Goal: Task Accomplishment & Management: Manage account settings

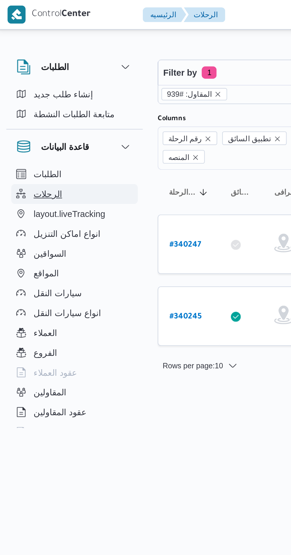
click at [27, 96] on button "الرحلات" at bounding box center [37, 92] width 61 height 9
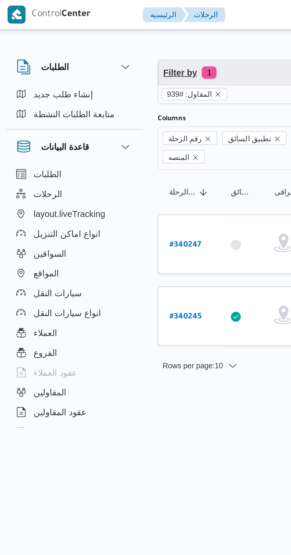
click at [100, 39] on span "Filter by 1" at bounding box center [152, 35] width 151 height 12
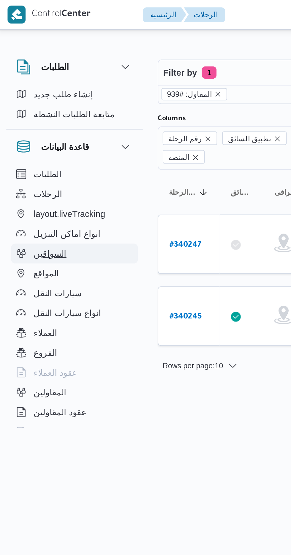
click at [28, 122] on span "السواقين" at bounding box center [26, 121] width 16 height 7
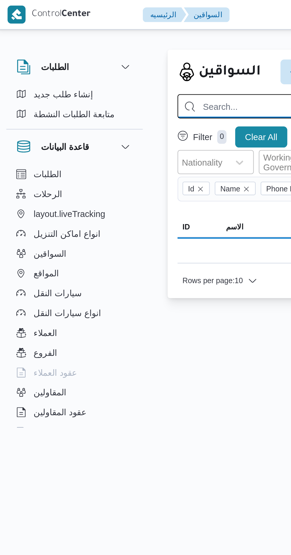
click at [112, 51] on input "search" at bounding box center [212, 51] width 250 height 12
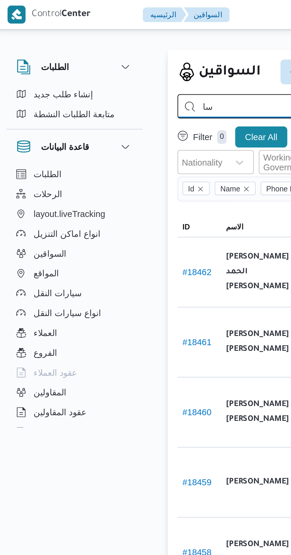
type input "س"
type input "سالم عبدالله"
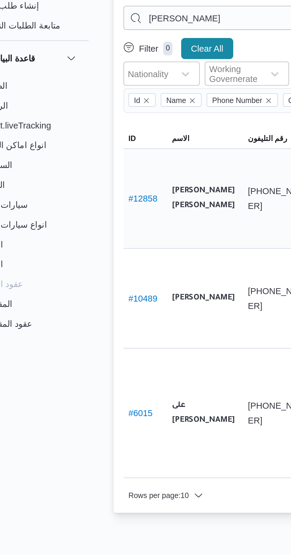
click at [95, 135] on link "# 12858" at bounding box center [96, 137] width 14 height 5
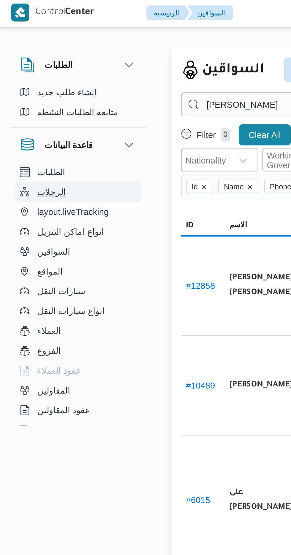
click at [34, 90] on button "الرحلات" at bounding box center [37, 92] width 61 height 9
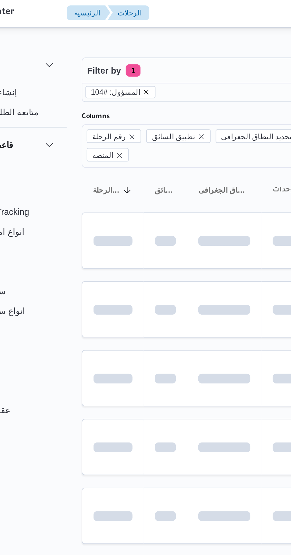
click at [107, 45] on icon "remove selected entity" at bounding box center [108, 45] width 2 height 2
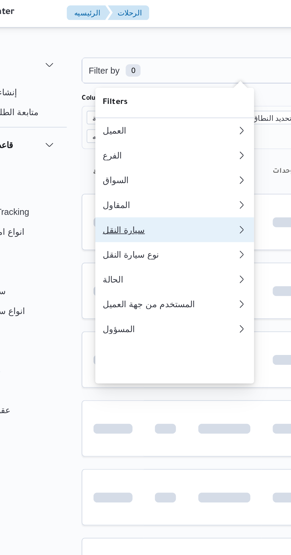
click at [113, 113] on div "سيارة النقل" at bounding box center [119, 111] width 64 height 5
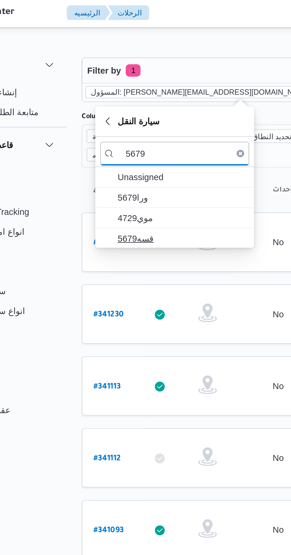
type input "5679"
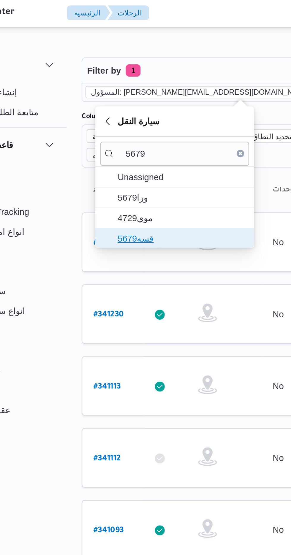
click at [127, 112] on span "قسه5679" at bounding box center [125, 115] width 62 height 7
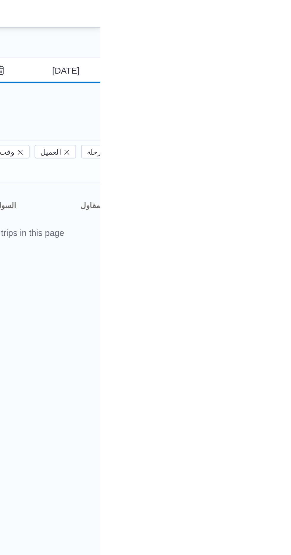
click at [278, 36] on input "25/9/2025" at bounding box center [269, 35] width 67 height 12
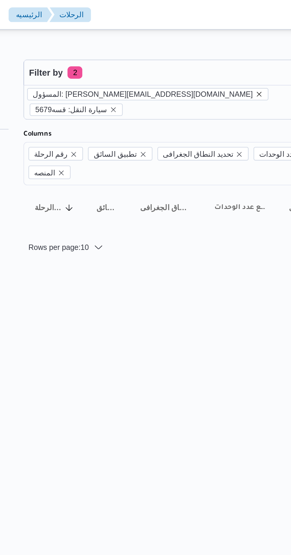
click at [188, 45] on icon "remove selected entity" at bounding box center [190, 45] width 4 height 4
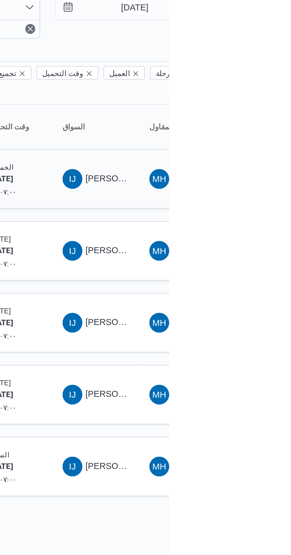
click at [255, 112] on span "IJ ابراهيم جبريل محمد احمد جمعه" at bounding box center [255, 116] width 31 height 9
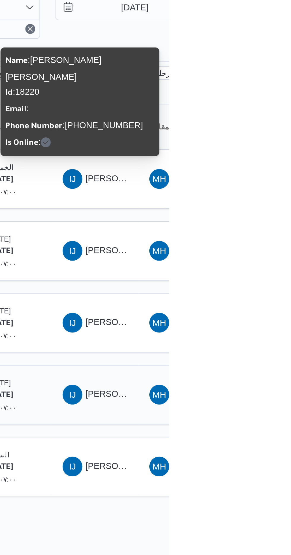
click at [259, 217] on span "ابراهيم جبريل محمد احمد جمعه" at bounding box center [285, 219] width 69 height 5
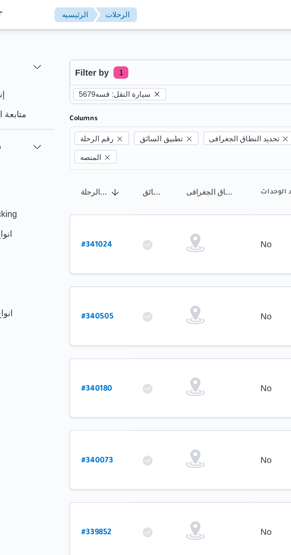
click at [118, 45] on icon "remove selected entity" at bounding box center [119, 45] width 2 height 2
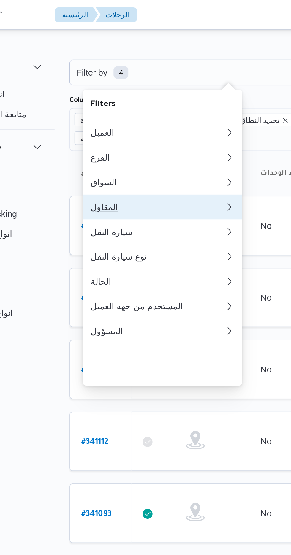
click at [108, 101] on div "المقاول" at bounding box center [119, 99] width 64 height 5
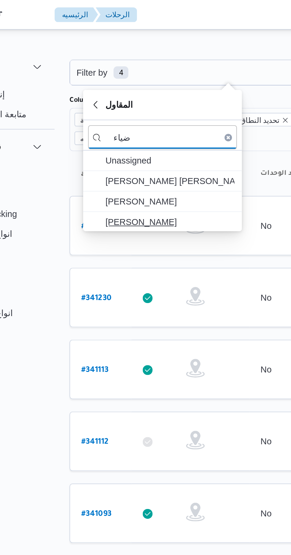
type input "ضياء"
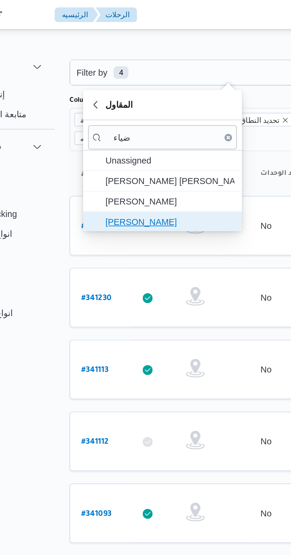
click at [131, 106] on span "ضياء شمس الدين فتحي" at bounding box center [125, 106] width 62 height 7
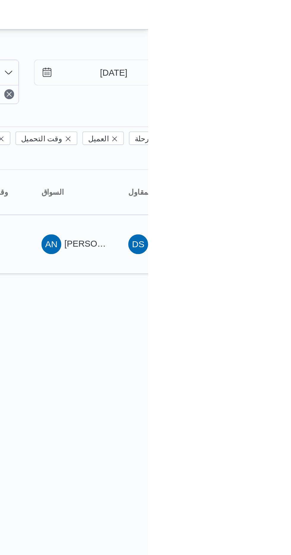
click at [263, 112] on span "AN احمد نعيم عبدالمعتمد محمد" at bounding box center [255, 116] width 31 height 9
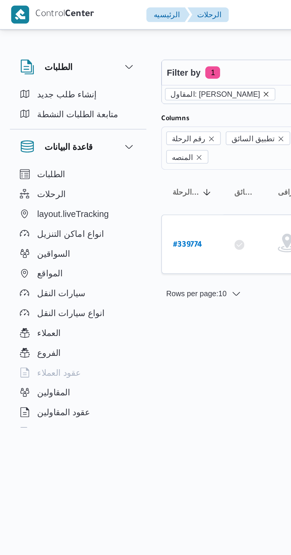
click at [126, 45] on icon "remove selected entity" at bounding box center [127, 45] width 2 height 2
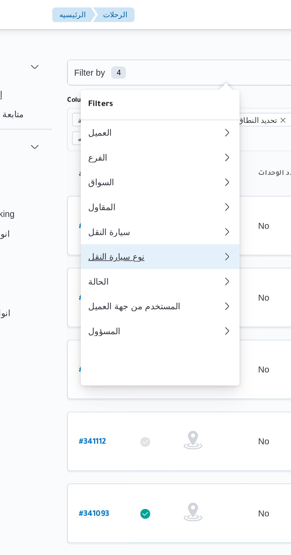
click at [124, 125] on div "نوع سيارة النقل" at bounding box center [119, 122] width 64 height 5
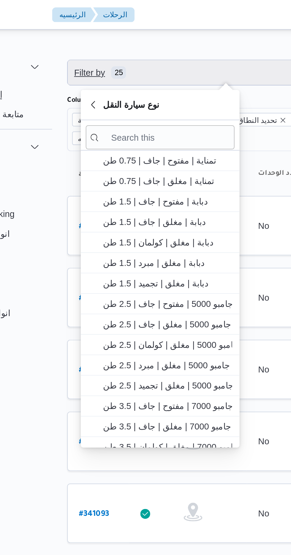
click at [139, 32] on span "Filter by 25" at bounding box center [152, 35] width 151 height 12
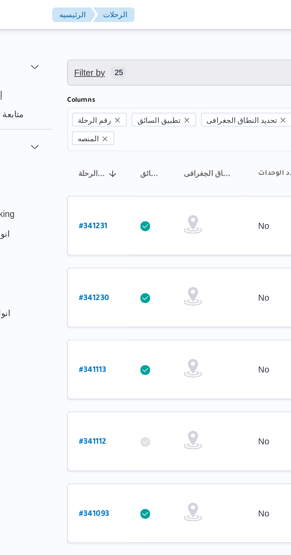
click at [137, 36] on span "Filter by 25" at bounding box center [152, 35] width 151 height 12
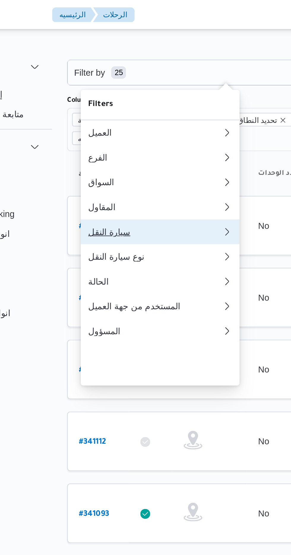
click at [119, 113] on div "سيارة النقل" at bounding box center [118, 111] width 62 height 5
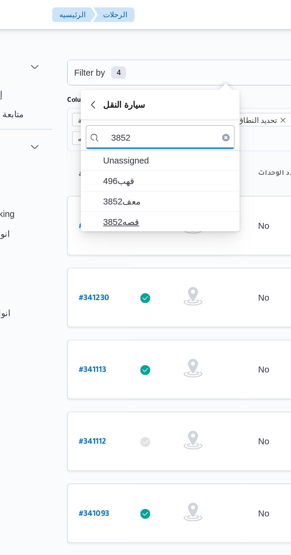
type input "3852"
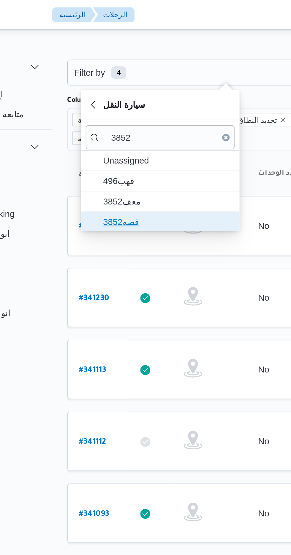
click at [110, 106] on span "قصه3852" at bounding box center [125, 106] width 62 height 7
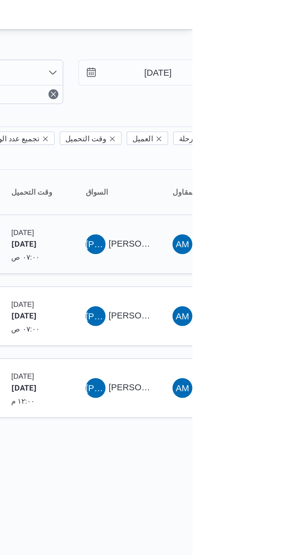
click at [260, 114] on span "جمال عبدالناصر صبري عبدالعزيز" at bounding box center [268, 116] width 34 height 5
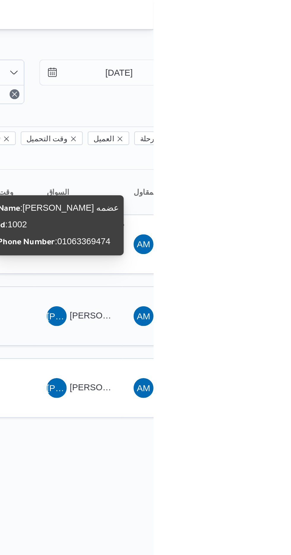
click at [260, 147] on span "JA جمال عبدالناصر صبري عبدالعزيز" at bounding box center [255, 151] width 31 height 9
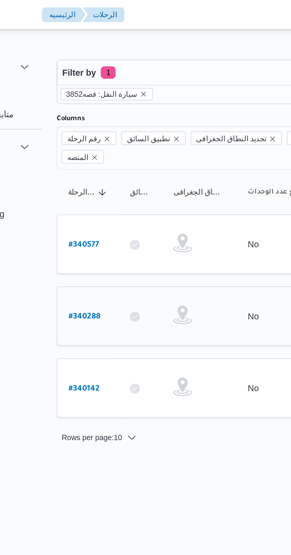
click at [95, 150] on b "# 340288" at bounding box center [90, 152] width 15 height 4
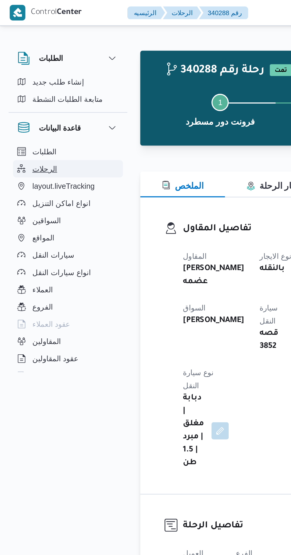
click at [36, 93] on button "الرحلات" at bounding box center [37, 92] width 61 height 9
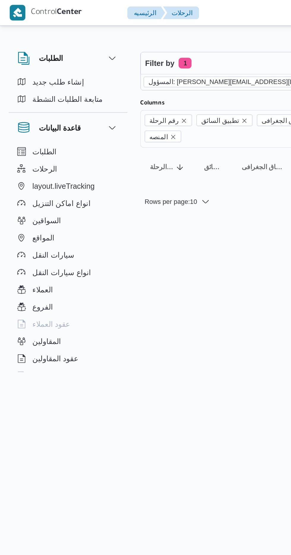
click at [188, 44] on icon "remove selected entity" at bounding box center [190, 45] width 4 height 4
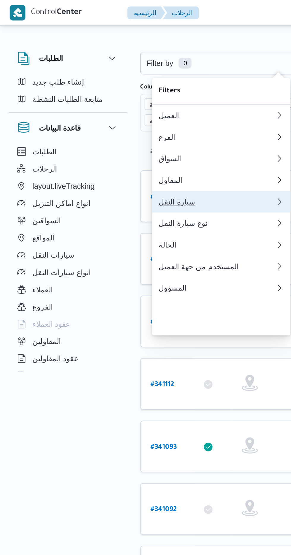
click at [110, 113] on div "سيارة النقل" at bounding box center [119, 111] width 64 height 5
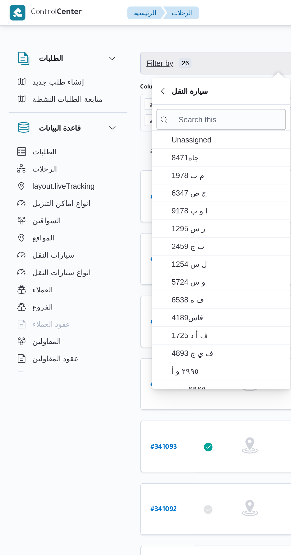
click at [128, 31] on span "Filter by 26" at bounding box center [152, 35] width 151 height 12
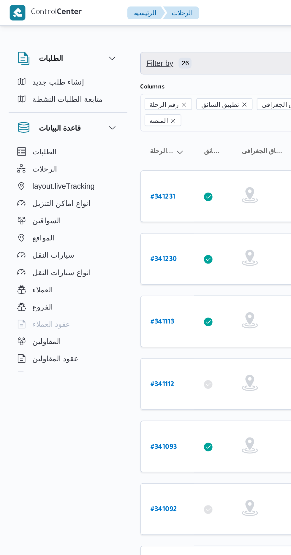
click at [124, 35] on span "Filter by 26" at bounding box center [152, 35] width 151 height 12
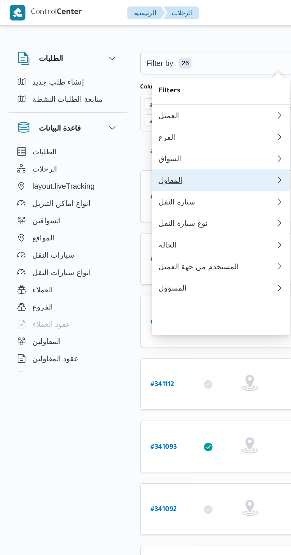
click at [114, 101] on div "المقاول" at bounding box center [119, 99] width 64 height 5
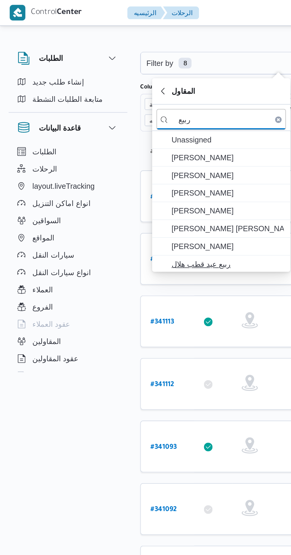
type input "ربيع"
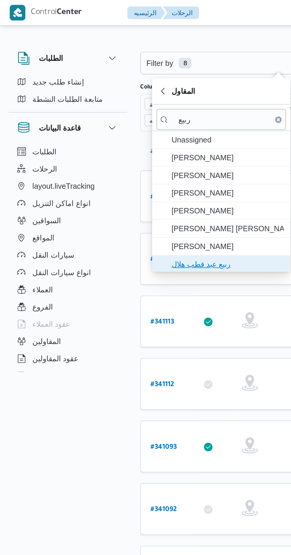
click at [123, 144] on span "ربيع عيد قطب هلال" at bounding box center [125, 145] width 62 height 7
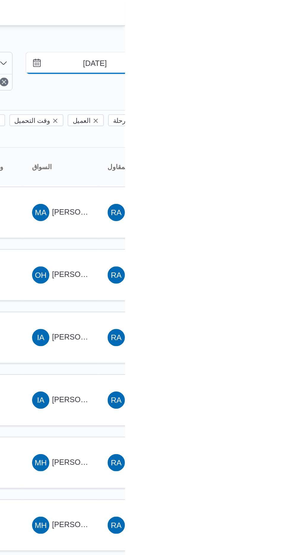
click at [274, 37] on input "[DATE]" at bounding box center [269, 35] width 67 height 12
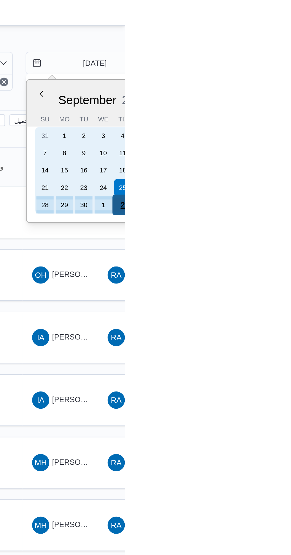
click at [288, 111] on div "2" at bounding box center [289, 112] width 11 height 11
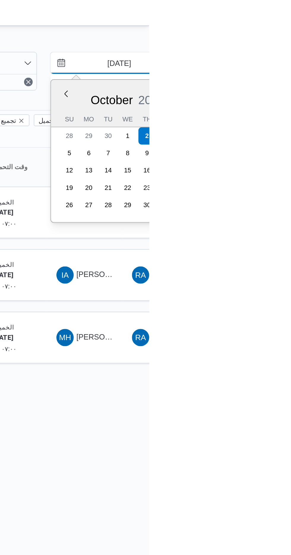
click at [271, 34] on input "[DATE]" at bounding box center [269, 35] width 67 height 12
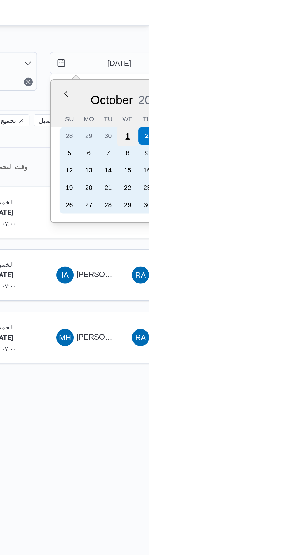
click at [279, 75] on div "1" at bounding box center [278, 74] width 11 height 11
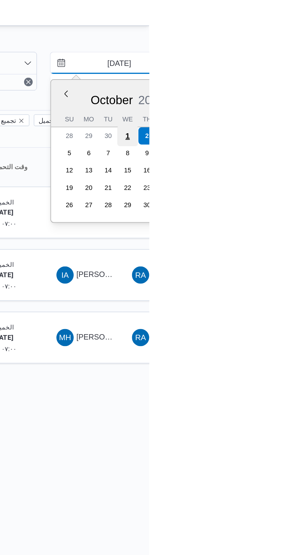
type input "[DATE]"
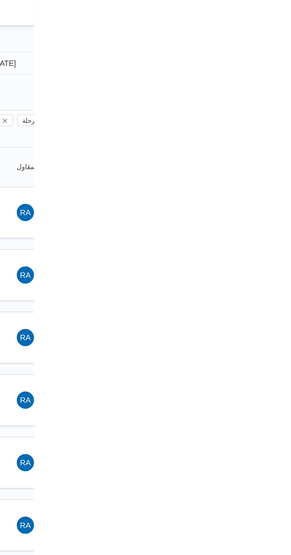
type input "[DATE]"
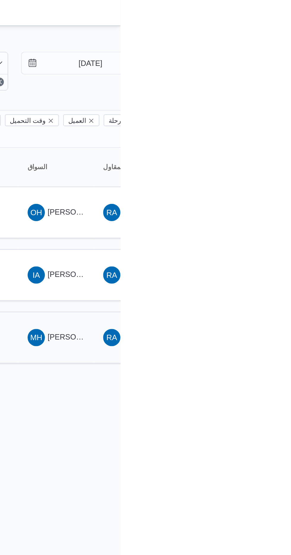
click at [261, 183] on span "مصطفي حسن عبدالرسول احمد" at bounding box center [285, 185] width 69 height 5
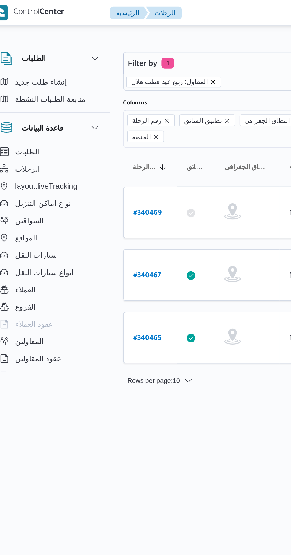
click at [125, 45] on icon "remove selected entity" at bounding box center [126, 45] width 2 height 2
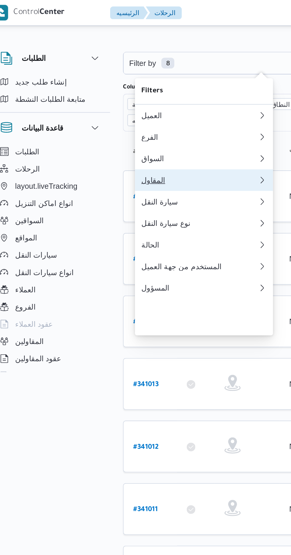
click at [109, 101] on div "المقاول" at bounding box center [118, 99] width 62 height 5
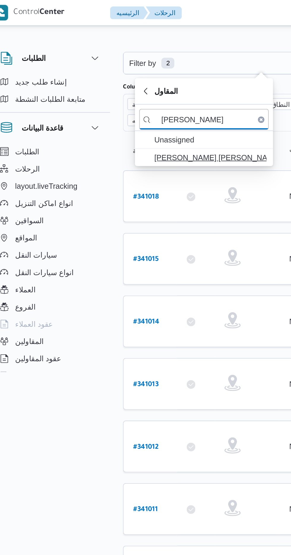
type input "عبدالله عيد"
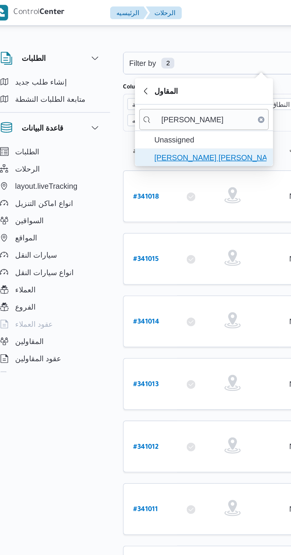
click at [131, 88] on span "عبدالله عيد عبدالسلام عبدالحافظ" at bounding box center [125, 86] width 62 height 7
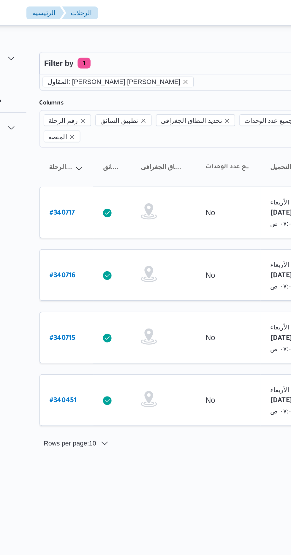
click at [156, 45] on icon "remove selected entity" at bounding box center [158, 45] width 4 height 4
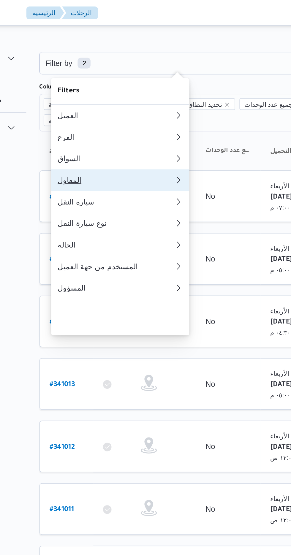
click at [113, 101] on div "المقاول" at bounding box center [118, 99] width 62 height 5
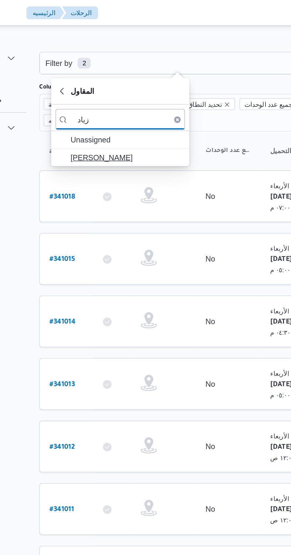
type input "زياد"
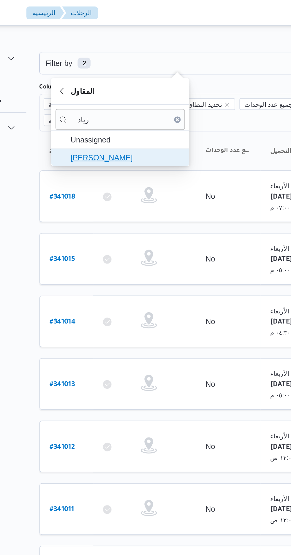
click at [128, 84] on span "[PERSON_NAME]" at bounding box center [125, 86] width 62 height 7
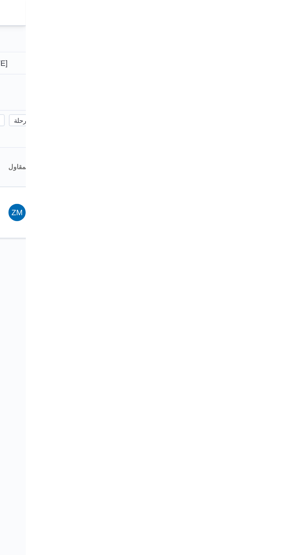
type input "[DATE]"
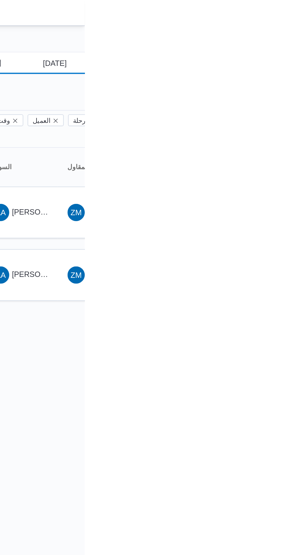
click at [274, 33] on input "[DATE]" at bounding box center [269, 35] width 67 height 12
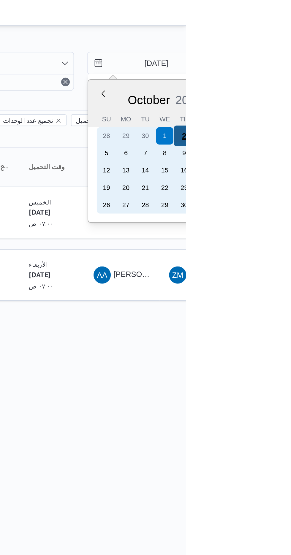
click at [289, 72] on div "2" at bounding box center [289, 74] width 11 height 11
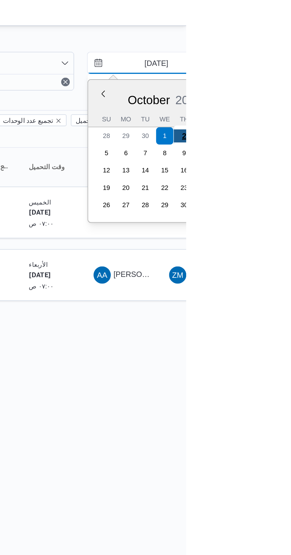
type input "[DATE]"
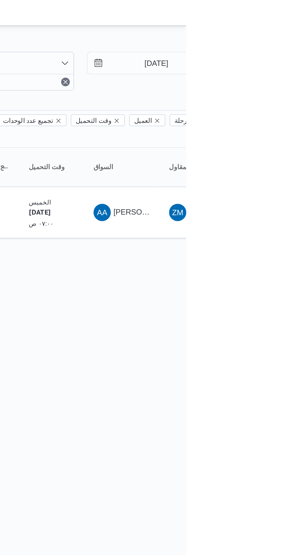
click at [243, 150] on html "Control Center الرئيسيه الرحلات English عربي Dark mode Logout الطلبات إنشاء طلب…" at bounding box center [145, 277] width 291 height 555
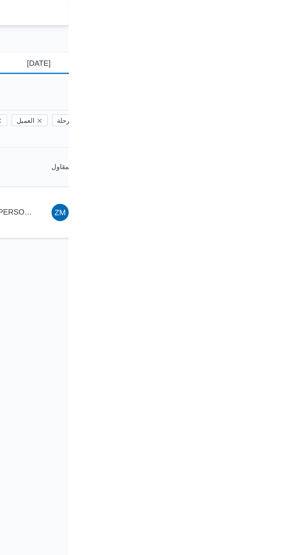
click at [277, 35] on input "[DATE]" at bounding box center [269, 35] width 67 height 12
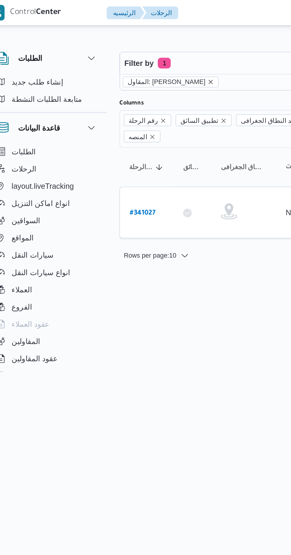
click at [125, 46] on icon "remove selected entity" at bounding box center [127, 45] width 4 height 4
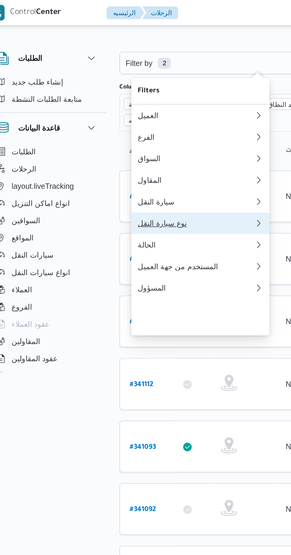
click at [117, 125] on div "نوع سيارة النقل" at bounding box center [119, 122] width 64 height 5
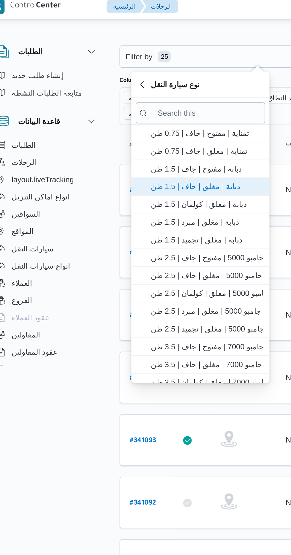
click at [127, 107] on span "دبابة | مغلق | جاف | 1.5 طن" at bounding box center [125, 106] width 62 height 7
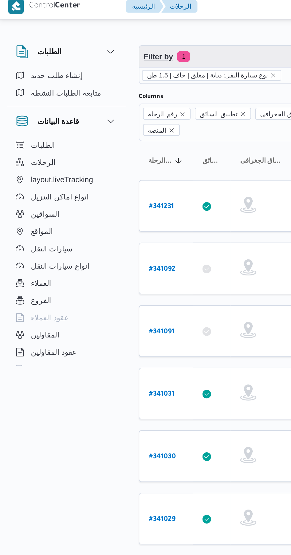
click at [123, 31] on span "Filter by 1" at bounding box center [152, 35] width 151 height 12
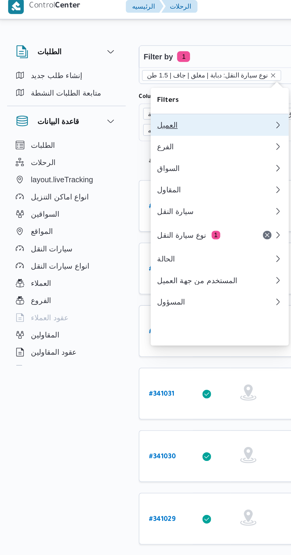
click at [113, 71] on div "العميل" at bounding box center [119, 72] width 64 height 5
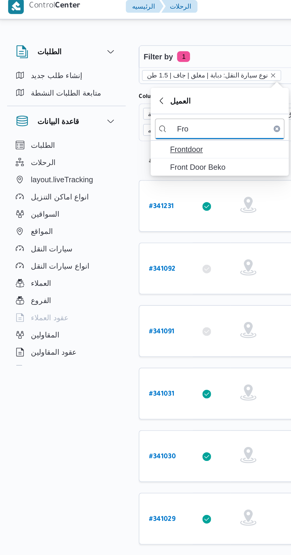
type input "Fro"
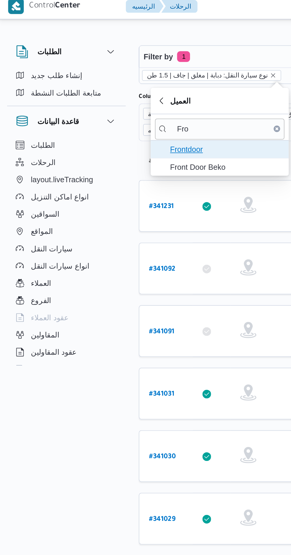
click at [126, 83] on span "Frontdoor" at bounding box center [125, 85] width 62 height 7
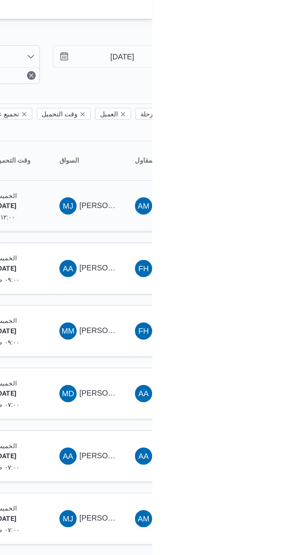
click at [261, 114] on span "محمد جميل عمر عبدالله" at bounding box center [285, 116] width 69 height 5
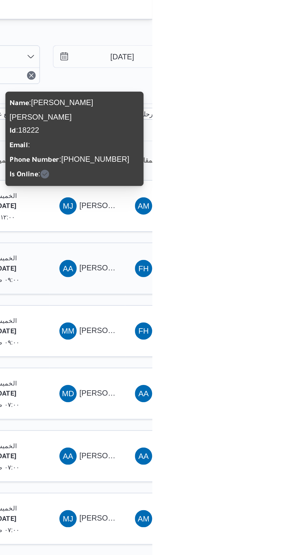
click at [256, 144] on div "AA احمد عبدالمجيد حامد عبدالمجيد سعدالله" at bounding box center [255, 151] width 36 height 14
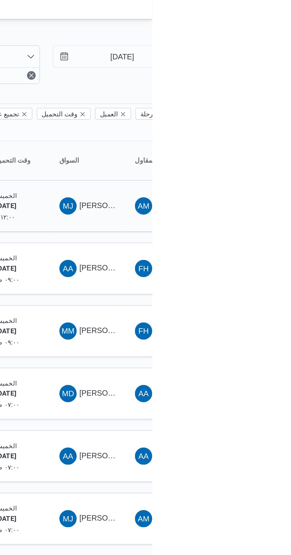
click at [256, 114] on span "محمد جميل عمر عبدالله" at bounding box center [285, 116] width 69 height 5
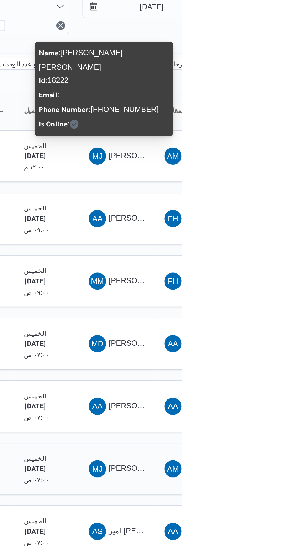
click at [259, 286] on span "محمد جميل عمر عبدالله" at bounding box center [285, 288] width 69 height 5
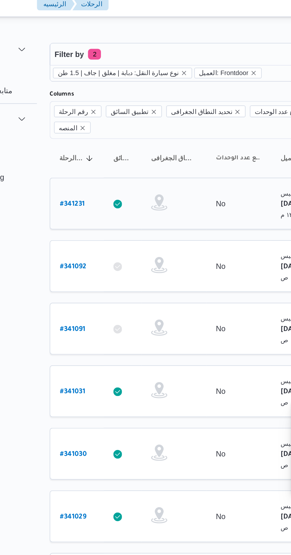
click at [90, 115] on b "# 341231" at bounding box center [90, 117] width 14 height 4
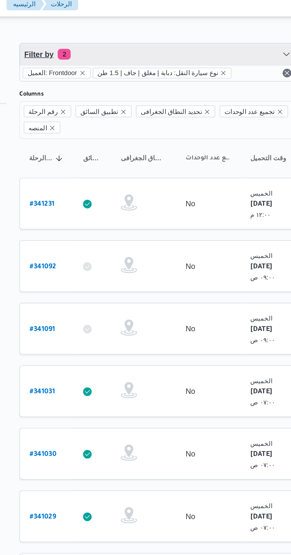
click at [173, 30] on span "Filter by 2" at bounding box center [152, 35] width 151 height 12
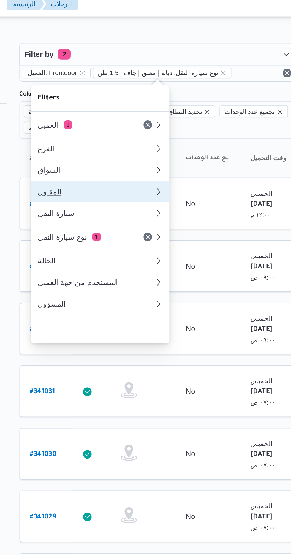
click at [126, 113] on div "المقاول" at bounding box center [119, 110] width 64 height 5
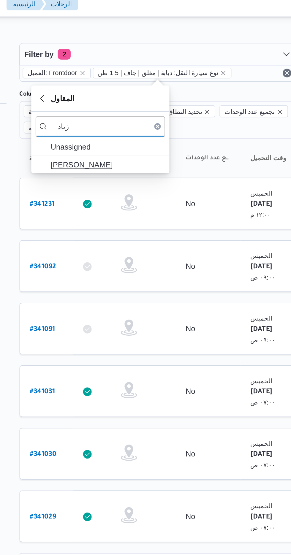
type input "زياد"
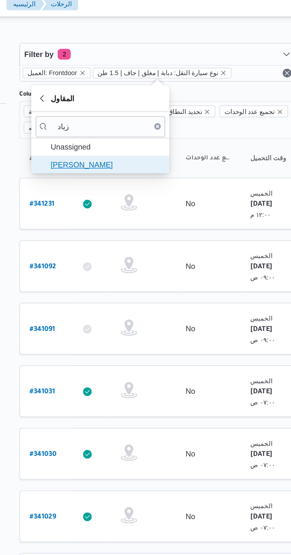
click at [136, 96] on span "[PERSON_NAME]" at bounding box center [125, 95] width 62 height 7
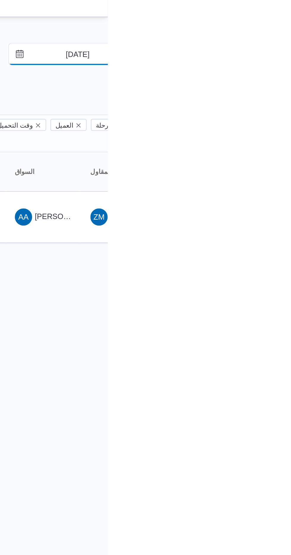
click at [272, 36] on input "[DATE]" at bounding box center [269, 35] width 67 height 12
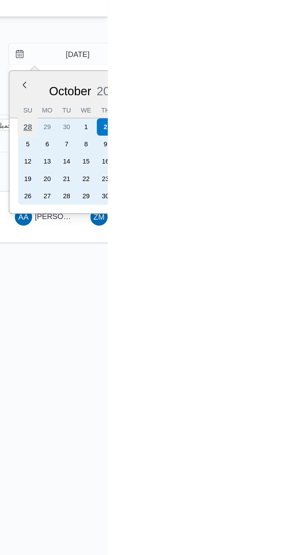
click at [248, 74] on div "28" at bounding box center [246, 74] width 11 height 11
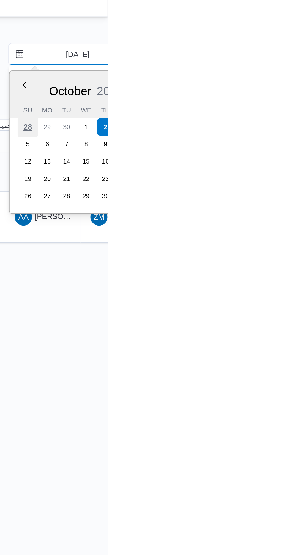
type input "28/9/2025"
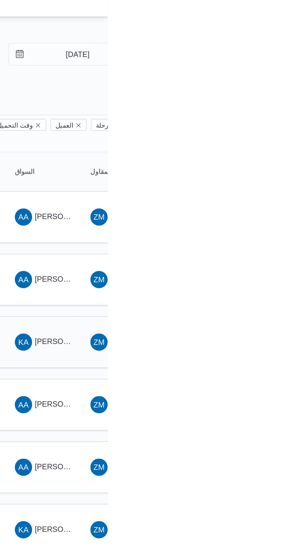
click at [262, 188] on span "KA خالد علي محمد فرج" at bounding box center [255, 192] width 31 height 9
click at [269, 36] on input "28/9/2025" at bounding box center [269, 35] width 67 height 12
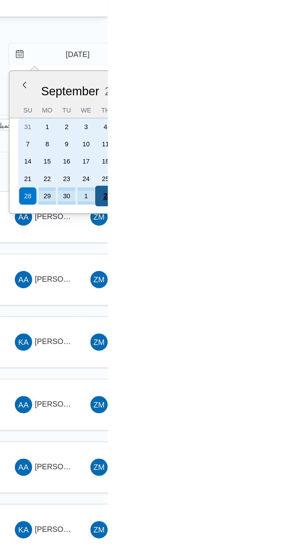
click at [289, 112] on div "2" at bounding box center [289, 112] width 11 height 11
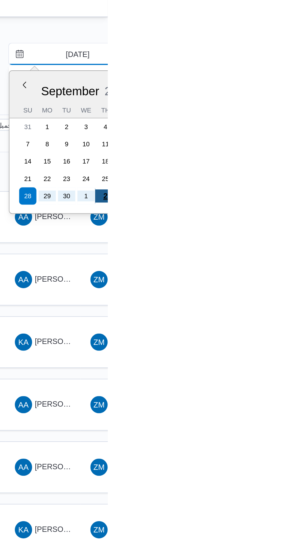
type input "[DATE]"
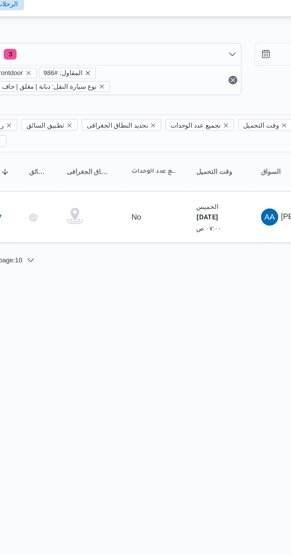
click at [143, 45] on icon "remove selected entity" at bounding box center [144, 45] width 2 height 2
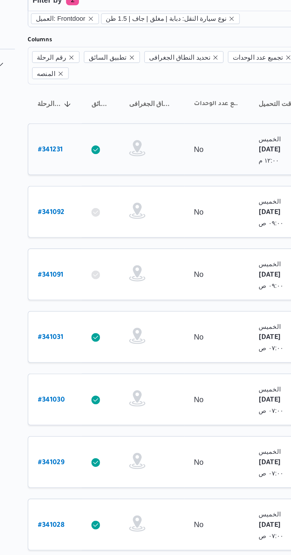
click at [92, 113] on link "# 341231" at bounding box center [90, 117] width 14 height 8
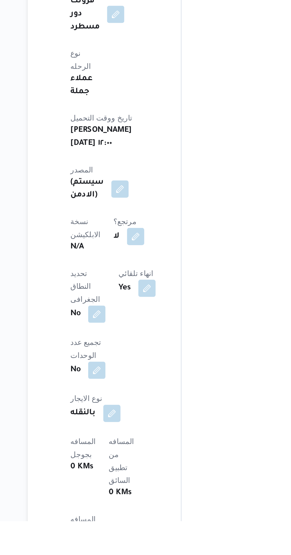
scroll to position [124, 0]
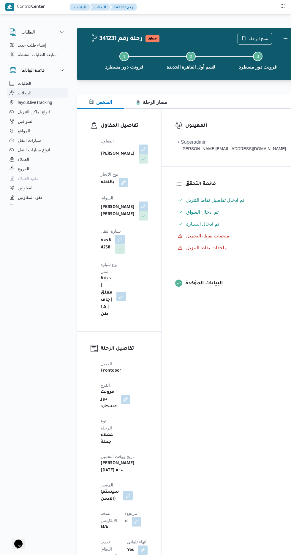
click at [28, 93] on span "الرحلات" at bounding box center [25, 92] width 14 height 7
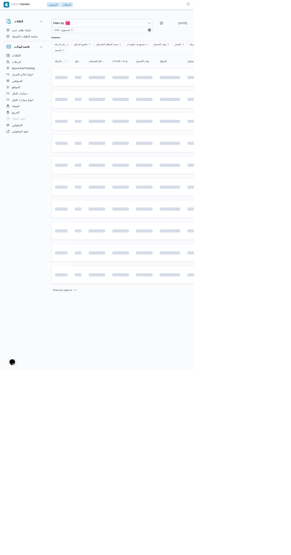
click at [107, 45] on icon "remove selected entity" at bounding box center [108, 45] width 2 height 2
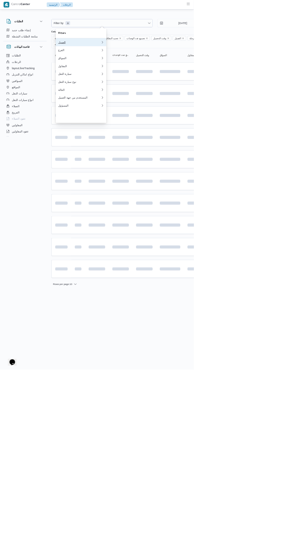
click at [96, 63] on div "العميل" at bounding box center [119, 63] width 64 height 5
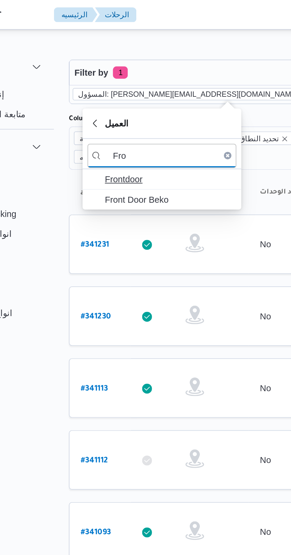
type input "Fro"
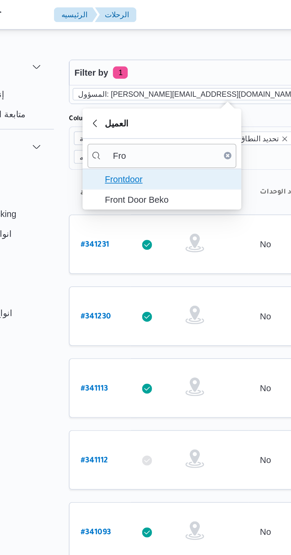
click at [96, 84] on span "Frontdoor" at bounding box center [125, 85] width 62 height 7
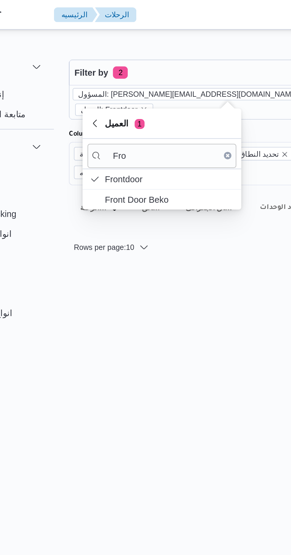
click at [189, 45] on icon "remove selected entity" at bounding box center [190, 45] width 2 height 2
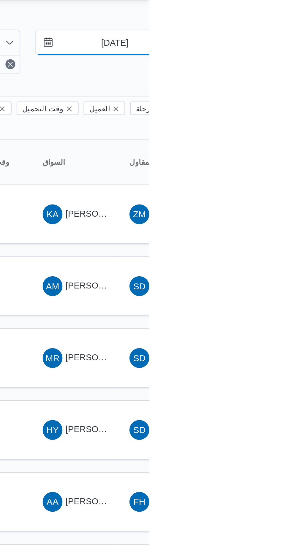
click at [268, 36] on input "25/9/2025" at bounding box center [269, 35] width 67 height 12
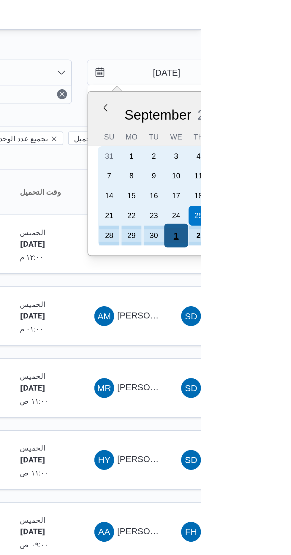
click at [279, 112] on div "1" at bounding box center [278, 112] width 11 height 11
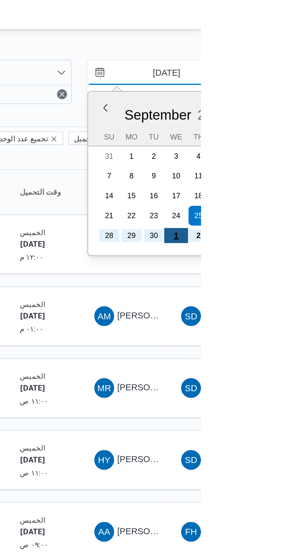
type input "1/10/2025"
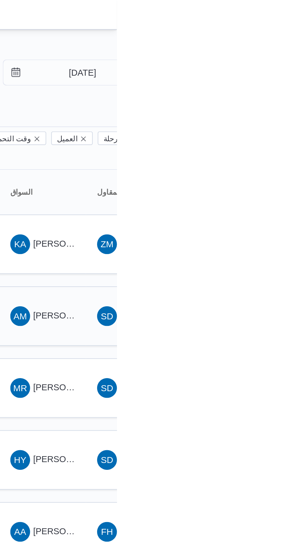
click at [258, 147] on span "AM عصام محمود السيد حسين" at bounding box center [255, 151] width 31 height 9
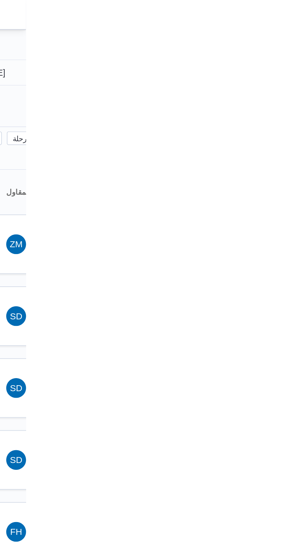
type input "1/10/2025"
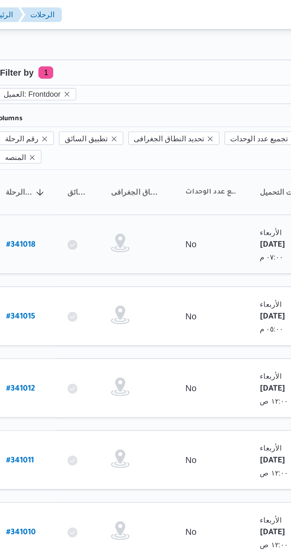
click at [90, 113] on link "# 341018" at bounding box center [90, 117] width 14 height 8
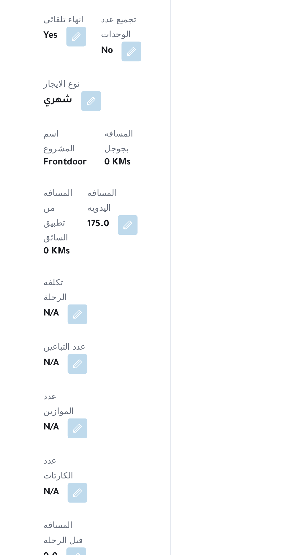
scroll to position [236, 0]
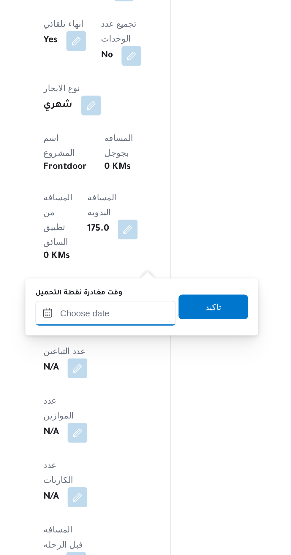
click at [121, 434] on input "وقت مغادرة نقطة التحميل" at bounding box center [130, 435] width 67 height 12
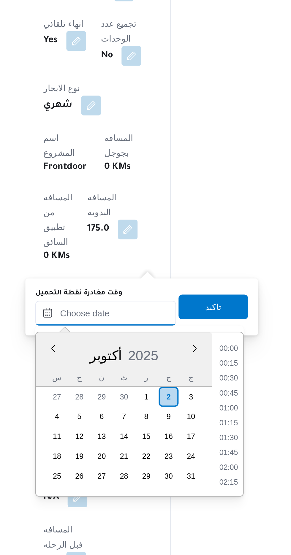
scroll to position [434, 0]
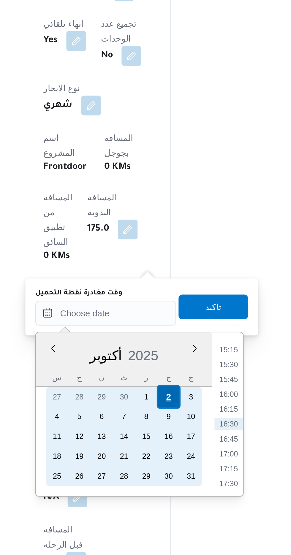
click at [160, 473] on div "2" at bounding box center [160, 474] width 11 height 11
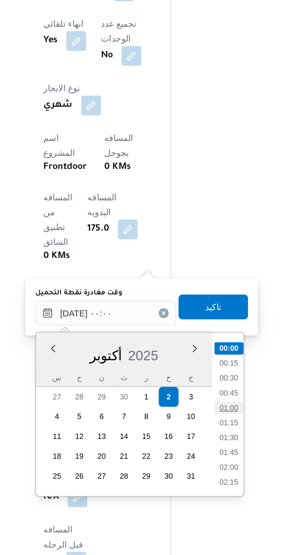
click at [186, 480] on li "01:00" at bounding box center [189, 480] width 14 height 6
type input "٠٢/١٠/٢٠٢٥ ٠١:٠٠"
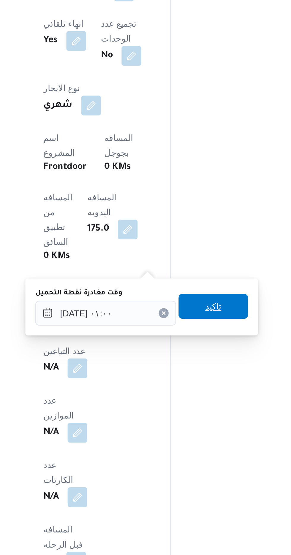
click at [184, 429] on span "تاكيد" at bounding box center [182, 431] width 8 height 7
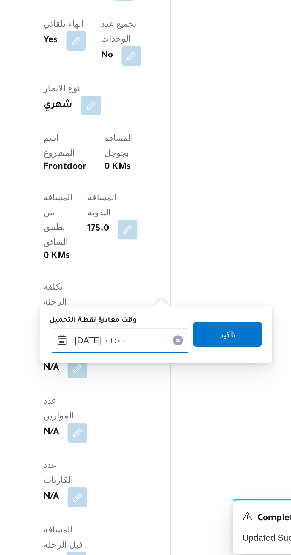
click at [134, 446] on input "٠٢/١٠/٢٠٢٥ ٠١:٠٠" at bounding box center [137, 448] width 67 height 12
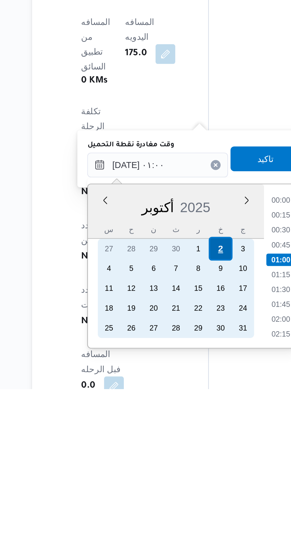
click at [167, 487] on div "2" at bounding box center [167, 487] width 11 height 11
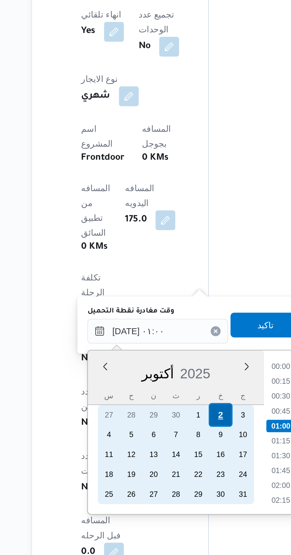
scroll to position [236, 0]
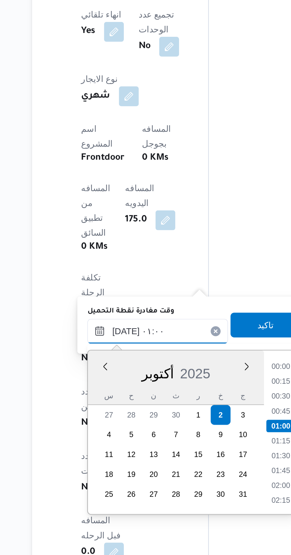
click at [111, 448] on input "٠٢/١٠/٢٠٢٥ ٠١:٠٠" at bounding box center [137, 448] width 67 height 12
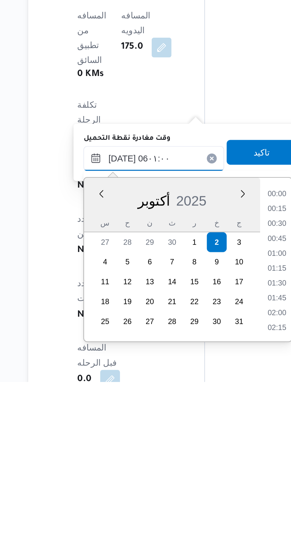
scroll to position [109, 0]
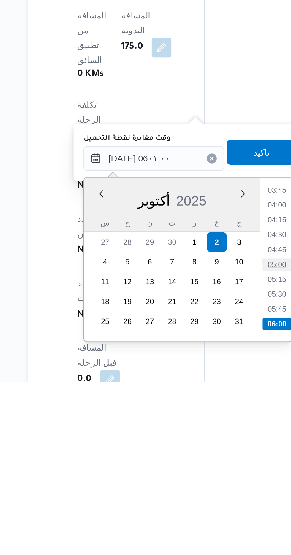
click at [198, 498] on li "05:00" at bounding box center [197, 499] width 14 height 6
type input "٠٢/١٠/٢٠٢٥ ٠٥:٠٠"
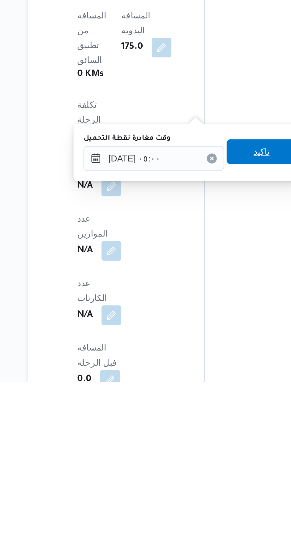
click at [189, 443] on span "تاكيد" at bounding box center [188, 445] width 33 height 12
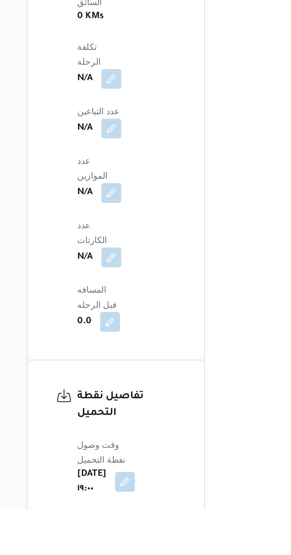
scroll to position [325, 0]
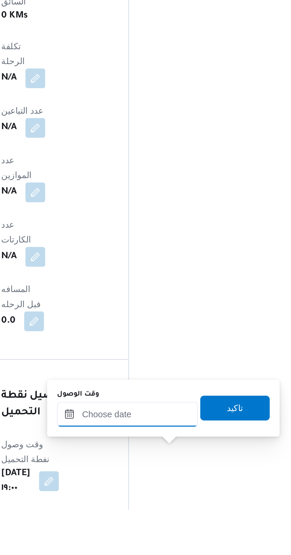
click at [152, 510] on input "وقت الوصول" at bounding box center [160, 509] width 67 height 12
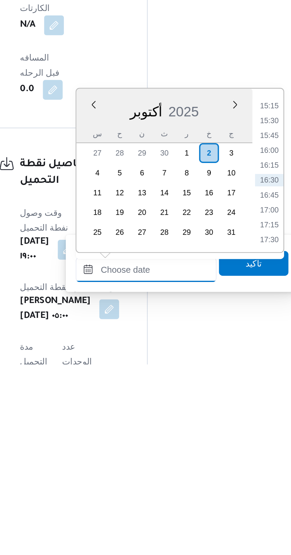
scroll to position [404, 0]
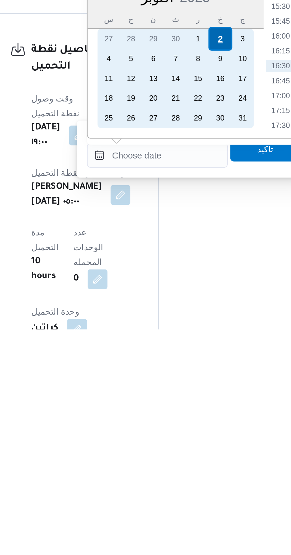
click at [190, 413] on div "2" at bounding box center [190, 415] width 11 height 11
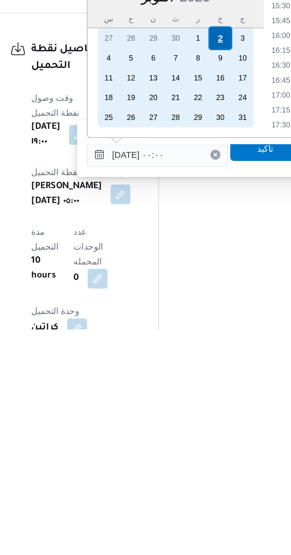
scroll to position [0, 0]
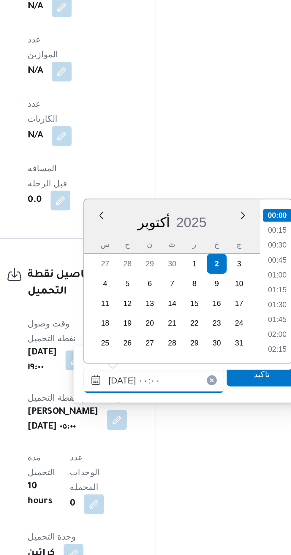
click at [131, 471] on input "[DATE] ٠٠:٠٠" at bounding box center [160, 471] width 67 height 12
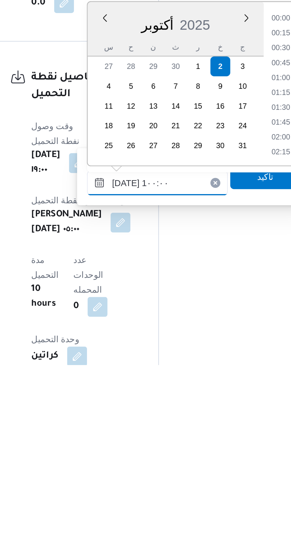
scroll to position [223, 0]
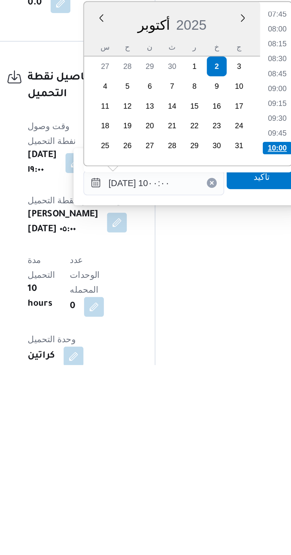
click at [215, 449] on li "10:00" at bounding box center [220, 451] width 14 height 6
type input "[DATE] ١٠:٠٠"
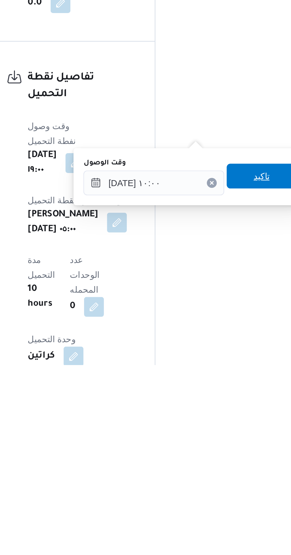
click at [210, 465] on span "تاكيد" at bounding box center [212, 464] width 33 height 12
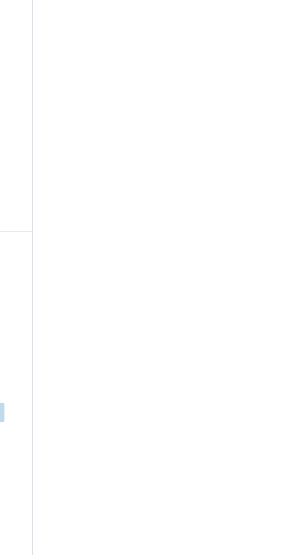
scroll to position [408, 0]
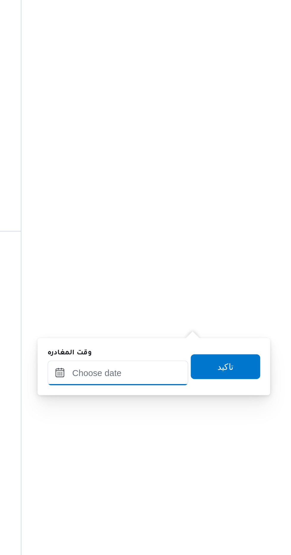
click at [192, 470] on input "وقت المغادره" at bounding box center [207, 468] width 67 height 12
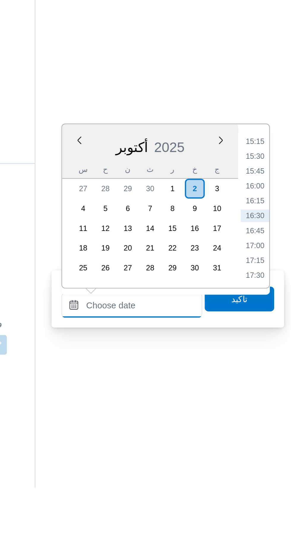
scroll to position [408, 0]
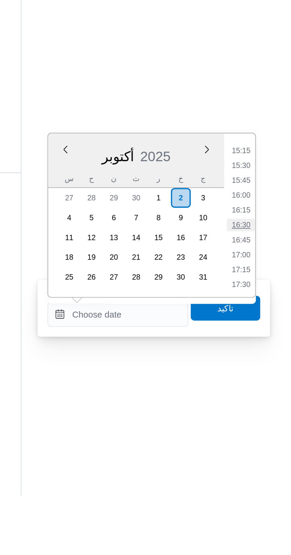
click at [263, 425] on li "16:30" at bounding box center [267, 425] width 14 height 6
type input "[DATE] ١٦:٣٠"
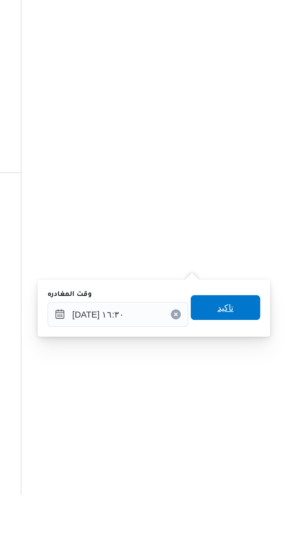
click at [260, 463] on span "تاكيد" at bounding box center [259, 465] width 33 height 12
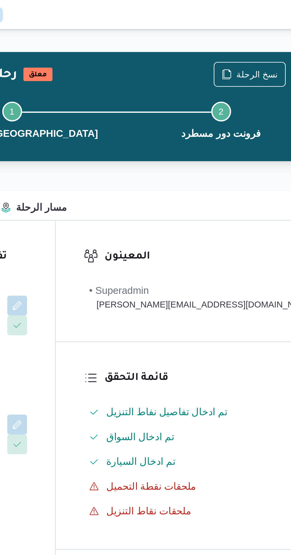
scroll to position [0, 0]
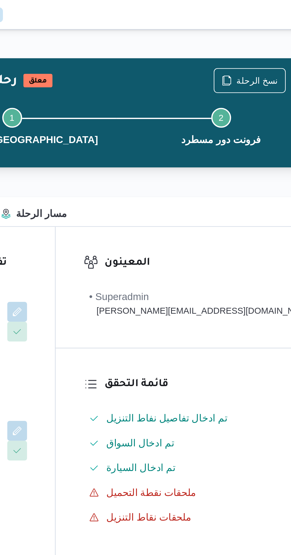
click at [279, 38] on button "Actions" at bounding box center [285, 38] width 12 height 12
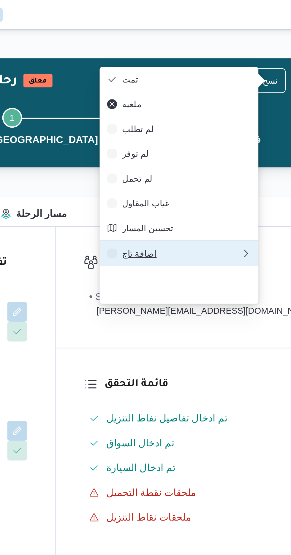
click at [231, 124] on span "اضافة تاج" at bounding box center [221, 121] width 57 height 5
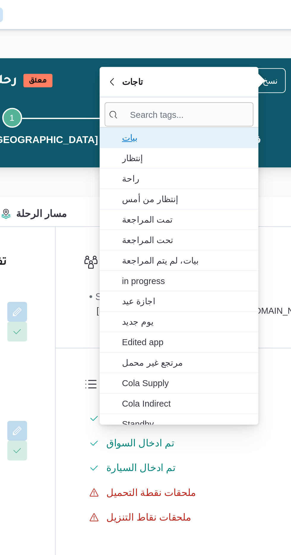
click at [204, 68] on span "بيات" at bounding box center [224, 65] width 62 height 7
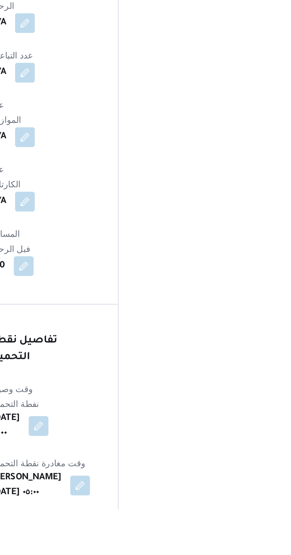
scroll to position [352, 0]
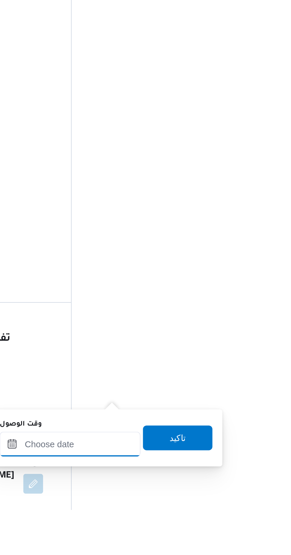
click at [175, 523] on input "وقت الوصول" at bounding box center [160, 523] width 67 height 12
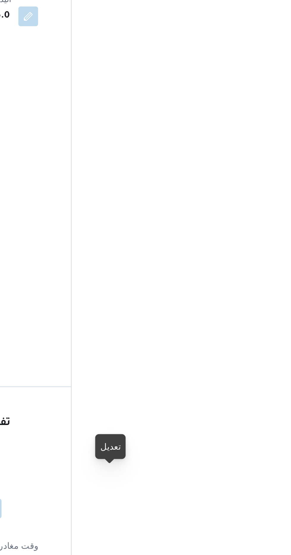
scroll to position [400, 0]
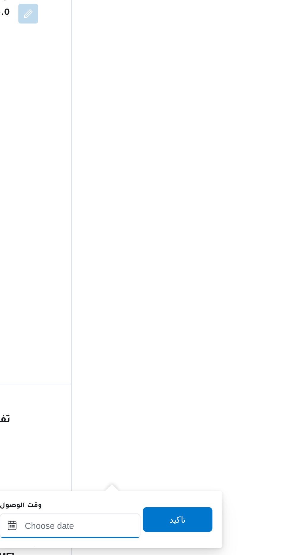
click at [182, 475] on input "وقت الوصول" at bounding box center [160, 476] width 67 height 12
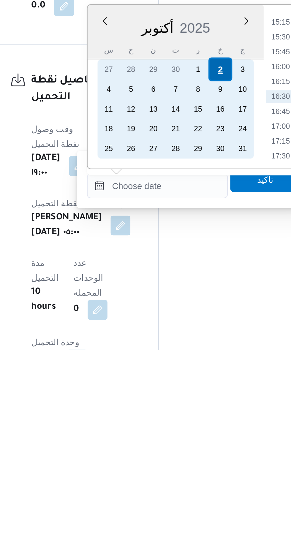
click at [192, 420] on div "2" at bounding box center [190, 420] width 11 height 11
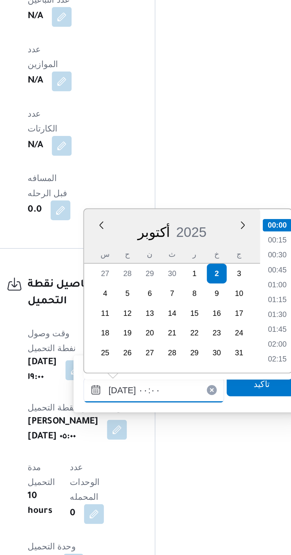
click at [128, 478] on input "[DATE] ٠٠:٠٠" at bounding box center [160, 476] width 67 height 12
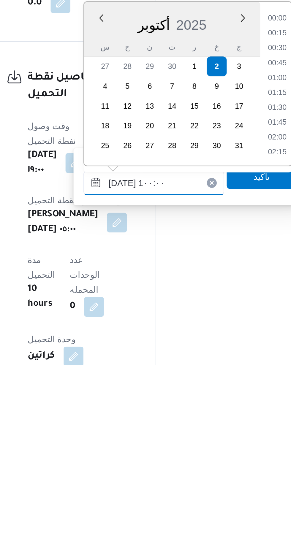
scroll to position [223, 0]
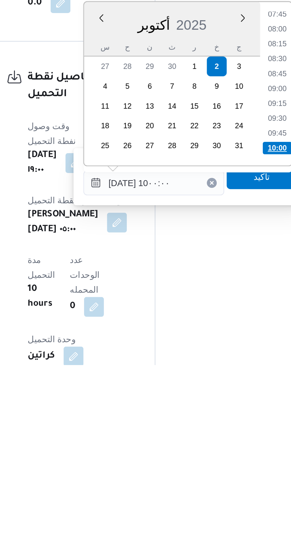
click at [217, 449] on li "10:00" at bounding box center [220, 451] width 14 height 6
type input "[DATE] ١٠:٠٠"
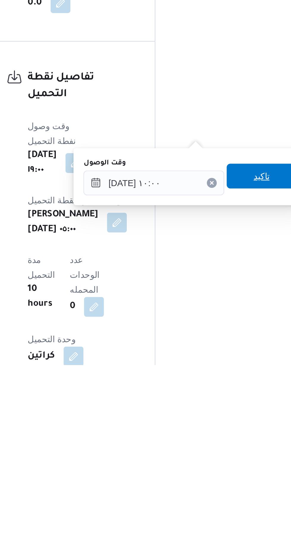
click at [215, 467] on span "تاكيد" at bounding box center [213, 464] width 8 height 7
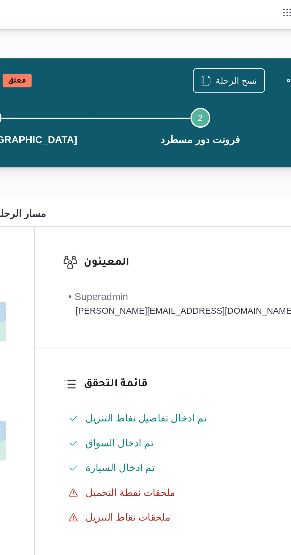
scroll to position [0, 0]
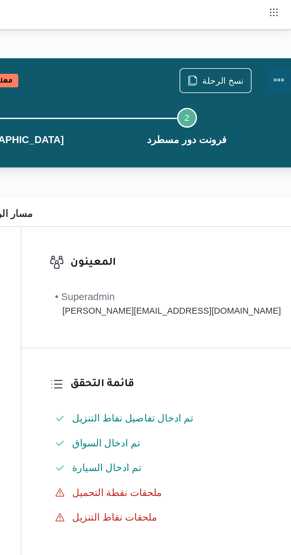
click at [279, 40] on button "Actions" at bounding box center [285, 38] width 12 height 12
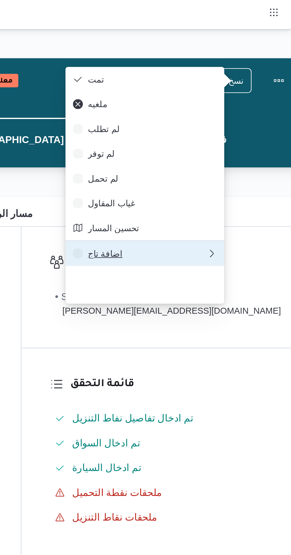
click at [239, 124] on span "اضافة تاج" at bounding box center [221, 121] width 57 height 5
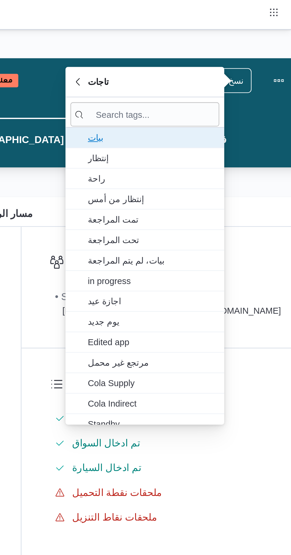
click at [236, 66] on span "بيات" at bounding box center [224, 65] width 62 height 7
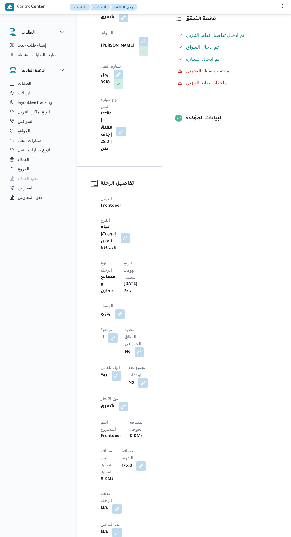
scroll to position [174, 0]
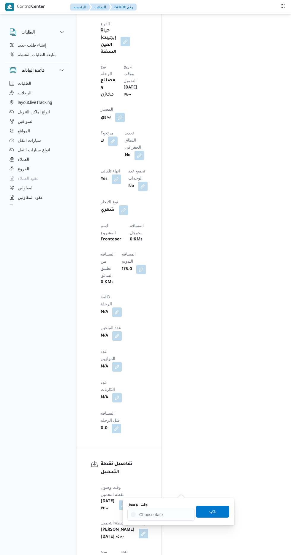
scroll to position [355, 0]
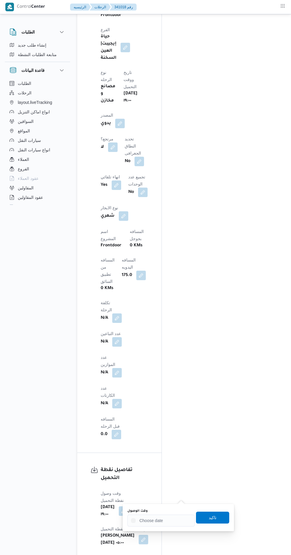
click at [135, 512] on label "وقت الوصول" at bounding box center [137, 511] width 20 height 5
click at [135, 514] on input "وقت الوصول" at bounding box center [160, 520] width 67 height 12
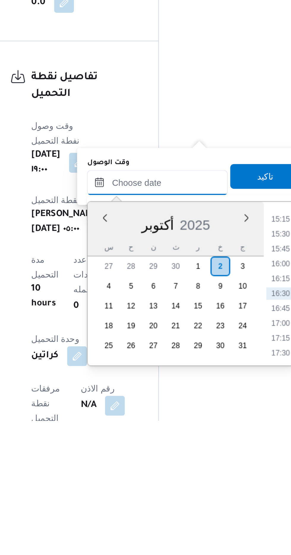
scroll to position [435, 0]
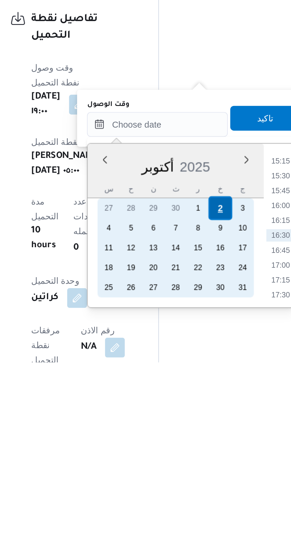
click at [191, 482] on div "2" at bounding box center [190, 480] width 11 height 11
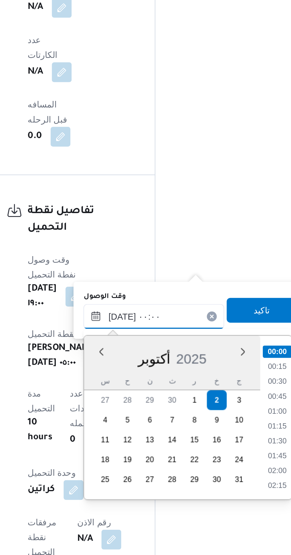
click at [128, 441] on input "[DATE] ٠٠:٠٠" at bounding box center [160, 441] width 67 height 12
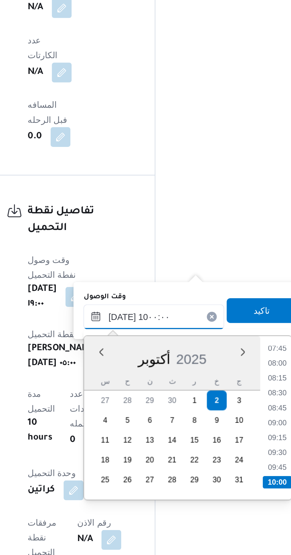
scroll to position [435, 0]
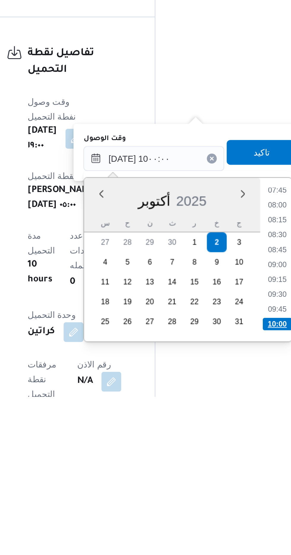
click at [218, 517] on li "10:00" at bounding box center [220, 520] width 14 height 6
type input "٠٢/١٠/٢٠٢٥ ١٠:٠٠"
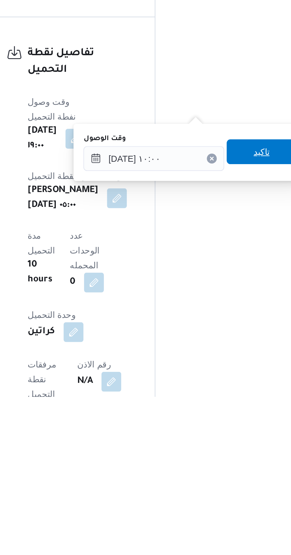
click at [215, 439] on span "تاكيد" at bounding box center [213, 437] width 8 height 7
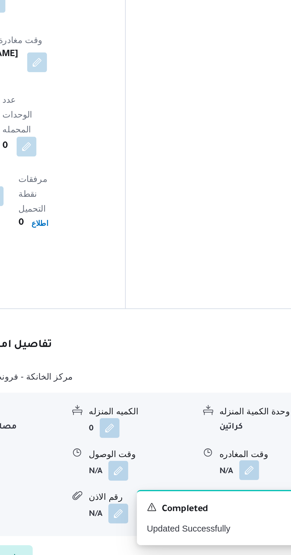
click at [246, 509] on button "button" at bounding box center [244, 513] width 9 height 9
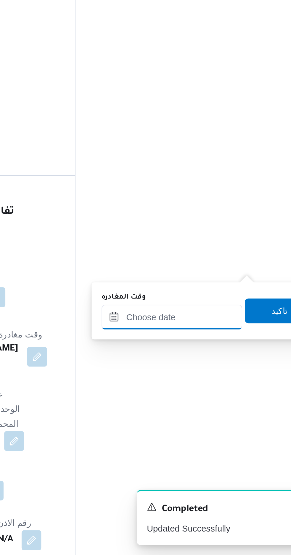
click at [214, 438] on input "وقت المغادره" at bounding box center [207, 441] width 67 height 12
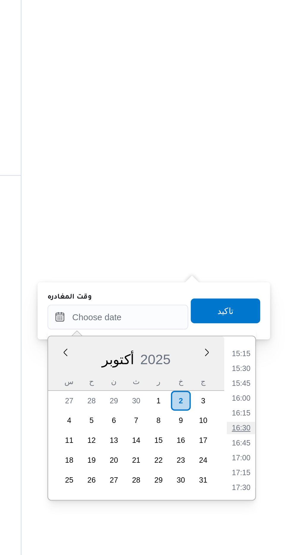
click at [266, 491] on li "16:30" at bounding box center [267, 494] width 14 height 6
type input "٠٢/١٠/٢٠٢٥ ١٦:٣٠"
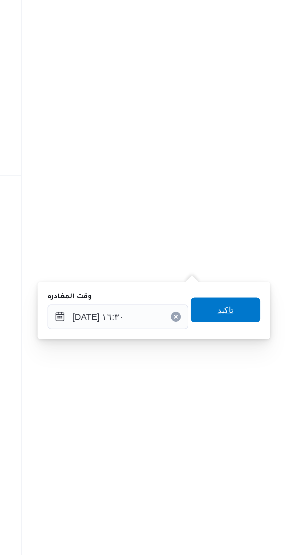
click at [263, 436] on span "تاكيد" at bounding box center [259, 437] width 8 height 7
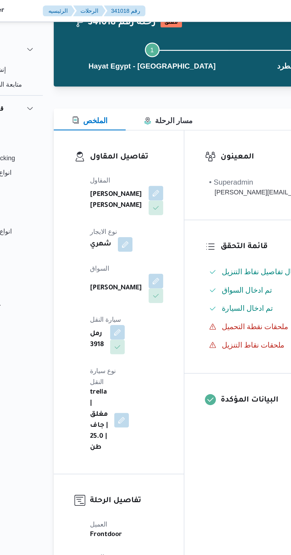
scroll to position [0, 0]
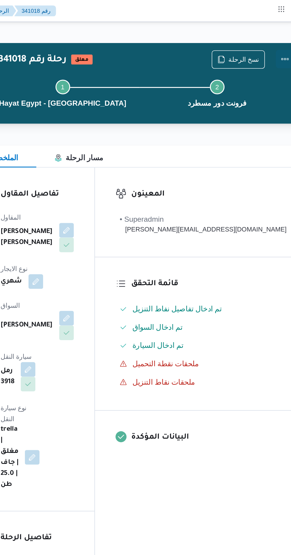
click at [279, 41] on button "Actions" at bounding box center [285, 38] width 12 height 12
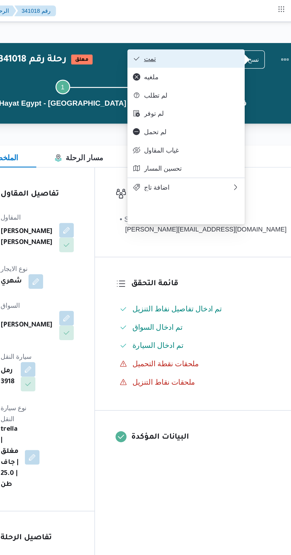
click at [242, 36] on span "تمت" at bounding box center [224, 38] width 62 height 5
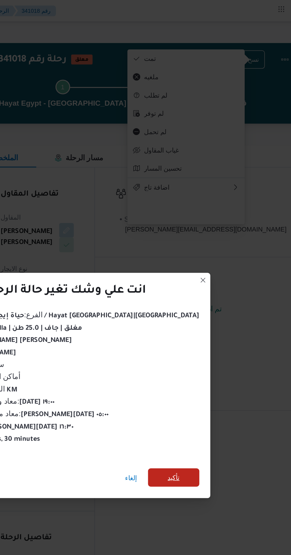
click at [209, 306] on span "تأكيد" at bounding box center [213, 309] width 8 height 7
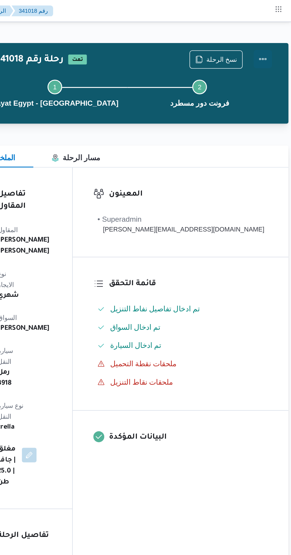
click at [270, 35] on button "Actions" at bounding box center [272, 38] width 12 height 12
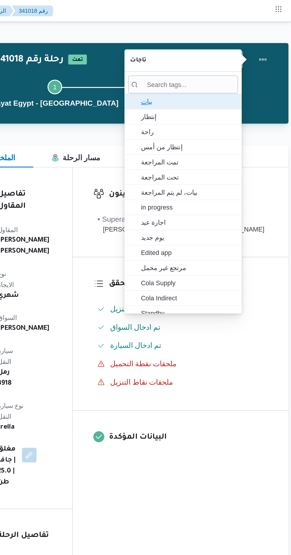
click at [220, 64] on span "بيات" at bounding box center [224, 65] width 62 height 7
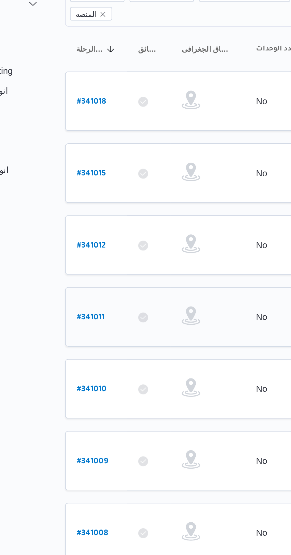
click at [93, 219] on b "# 341011" at bounding box center [89, 221] width 13 height 4
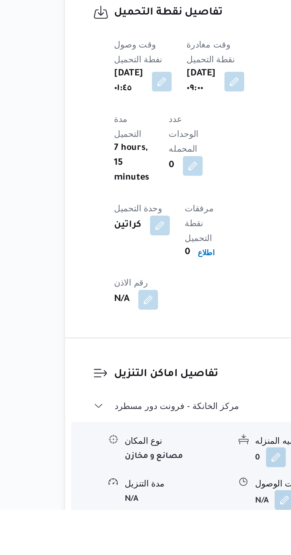
scroll to position [375, 0]
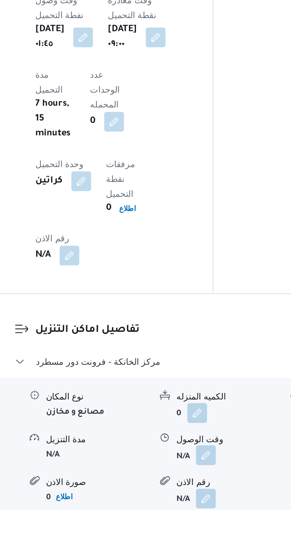
click at [183, 524] on button "button" at bounding box center [181, 528] width 9 height 9
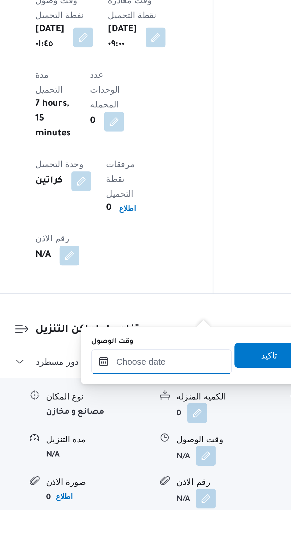
click at [168, 485] on input "وقت الوصول" at bounding box center [160, 484] width 67 height 12
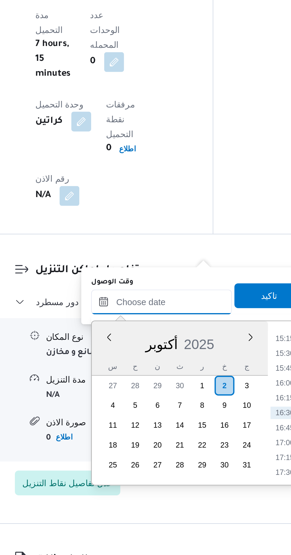
scroll to position [425, 0]
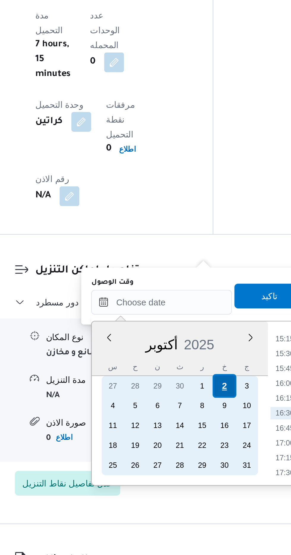
click at [190, 472] on div "2" at bounding box center [190, 473] width 11 height 11
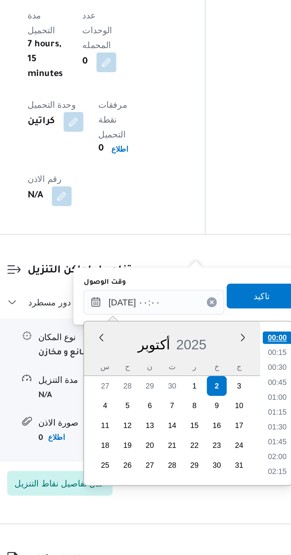
click at [220, 450] on li "00:00" at bounding box center [220, 451] width 14 height 6
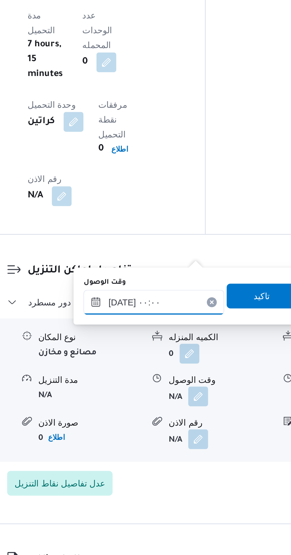
scroll to position [425, 0]
click at [174, 431] on input "[DATE] ٠٠:٠٠" at bounding box center [160, 434] width 67 height 12
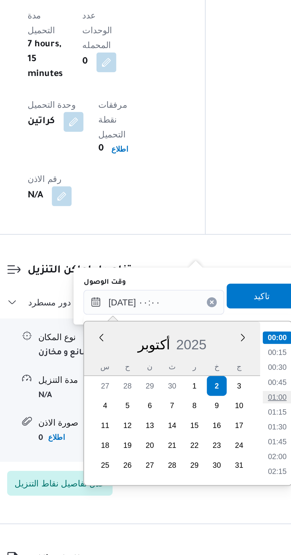
click at [222, 477] on li "01:00" at bounding box center [220, 479] width 14 height 6
type input "٠٢/١٠/٢٠٢٥ ٠١:٠٠"
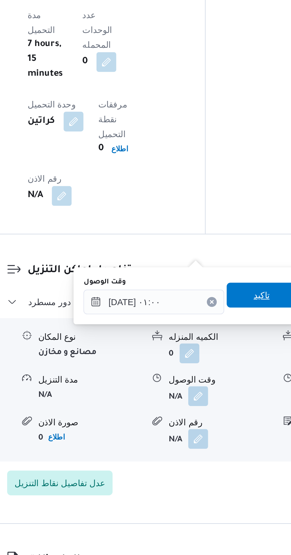
click at [214, 429] on span "تاكيد" at bounding box center [213, 430] width 8 height 7
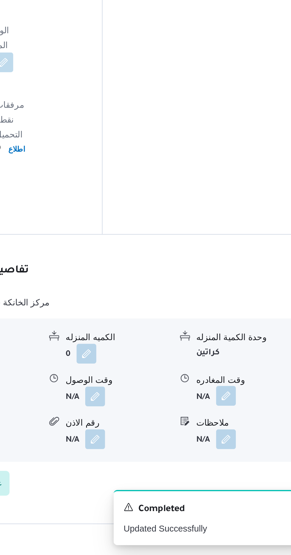
click at [245, 474] on button "button" at bounding box center [244, 478] width 9 height 9
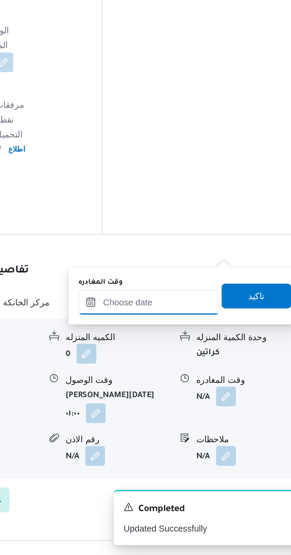
click at [223, 431] on input "وقت المغادره" at bounding box center [207, 434] width 67 height 12
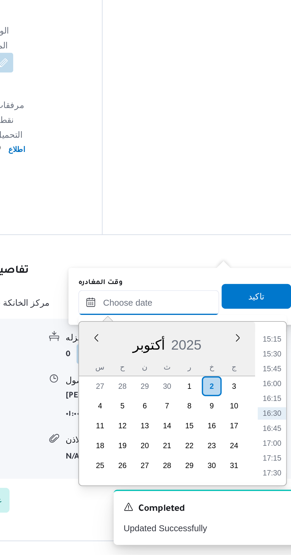
scroll to position [425, 0]
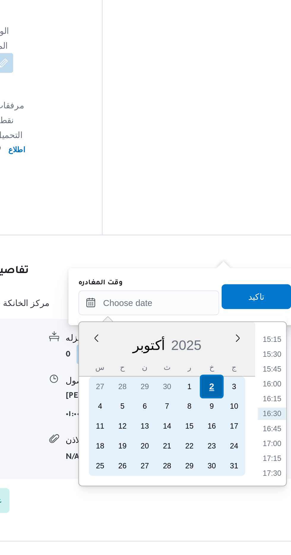
click at [238, 471] on div "2" at bounding box center [237, 473] width 11 height 11
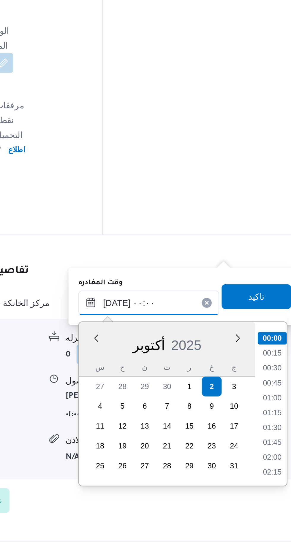
click at [178, 436] on input "[DATE] ٠٠:٠٠" at bounding box center [207, 434] width 67 height 12
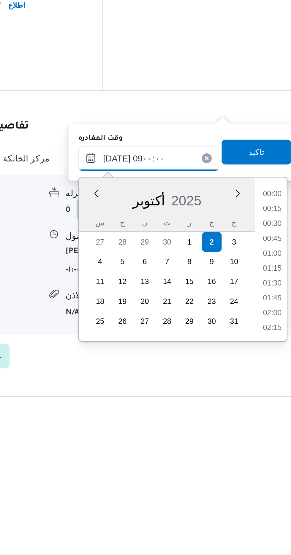
scroll to position [194, 0]
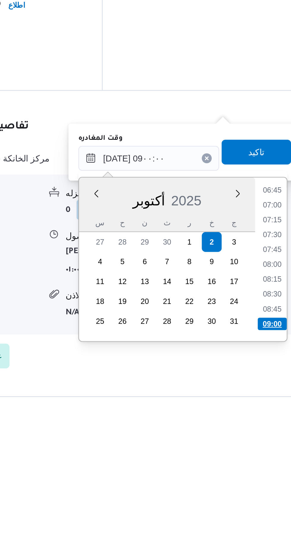
click at [264, 511] on li "09:00" at bounding box center [267, 513] width 14 height 6
type input "٠٢/١٠/٢٠٢٥ ٠٩:٠٠"
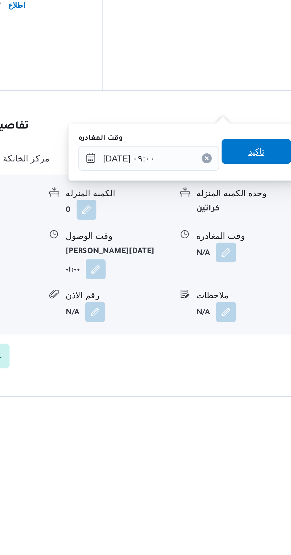
click at [263, 433] on span "تاكيد" at bounding box center [259, 430] width 8 height 7
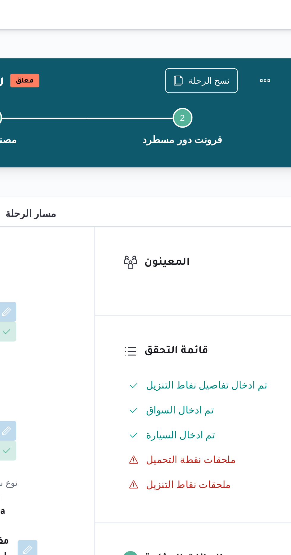
scroll to position [0, 0]
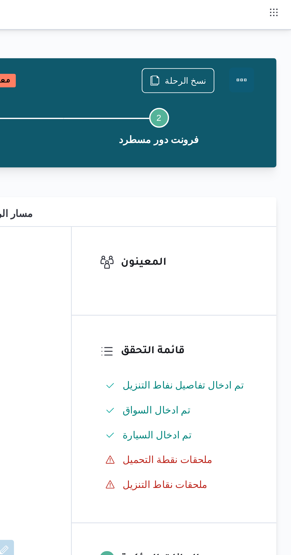
click at [271, 40] on button "Actions" at bounding box center [267, 38] width 12 height 12
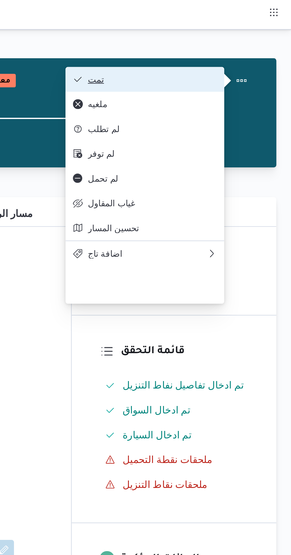
click at [253, 37] on span "تمت" at bounding box center [224, 38] width 62 height 5
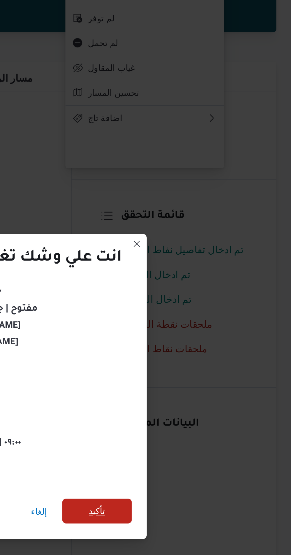
click at [203, 308] on span "تأكيد" at bounding box center [197, 310] width 33 height 12
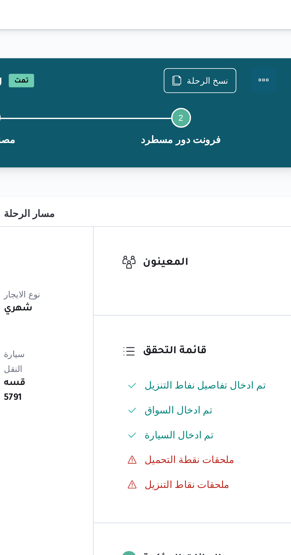
click at [270, 36] on button "Actions" at bounding box center [267, 38] width 12 height 12
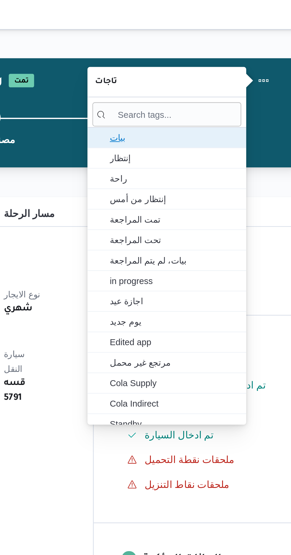
click at [235, 64] on span "بيات" at bounding box center [224, 65] width 62 height 7
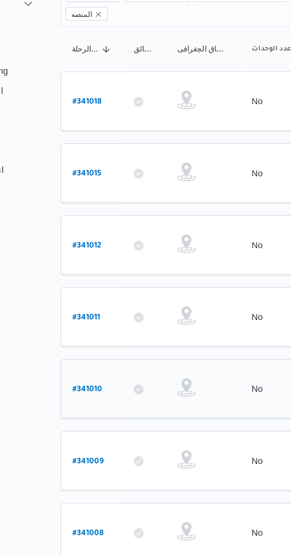
click at [87, 253] on b "# 341010" at bounding box center [90, 255] width 14 height 4
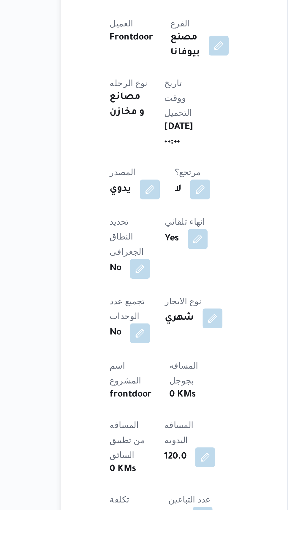
scroll to position [23, 0]
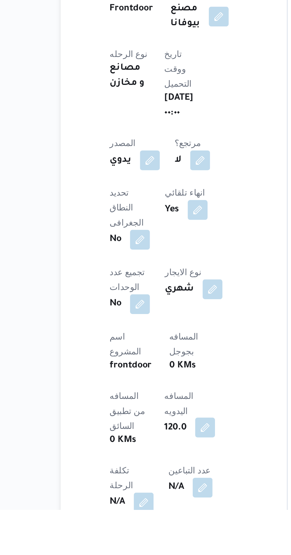
click at [142, 511] on button "button" at bounding box center [146, 515] width 9 height 9
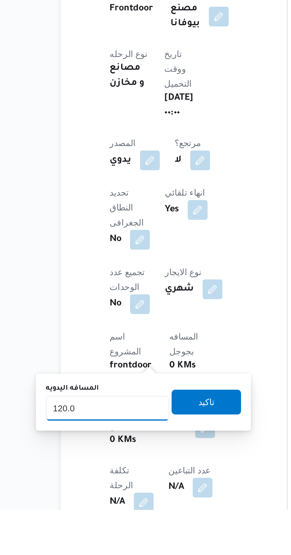
click at [100, 508] on input "120.0" at bounding box center [99, 506] width 59 height 12
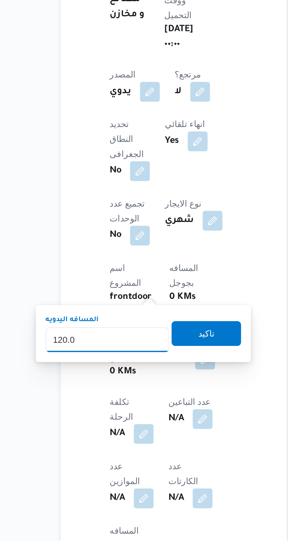
scroll to position [70, 0]
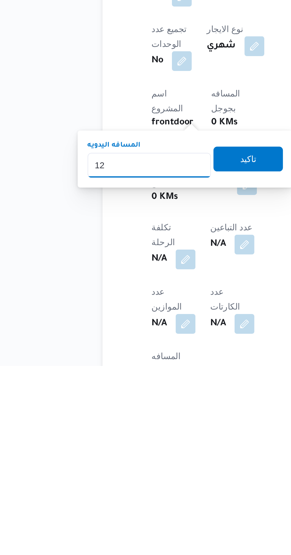
type input "1"
type input "240"
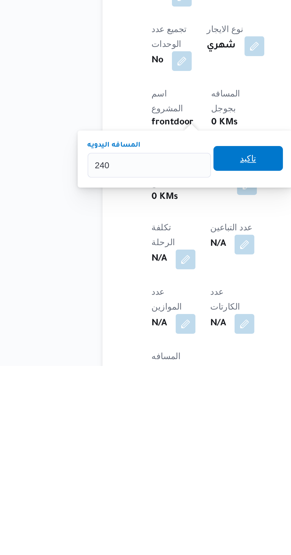
click at [151, 453] on span "تاكيد" at bounding box center [147, 455] width 8 height 7
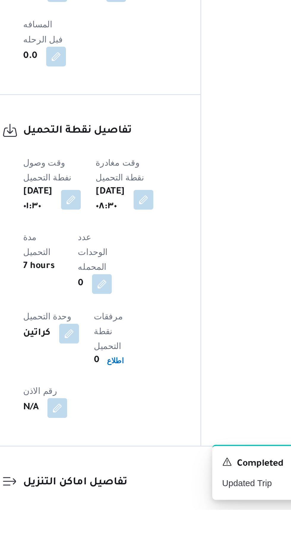
scroll to position [298, 0]
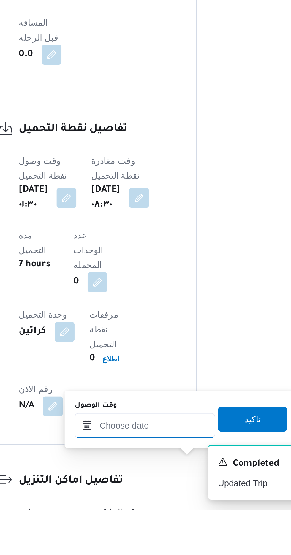
click at [174, 515] on input "وقت الوصول" at bounding box center [160, 515] width 67 height 12
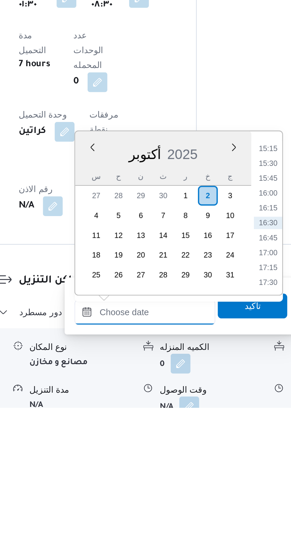
scroll to position [345, 0]
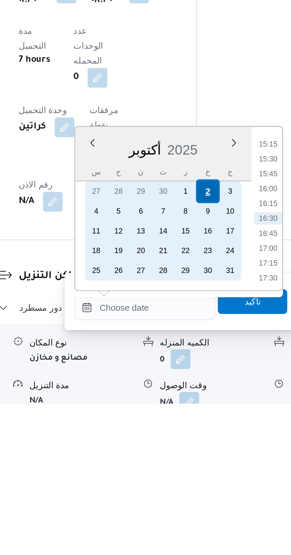
click at [190, 452] on div "2" at bounding box center [190, 453] width 11 height 11
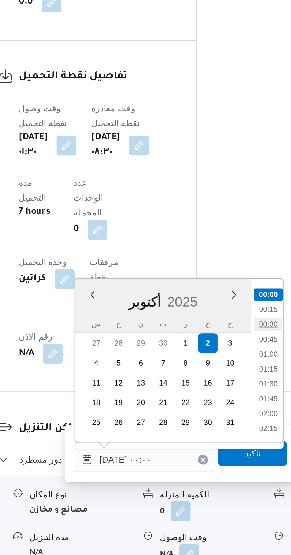
click at [220, 443] on li "00:30" at bounding box center [220, 444] width 14 height 6
type input "٠٢/١٠/٢٠٢٥ ٠٠:٣٠"
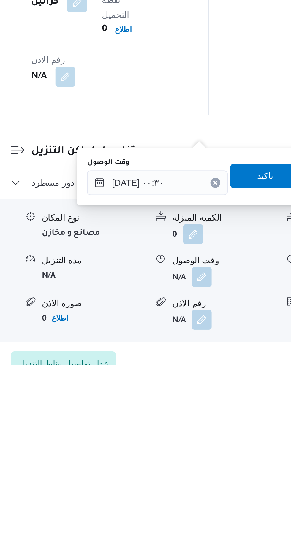
click at [212, 463] on span "تاكيد" at bounding box center [212, 464] width 33 height 12
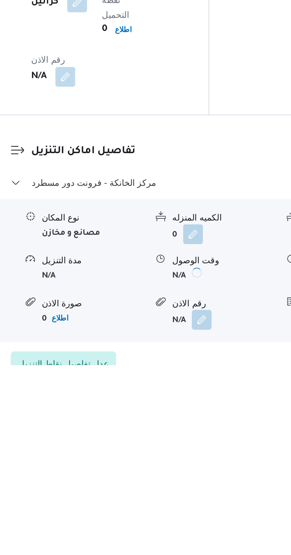
scroll to position [387, 0]
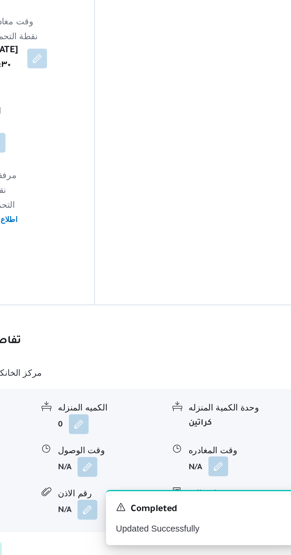
click at [246, 508] on button "button" at bounding box center [244, 512] width 9 height 9
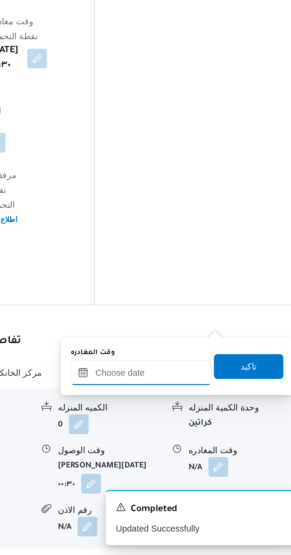
click at [223, 462] on input "وقت المغادره" at bounding box center [207, 468] width 67 height 12
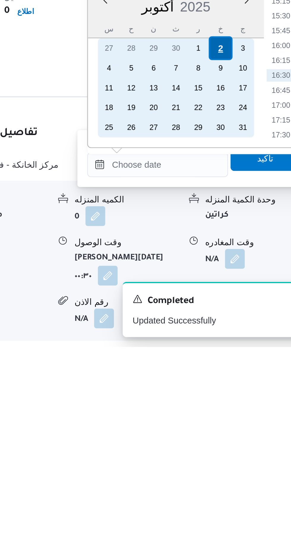
click at [238, 411] on div "2" at bounding box center [237, 411] width 11 height 11
type input "[DATE] ٠٠:٠٠"
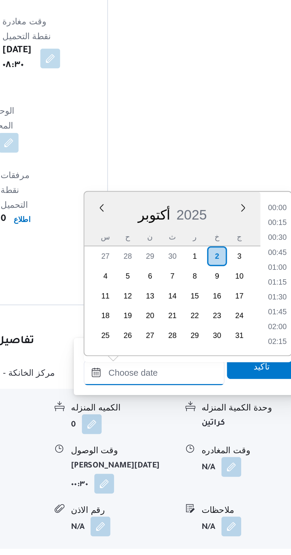
click at [176, 470] on input "وقت المغادره" at bounding box center [207, 468] width 67 height 12
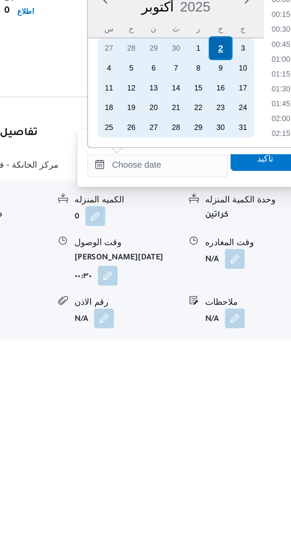
click at [238, 411] on div "2" at bounding box center [237, 411] width 11 height 11
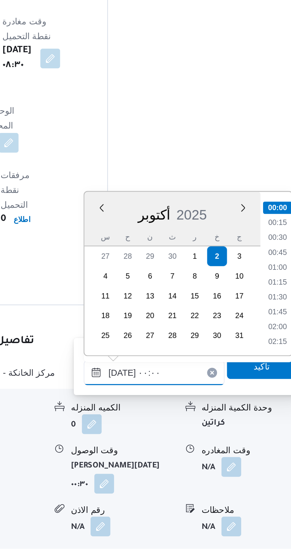
click at [180, 466] on input "[DATE] ٠٠:٠٠" at bounding box center [207, 468] width 67 height 12
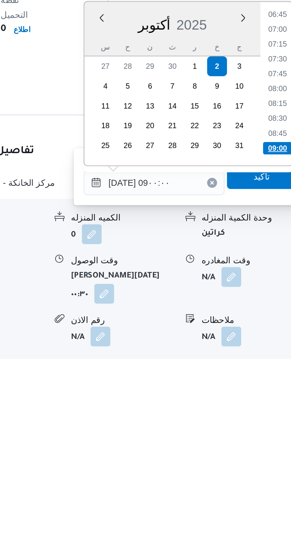
click at [266, 450] on li "09:00" at bounding box center [267, 451] width 14 height 6
type input "٠٢/١٠/٢٠٢٥ ٠٩:٠٠"
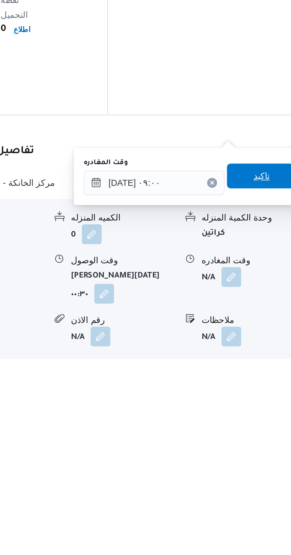
click at [262, 465] on span "تاكيد" at bounding box center [259, 464] width 8 height 7
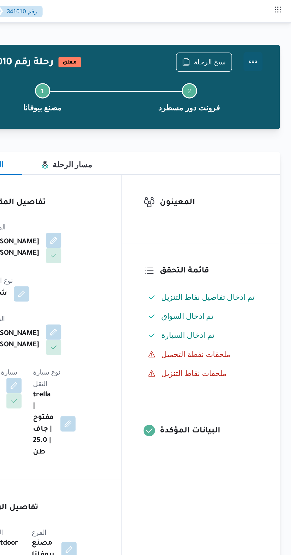
click at [271, 37] on button "Actions" at bounding box center [267, 38] width 12 height 12
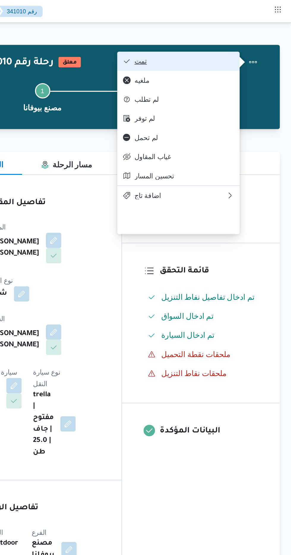
click at [245, 37] on span "تمت" at bounding box center [224, 38] width 62 height 5
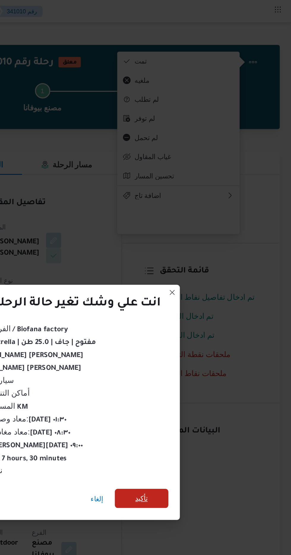
click at [196, 306] on span "تأكيد" at bounding box center [198, 309] width 8 height 7
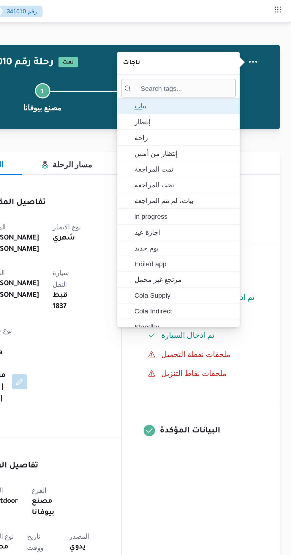
click at [235, 63] on span "بيات" at bounding box center [224, 65] width 62 height 7
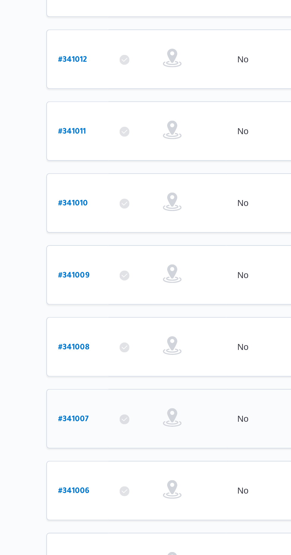
click at [90, 356] on b "# 341007" at bounding box center [90, 358] width 15 height 4
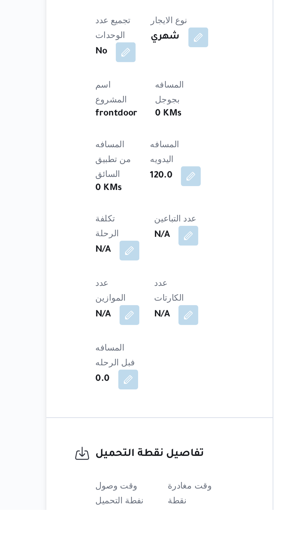
scroll to position [158, 0]
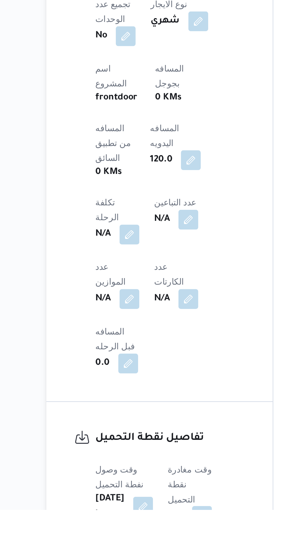
click at [154, 553] on button "button" at bounding box center [151, 557] width 9 height 9
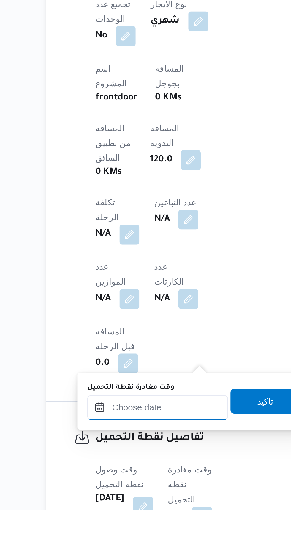
click at [139, 504] on input "وقت مغادرة نقطة التحميل" at bounding box center [130, 506] width 67 height 12
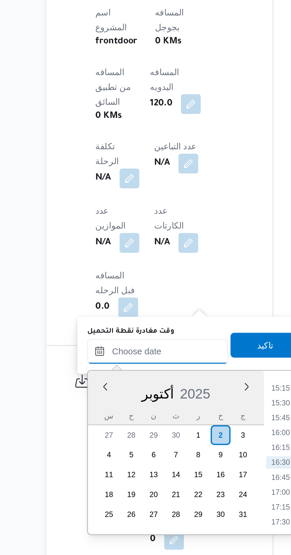
scroll to position [206, 0]
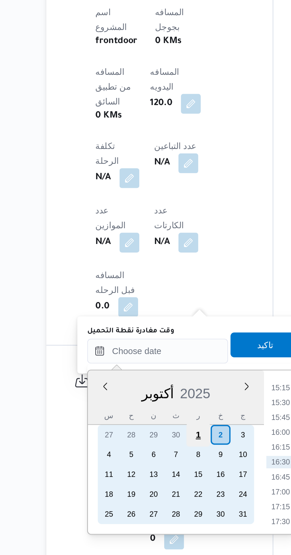
click at [150, 497] on div "1" at bounding box center [149, 497] width 11 height 11
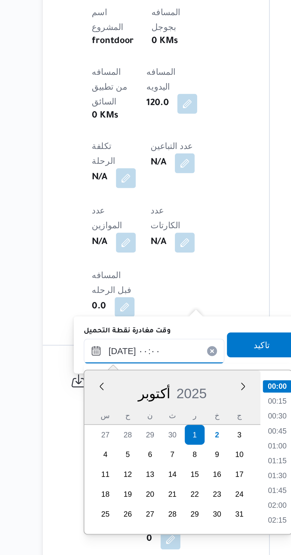
click at [98, 458] on input "٠١/١٠/٢٠٢٥ ٠٠:٠٠" at bounding box center [130, 457] width 67 height 12
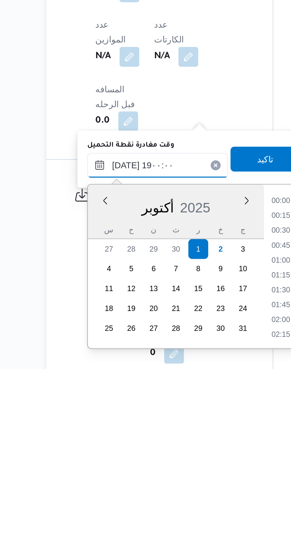
scroll to position [479, 0]
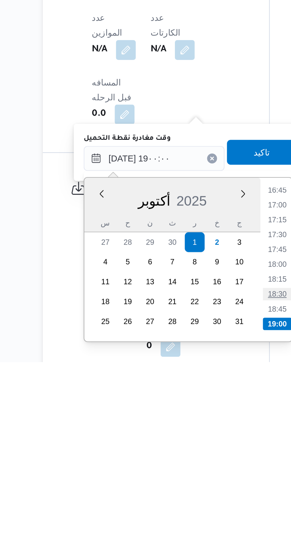
click at [188, 521] on li "18:30" at bounding box center [189, 522] width 14 height 6
type input "٠١/١٠/٢٠٢٥ ١٨:٣٠"
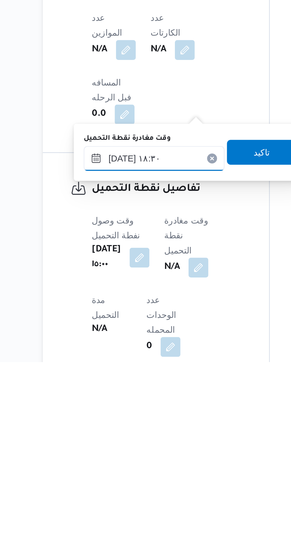
scroll to position [206, 0]
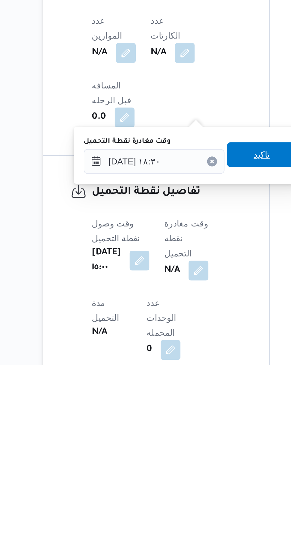
click at [182, 450] on span "تاكيد" at bounding box center [181, 454] width 33 height 12
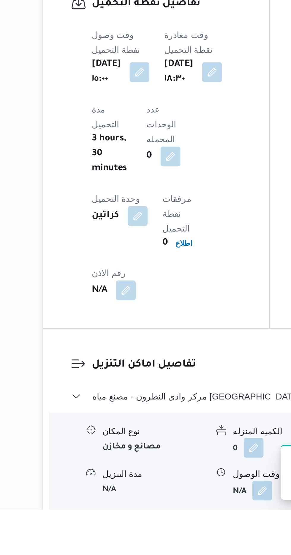
scroll to position [366, 0]
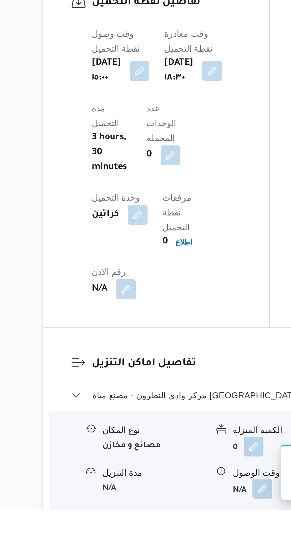
click at [183, 540] on button "button" at bounding box center [181, 544] width 9 height 9
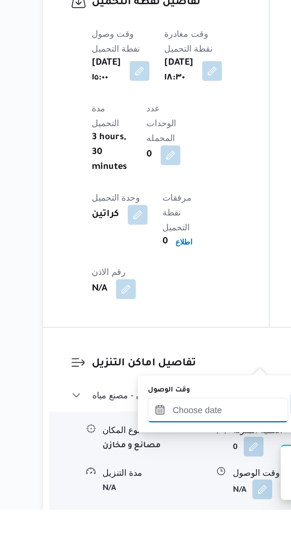
click at [158, 508] on input "وقت الوصول" at bounding box center [160, 507] width 67 height 12
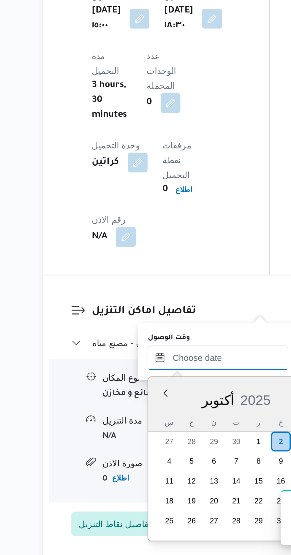
scroll to position [413, 0]
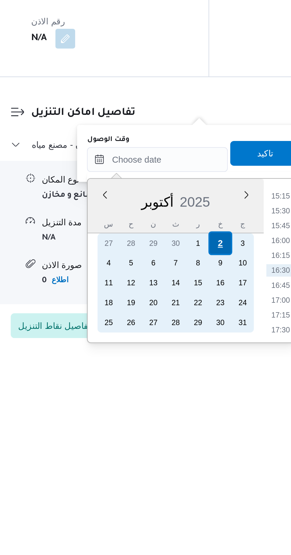
click at [191, 501] on div "2" at bounding box center [190, 500] width 11 height 11
type input "[DATE] ٠٠:٠٠"
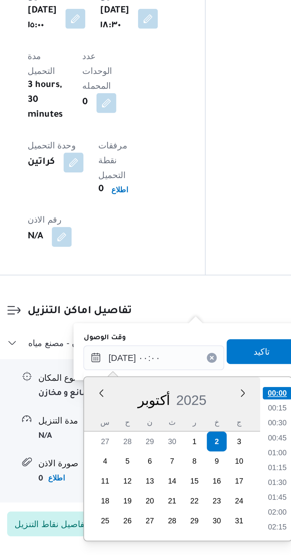
click at [217, 476] on li "00:00" at bounding box center [220, 477] width 14 height 6
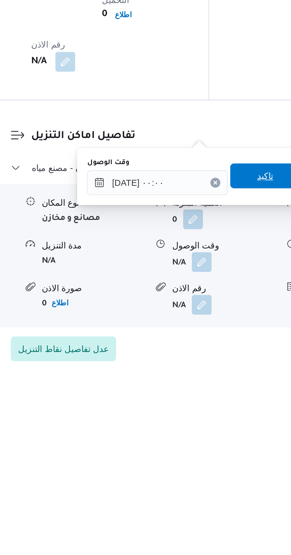
click at [216, 457] on span "تاكيد" at bounding box center [213, 457] width 8 height 7
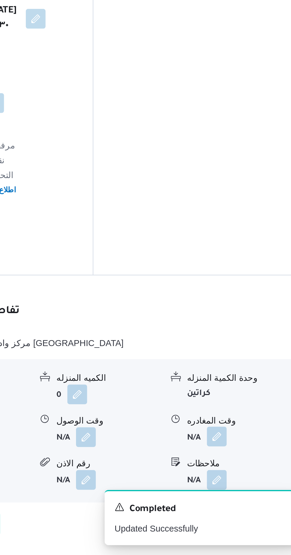
click at [245, 493] on button "button" at bounding box center [244, 497] width 9 height 9
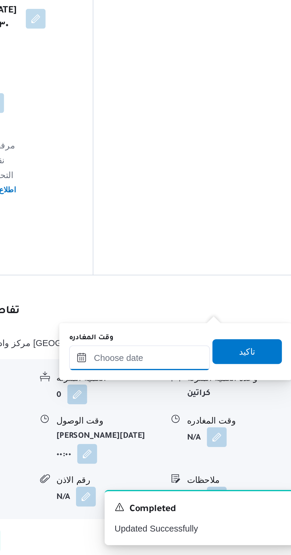
click at [228, 459] on input "وقت المغادره" at bounding box center [207, 461] width 67 height 12
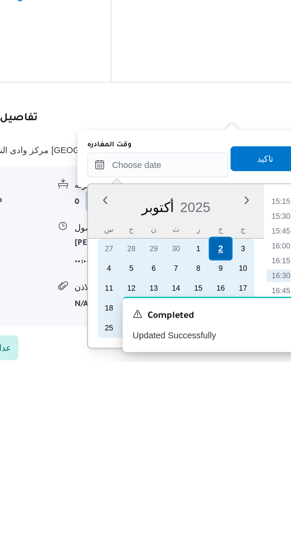
click at [238, 500] on div "2" at bounding box center [237, 500] width 11 height 11
type input "[DATE] ٠٠:٠٠"
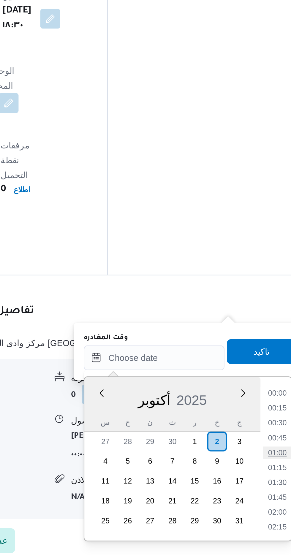
click at [268, 503] on li "01:00" at bounding box center [267, 506] width 14 height 6
type input "[DATE] ٠١:٠٠"
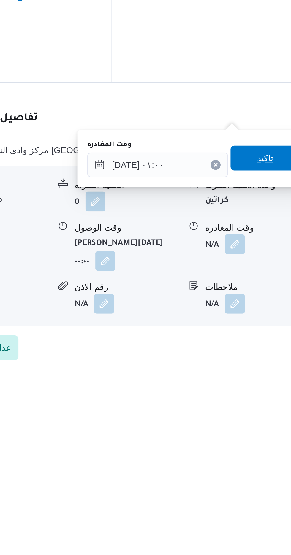
click at [261, 456] on span "تاكيد" at bounding box center [259, 457] width 8 height 7
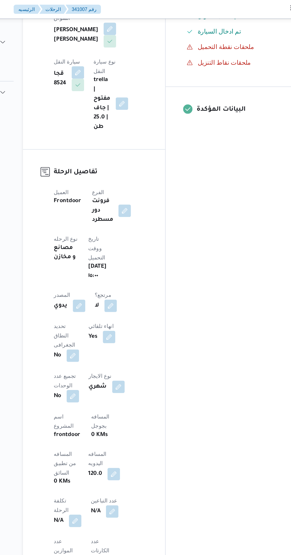
scroll to position [0, 0]
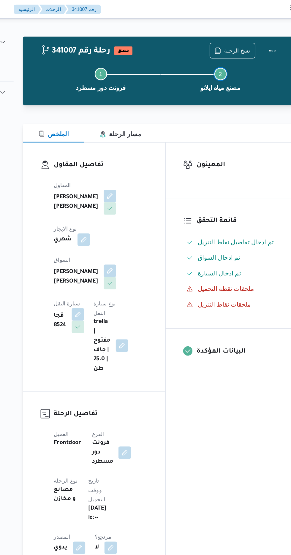
click at [272, 45] on button "Step 2 is incomplete 2 مصنع مياه ايلانو" at bounding box center [227, 60] width 91 height 31
click at [266, 38] on button "Actions" at bounding box center [267, 38] width 12 height 12
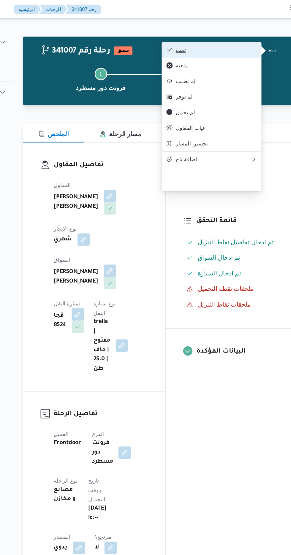
click at [244, 37] on span "تمت" at bounding box center [224, 38] width 62 height 5
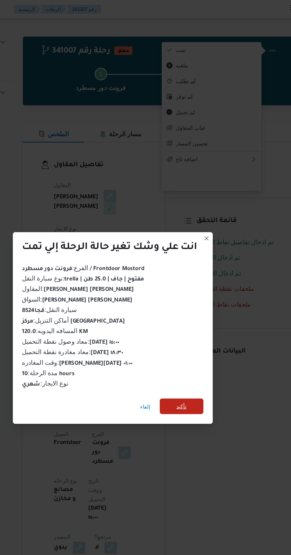
click at [198, 306] on span "تأكيد" at bounding box center [198, 309] width 8 height 7
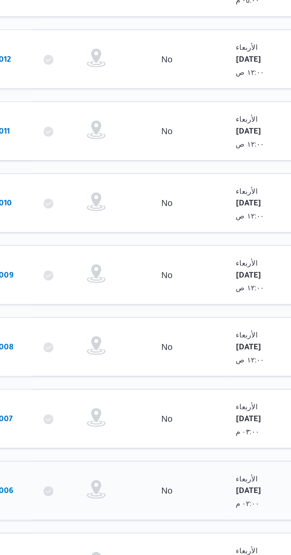
click at [103, 386] on div "# 341006" at bounding box center [91, 392] width 23 height 13
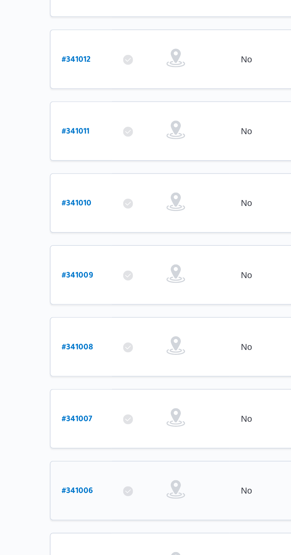
click at [84, 391] on b "# 341006" at bounding box center [90, 393] width 15 height 4
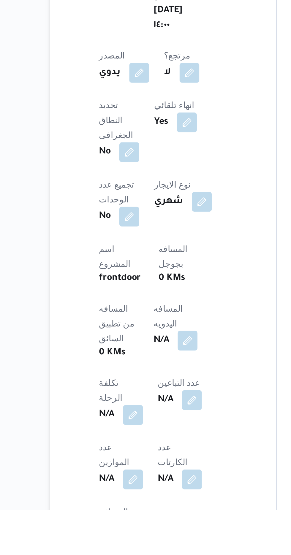
scroll to position [71, 0]
click at [138, 469] on button "button" at bounding box center [142, 473] width 9 height 9
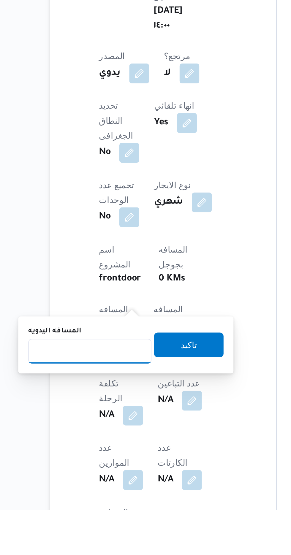
click at [95, 479] on input "المسافه اليدويه" at bounding box center [96, 479] width 59 height 12
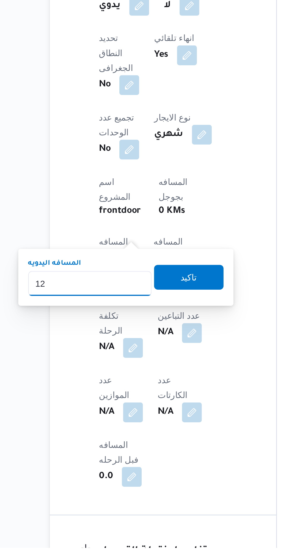
type input "120"
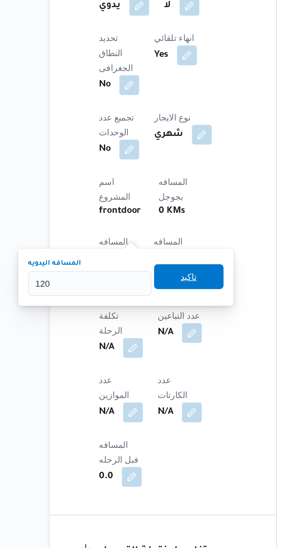
click at [152, 424] on span "تاكيد" at bounding box center [143, 425] width 33 height 12
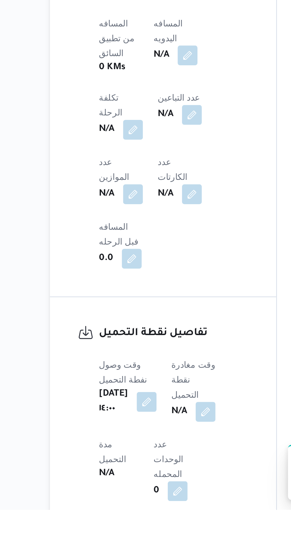
scroll to position [208, 0]
click at [155, 503] on button "button" at bounding box center [151, 507] width 9 height 9
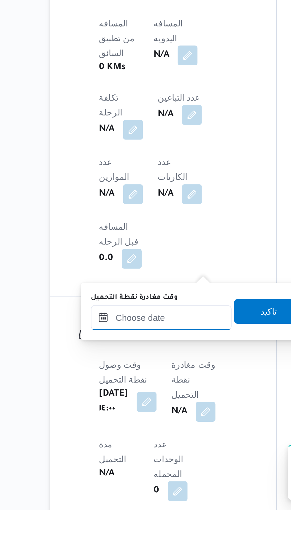
click at [140, 462] on input "وقت مغادرة نقطة التحميل" at bounding box center [130, 463] width 67 height 12
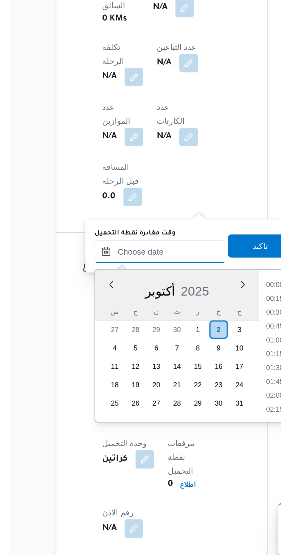
scroll to position [441, 0]
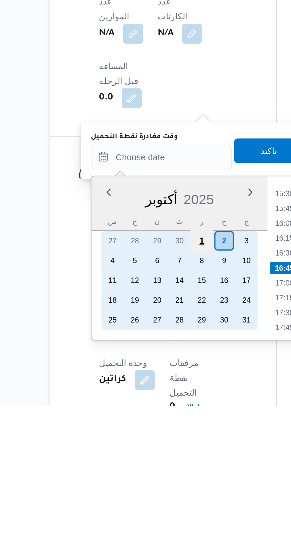
click at [150, 475] on div "27 28 29 30 1 2 3 4 5 6 7 8 9 10 11 12 13 14 15 16 17 18 19 20 21 22 23 24 25 2…" at bounding box center [139, 494] width 75 height 47
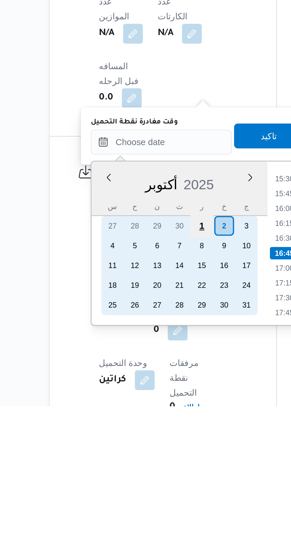
scroll to position [235, 0]
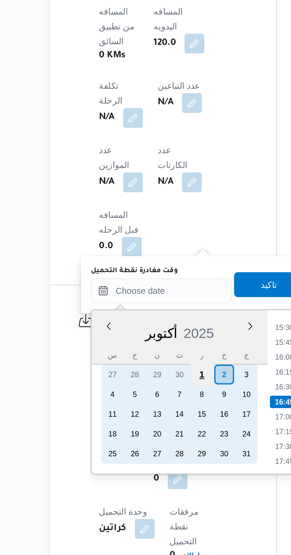
click at [150, 468] on div "1" at bounding box center [149, 468] width 11 height 11
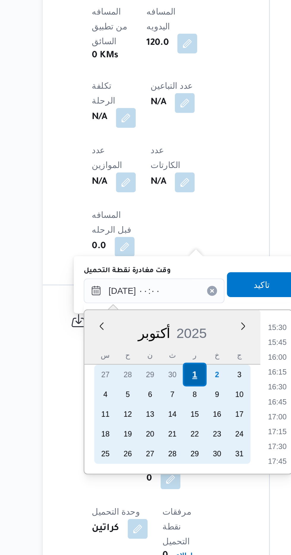
scroll to position [0, 0]
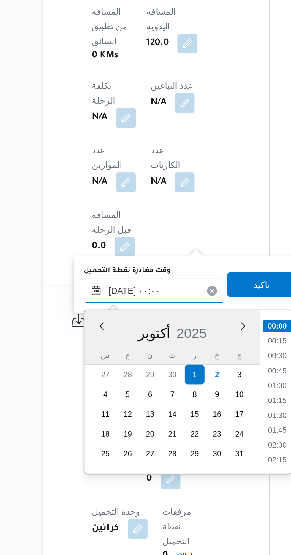
click at [104, 433] on input "٠١/١٠/٢٠٢٥ ٠٠:٠٠" at bounding box center [130, 428] width 67 height 12
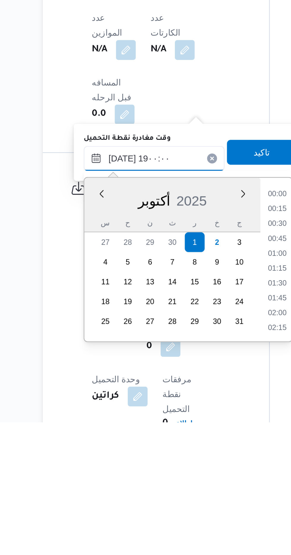
scroll to position [479, 0]
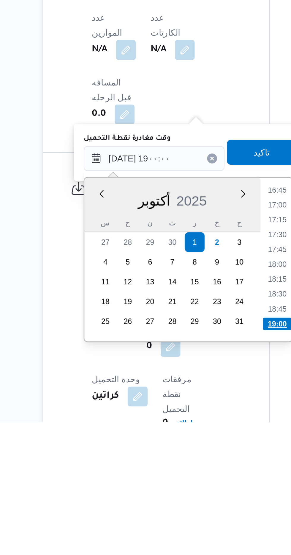
click at [191, 506] on li "19:00" at bounding box center [189, 508] width 14 height 6
type input "٠١/١٠/٢٠٢٥ ١٩:٠٠"
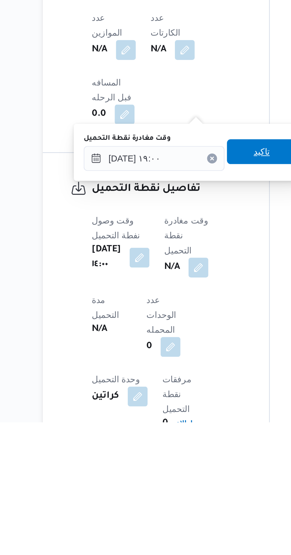
click at [185, 425] on span "تاكيد" at bounding box center [182, 425] width 8 height 7
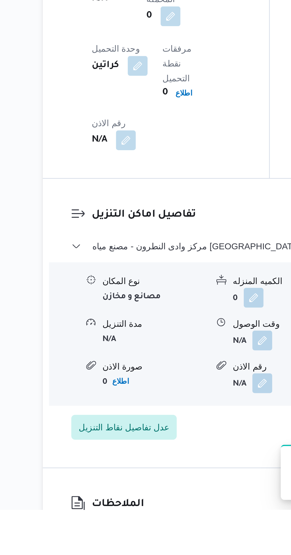
scroll to position [451, 0]
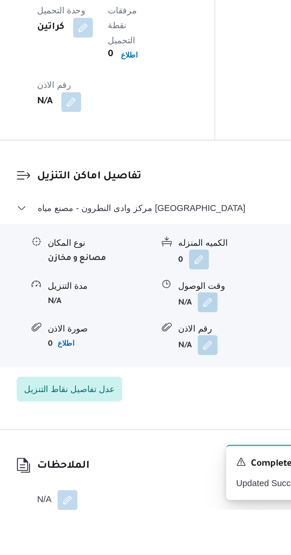
click at [187, 451] on span at bounding box center [180, 455] width 12 height 9
click at [184, 450] on button "button" at bounding box center [181, 454] width 9 height 9
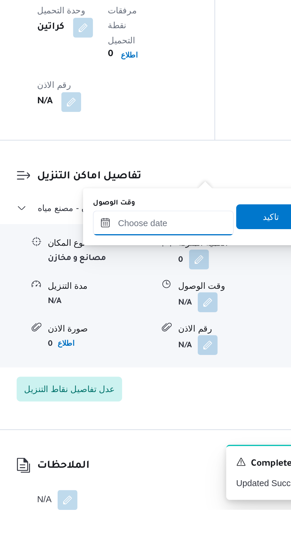
click at [170, 415] on input "وقت الوصول" at bounding box center [160, 417] width 67 height 12
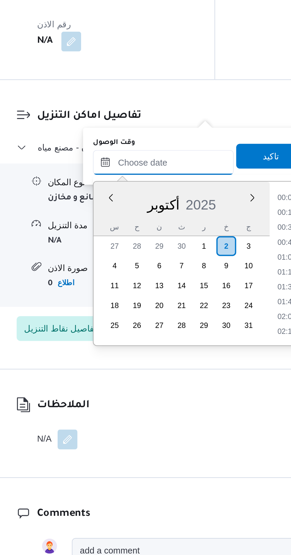
scroll to position [441, 0]
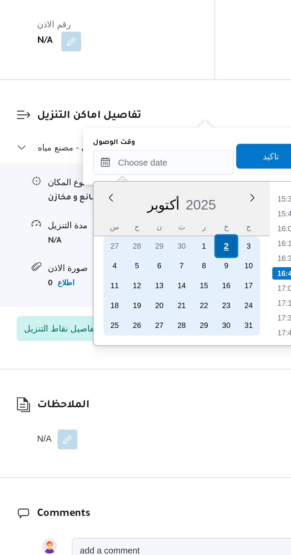
click at [190, 406] on div "2" at bounding box center [190, 406] width 11 height 11
type input "[DATE] ٠٠:٠٠"
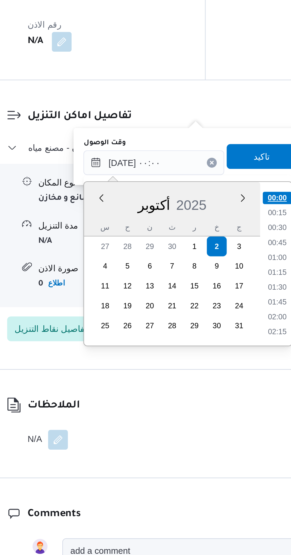
click at [219, 382] on li "00:00" at bounding box center [220, 384] width 14 height 6
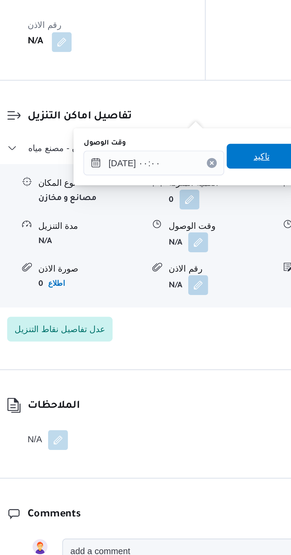
click at [215, 360] on span "تاكيد" at bounding box center [212, 364] width 33 height 12
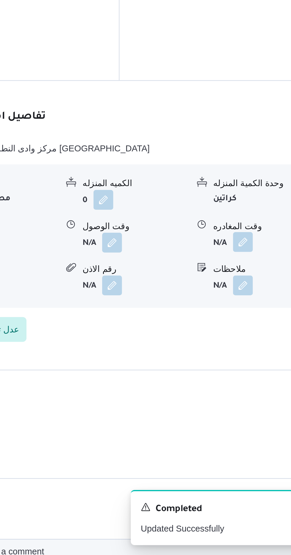
click at [245, 400] on button "button" at bounding box center [244, 404] width 9 height 9
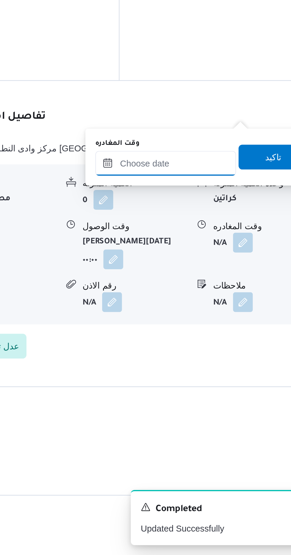
click at [216, 365] on input "وقت المغادره" at bounding box center [207, 367] width 67 height 12
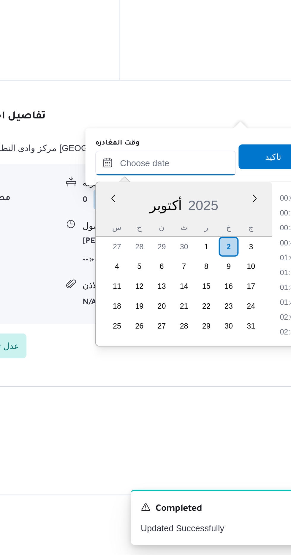
scroll to position [441, 0]
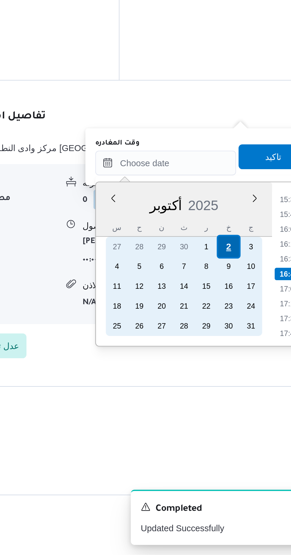
click at [238, 406] on div "2" at bounding box center [237, 407] width 11 height 11
type input "[DATE] ٠٠:٠٠"
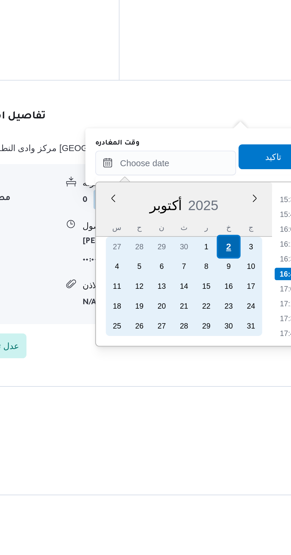
scroll to position [0, 0]
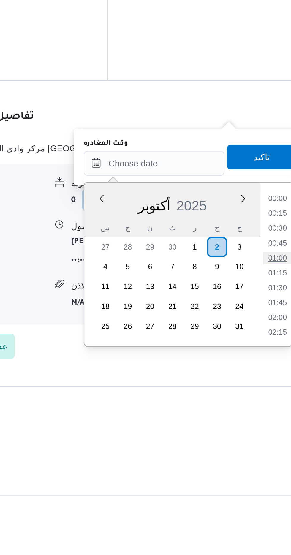
click at [266, 413] on li "01:00" at bounding box center [267, 413] width 14 height 6
type input "[DATE] ٠١:٠٠"
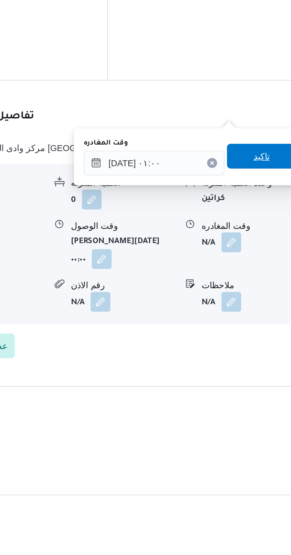
click at [263, 367] on span "تاكيد" at bounding box center [259, 363] width 8 height 7
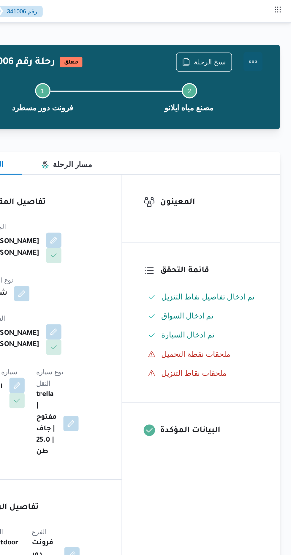
click at [268, 37] on button "Actions" at bounding box center [267, 38] width 12 height 12
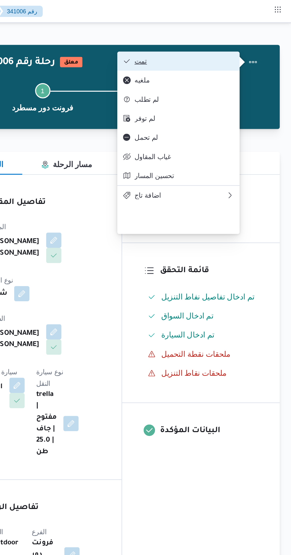
click at [255, 40] on span "تمت" at bounding box center [224, 38] width 62 height 5
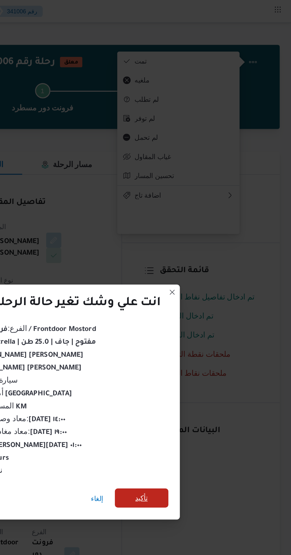
click at [196, 306] on span "تأكيد" at bounding box center [198, 309] width 8 height 7
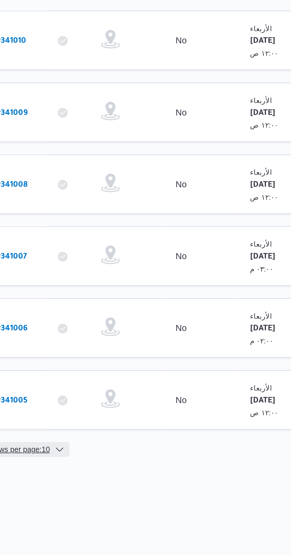
click at [104, 447] on span "Rows per page : 10" at bounding box center [94, 450] width 29 height 7
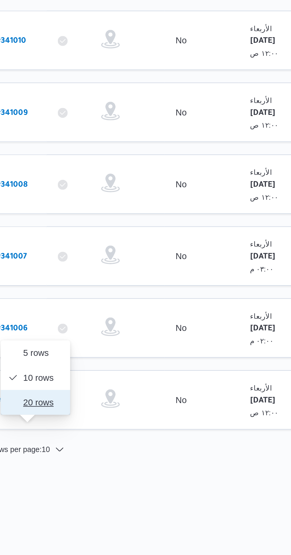
click at [101, 427] on span "20 rows" at bounding box center [105, 427] width 19 height 5
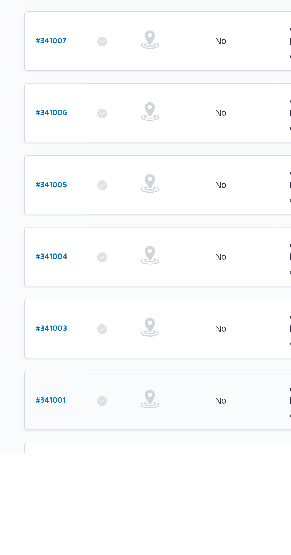
click at [87, 526] on link "# 341001" at bounding box center [90, 530] width 14 height 8
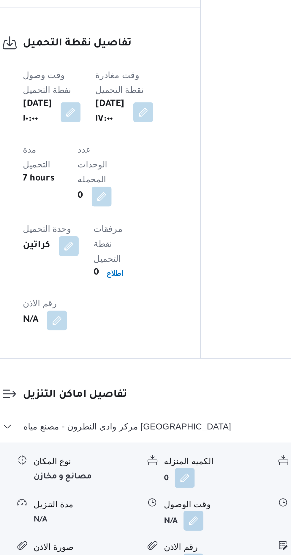
scroll to position [401, 0]
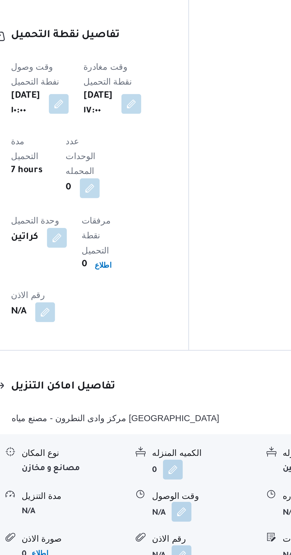
click at [179, 501] on button "button" at bounding box center [181, 505] width 9 height 9
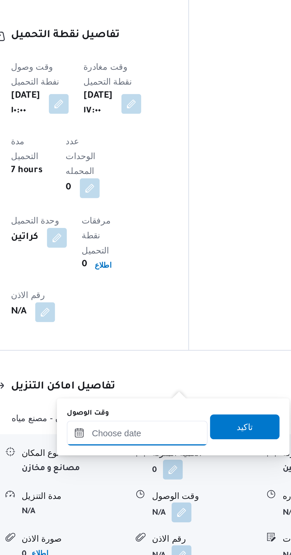
click at [150, 466] on input "وقت الوصول" at bounding box center [160, 468] width 67 height 12
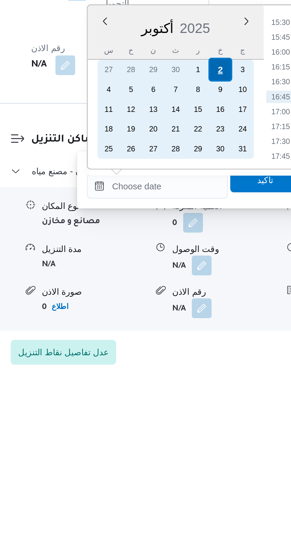
click at [190, 414] on div "2" at bounding box center [190, 412] width 11 height 11
type input "[DATE] ٠٠:٠٠"
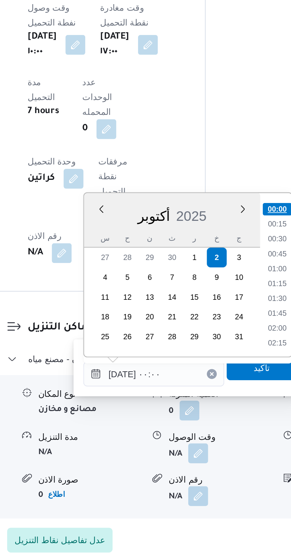
click at [219, 389] on li "00:00" at bounding box center [220, 389] width 14 height 6
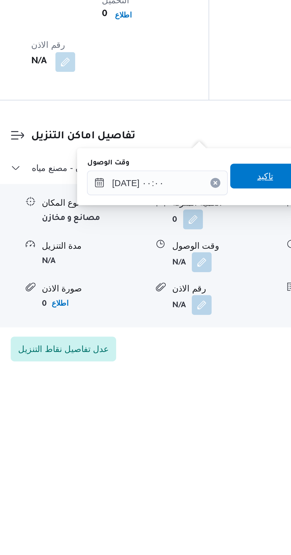
click at [211, 464] on span "تاكيد" at bounding box center [212, 464] width 33 height 12
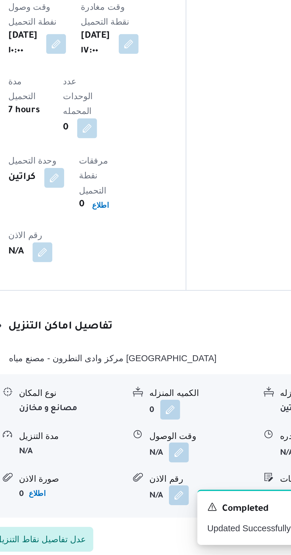
scroll to position [401, 0]
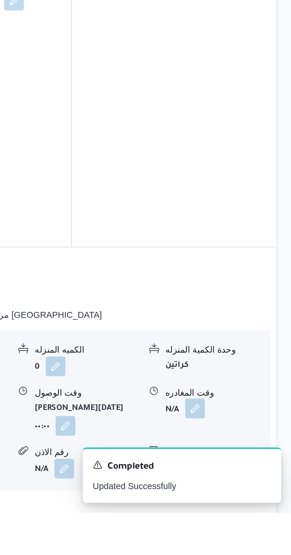
click at [243, 500] on button "button" at bounding box center [244, 504] width 9 height 9
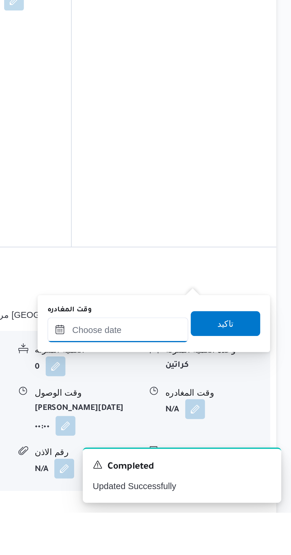
click at [205, 469] on input "وقت المغادره" at bounding box center [207, 467] width 67 height 12
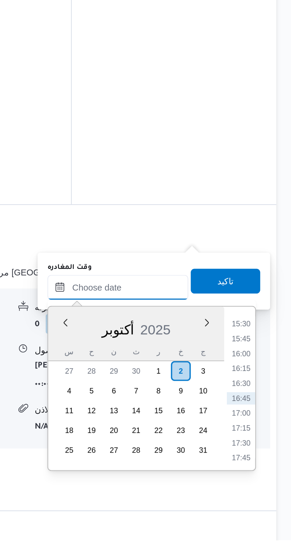
scroll to position [435, 0]
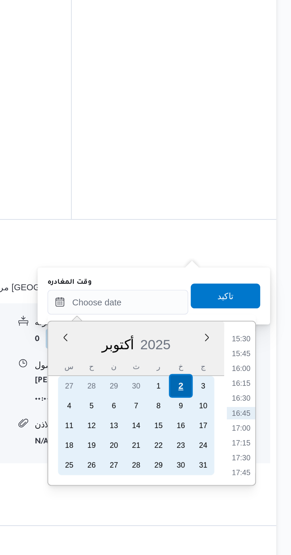
click at [238, 474] on div "2" at bounding box center [237, 473] width 11 height 11
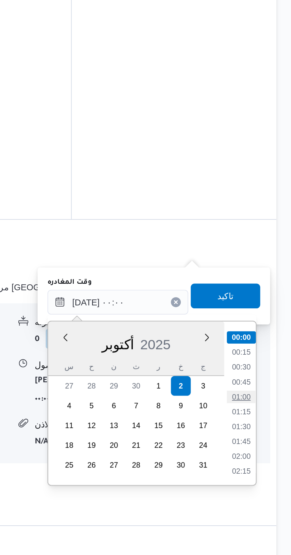
click at [266, 479] on li "01:00" at bounding box center [267, 479] width 14 height 6
type input "[DATE] ٠١:٠٠"
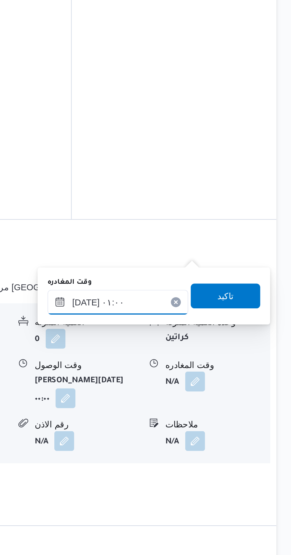
scroll to position [435, 0]
click at [263, 432] on span "تاكيد" at bounding box center [259, 430] width 8 height 7
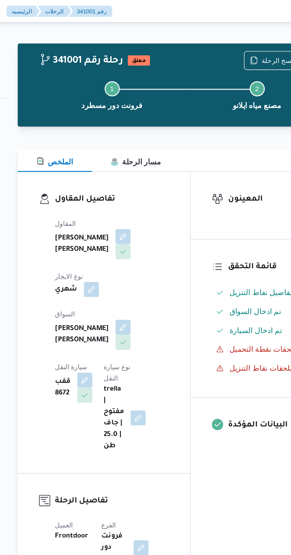
scroll to position [0, 0]
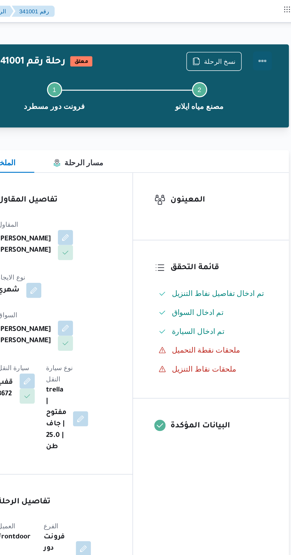
click at [270, 35] on button "Actions" at bounding box center [267, 38] width 12 height 12
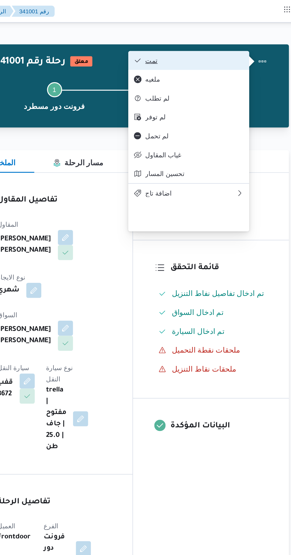
click at [239, 39] on span "تمت" at bounding box center [224, 38] width 62 height 5
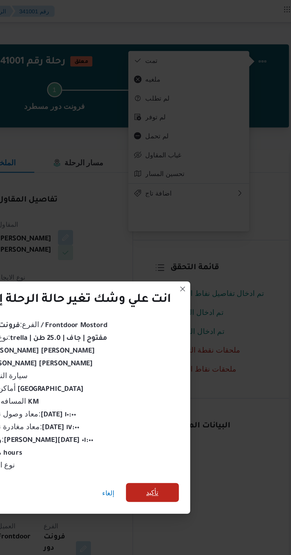
click at [196, 307] on span "تأكيد" at bounding box center [198, 309] width 8 height 7
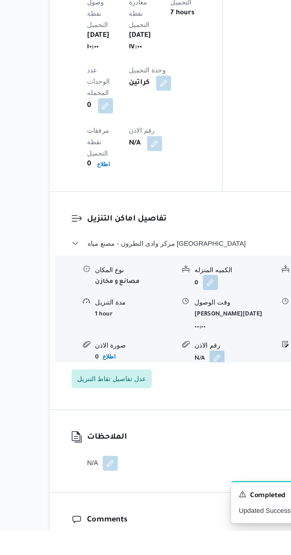
scroll to position [440, 0]
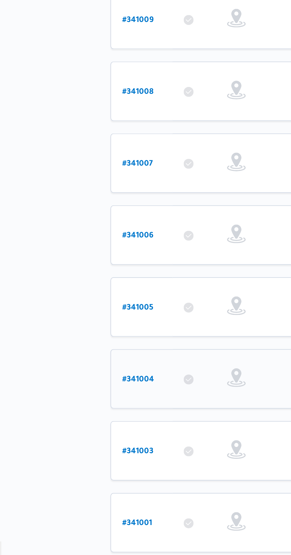
click at [86, 457] on link "# 341004" at bounding box center [90, 461] width 15 height 8
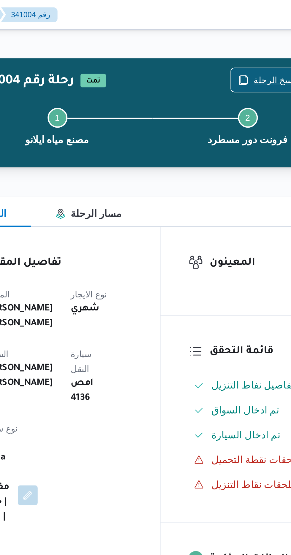
click at [231, 38] on span "نسخ الرحلة" at bounding box center [237, 38] width 34 height 11
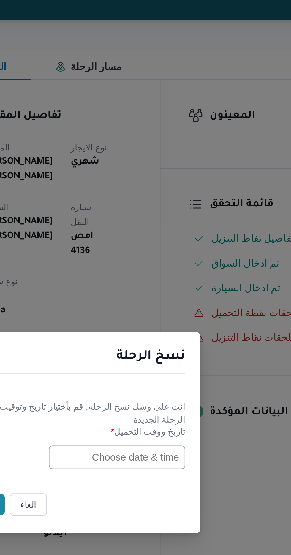
click at [160, 288] on input "text" at bounding box center [164, 289] width 65 height 11
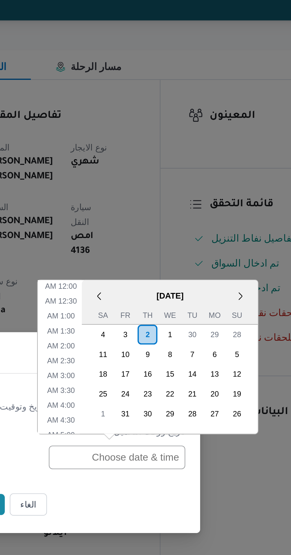
scroll to position [201, 0]
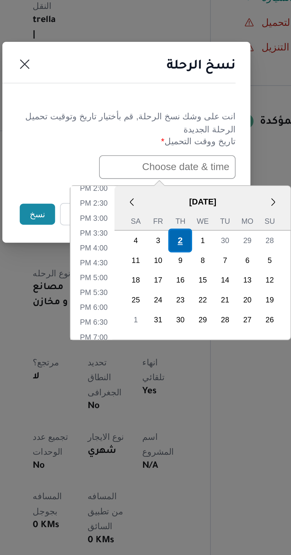
click at [170, 324] on div "2" at bounding box center [171, 324] width 11 height 11
type input "[DATE] 12:00AM"
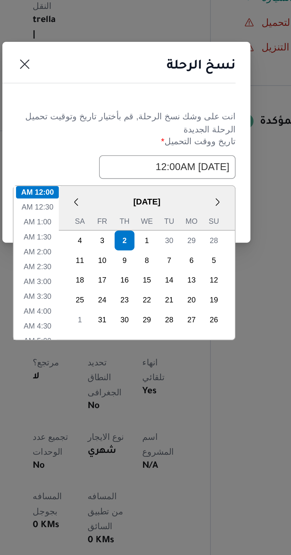
click at [172, 245] on h1 "نسخ الرحلة" at bounding box center [181, 240] width 33 height 9
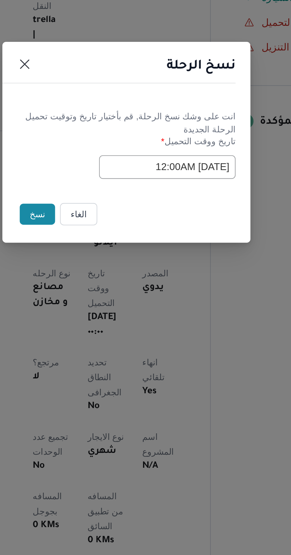
click at [98, 311] on button "نسخ" at bounding box center [102, 312] width 17 height 10
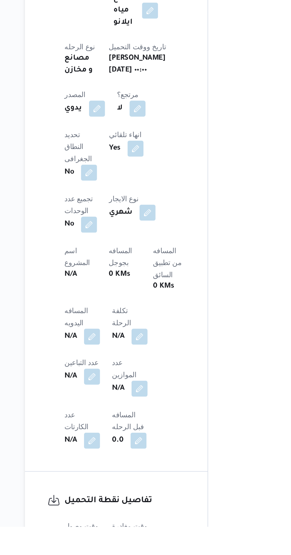
scroll to position [98, 0]
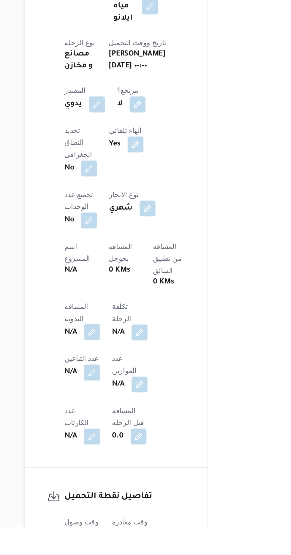
click at [120, 435] on button "button" at bounding box center [116, 439] width 9 height 9
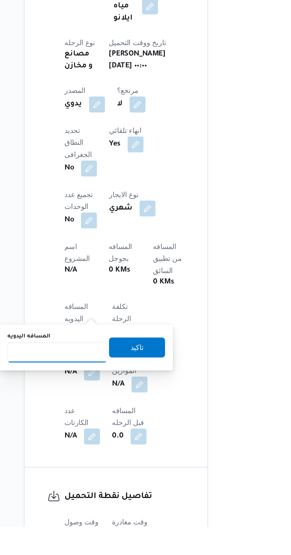
click at [108, 450] on input "المسافه اليدويه" at bounding box center [96, 452] width 59 height 12
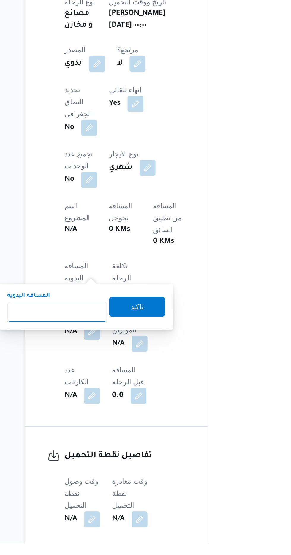
scroll to position [151, 0]
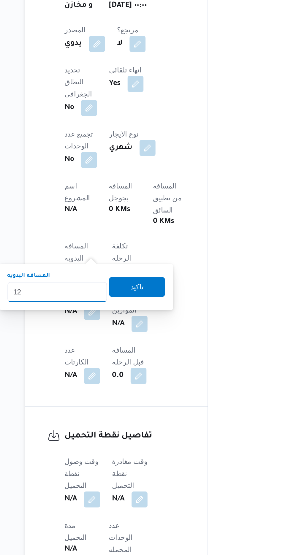
type input "120"
click at [158, 395] on span "تاكيد" at bounding box center [143, 396] width 33 height 12
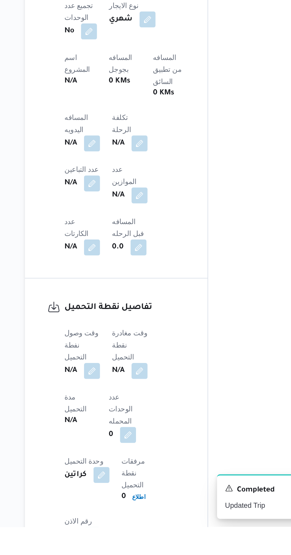
scroll to position [212, 0]
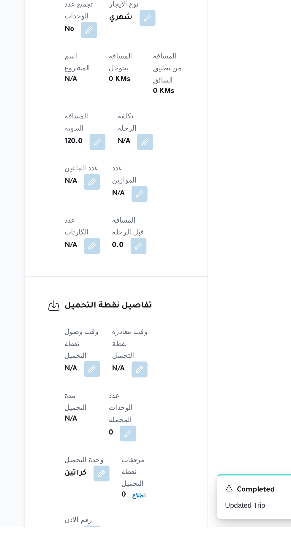
click at [119, 456] on button "button" at bounding box center [116, 460] width 9 height 9
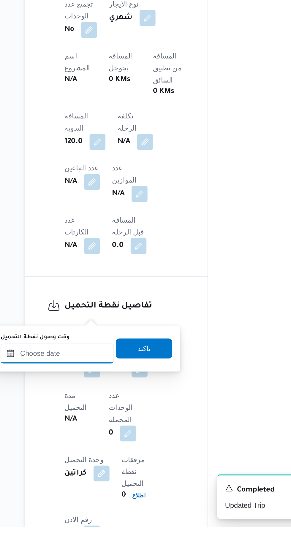
click at [116, 454] on input "وقت وصول نفطة التحميل" at bounding box center [96, 452] width 67 height 12
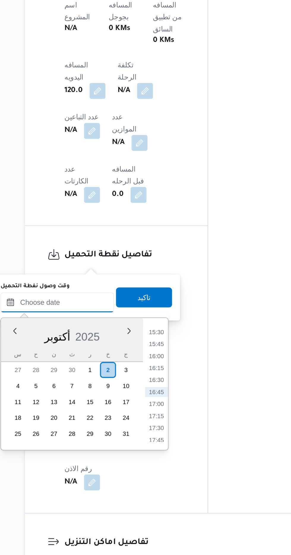
scroll to position [259, 0]
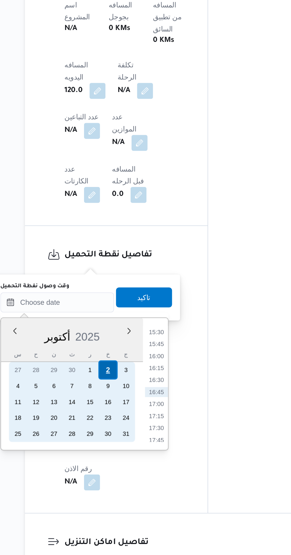
click at [126, 444] on div "2" at bounding box center [125, 444] width 11 height 11
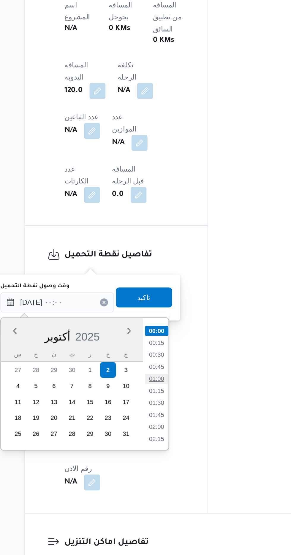
click at [156, 450] on li "01:00" at bounding box center [155, 450] width 14 height 6
type input "[DATE] ٠١:٠٠"
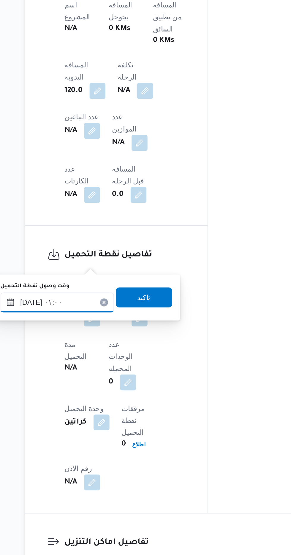
scroll to position [259, 0]
click at [160, 402] on span "تاكيد" at bounding box center [147, 402] width 33 height 12
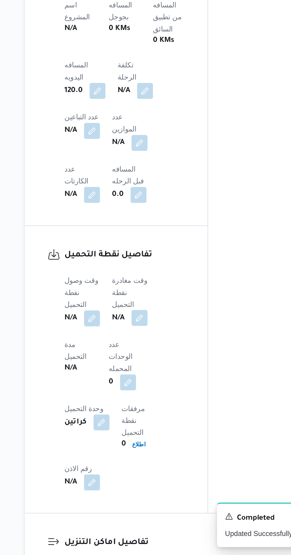
click at [149, 409] on button "button" at bounding box center [144, 413] width 9 height 9
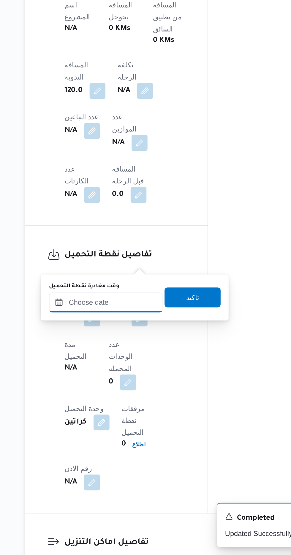
click at [139, 404] on input "وقت مغادرة نقطة التحميل" at bounding box center [124, 405] width 67 height 12
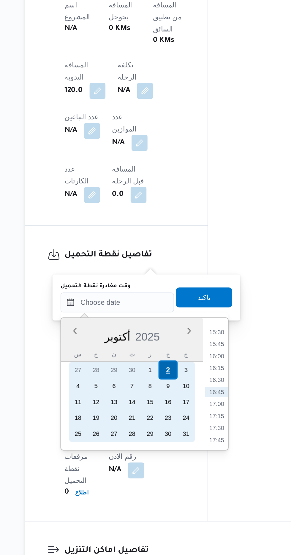
click at [166, 444] on div "2" at bounding box center [161, 444] width 11 height 11
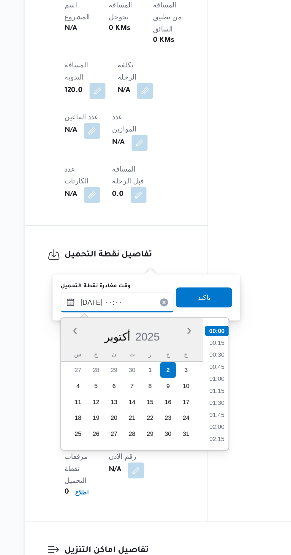
click at [102, 404] on input "[DATE] ٠٠:٠٠" at bounding box center [131, 405] width 67 height 12
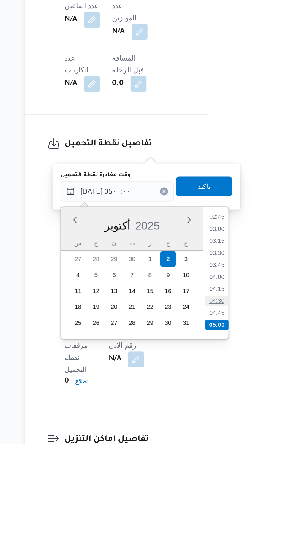
click at [192, 469] on li "04:30" at bounding box center [191, 470] width 14 height 6
type input "[DATE] ٠٤:٣٠"
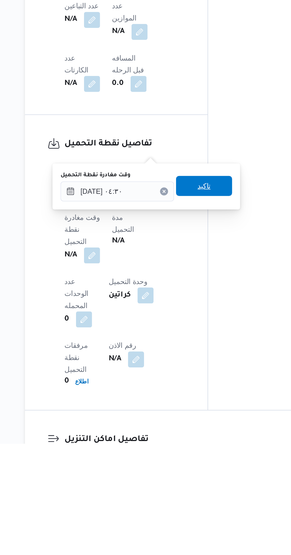
click at [194, 404] on span "تاكيد" at bounding box center [183, 402] width 33 height 12
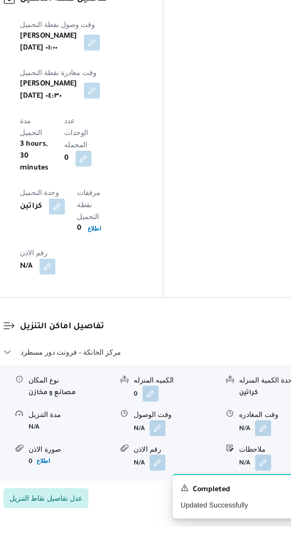
scroll to position [394, 0]
click at [186, 491] on button "button" at bounding box center [181, 495] width 9 height 9
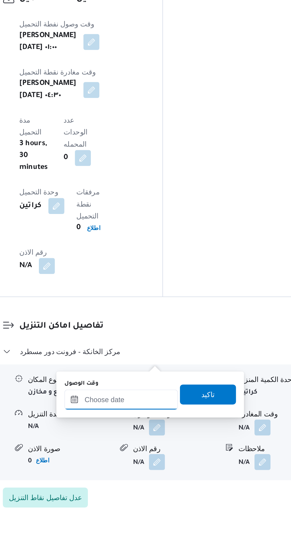
click at [177, 478] on input "وقت الوصول" at bounding box center [160, 480] width 67 height 12
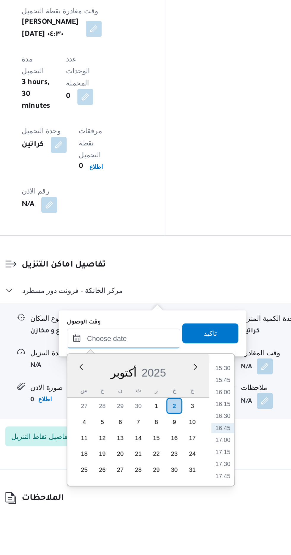
scroll to position [423, 0]
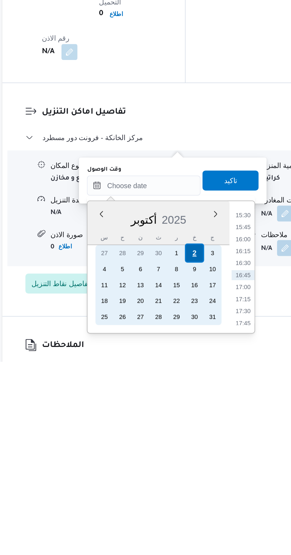
click at [191, 490] on div "2" at bounding box center [190, 490] width 11 height 11
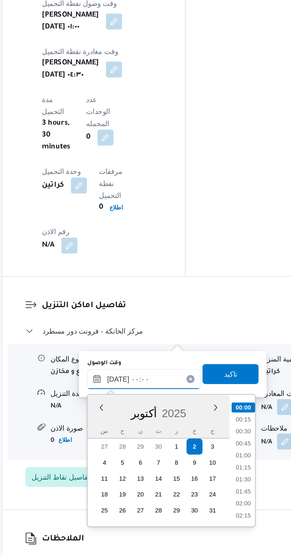
click at [130, 451] on input "[DATE] ٠٠:٠٠" at bounding box center [160, 450] width 67 height 12
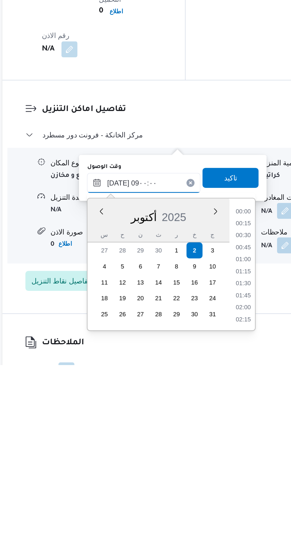
scroll to position [194, 0]
click at [219, 524] on li "09:00" at bounding box center [220, 526] width 14 height 6
type input "[DATE] ٠٩:٠٠"
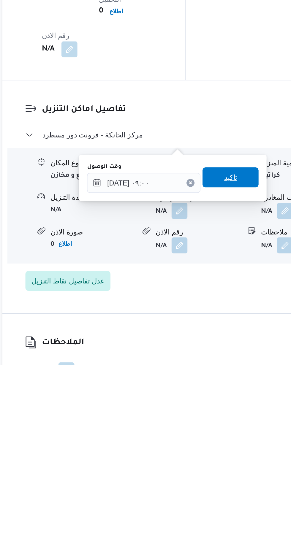
click at [216, 444] on span "تاكيد" at bounding box center [213, 443] width 8 height 7
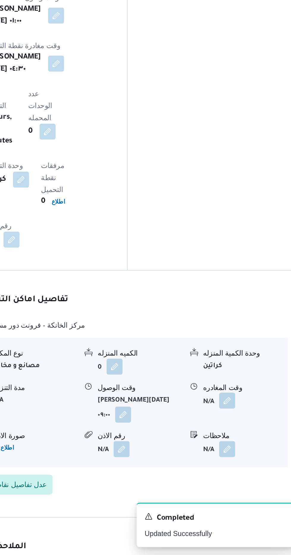
click at [250, 458] on button "button" at bounding box center [244, 462] width 9 height 9
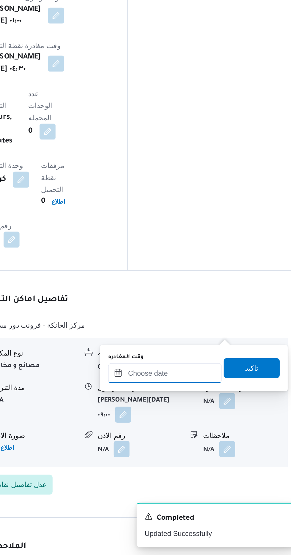
click at [224, 444] on input "وقت المغادره" at bounding box center [207, 447] width 67 height 12
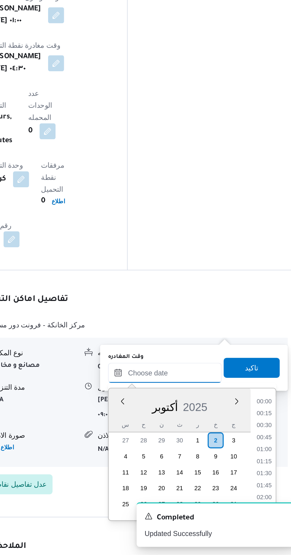
scroll to position [441, 0]
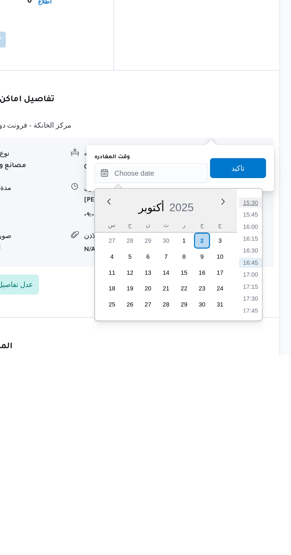
click at [267, 463] on li "15:30" at bounding box center [267, 464] width 14 height 6
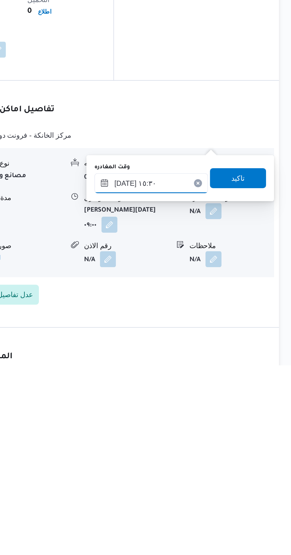
click at [224, 444] on input "٠٢/١٠/٢٠٢٥ ١٥:٣٠" at bounding box center [207, 447] width 67 height 12
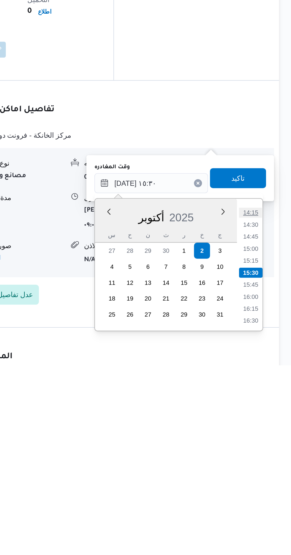
click at [266, 464] on li "14:15" at bounding box center [267, 464] width 14 height 6
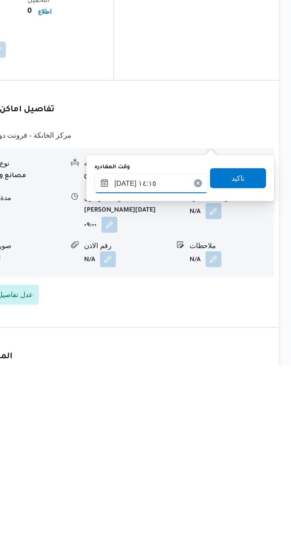
click at [226, 447] on input "٠٢/١٠/٢٠٢٥ ١٤:١٥" at bounding box center [207, 447] width 67 height 12
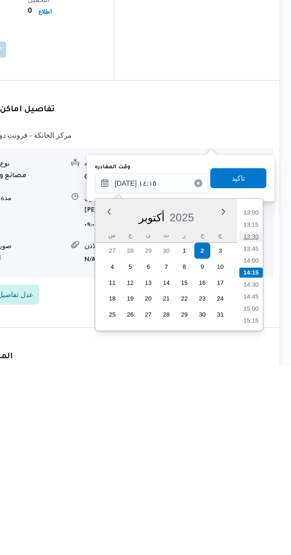
click at [267, 477] on li "13:30" at bounding box center [267, 479] width 14 height 6
type input "٠٢/١٠/٢٠٢٥ ١٣:٣٠"
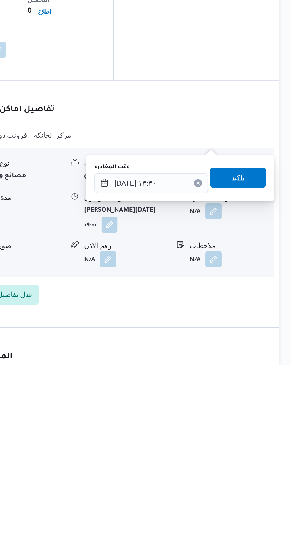
click at [263, 443] on span "تاكيد" at bounding box center [259, 443] width 8 height 7
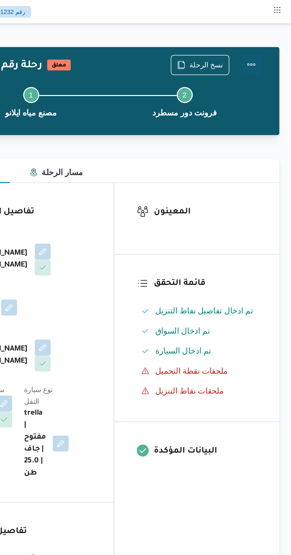
click at [271, 38] on button "Actions" at bounding box center [267, 38] width 12 height 12
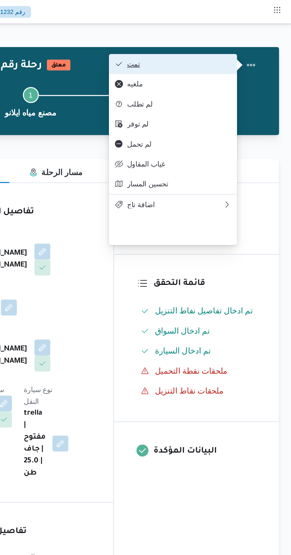
click at [198, 40] on span "تمت" at bounding box center [224, 38] width 62 height 5
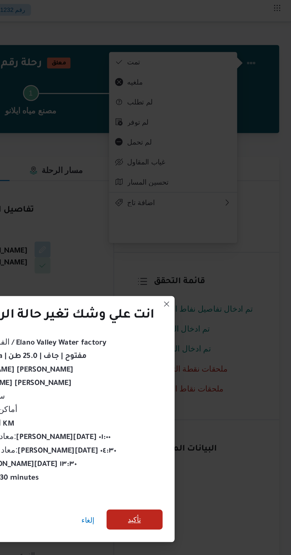
click at [190, 309] on span "تأكيد" at bounding box center [197, 310] width 33 height 12
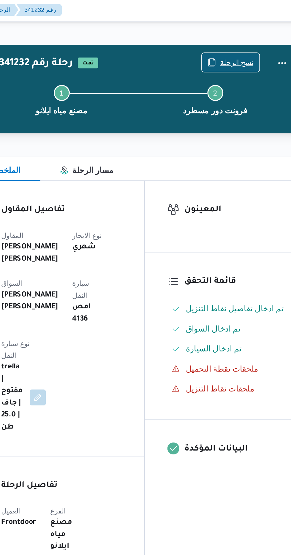
click at [236, 39] on span "نسخ الرحلة" at bounding box center [240, 38] width 20 height 7
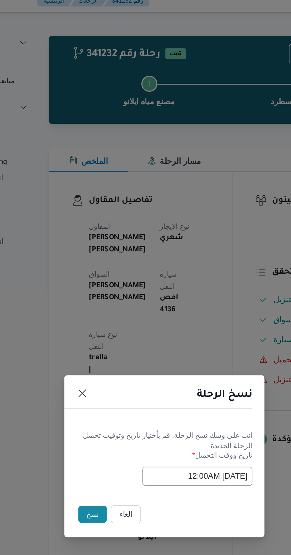
click at [98, 314] on button "نسخ" at bounding box center [102, 312] width 17 height 10
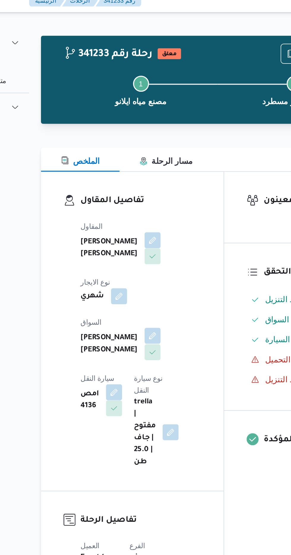
click at [139, 202] on button "button" at bounding box center [143, 205] width 9 height 9
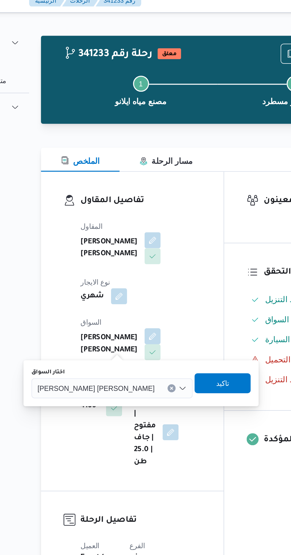
click at [106, 234] on span "[PERSON_NAME] [PERSON_NAME]" at bounding box center [109, 236] width 69 height 7
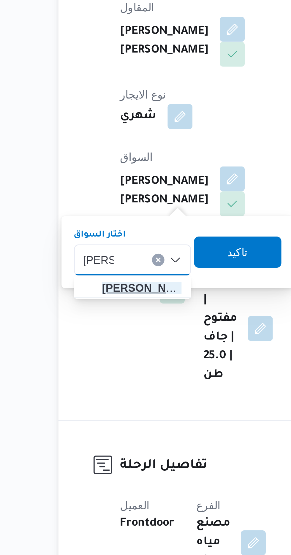
type input "احمد اد"
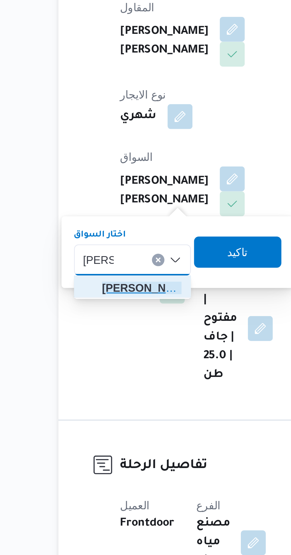
click at [112, 246] on span "احمد اد هم محمد محمد" at bounding box center [109, 247] width 30 height 7
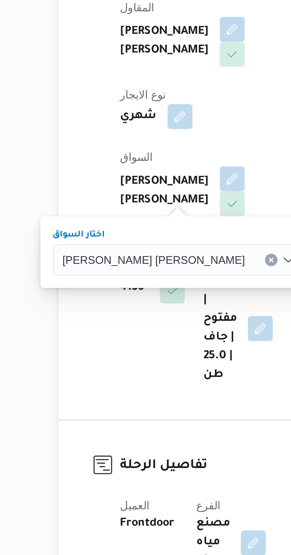
click at [185, 234] on span "تاكيد" at bounding box center [189, 233] width 8 height 7
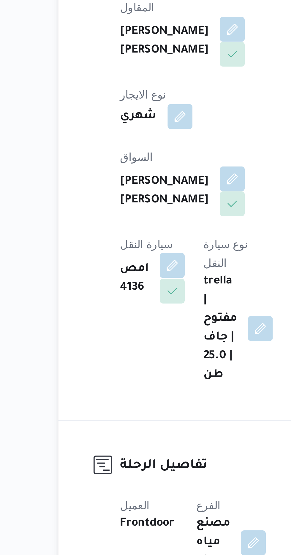
click at [125, 234] on button "button" at bounding box center [120, 238] width 9 height 9
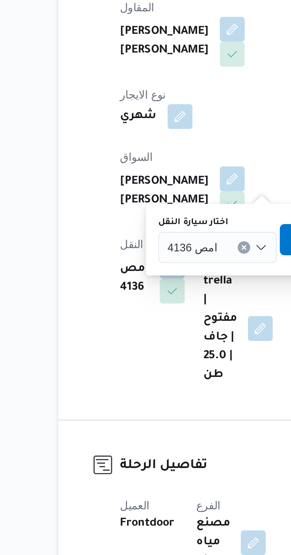
click at [130, 233] on span "امص 4136" at bounding box center [128, 232] width 19 height 7
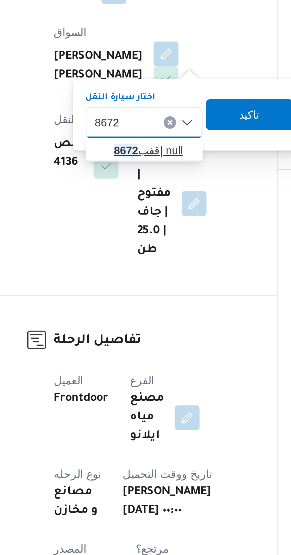
type input "8672"
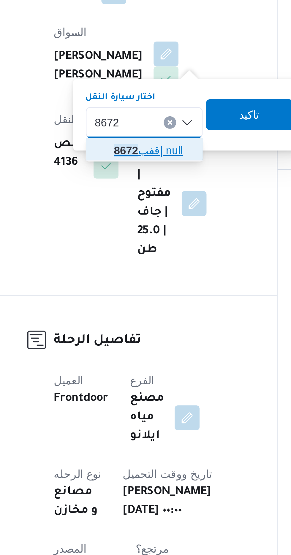
click at [141, 242] on span "قفب 8672 | null" at bounding box center [138, 242] width 30 height 7
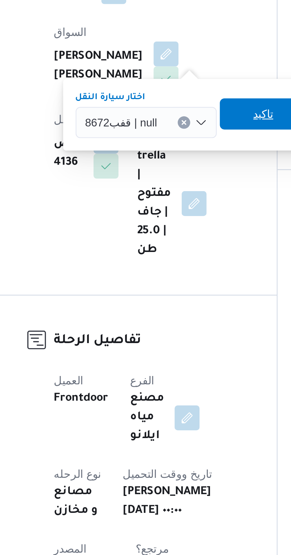
click at [179, 231] on span "تاكيد" at bounding box center [181, 228] width 8 height 7
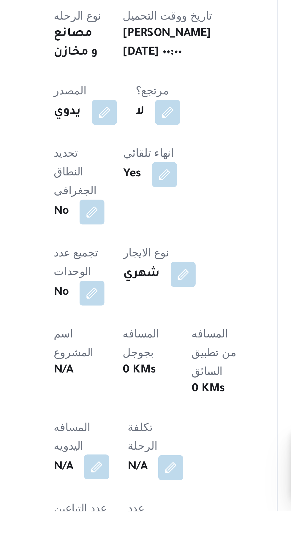
click at [117, 533] on button "button" at bounding box center [116, 537] width 9 height 9
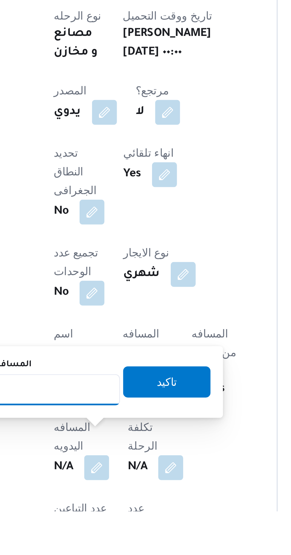
click at [100, 508] on input "المسافه اليدويه" at bounding box center [96, 509] width 59 height 12
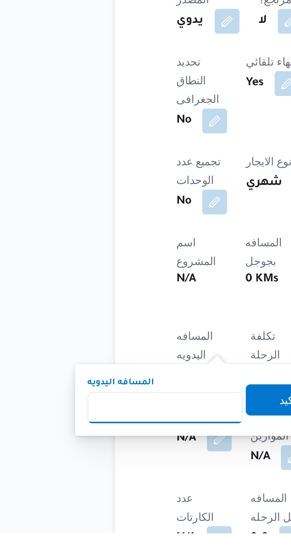
scroll to position [58, 0]
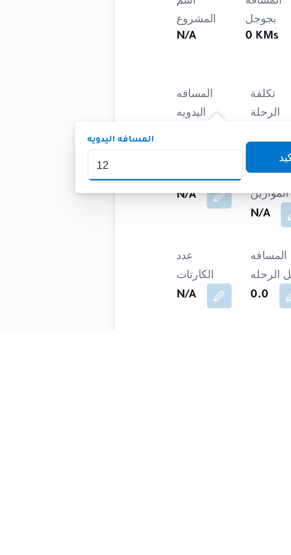
type input "120"
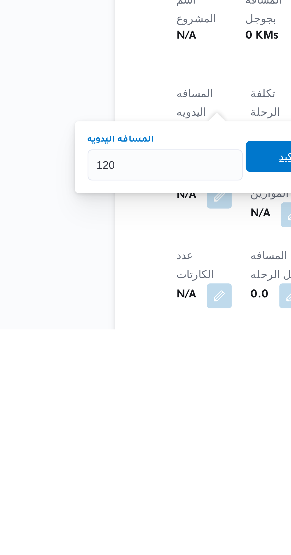
click at [138, 489] on span "تاكيد" at bounding box center [143, 489] width 33 height 12
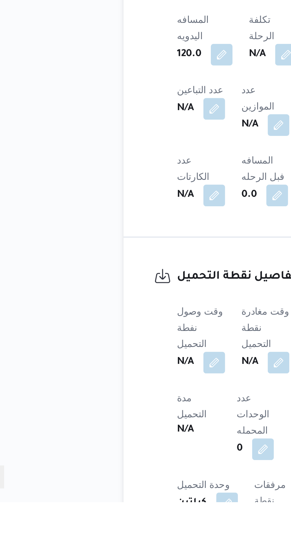
scroll to position [184, 0]
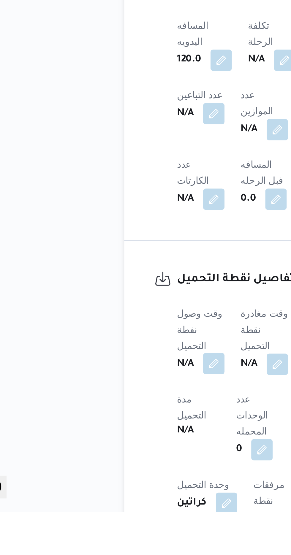
click at [117, 484] on button "button" at bounding box center [116, 488] width 9 height 9
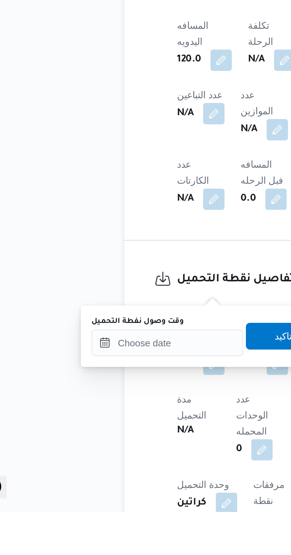
click at [108, 469] on div "وقت وصول نفطة التحميل" at bounding box center [96, 470] width 67 height 5
click at [115, 477] on input "وقت وصول نفطة التحميل" at bounding box center [96, 480] width 67 height 12
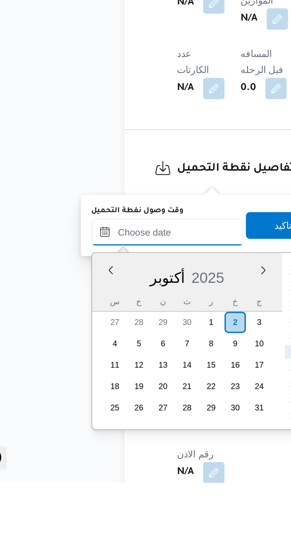
scroll to position [220, 0]
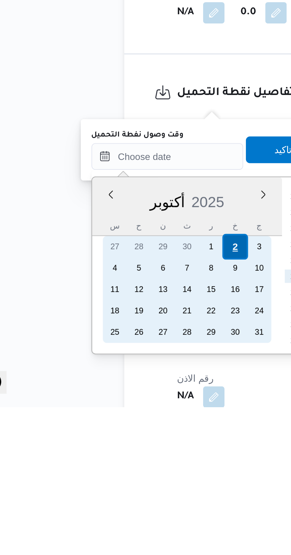
click at [125, 484] on div "2" at bounding box center [125, 483] width 11 height 11
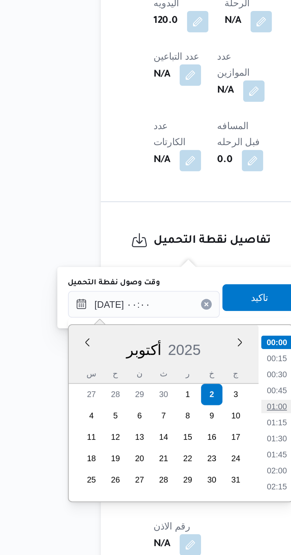
click at [158, 488] on li "01:00" at bounding box center [155, 489] width 14 height 6
type input "[DATE] ٠١:٠٠"
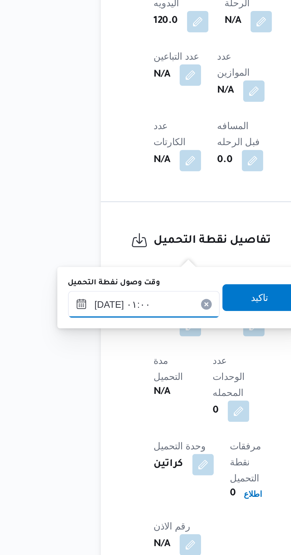
scroll to position [220, 0]
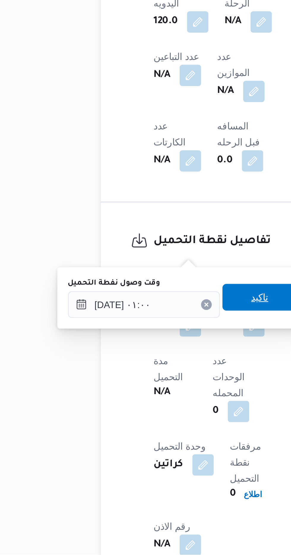
click at [148, 441] on span "تاكيد" at bounding box center [147, 441] width 33 height 12
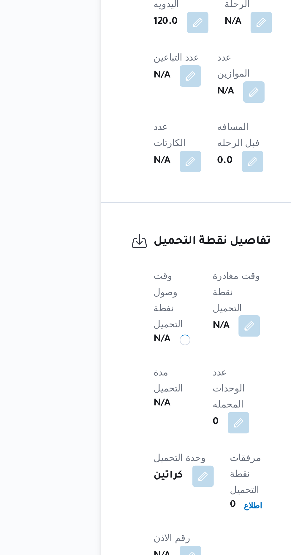
click at [146, 448] on button "button" at bounding box center [142, 452] width 9 height 9
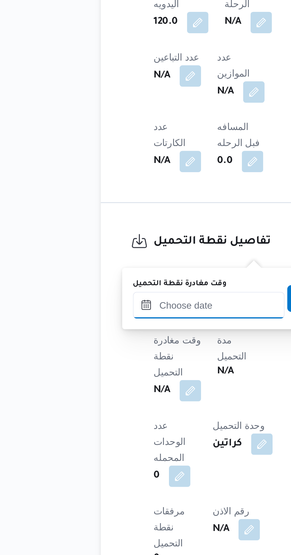
click at [134, 442] on input "وقت مغادرة نقطة التحميل" at bounding box center [124, 444] width 67 height 12
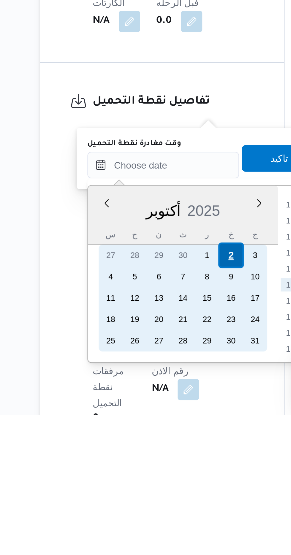
click at [161, 486] on div "2" at bounding box center [161, 483] width 11 height 11
type input "[DATE] ٠٠:٠٠"
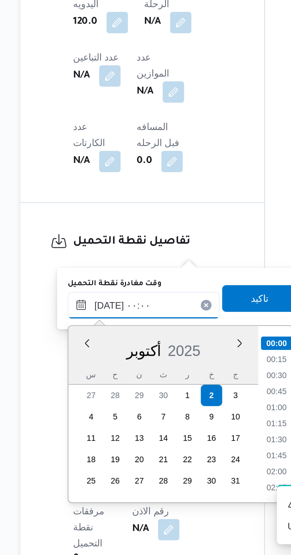
click at [103, 446] on input "[DATE] ٠٠:٠٠" at bounding box center [131, 444] width 67 height 12
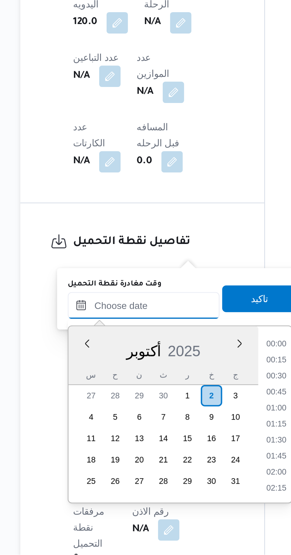
scroll to position [220, 0]
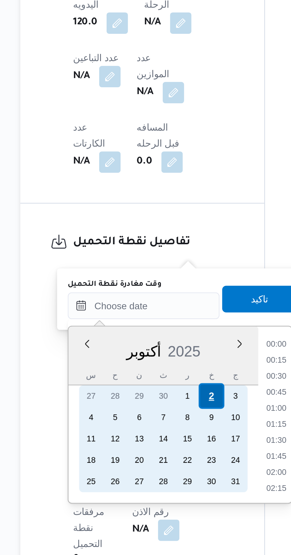
click at [163, 484] on div "2" at bounding box center [161, 484] width 11 height 11
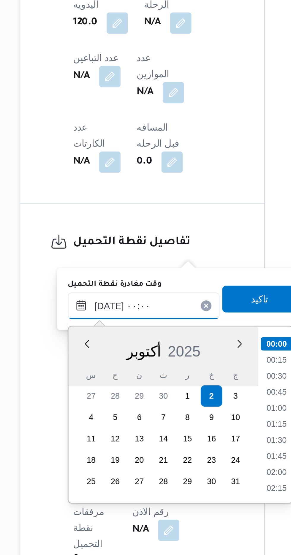
click at [102, 447] on input "[DATE] ٠٠:٠٠" at bounding box center [131, 444] width 67 height 12
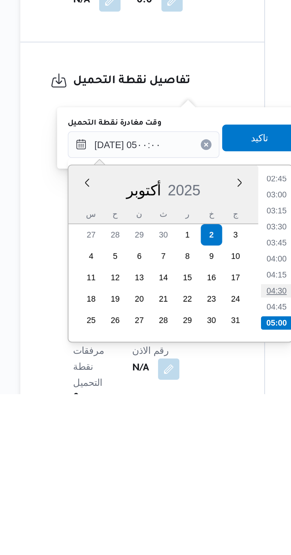
click at [190, 509] on li "04:30" at bounding box center [191, 509] width 14 height 6
type input "[DATE] ٠٤:٣٠"
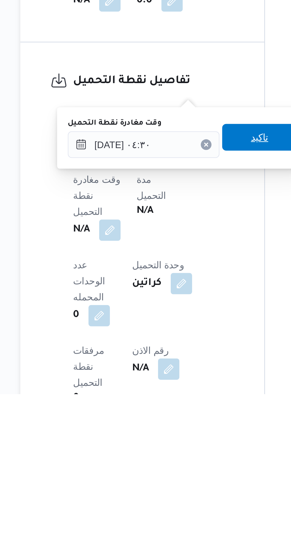
click at [187, 439] on span "تاكيد" at bounding box center [183, 440] width 8 height 7
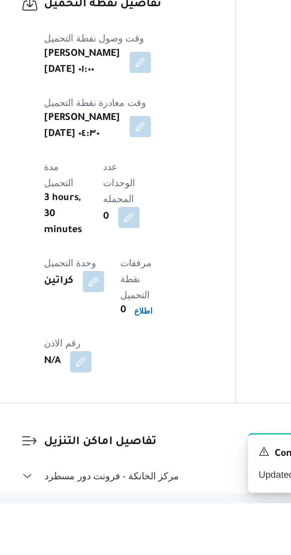
scroll to position [307, 0]
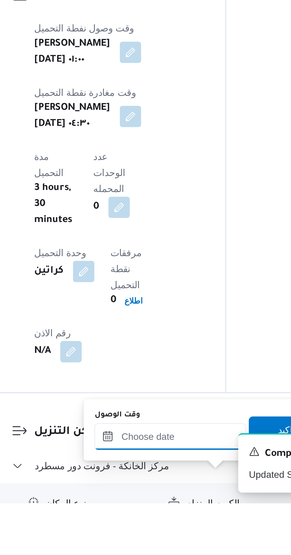
click at [152, 526] on input "وقت الوصول" at bounding box center [160, 525] width 67 height 12
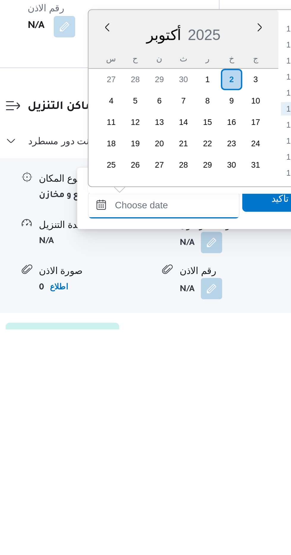
scroll to position [387, 0]
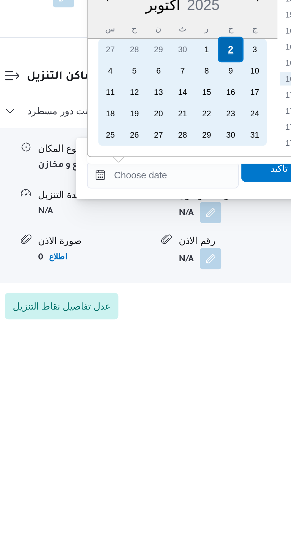
click at [192, 431] on div "2" at bounding box center [190, 430] width 11 height 11
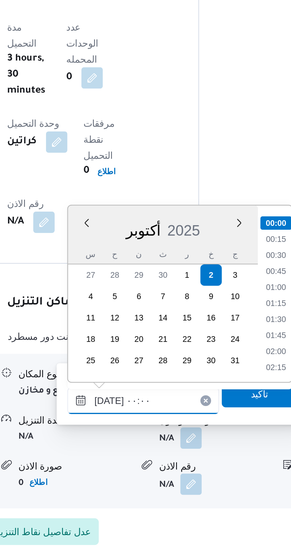
click at [135, 487] on input "[DATE] ٠٠:٠٠" at bounding box center [160, 486] width 67 height 12
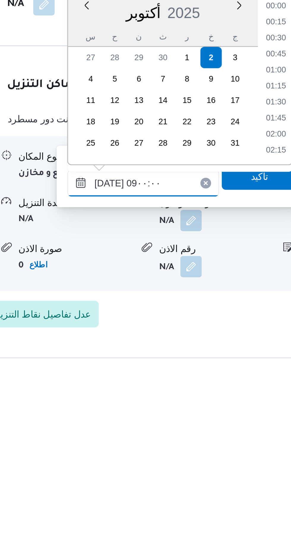
scroll to position [194, 0]
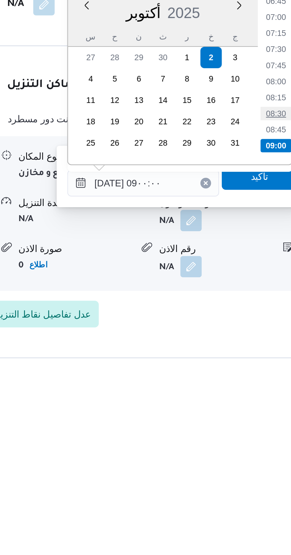
click at [217, 444] on li "08:30" at bounding box center [220, 443] width 14 height 6
type input "[DATE] ٠٨:٣٠"
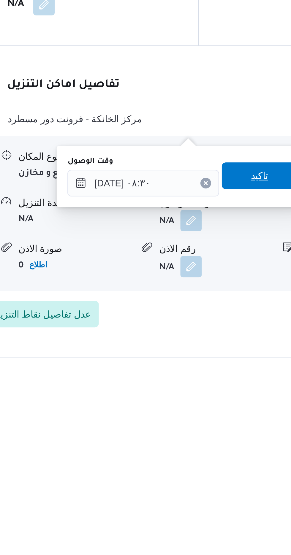
click at [216, 473] on span "تاكيد" at bounding box center [213, 470] width 8 height 7
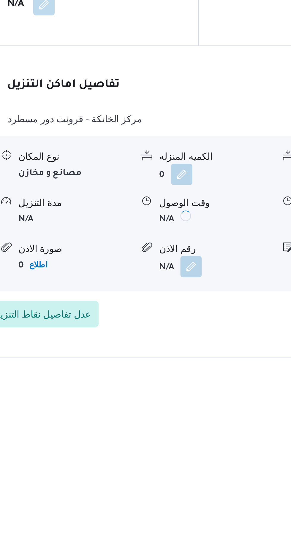
scroll to position [400, 0]
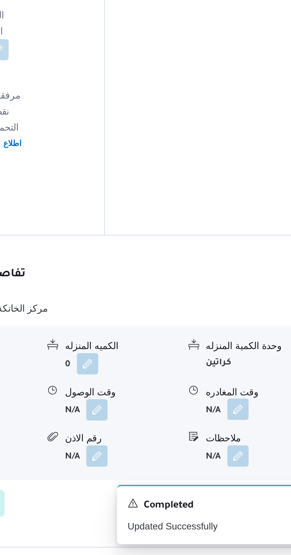
click at [244, 485] on button "button" at bounding box center [244, 489] width 9 height 9
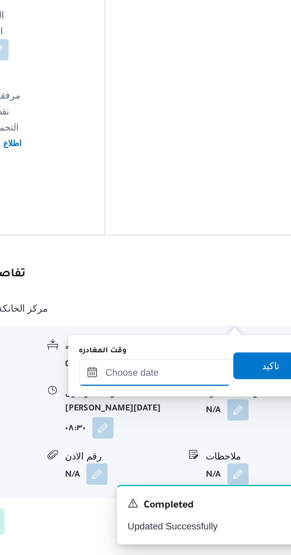
click at [219, 472] on input "وقت المغادره" at bounding box center [207, 474] width 67 height 12
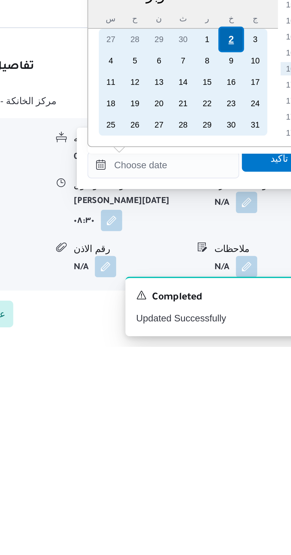
click at [240, 418] on div "2" at bounding box center [237, 418] width 11 height 11
type input "[DATE] ٠٠:٠٠"
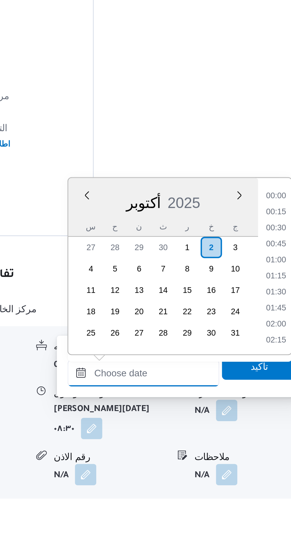
click at [178, 474] on input "وقت المغادره" at bounding box center [207, 474] width 67 height 12
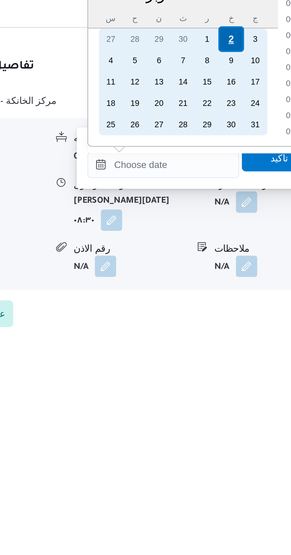
click at [239, 419] on div "2" at bounding box center [237, 418] width 11 height 11
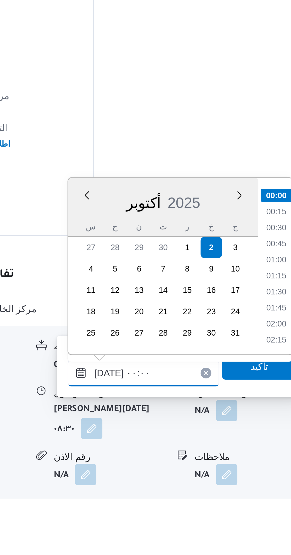
click at [177, 477] on input "[DATE] ٠٠:٠٠" at bounding box center [207, 474] width 67 height 12
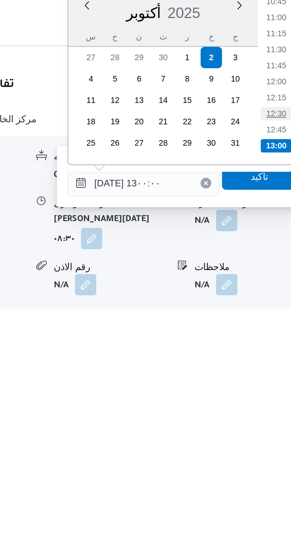
click at [267, 443] on li "12:30" at bounding box center [267, 443] width 14 height 6
type input "[DATE] ١٢:٣٠"
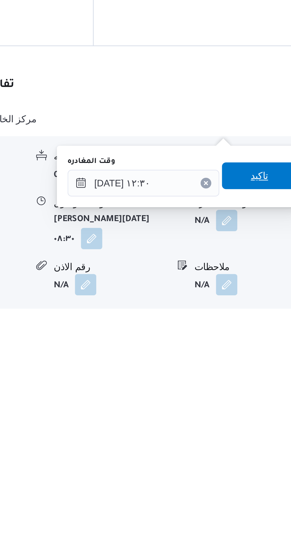
click at [262, 470] on span "تاكيد" at bounding box center [259, 470] width 8 height 7
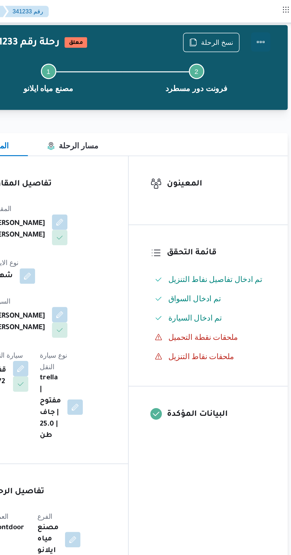
click at [271, 22] on button "Actions" at bounding box center [267, 26] width 12 height 12
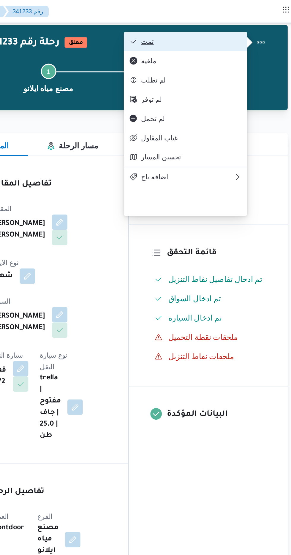
click at [247, 23] on span "تمت" at bounding box center [224, 25] width 62 height 5
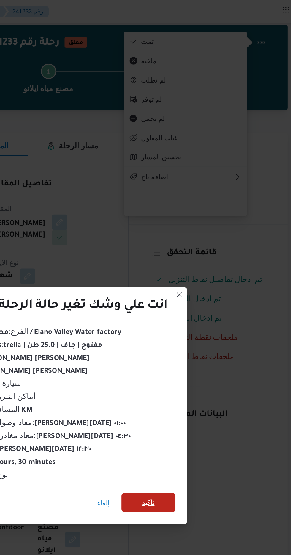
click at [193, 311] on span "تأكيد" at bounding box center [197, 310] width 33 height 12
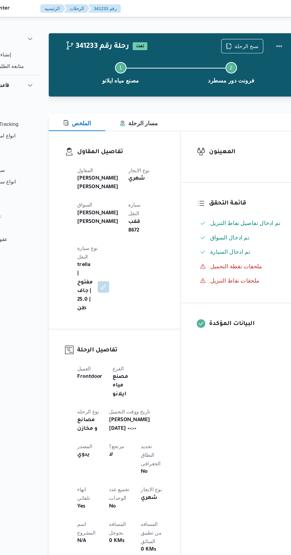
scroll to position [0, 0]
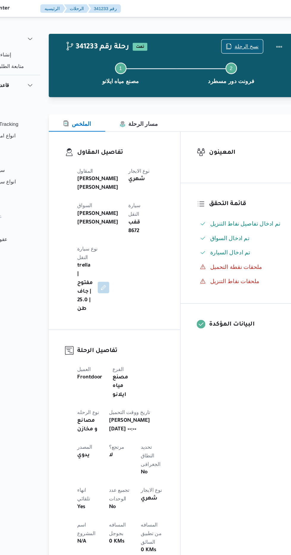
click at [239, 38] on span "نسخ الرحلة" at bounding box center [240, 38] width 20 height 7
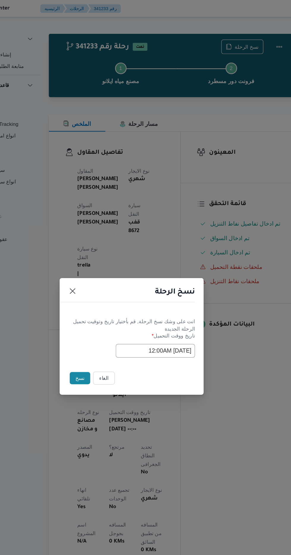
click at [102, 311] on button "نسخ" at bounding box center [102, 312] width 17 height 10
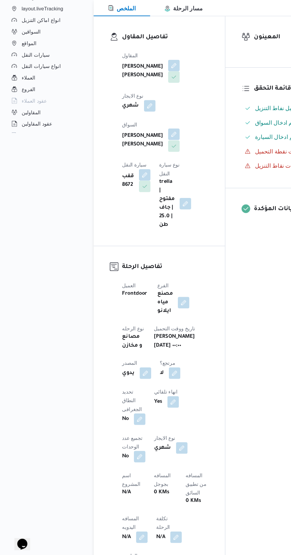
click at [139, 202] on button "button" at bounding box center [143, 205] width 9 height 9
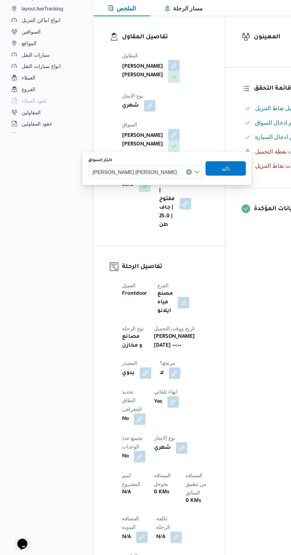
click at [148, 238] on input "اختار السواق" at bounding box center [148, 236] width 1 height 7
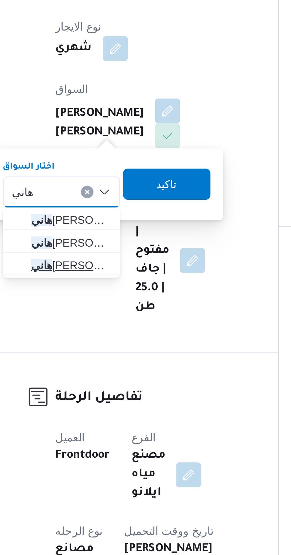
type input "هاني"
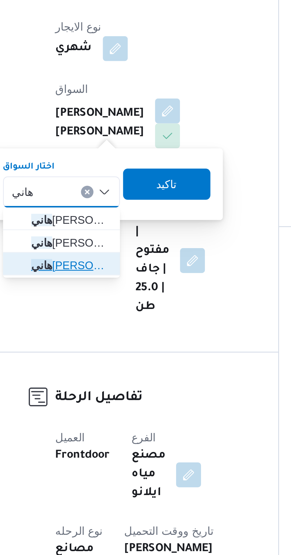
click at [113, 236] on span "[PERSON_NAME]" at bounding box center [106, 232] width 30 height 7
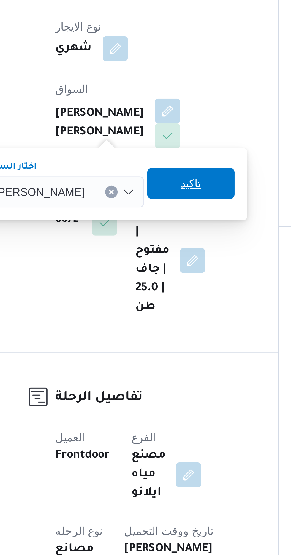
click at [154, 204] on span "تاكيد" at bounding box center [152, 202] width 33 height 12
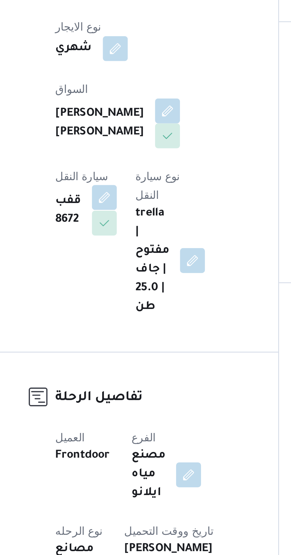
click at [124, 202] on button "button" at bounding box center [119, 206] width 9 height 9
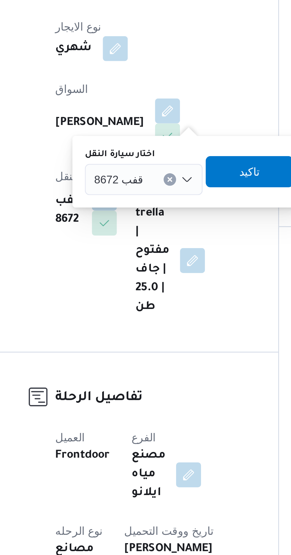
click at [131, 199] on span "قفب 8672" at bounding box center [124, 200] width 19 height 7
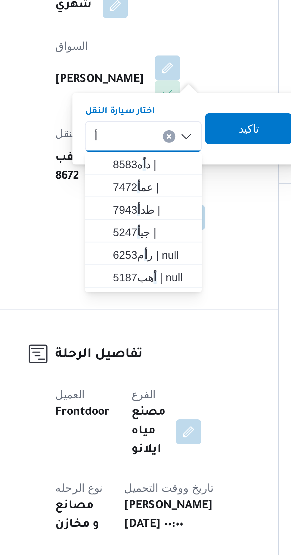
scroll to position [32, 0]
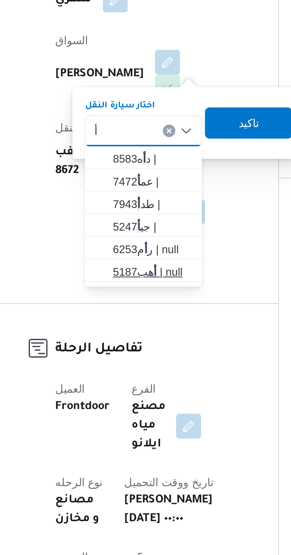
type input "أ"
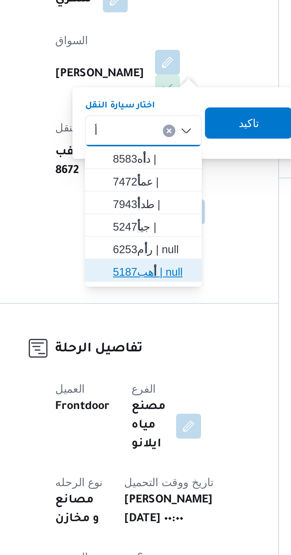
click at [138, 253] on mark "أ" at bounding box center [138, 254] width 1 height 5
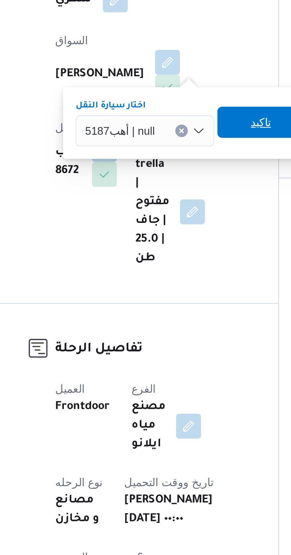
click at [177, 199] on span "تاكيد" at bounding box center [179, 196] width 8 height 7
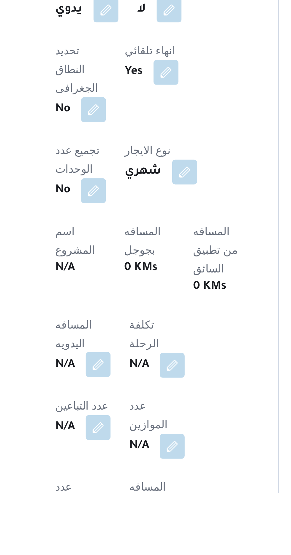
click at [114, 501] on button "button" at bounding box center [116, 505] width 9 height 9
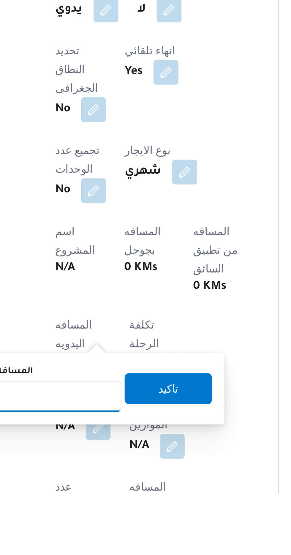
click at [106, 517] on input "المسافه اليدويه" at bounding box center [96, 518] width 59 height 12
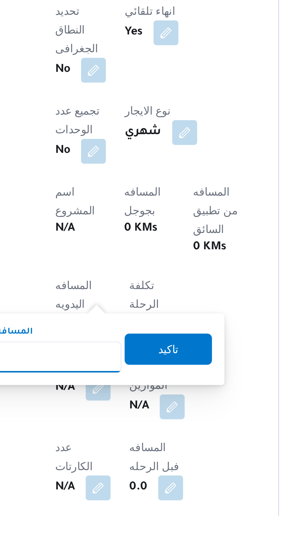
scroll to position [82, 0]
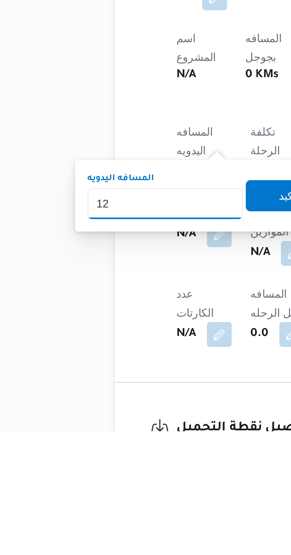
type input "120"
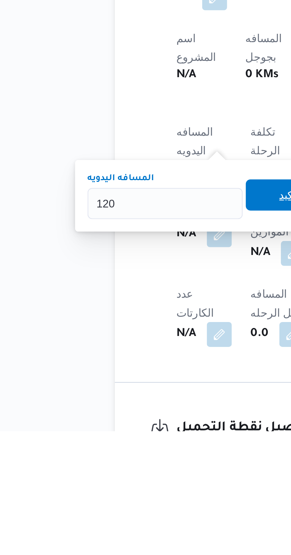
click at [135, 462] on span "تاكيد" at bounding box center [143, 465] width 33 height 12
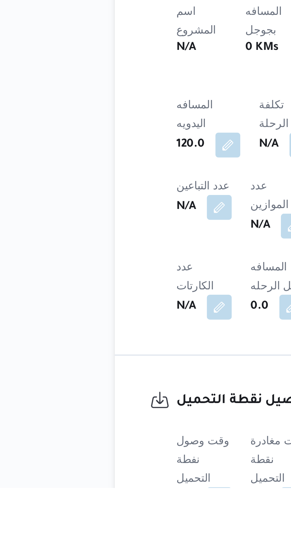
scroll to position [117, 0]
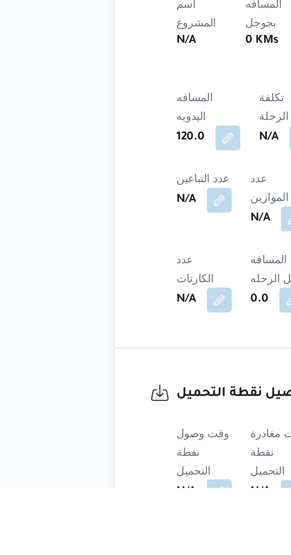
click at [113, 552] on button "button" at bounding box center [116, 556] width 9 height 9
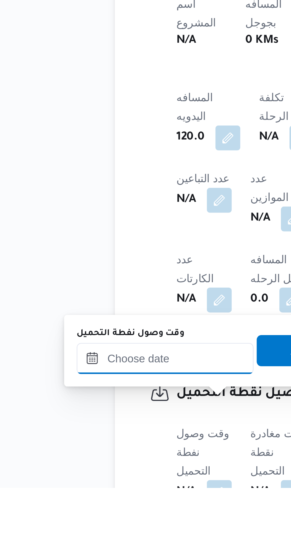
click at [77, 506] on input "وقت وصول نفطة التحميل" at bounding box center [96, 506] width 67 height 12
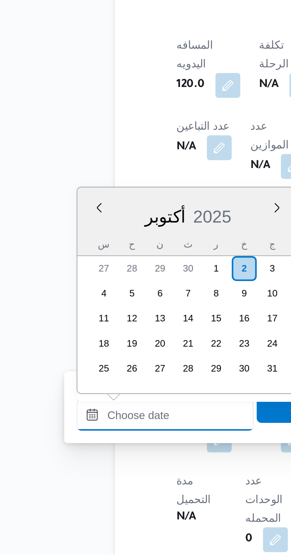
scroll to position [441, 0]
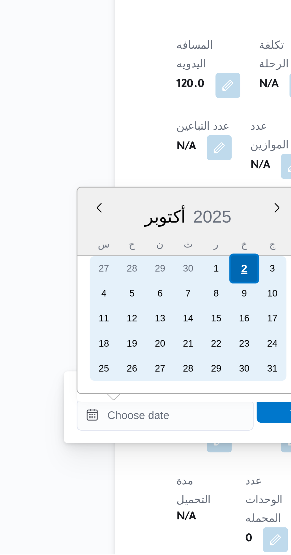
click at [125, 444] on div "2" at bounding box center [125, 445] width 11 height 11
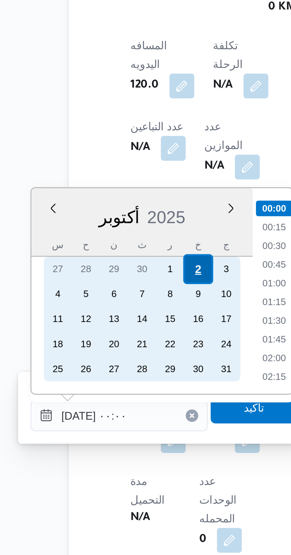
scroll to position [162, 0]
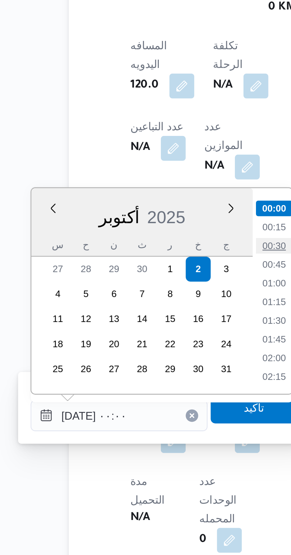
click at [155, 438] on li "00:30" at bounding box center [155, 437] width 14 height 6
type input "[DATE] ٠٠:٣٠"
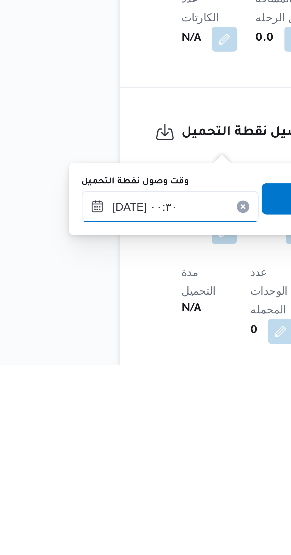
scroll to position [178, 0]
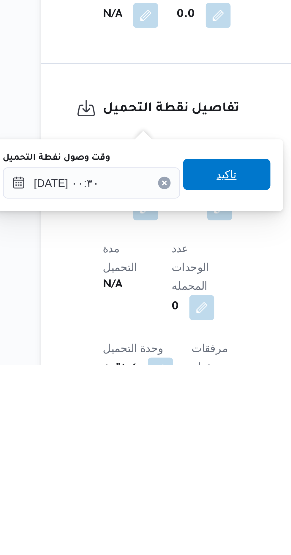
click at [150, 481] on span "تاكيد" at bounding box center [148, 482] width 8 height 7
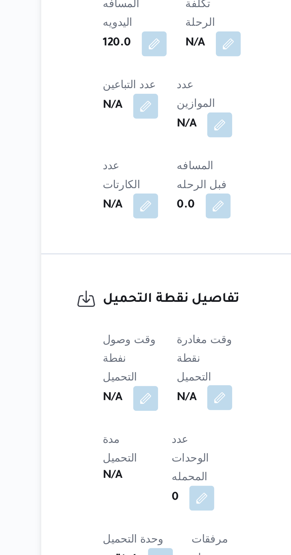
click at [147, 490] on button "button" at bounding box center [144, 494] width 9 height 9
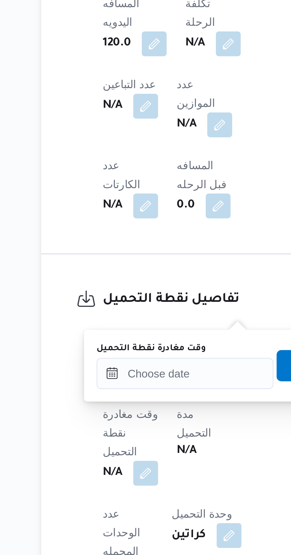
click at [132, 477] on label "وقت مغادرة نقطة التحميل" at bounding box center [119, 476] width 42 height 5
click at [132, 480] on input "وقت مغادرة نقطة التحميل" at bounding box center [131, 486] width 67 height 12
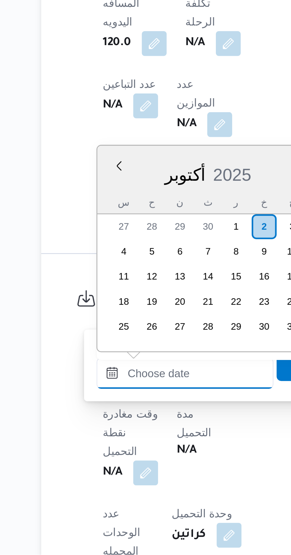
scroll to position [441, 0]
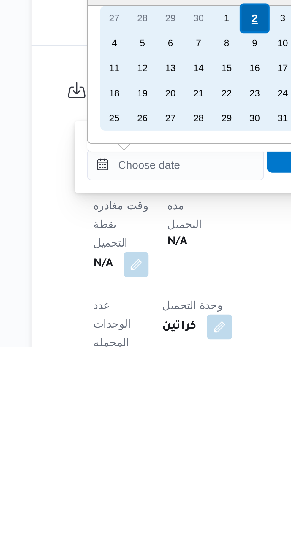
click at [163, 428] on div "2" at bounding box center [161, 429] width 11 height 11
type input "[DATE] ٠٠:٠٠"
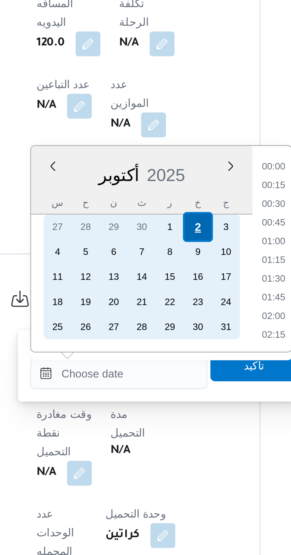
click at [163, 431] on div "2" at bounding box center [161, 429] width 11 height 11
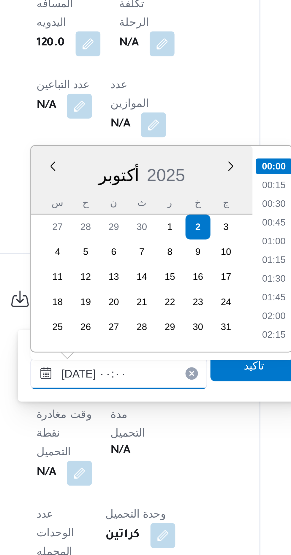
click at [102, 487] on input "[DATE] ٠٠:٠٠" at bounding box center [131, 486] width 67 height 12
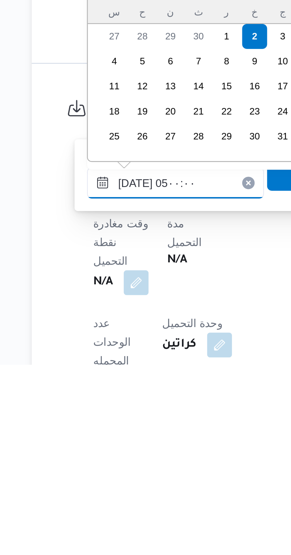
scroll to position [80, 0]
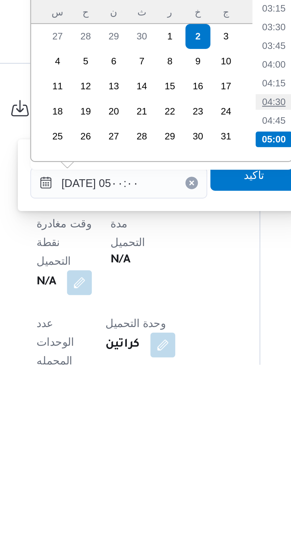
click at [189, 455] on li "04:30" at bounding box center [191, 455] width 14 height 6
type input "[DATE] ٠٤:٣٠"
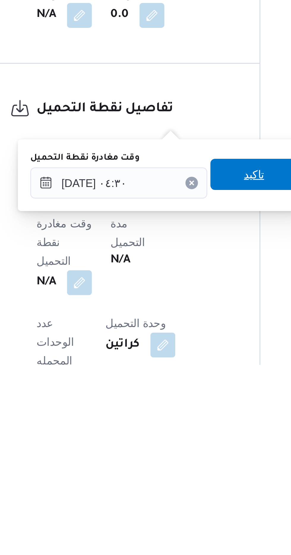
click at [186, 481] on span "تاكيد" at bounding box center [183, 482] width 8 height 7
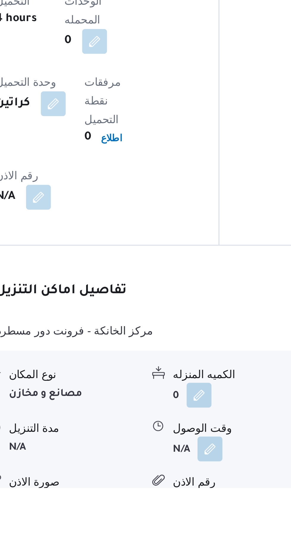
scroll to position [345, 0]
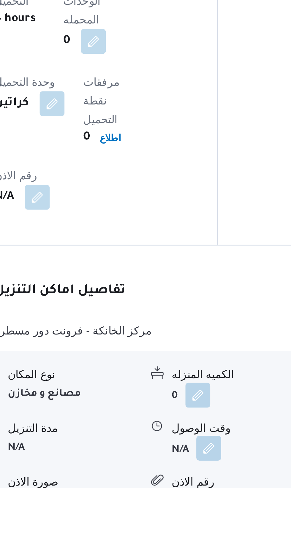
click at [182, 535] on button "button" at bounding box center [181, 539] width 9 height 9
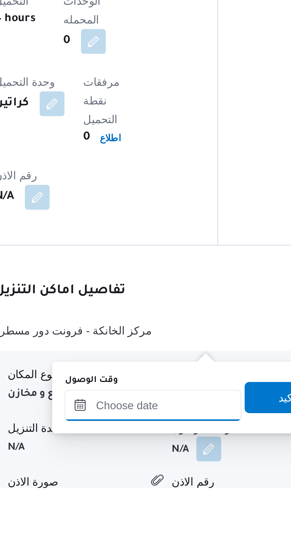
click at [156, 521] on input "وقت الوصول" at bounding box center [160, 523] width 67 height 12
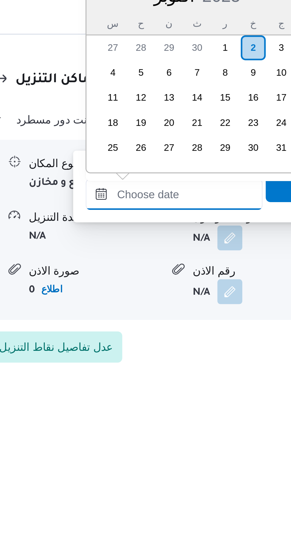
scroll to position [391, 0]
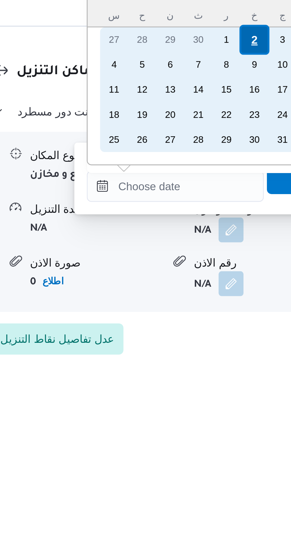
click at [192, 421] on div "2" at bounding box center [190, 422] width 11 height 11
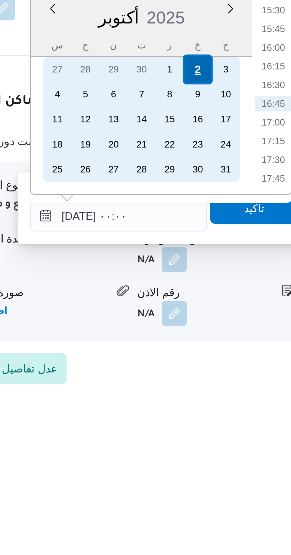
scroll to position [0, 0]
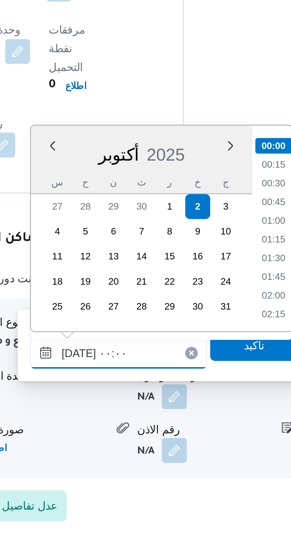
click at [135, 477] on input "[DATE] ٠٠:٠٠" at bounding box center [160, 478] width 67 height 12
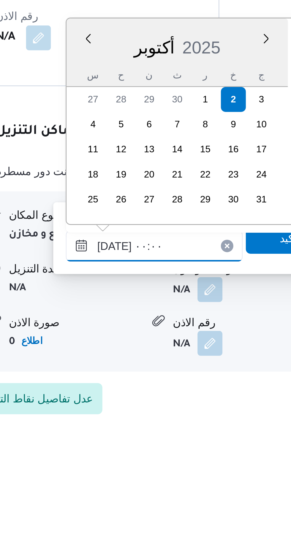
scroll to position [391, 0]
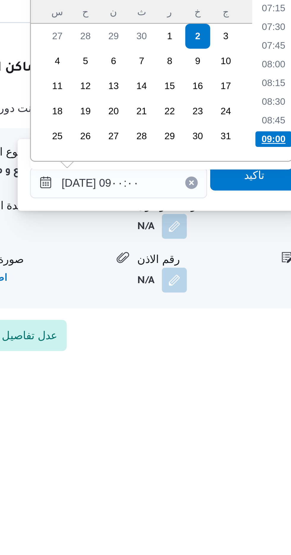
click at [217, 462] on li "09:00" at bounding box center [220, 461] width 14 height 6
type input "[DATE] ٠٩:٠٠"
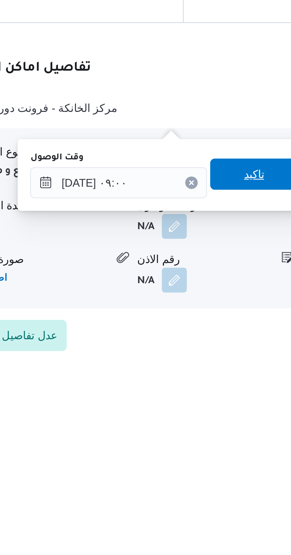
click at [215, 474] on span "تاكيد" at bounding box center [213, 474] width 8 height 7
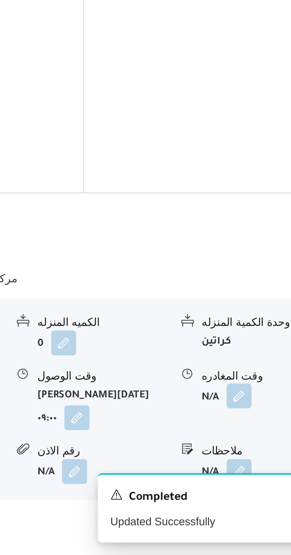
click at [245, 490] on button "button" at bounding box center [244, 494] width 9 height 9
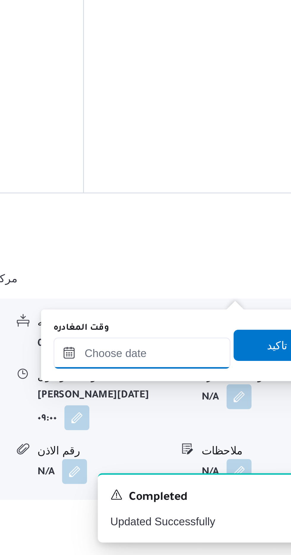
click at [226, 476] on input "وقت المغادره" at bounding box center [207, 478] width 67 height 12
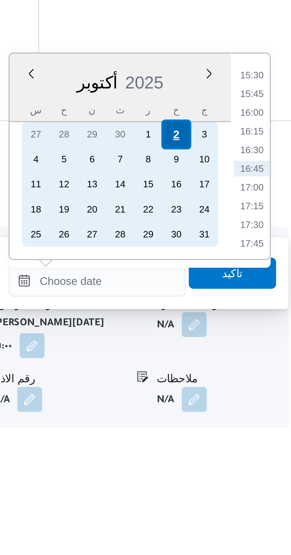
click at [239, 423] on div "2" at bounding box center [237, 422] width 11 height 11
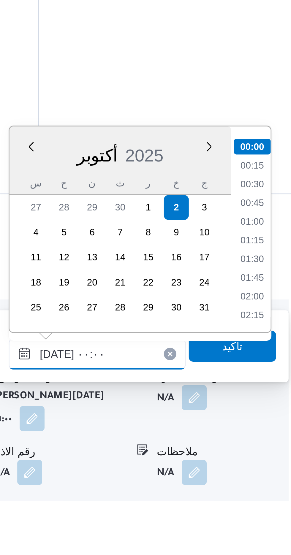
click at [181, 481] on input "[DATE] ٠٠:٠٠" at bounding box center [207, 478] width 67 height 12
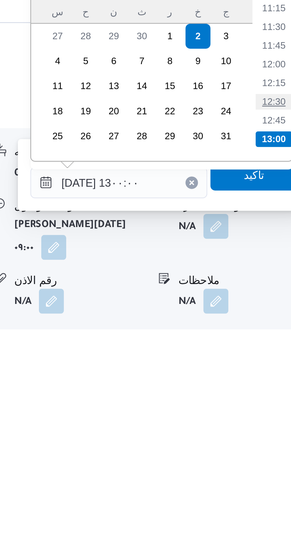
click at [264, 444] on li "12:30" at bounding box center [267, 447] width 14 height 6
type input "[DATE] ١٢:٣٠"
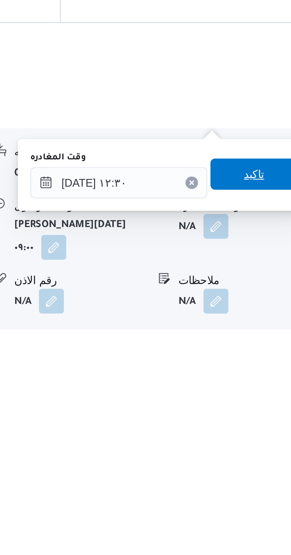
click at [260, 474] on span "تاكيد" at bounding box center [259, 475] width 33 height 12
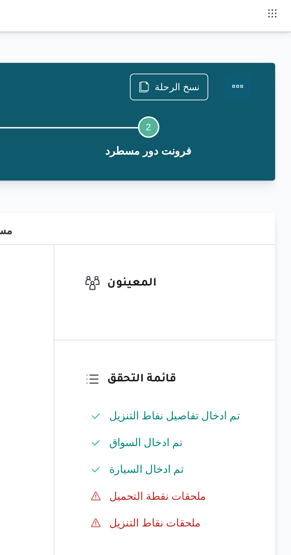
click at [272, 38] on button "Actions" at bounding box center [267, 38] width 12 height 12
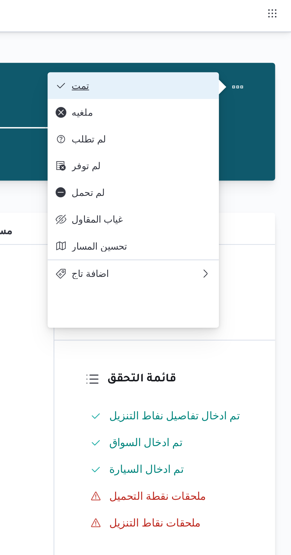
click at [251, 35] on button "تمت" at bounding box center [221, 38] width 76 height 12
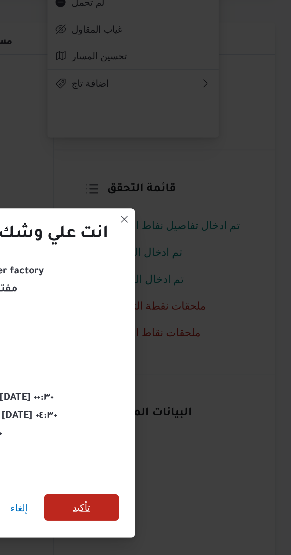
click at [213, 309] on span "تأكيد" at bounding box center [197, 310] width 33 height 12
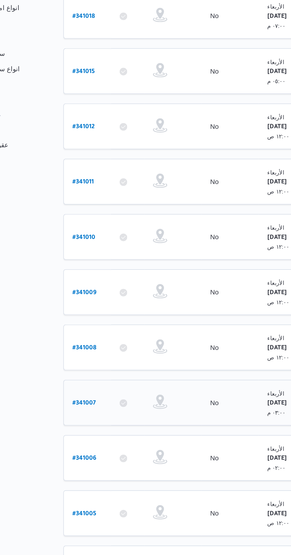
click at [89, 356] on b "# 341007" at bounding box center [90, 358] width 15 height 4
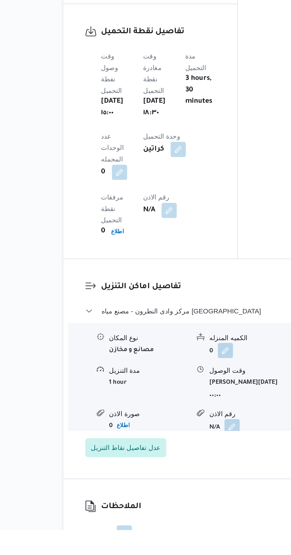
scroll to position [396, 0]
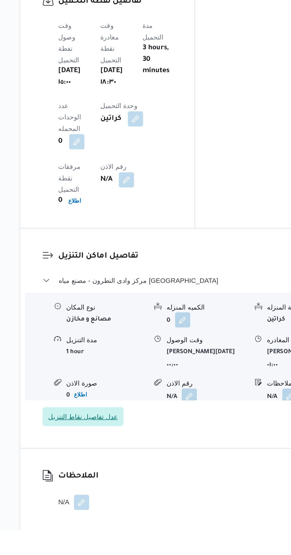
click at [111, 478] on span "عدل تفاصيل نقاط التنزيل" at bounding box center [116, 484] width 50 height 12
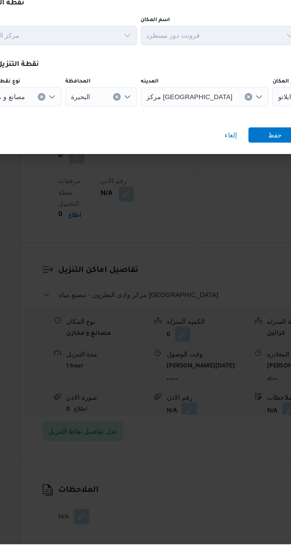
click at [237, 279] on span "مصنع مياه ايلانو" at bounding box center [250, 276] width 26 height 7
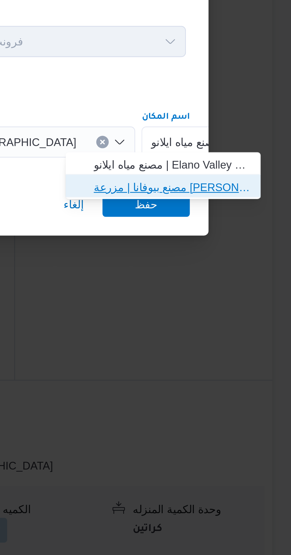
click at [254, 292] on span "مصنع بيوفانا | مزرعة [PERSON_NAME] | null" at bounding box center [246, 293] width 60 height 7
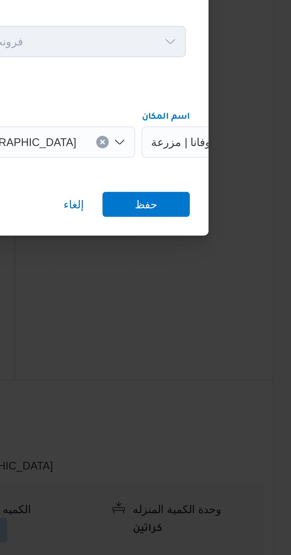
scroll to position [0, 0]
click at [241, 298] on span "حفظ" at bounding box center [235, 299] width 33 height 9
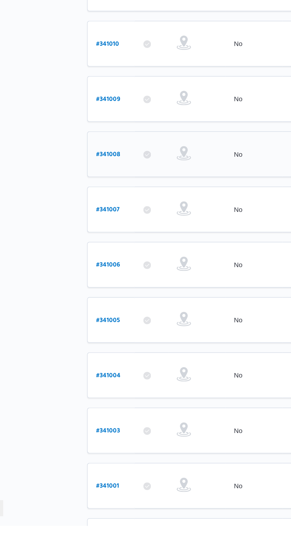
click at [83, 322] on b "# 341008" at bounding box center [90, 324] width 15 height 4
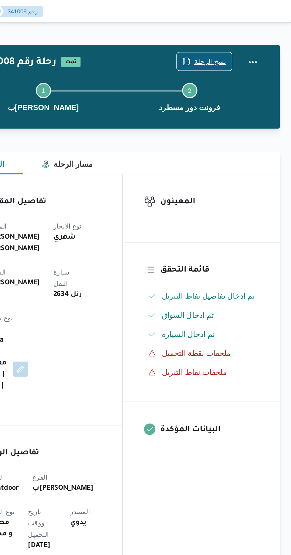
click at [238, 40] on span "نسخ الرحلة" at bounding box center [240, 38] width 20 height 7
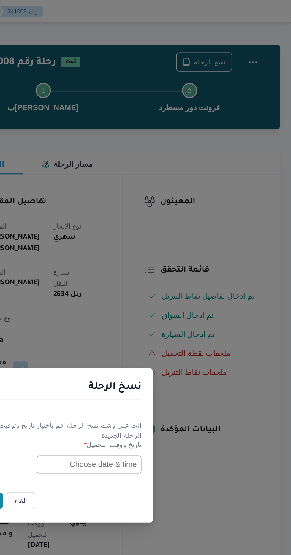
click at [161, 290] on input "text" at bounding box center [164, 289] width 65 height 11
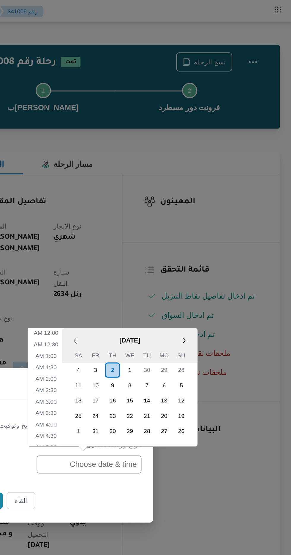
scroll to position [208, 0]
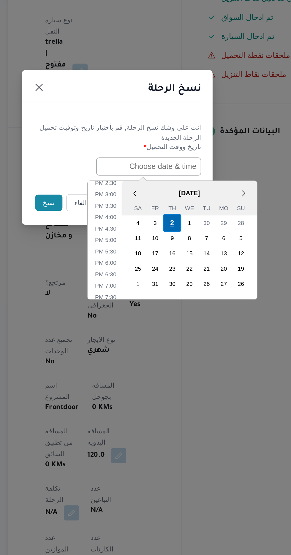
click at [179, 323] on div "2" at bounding box center [179, 324] width 11 height 11
type input "[DATE] 12:00AM"
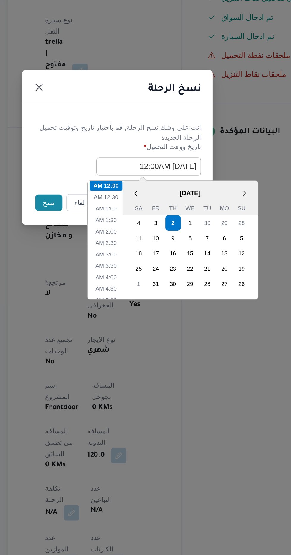
click at [96, 311] on button "نسخ" at bounding box center [102, 312] width 17 height 10
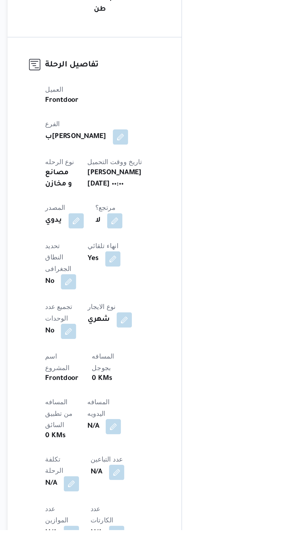
scroll to position [51, 0]
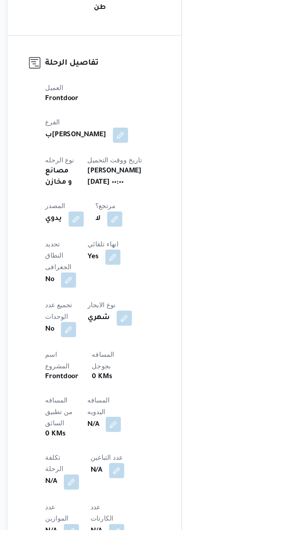
click at [138, 484] on button "button" at bounding box center [142, 488] width 9 height 9
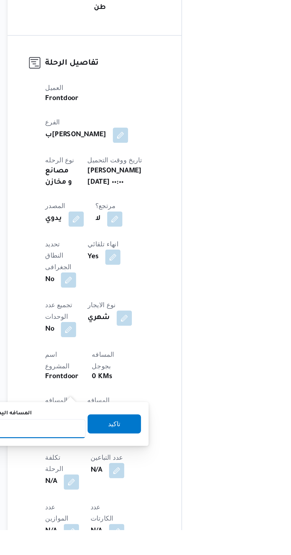
click at [98, 489] on input "المسافه اليدويه" at bounding box center [96, 492] width 59 height 12
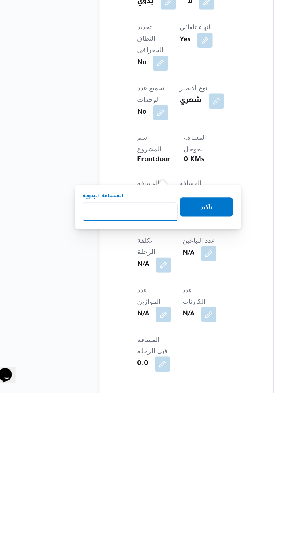
scroll to position [101, 0]
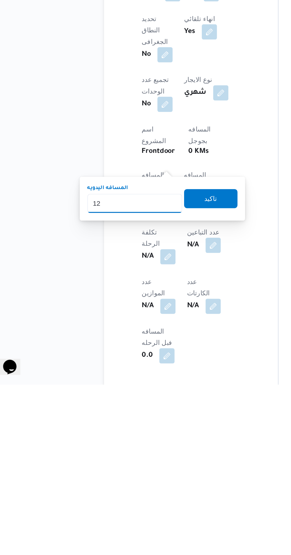
type input "120"
click at [147, 438] on span "تاكيد" at bounding box center [144, 438] width 8 height 7
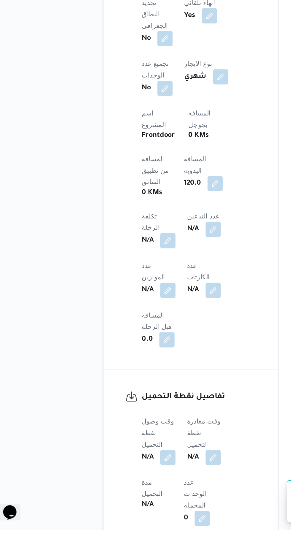
scroll to position [203, 0]
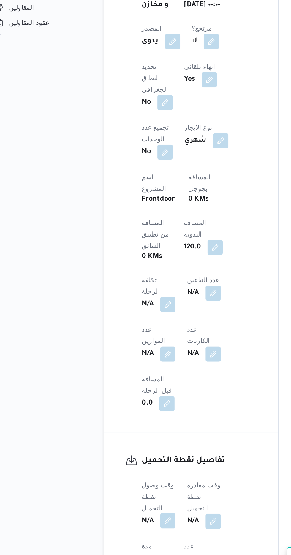
click at [119, 503] on button "button" at bounding box center [116, 507] width 9 height 9
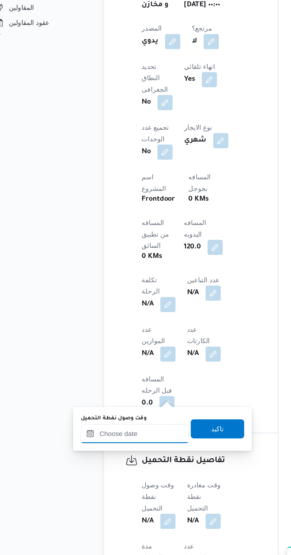
click at [107, 451] on input "وقت وصول نفطة التحميل" at bounding box center [96, 453] width 67 height 12
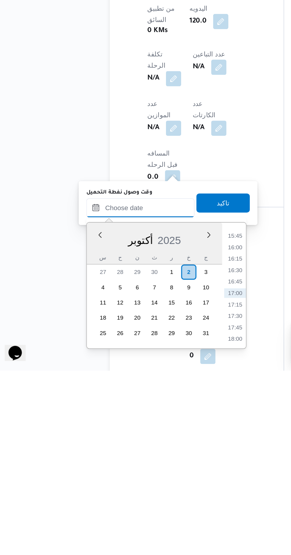
scroll to position [204, 0]
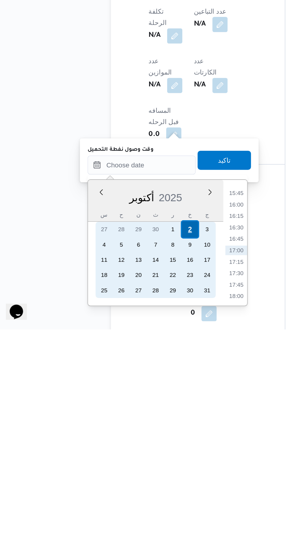
click at [126, 492] on div "2" at bounding box center [125, 492] width 11 height 11
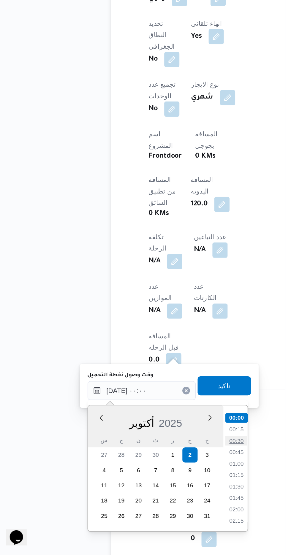
click at [157, 483] on li "00:30" at bounding box center [155, 484] width 14 height 6
type input "[DATE] ٠٠:٣٠"
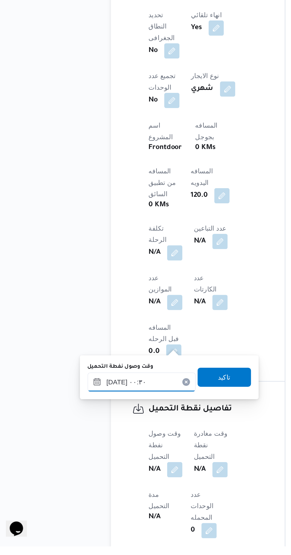
scroll to position [215, 0]
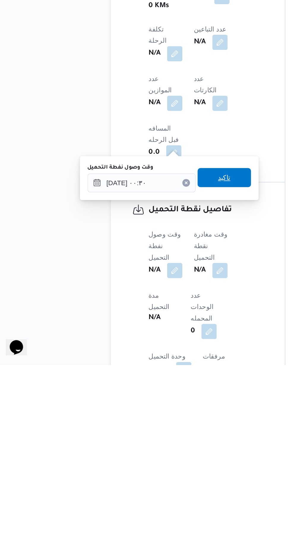
click at [152, 437] on span "تاكيد" at bounding box center [148, 438] width 8 height 7
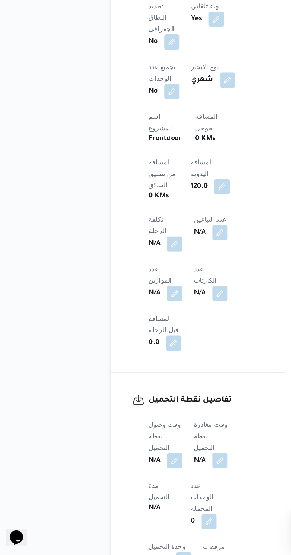
click at [148, 491] on button "button" at bounding box center [144, 495] width 9 height 9
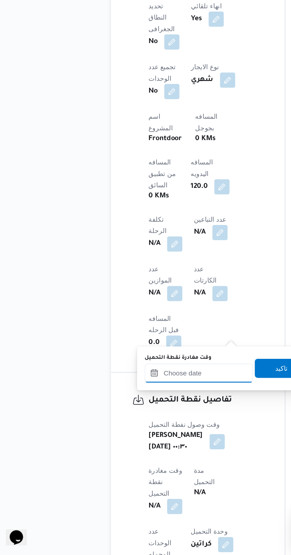
click at [134, 439] on input "وقت مغادرة نقطة التحميل" at bounding box center [131, 442] width 67 height 12
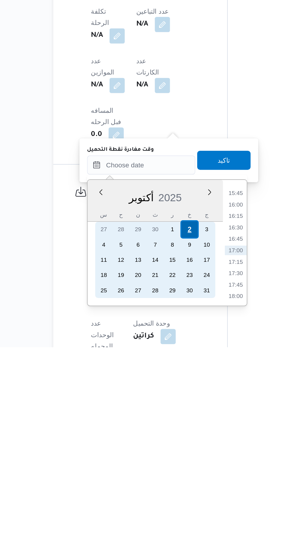
click at [161, 483] on div "2" at bounding box center [161, 481] width 11 height 11
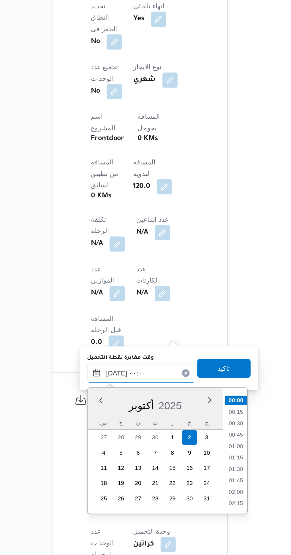
click at [99, 442] on input "[DATE] ٠٠:٠٠" at bounding box center [131, 442] width 67 height 12
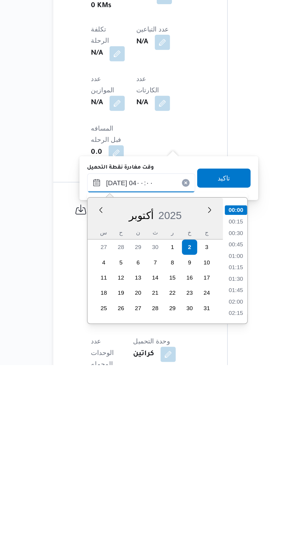
scroll to position [52, 0]
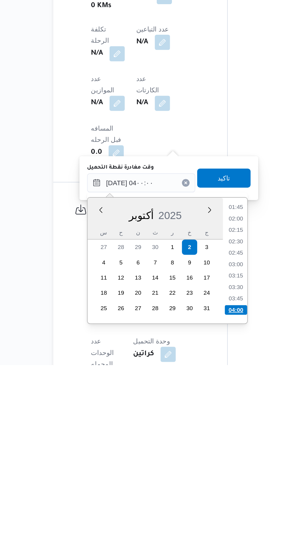
click at [189, 518] on li "04:00" at bounding box center [191, 521] width 14 height 6
type input "[DATE] ٠٤:٠٠"
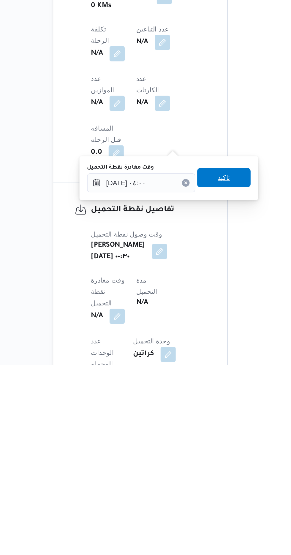
click at [187, 436] on span "تاكيد" at bounding box center [183, 438] width 8 height 7
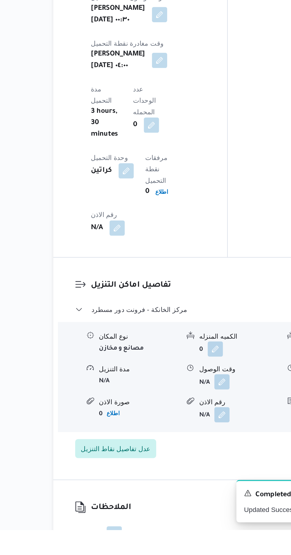
scroll to position [467, 0]
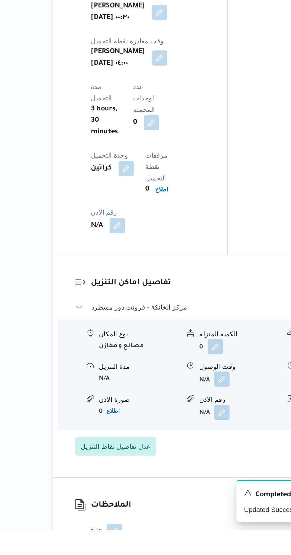
click at [182, 456] on button "button" at bounding box center [181, 460] width 9 height 9
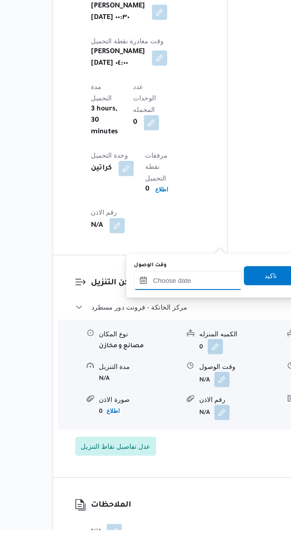
click at [164, 397] on input "وقت الوصول" at bounding box center [160, 399] width 67 height 12
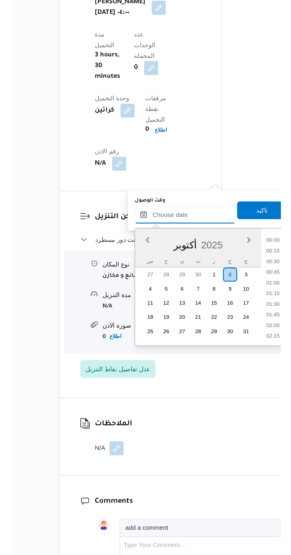
scroll to position [448, 0]
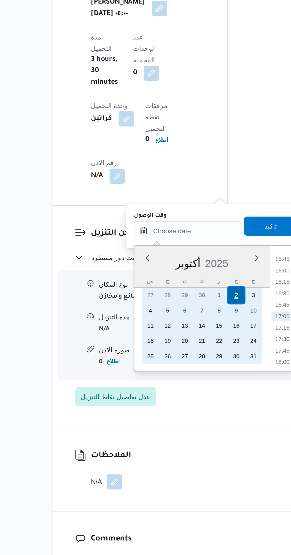
click at [190, 392] on div "2" at bounding box center [190, 392] width 11 height 11
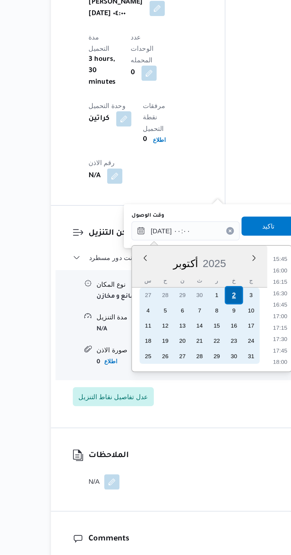
scroll to position [513, 0]
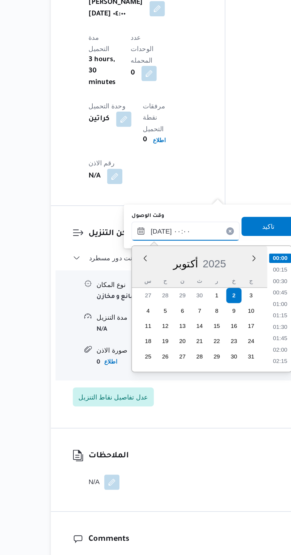
click at [130, 352] on input "[DATE] ٠٠:٠٠" at bounding box center [160, 353] width 67 height 12
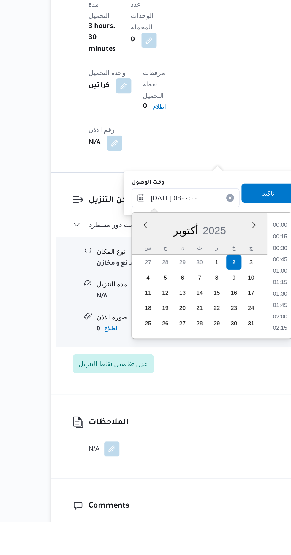
scroll to position [166, 0]
click at [224, 430] on li "08:00" at bounding box center [220, 433] width 14 height 6
type input "[DATE] ٠٨:٠٠"
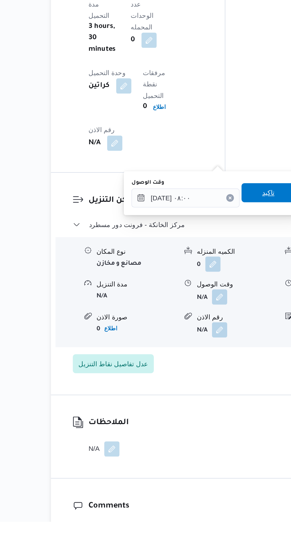
click at [215, 352] on span "تاكيد" at bounding box center [213, 350] width 8 height 7
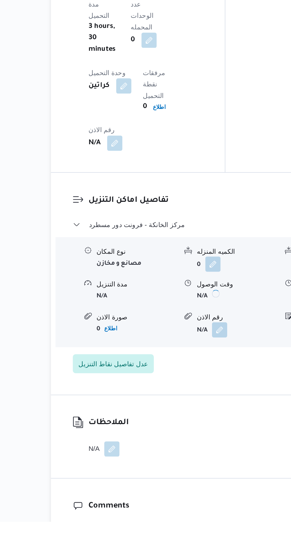
scroll to position [513, 0]
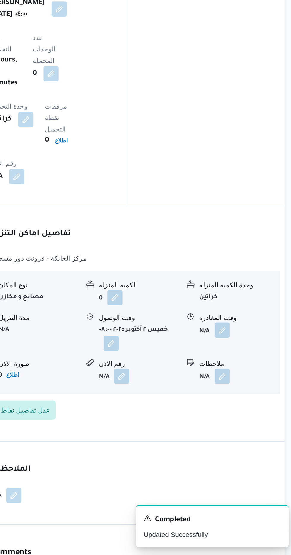
click at [244, 410] on button "button" at bounding box center [244, 414] width 9 height 9
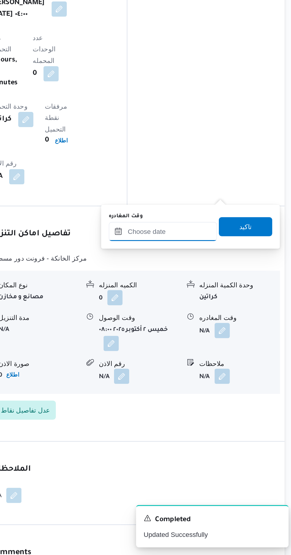
click at [217, 355] on input "وقت المغادره" at bounding box center [207, 353] width 67 height 12
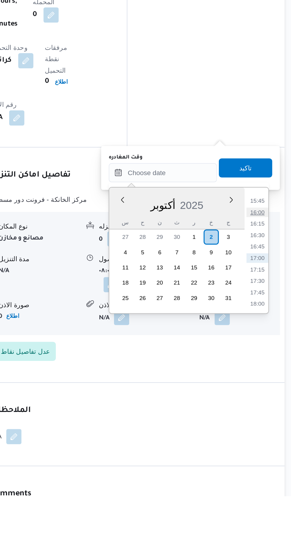
click at [265, 376] on li "16:00" at bounding box center [267, 378] width 14 height 6
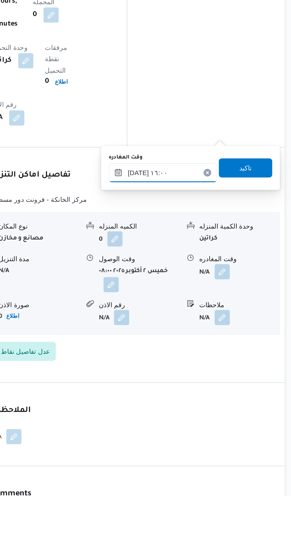
click at [219, 352] on input "[DATE] ١٦:٠٠" at bounding box center [207, 353] width 67 height 12
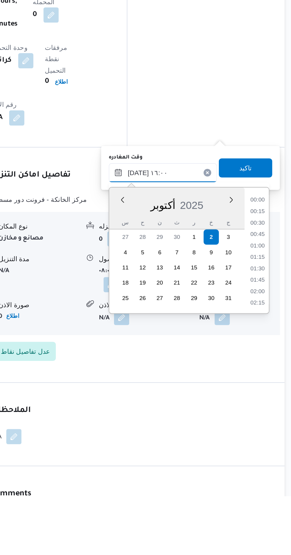
scroll to position [420, 0]
click at [263, 376] on li "15:00" at bounding box center [267, 378] width 14 height 6
type input "[DATE] ١٥:٠٠"
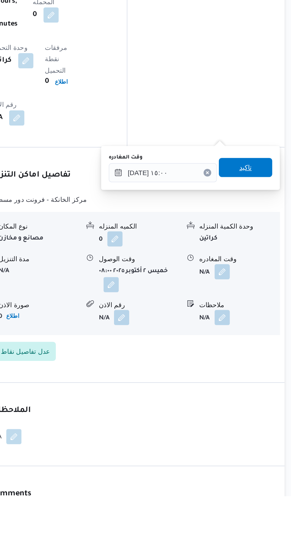
click at [263, 348] on span "تاكيد" at bounding box center [259, 350] width 8 height 7
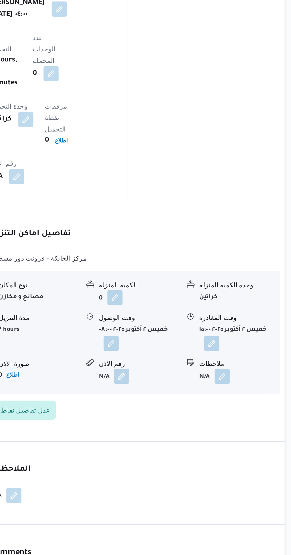
scroll to position [513, 0]
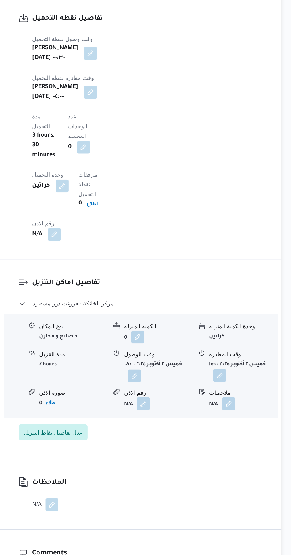
click at [239, 418] on button "button" at bounding box center [237, 422] width 9 height 9
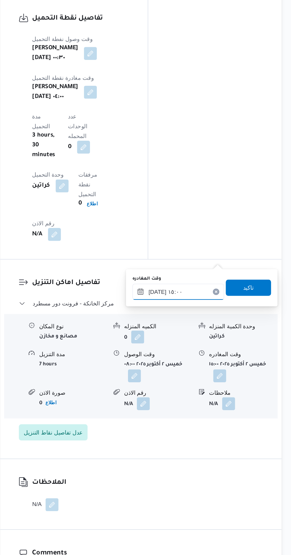
click at [210, 360] on input "[DATE] ١٥:٠٠" at bounding box center [207, 361] width 67 height 12
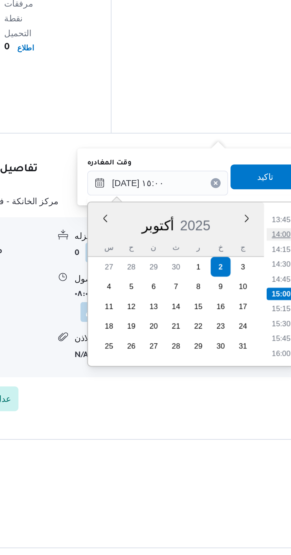
click at [266, 384] on li "14:00" at bounding box center [267, 386] width 14 height 6
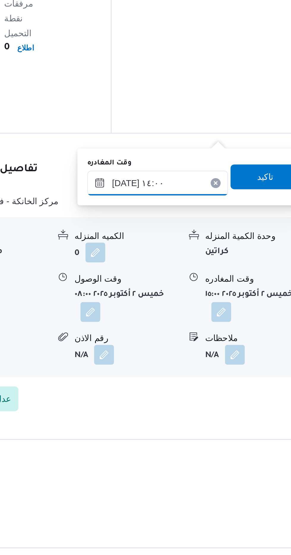
click at [220, 360] on input "[DATE] ١٤:٠٠" at bounding box center [207, 361] width 67 height 12
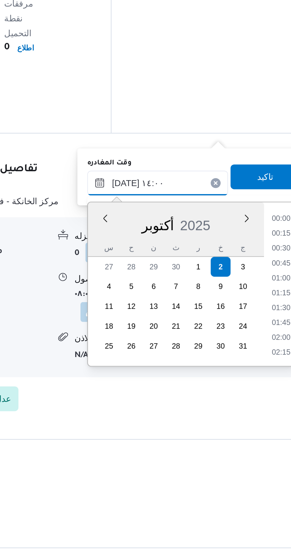
scroll to position [363, 0]
click at [266, 385] on li "13:00" at bounding box center [267, 386] width 14 height 6
type input "[DATE] ١٣:٠٠"
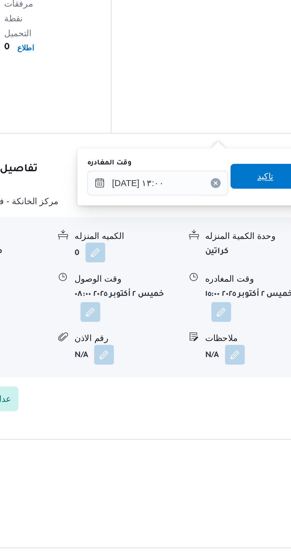
click at [260, 354] on span "تاكيد" at bounding box center [259, 358] width 33 height 12
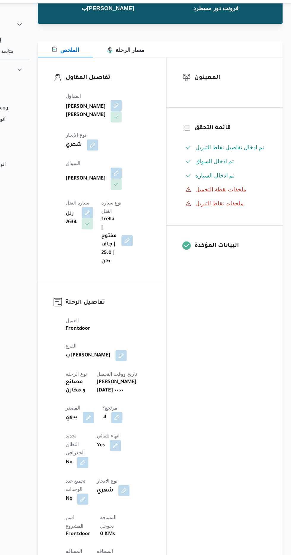
scroll to position [0, 0]
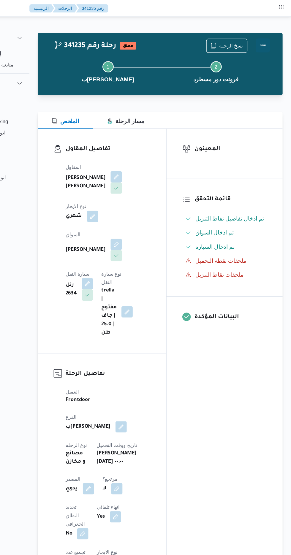
click at [272, 38] on button "Actions" at bounding box center [267, 38] width 12 height 12
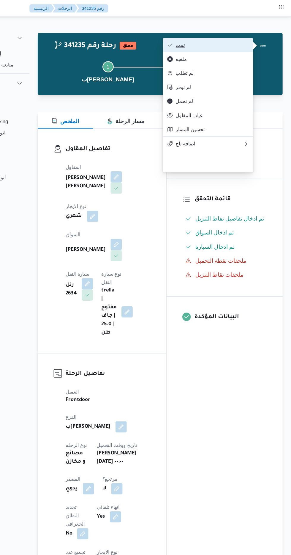
click at [242, 37] on span "تمت" at bounding box center [224, 38] width 62 height 5
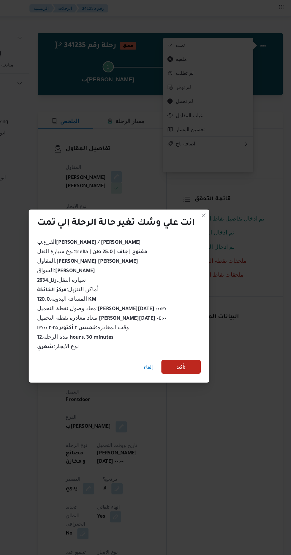
click at [198, 308] on span "تأكيد" at bounding box center [198, 309] width 8 height 7
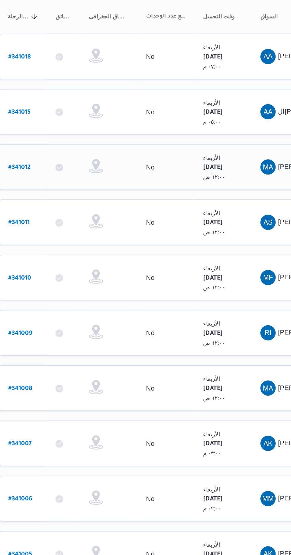
click at [95, 184] on b "# 341012" at bounding box center [90, 186] width 14 height 4
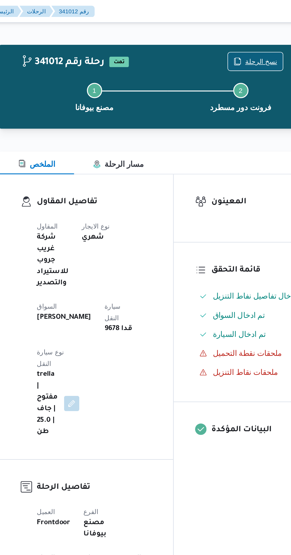
click at [238, 38] on span "نسخ الرحلة" at bounding box center [240, 38] width 20 height 7
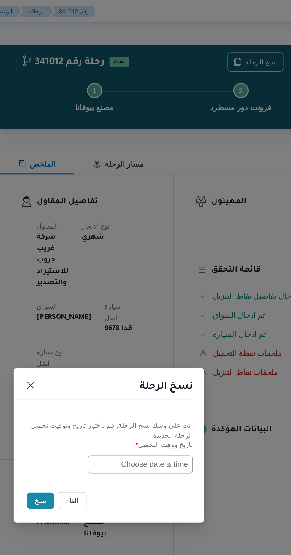
click at [151, 291] on input "text" at bounding box center [164, 289] width 65 height 11
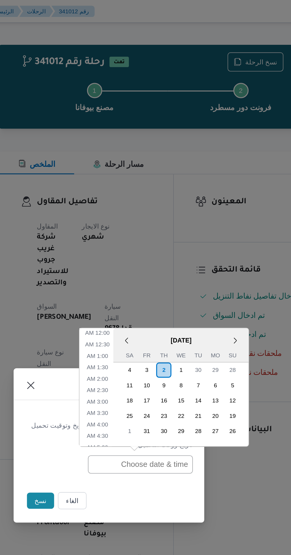
scroll to position [208, 0]
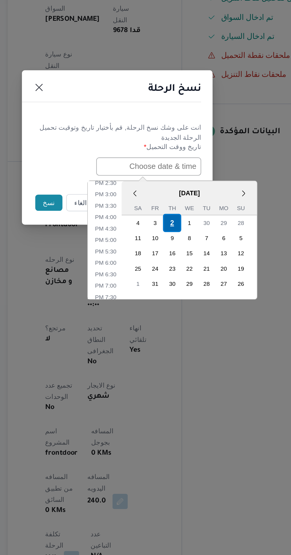
click at [179, 323] on div "2" at bounding box center [179, 324] width 11 height 11
type input "[DATE] 12:00AM"
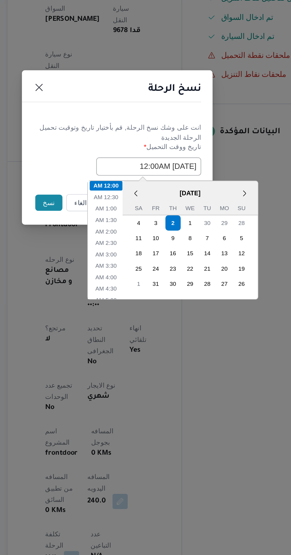
click at [99, 314] on button "نسخ" at bounding box center [102, 312] width 17 height 10
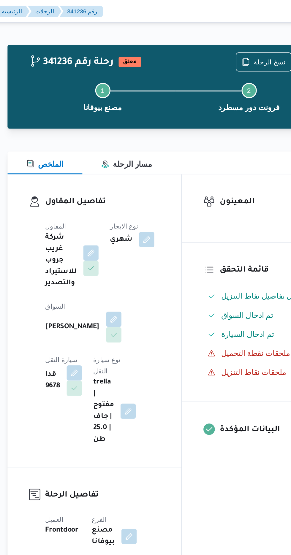
click at [139, 199] on button "button" at bounding box center [143, 198] width 9 height 9
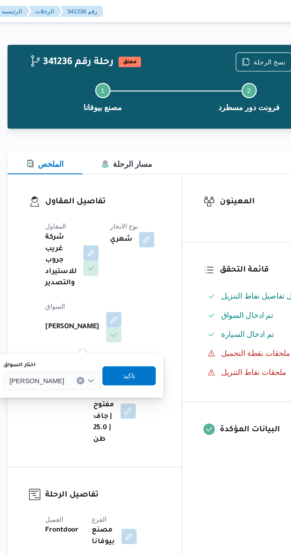
click at [104, 237] on span "[PERSON_NAME]" at bounding box center [95, 236] width 34 height 7
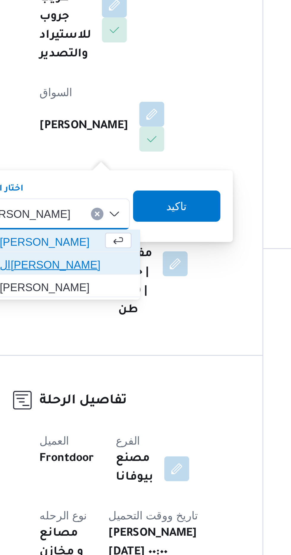
click at [124, 256] on span "ال[PERSON_NAME]" at bounding box center [110, 256] width 50 height 7
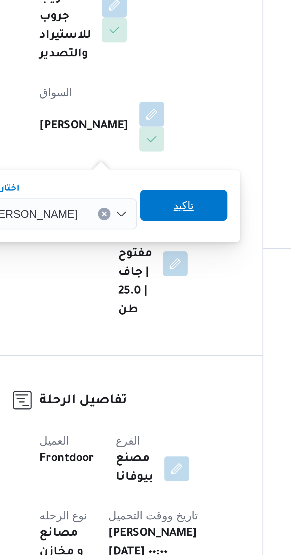
click at [166, 234] on span "تاكيد" at bounding box center [155, 234] width 33 height 12
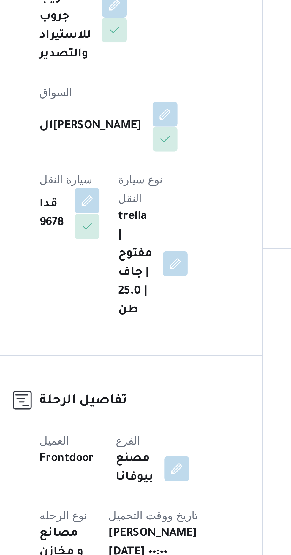
click at [123, 227] on button "button" at bounding box center [118, 231] width 9 height 9
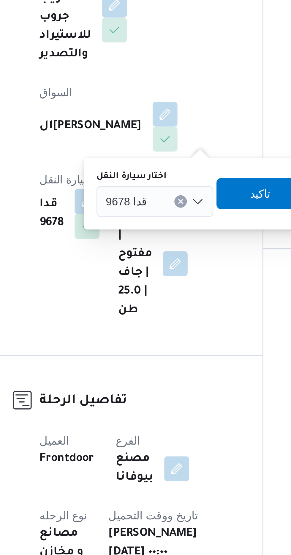
click at [136, 229] on span "قدا 9678" at bounding box center [134, 232] width 16 height 7
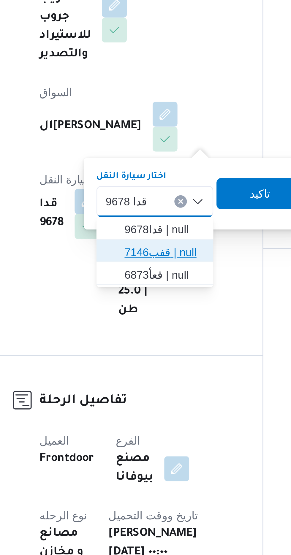
click at [134, 251] on span "قفب7146 | null" at bounding box center [148, 251] width 30 height 7
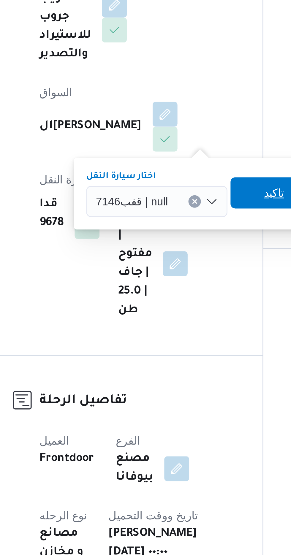
click at [183, 227] on span "تاكيد" at bounding box center [189, 229] width 33 height 12
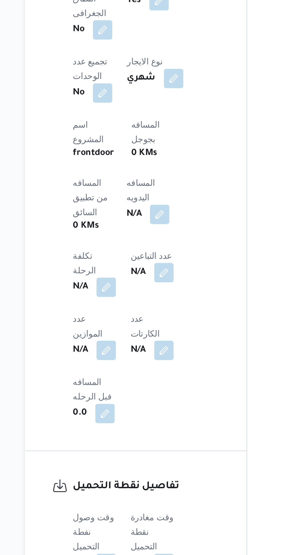
scroll to position [295, 0]
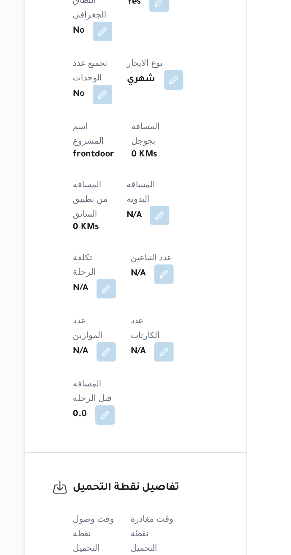
click at [138, 217] on button "button" at bounding box center [142, 221] width 9 height 9
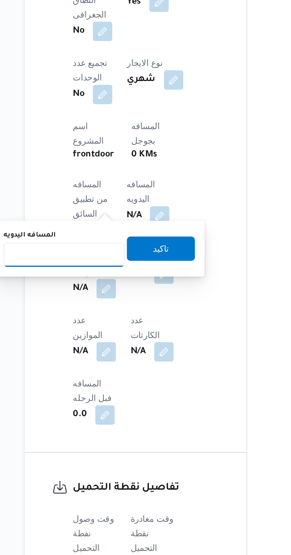
click at [94, 240] on input "المسافه اليدويه" at bounding box center [96, 241] width 59 height 12
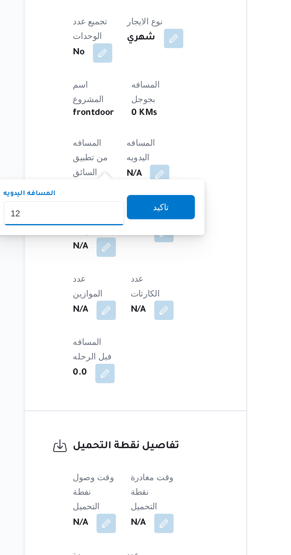
type input "120"
click at [155, 240] on span "تاكيد" at bounding box center [143, 238] width 33 height 12
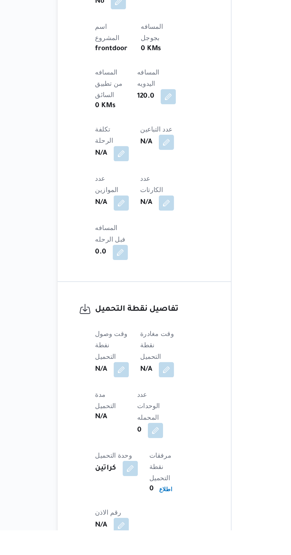
scroll to position [297, 0]
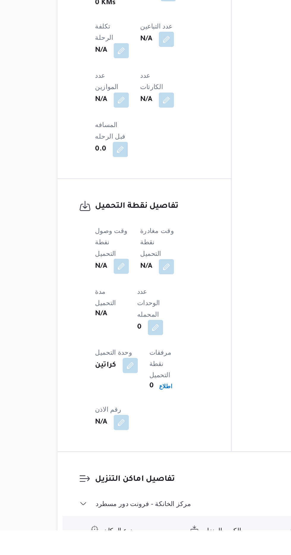
click at [120, 385] on button "button" at bounding box center [116, 389] width 9 height 9
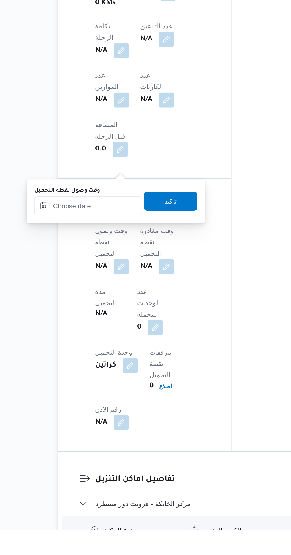
click at [118, 351] on input "وقت وصول نفطة التحميل" at bounding box center [96, 352] width 67 height 12
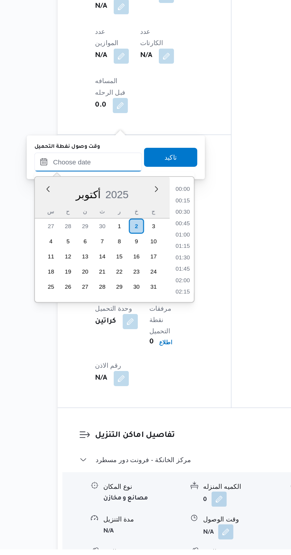
scroll to position [455, 0]
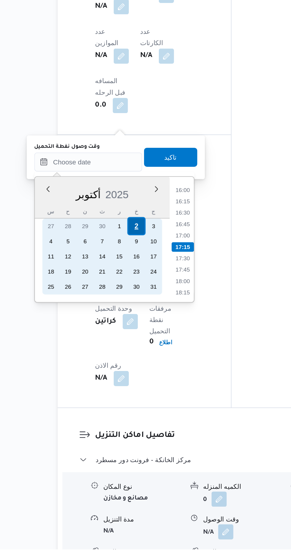
click at [126, 352] on div "2" at bounding box center [125, 352] width 11 height 11
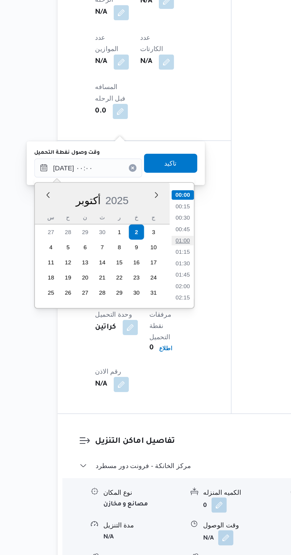
click at [157, 356] on li "01:00" at bounding box center [155, 358] width 14 height 6
type input "[DATE] ٠١:٠٠"
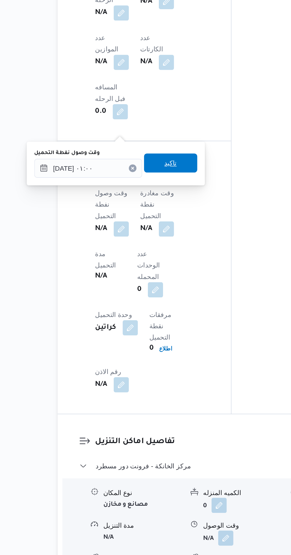
click at [159, 312] on span "تاكيد" at bounding box center [147, 310] width 33 height 12
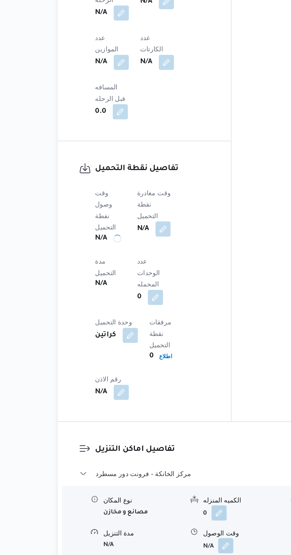
scroll to position [336, 0]
click at [147, 346] on button "button" at bounding box center [142, 350] width 9 height 9
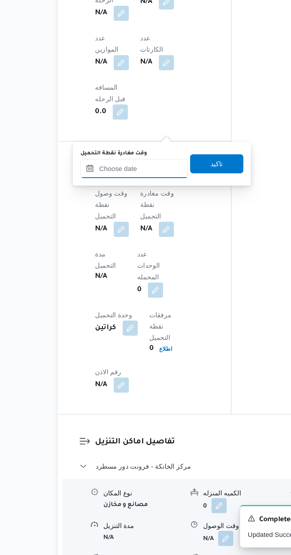
click at [131, 313] on input "وقت مغادرة نقطة التحميل" at bounding box center [124, 313] width 67 height 12
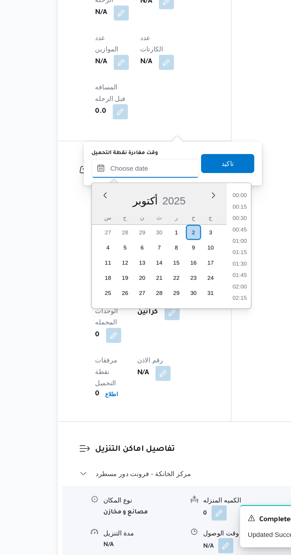
scroll to position [455, 0]
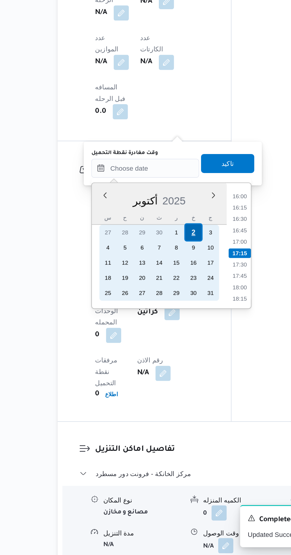
click at [162, 353] on div "2" at bounding box center [161, 353] width 11 height 11
type input "[DATE] ٠٠:٠٠"
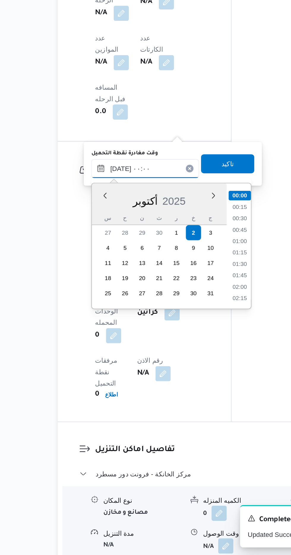
click at [110, 313] on input "[DATE] ٠٠:٠٠" at bounding box center [131, 313] width 67 height 12
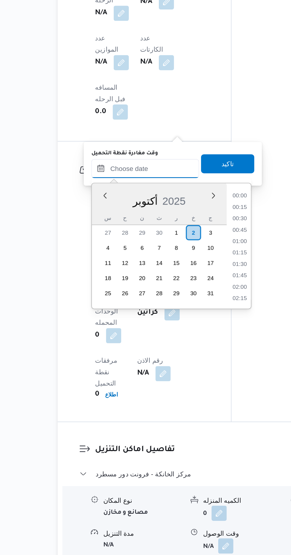
scroll to position [336, 0]
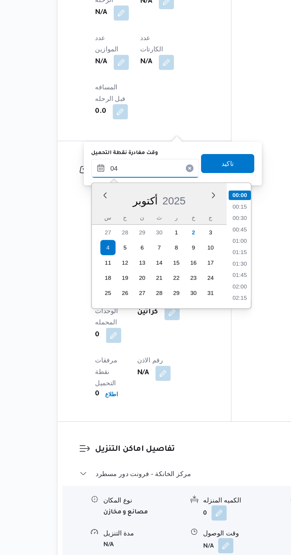
type input "0"
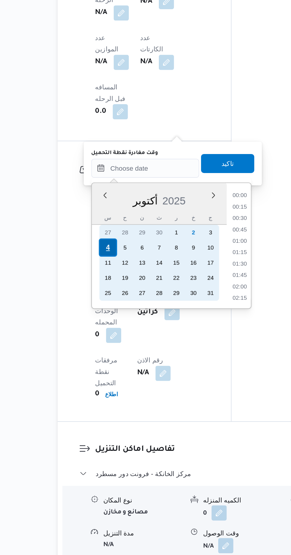
click at [109, 363] on div "4" at bounding box center [108, 362] width 11 height 11
click at [162, 353] on div "2" at bounding box center [161, 353] width 11 height 11
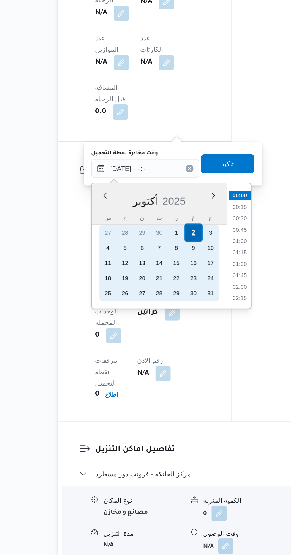
click at [162, 353] on div "2" at bounding box center [161, 353] width 11 height 11
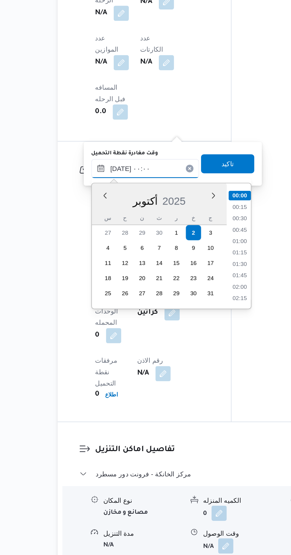
click at [111, 314] on input "[DATE] ٠٠:٠٠" at bounding box center [131, 313] width 67 height 12
type input "[DATE] ٠05٠:٠٠"
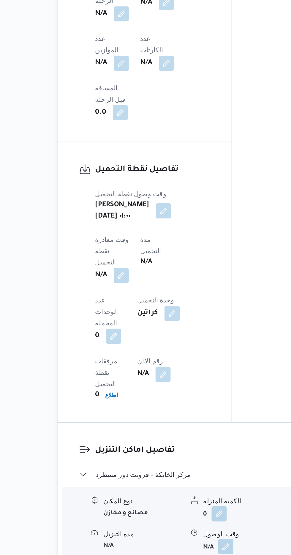
click at [185, 297] on div "تفاصيل نقطة التحميل وقت وصول نفطة التحميل [PERSON_NAME][DATE] ٠١:٠٠ وقت مغادرة …" at bounding box center [131, 384] width 108 height 175
click at [122, 375] on button "button" at bounding box center [116, 379] width 9 height 9
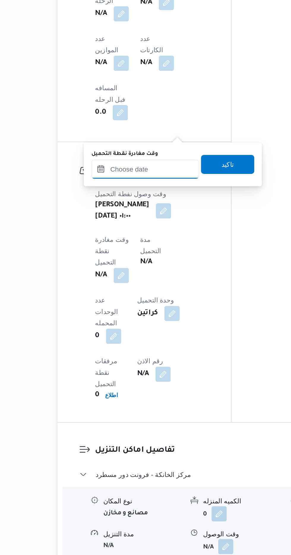
click at [137, 313] on input "وقت مغادرة نقطة التحميل" at bounding box center [131, 314] width 67 height 12
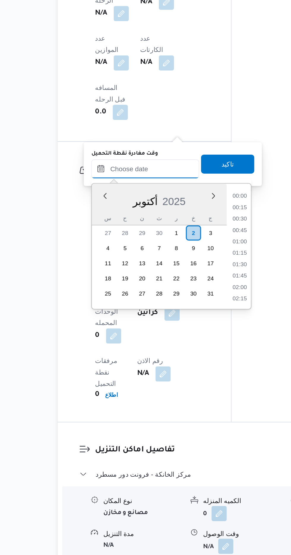
scroll to position [455, 0]
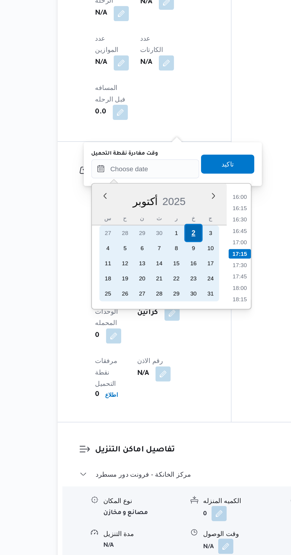
click at [162, 353] on div "2" at bounding box center [161, 353] width 11 height 11
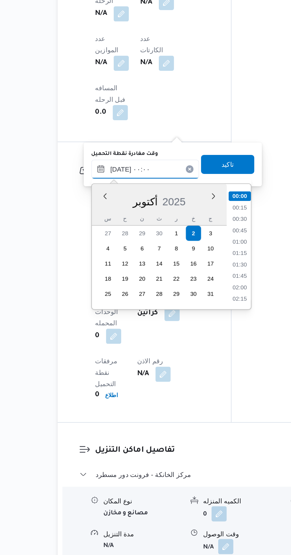
click at [101, 315] on input "[DATE] ٠٠:٠٠" at bounding box center [131, 314] width 67 height 12
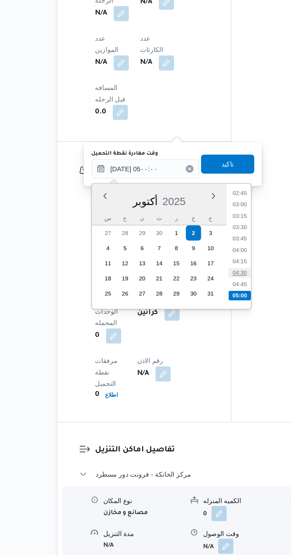
click at [190, 376] on li "04:30" at bounding box center [191, 379] width 14 height 6
type input "[DATE] ٠٤:٣٠"
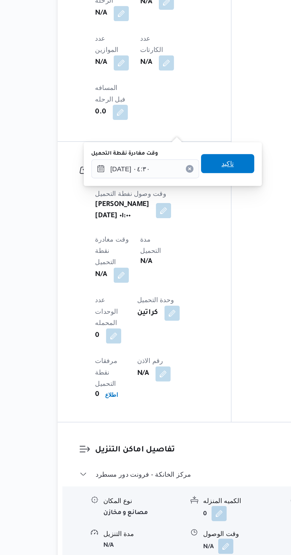
click at [194, 309] on span "تاكيد" at bounding box center [183, 310] width 33 height 12
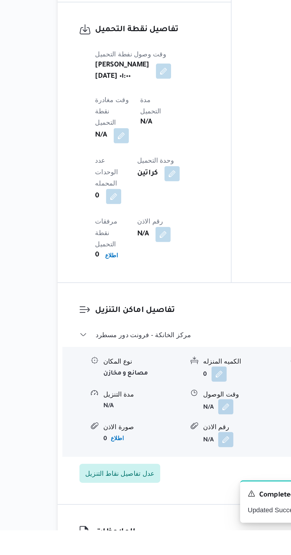
scroll to position [408, 0]
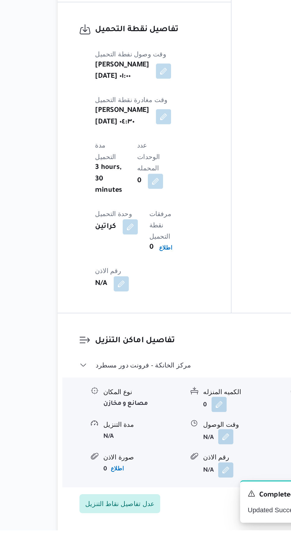
click at [186, 492] on button "button" at bounding box center [181, 496] width 9 height 9
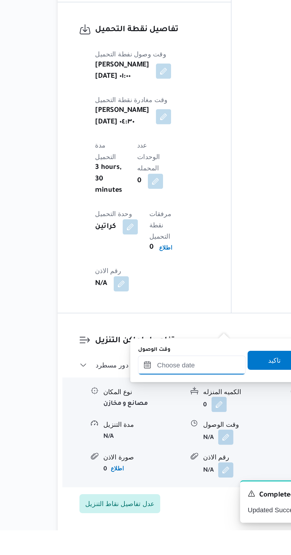
click at [169, 449] on input "وقت الوصول" at bounding box center [160, 452] width 67 height 12
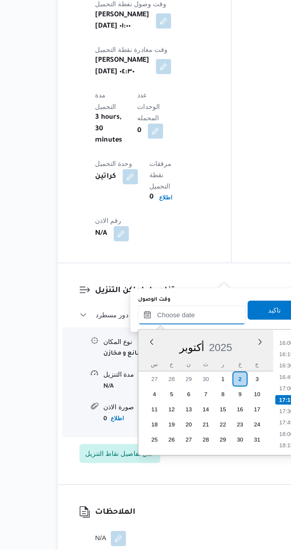
scroll to position [451, 0]
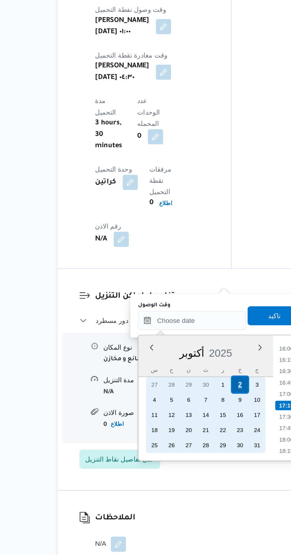
click at [192, 449] on div "2" at bounding box center [190, 448] width 11 height 11
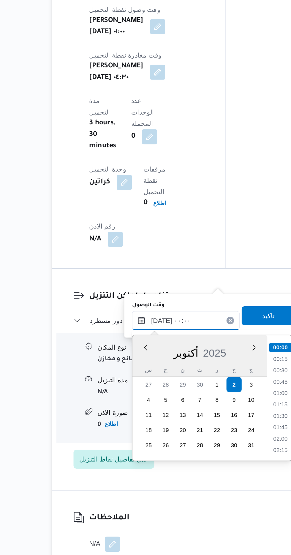
click at [141, 407] on input "[DATE] ٠٠:٠٠" at bounding box center [160, 408] width 67 height 12
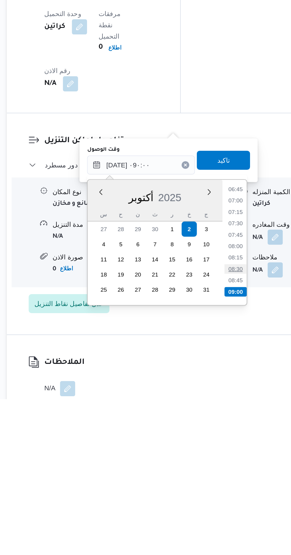
click at [218, 471] on li "08:30" at bounding box center [220, 474] width 14 height 6
type input "[DATE] ٠٨:٣٠"
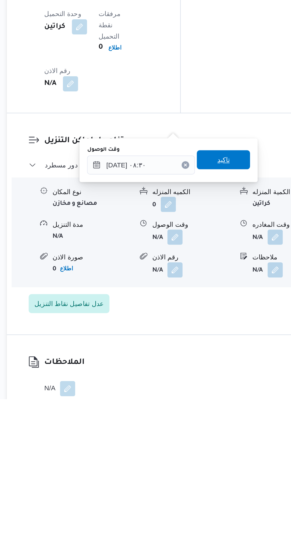
click at [216, 403] on span "تاكيد" at bounding box center [213, 405] width 8 height 7
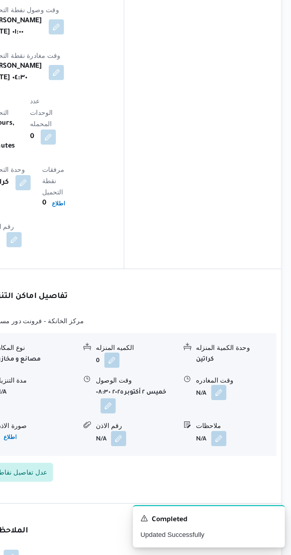
click at [246, 449] on button "button" at bounding box center [244, 453] width 9 height 9
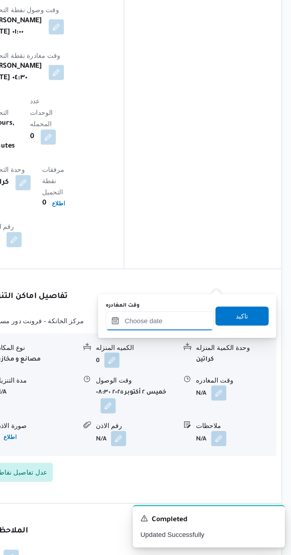
click at [217, 403] on input "وقت المغادره" at bounding box center [207, 409] width 67 height 12
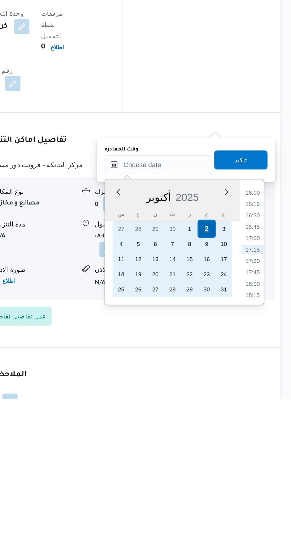
click at [238, 448] on div "2" at bounding box center [237, 448] width 11 height 11
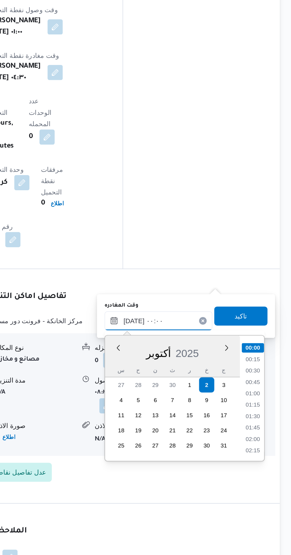
click at [177, 410] on input "[DATE] ٠٠:٠٠" at bounding box center [207, 409] width 67 height 12
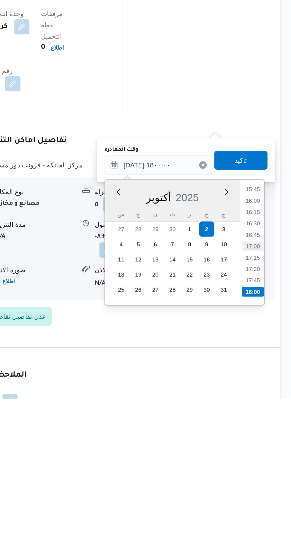
click at [267, 458] on li "17:00" at bounding box center [267, 460] width 14 height 6
type input "[DATE] ١٧:٠٠"
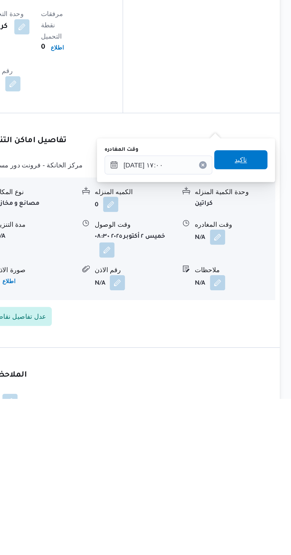
click at [263, 407] on span "تاكيد" at bounding box center [259, 405] width 8 height 7
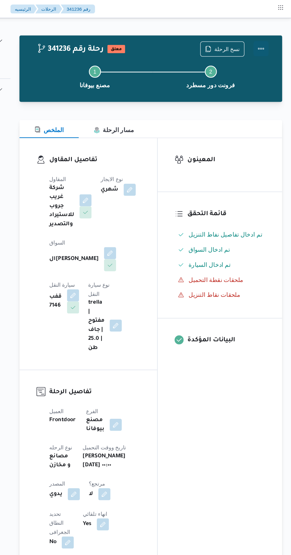
click at [272, 39] on button "Actions" at bounding box center [267, 38] width 12 height 12
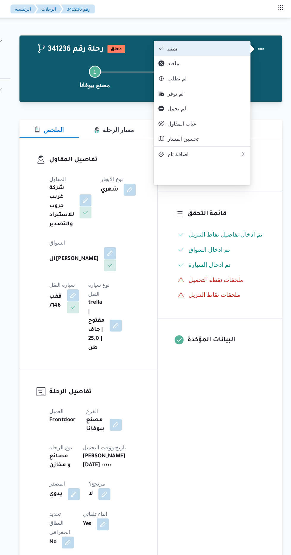
click at [252, 36] on span "تمت" at bounding box center [224, 38] width 62 height 5
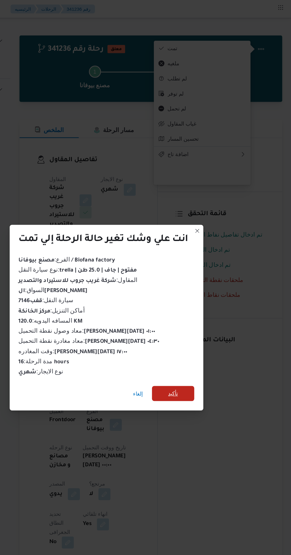
click at [198, 308] on span "تأكيد" at bounding box center [198, 309] width 8 height 7
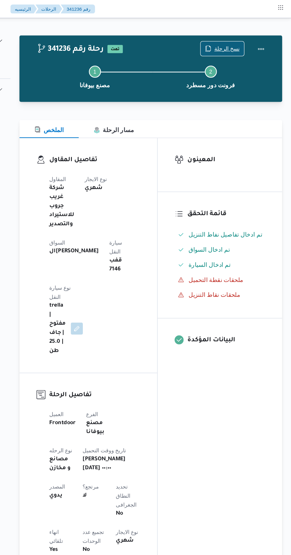
click at [237, 37] on span "نسخ الرحلة" at bounding box center [240, 38] width 20 height 7
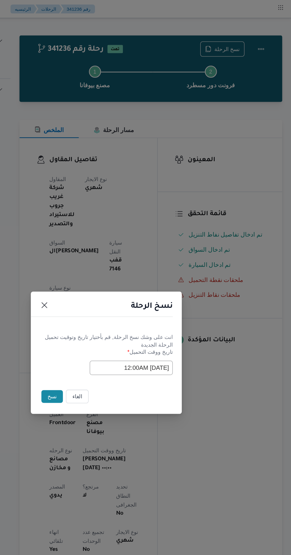
click at [102, 311] on button "نسخ" at bounding box center [102, 312] width 17 height 10
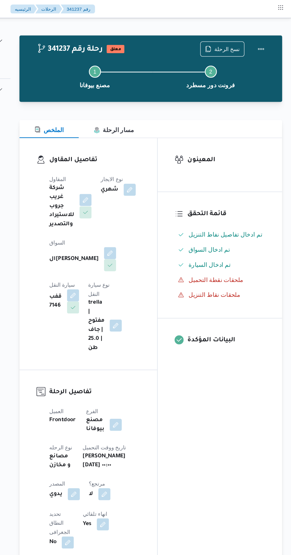
click at [130, 155] on button "button" at bounding box center [128, 156] width 9 height 9
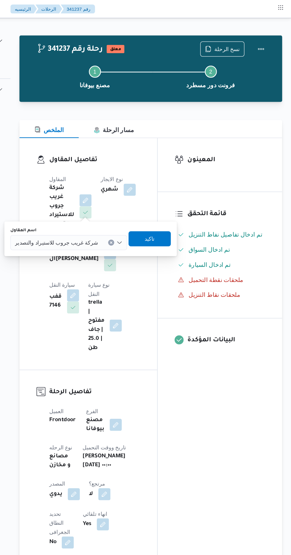
click at [126, 191] on span "شركة غريب جروب للاستيراد والتصدير" at bounding box center [107, 190] width 66 height 7
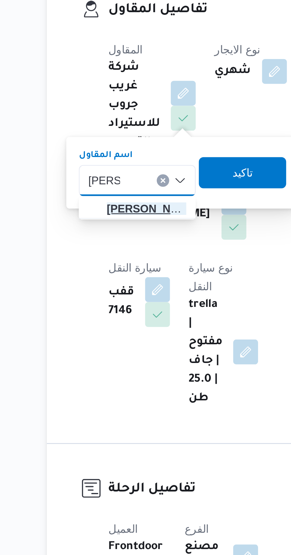
type input "[PERSON_NAME]"
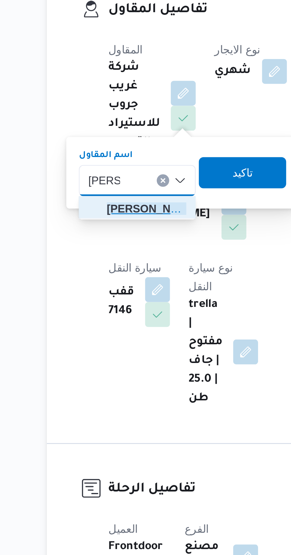
click at [123, 201] on span "[PERSON_NAME] دوح [PERSON_NAME]" at bounding box center [115, 201] width 30 height 7
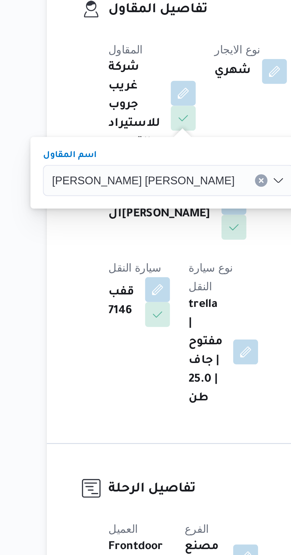
click at [172, 187] on span "تاكيد" at bounding box center [188, 188] width 33 height 12
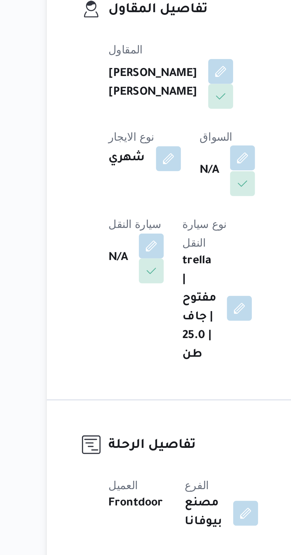
click at [147, 187] on button "button" at bounding box center [151, 181] width 9 height 9
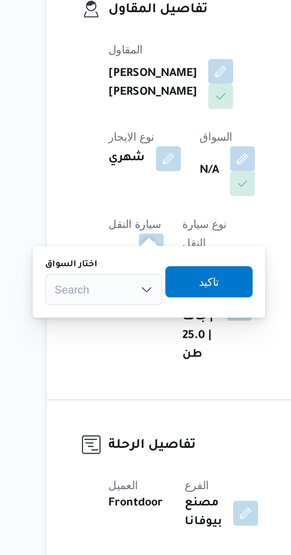
click at [109, 231] on div "Search" at bounding box center [99, 232] width 45 height 12
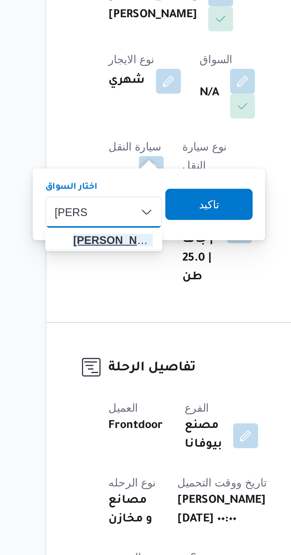
type input "[PERSON_NAME]"
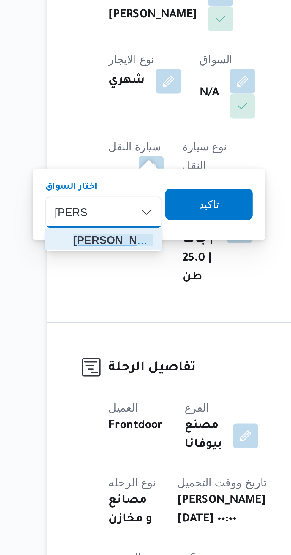
click at [106, 243] on span "[PERSON_NAME] ي [PERSON_NAME]" at bounding box center [102, 242] width 30 height 7
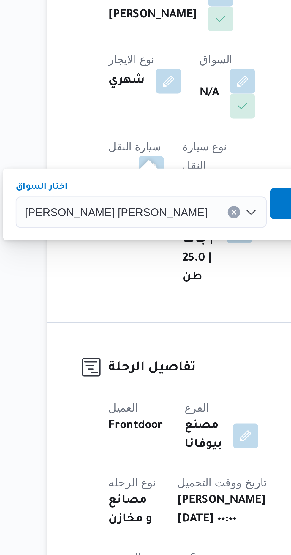
click at [175, 230] on span "تاكيد" at bounding box center [179, 228] width 8 height 7
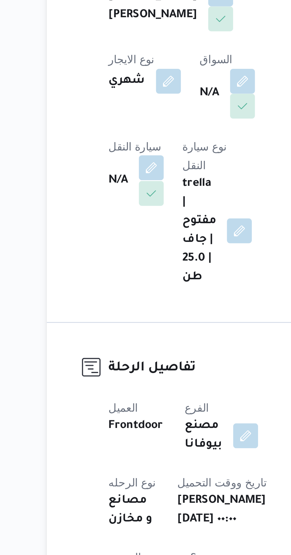
click at [122, 211] on button "button" at bounding box center [116, 215] width 9 height 9
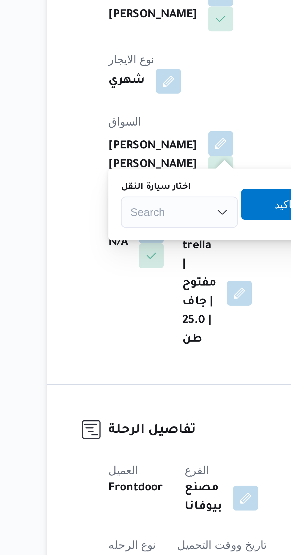
click at [129, 232] on div "Search" at bounding box center [127, 232] width 45 height 12
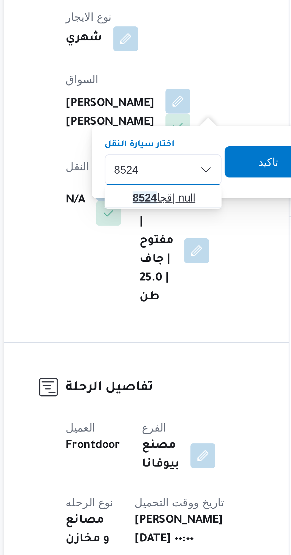
type input "8524"
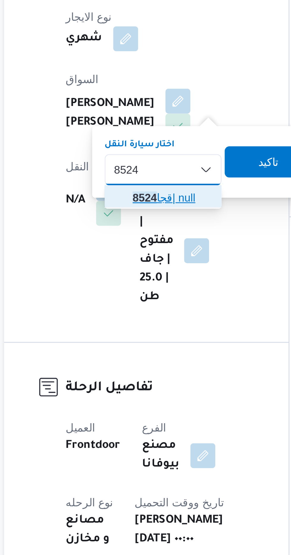
click at [139, 242] on span "قجا 8524 | null" at bounding box center [141, 242] width 30 height 7
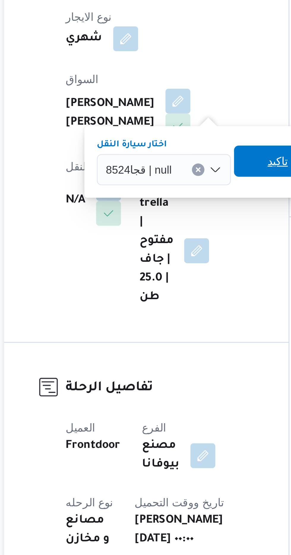
click at [176, 231] on span "تاكيد" at bounding box center [181, 229] width 33 height 12
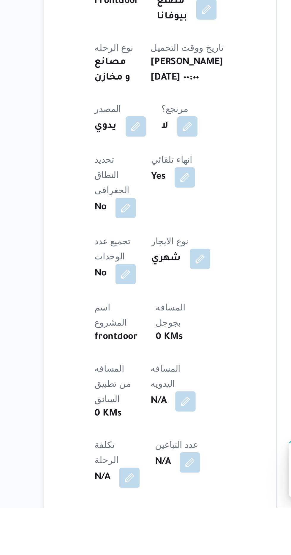
scroll to position [28, 0]
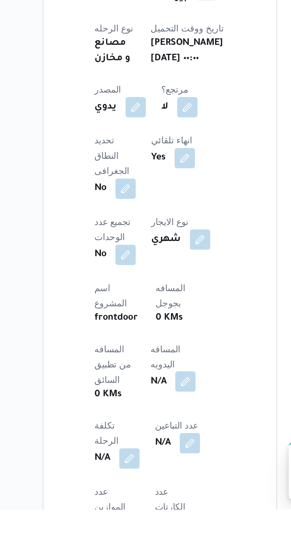
click at [138, 490] on button "button" at bounding box center [142, 494] width 9 height 9
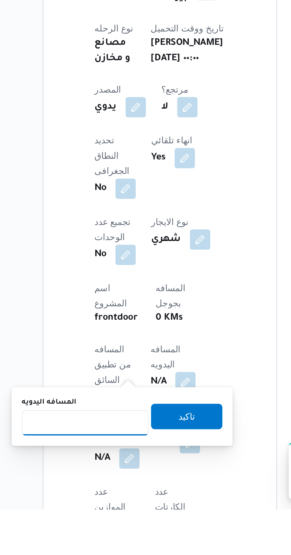
click at [115, 512] on input "المسافه اليدويه" at bounding box center [96, 515] width 59 height 12
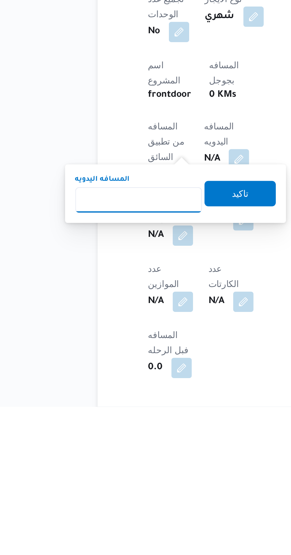
scroll to position [85, 0]
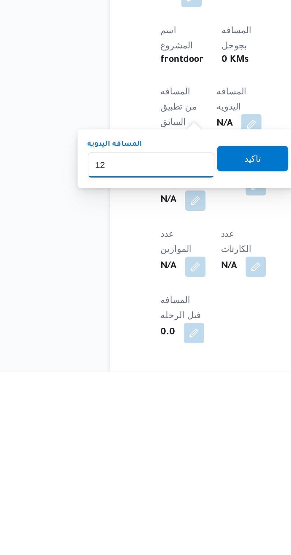
type input "120"
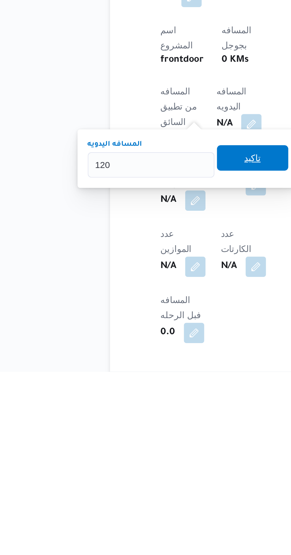
click at [148, 460] on span "تاكيد" at bounding box center [143, 455] width 33 height 12
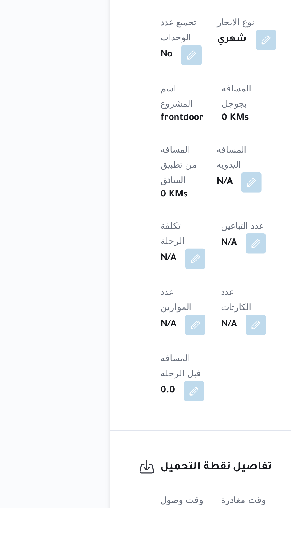
scroll to position [128, 0]
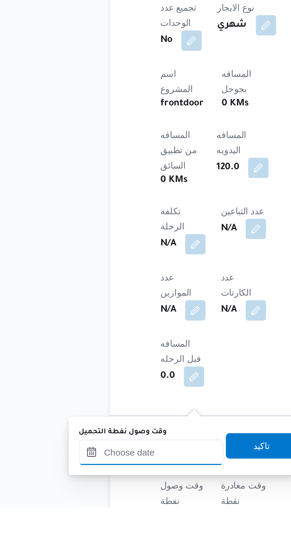
click at [110, 527] on input "وقت وصول نفطة التحميل" at bounding box center [96, 529] width 67 height 12
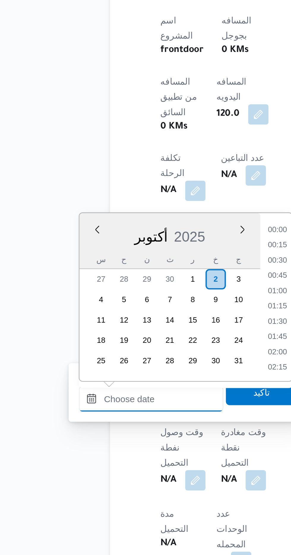
scroll to position [455, 0]
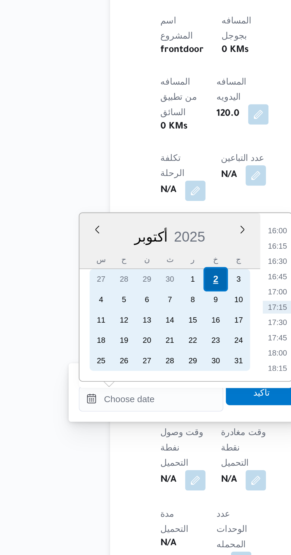
click at [127, 427] on div "2" at bounding box center [125, 426] width 11 height 11
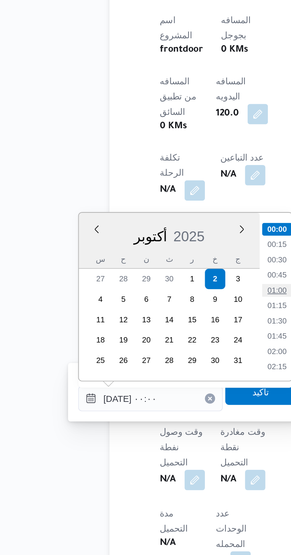
click at [155, 430] on li "01:00" at bounding box center [155, 431] width 14 height 6
type input "[DATE] ٠١:٠٠"
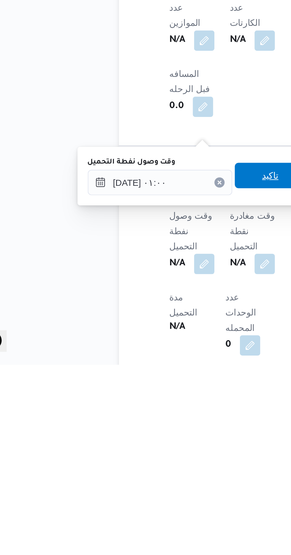
click at [147, 463] on span "تاكيد" at bounding box center [147, 467] width 33 height 12
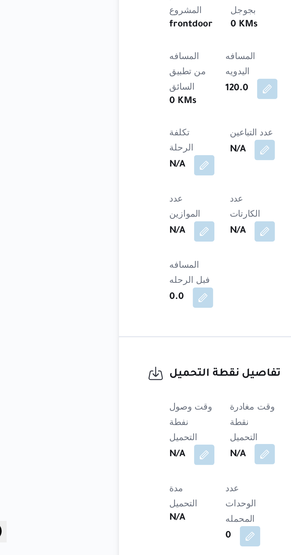
click at [145, 503] on button "button" at bounding box center [144, 507] width 9 height 9
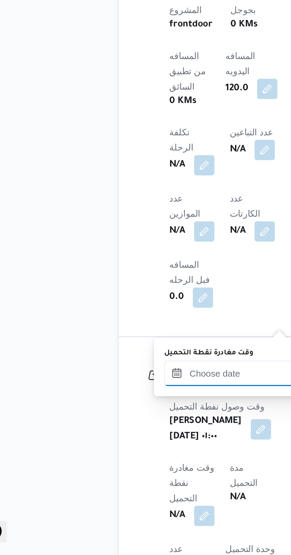
click at [123, 468] on input "وقت مغادرة نقطة التحميل" at bounding box center [131, 470] width 67 height 12
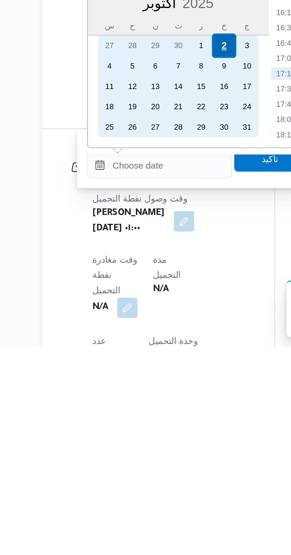
click at [163, 413] on div "2" at bounding box center [161, 414] width 11 height 11
type input "[DATE] ٠٠:٠٠"
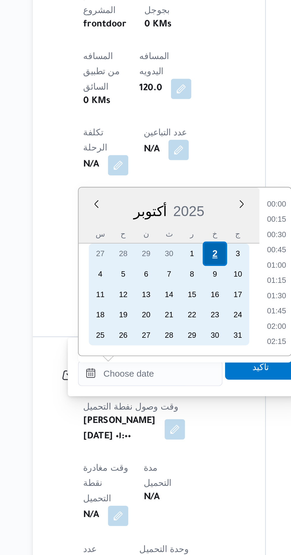
click at [164, 411] on div "2" at bounding box center [161, 414] width 11 height 11
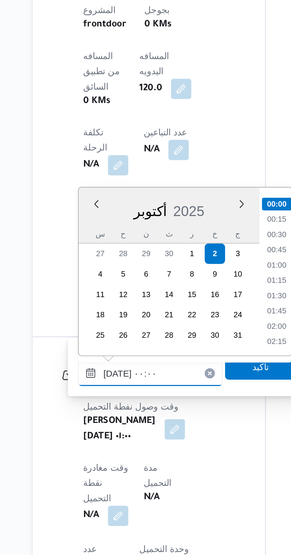
click at [99, 472] on input "[DATE] ٠٠:٠٠" at bounding box center [131, 470] width 67 height 12
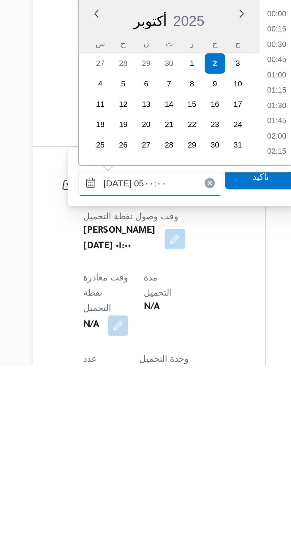
scroll to position [80, 0]
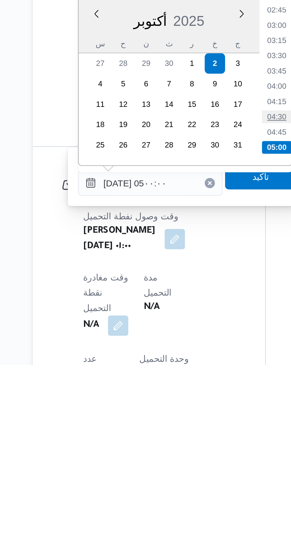
click at [190, 438] on li "04:30" at bounding box center [191, 439] width 14 height 6
type input "[DATE] ٠٤:٣٠"
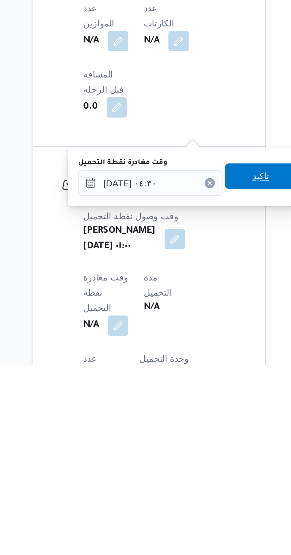
click at [185, 467] on span "تاكيد" at bounding box center [183, 467] width 33 height 12
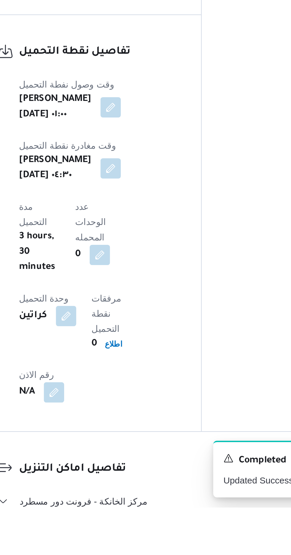
scroll to position [315, 0]
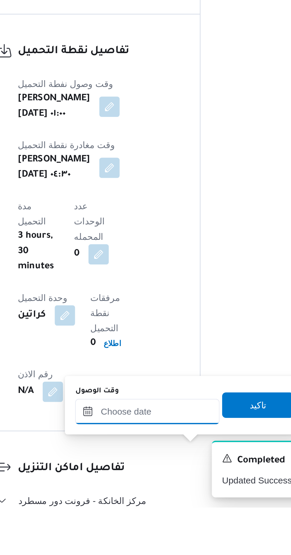
click at [175, 510] on input "وقت الوصول" at bounding box center [160, 510] width 67 height 12
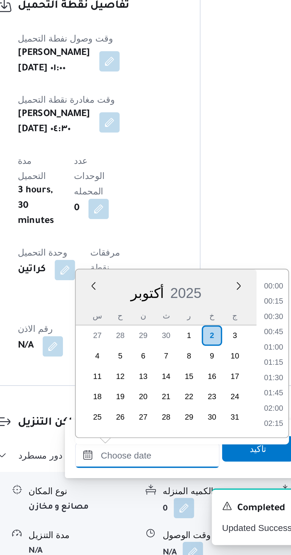
scroll to position [455, 0]
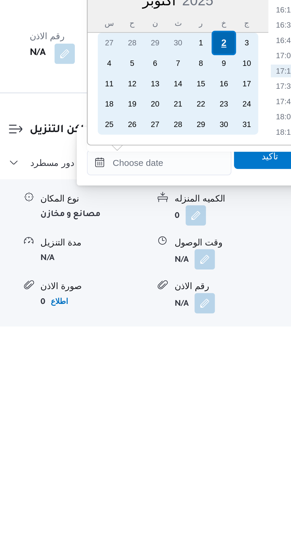
click at [191, 421] on div "2" at bounding box center [190, 421] width 11 height 11
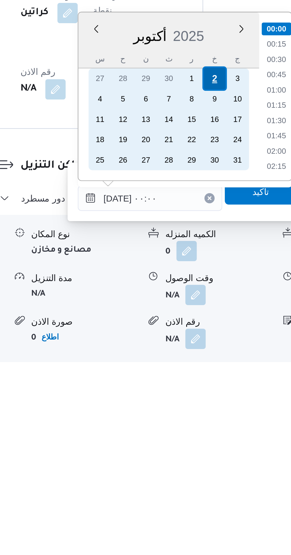
scroll to position [389, 0]
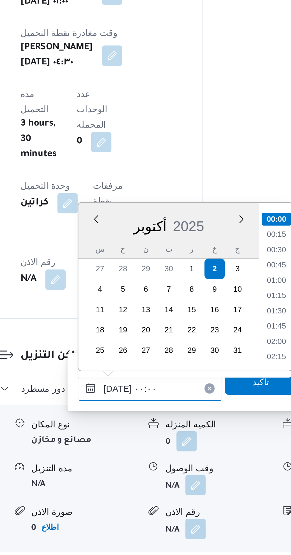
click at [132, 481] on input "[DATE] ٠٠:٠٠" at bounding box center [160, 477] width 67 height 12
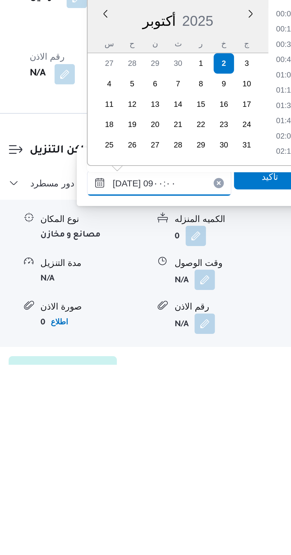
scroll to position [194, 0]
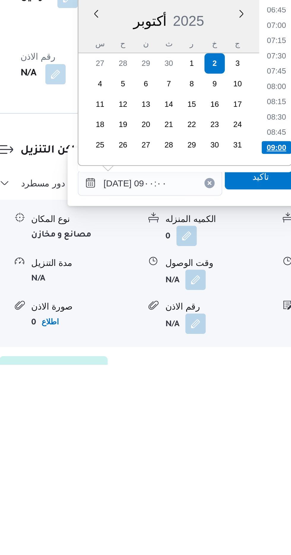
click at [217, 453] on li "09:00" at bounding box center [220, 454] width 14 height 6
type input "[DATE] ٠٩:٠٠"
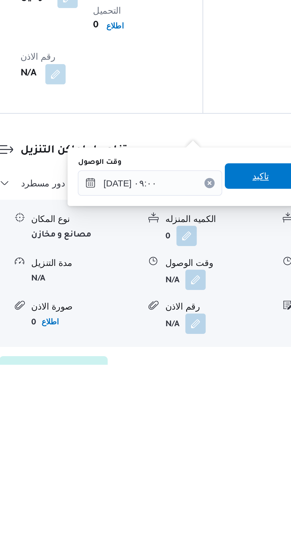
click at [214, 469] on span "تاكيد" at bounding box center [213, 466] width 8 height 7
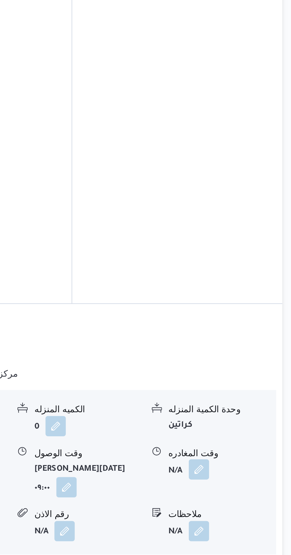
click at [243, 510] on button "button" at bounding box center [244, 514] width 9 height 9
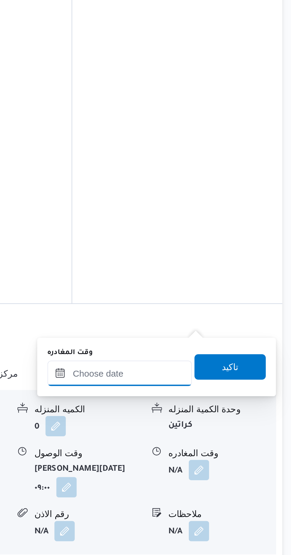
click at [230, 468] on input "وقت المغادره" at bounding box center [207, 470] width 67 height 12
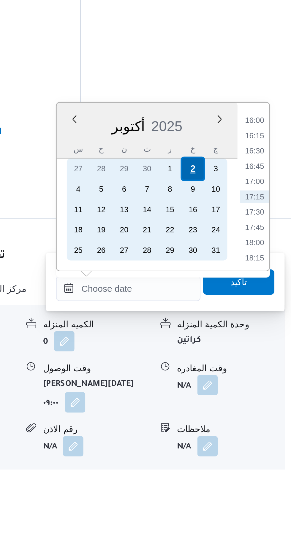
click at [237, 412] on div "2" at bounding box center [237, 414] width 11 height 11
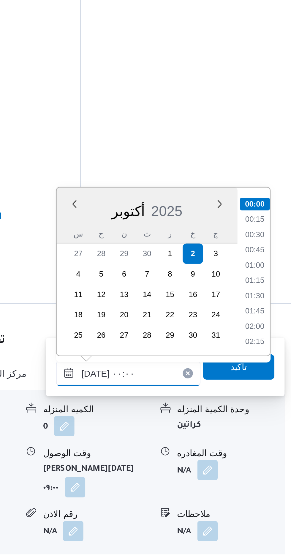
click at [177, 471] on input "[DATE] ٠٠:٠٠" at bounding box center [207, 470] width 67 height 12
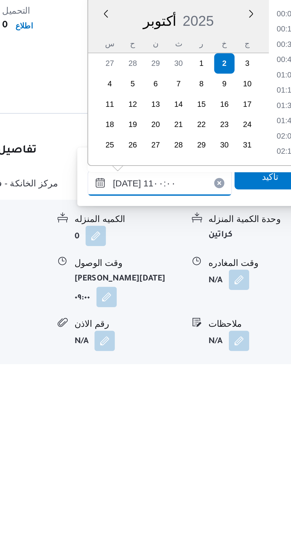
scroll to position [251, 0]
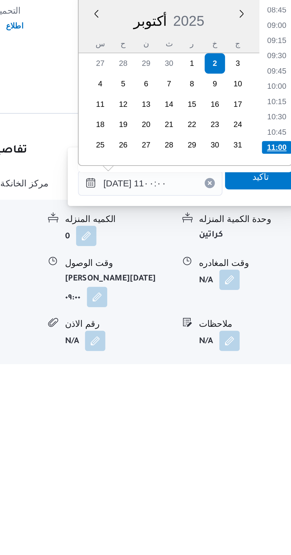
click at [263, 455] on li "11:00" at bounding box center [267, 454] width 14 height 6
type input "[DATE] ١١:٠٠"
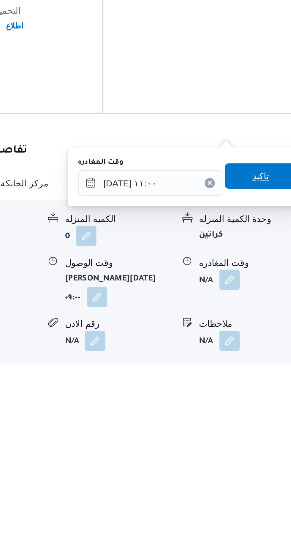
click at [261, 469] on span "تاكيد" at bounding box center [259, 466] width 8 height 7
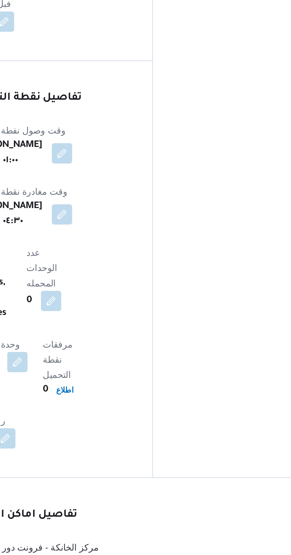
scroll to position [396, 0]
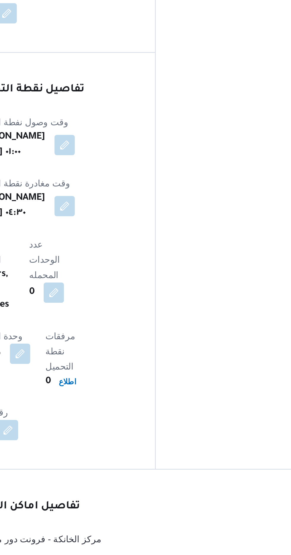
click at [178, 518] on button "button" at bounding box center [182, 522] width 9 height 9
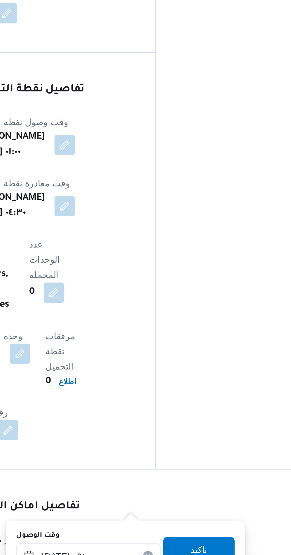
click at [157, 475] on input "[DATE] ٠٩:٠٠" at bounding box center [154, 478] width 67 height 12
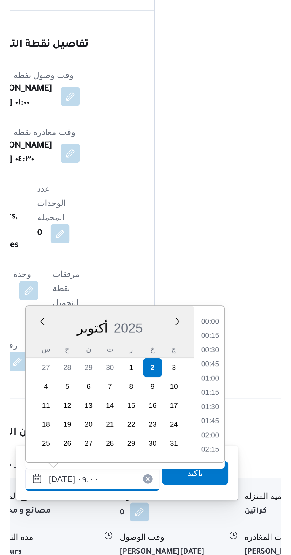
scroll to position [220, 0]
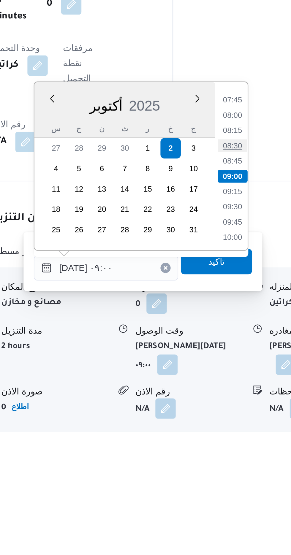
click at [213, 420] on li "08:30" at bounding box center [213, 421] width 14 height 6
type input "[DATE] ٠٨:٣٠"
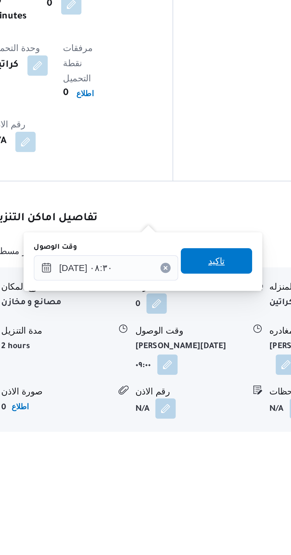
click at [215, 475] on span "تاكيد" at bounding box center [205, 475] width 33 height 12
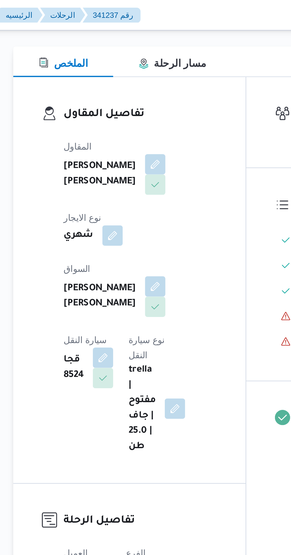
scroll to position [0, 0]
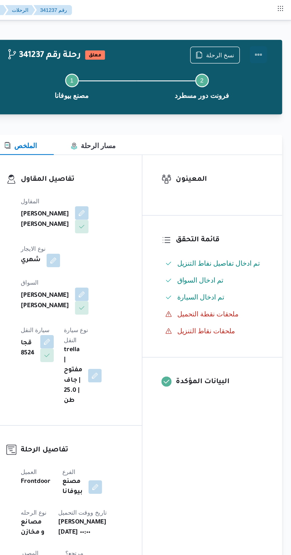
click at [271, 36] on button "Actions" at bounding box center [267, 38] width 12 height 12
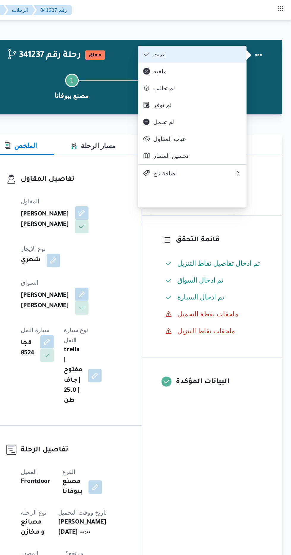
click at [241, 36] on span "تمت" at bounding box center [224, 38] width 62 height 5
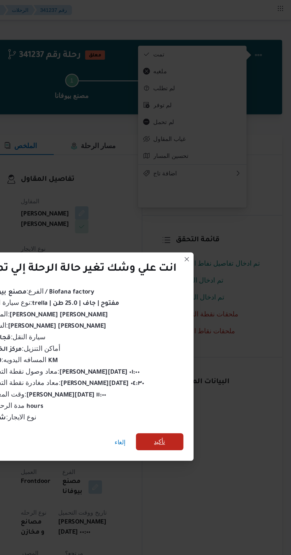
click at [202, 313] on span "تأكيد" at bounding box center [197, 310] width 33 height 12
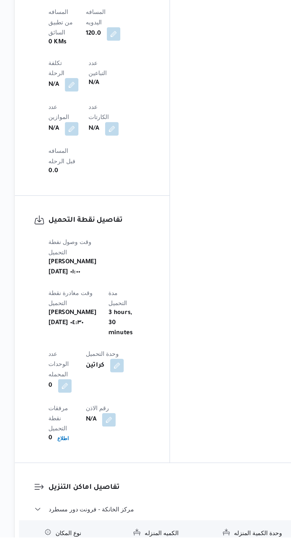
click at [107, 549] on div "نوع المكان" at bounding box center [131, 552] width 50 height 6
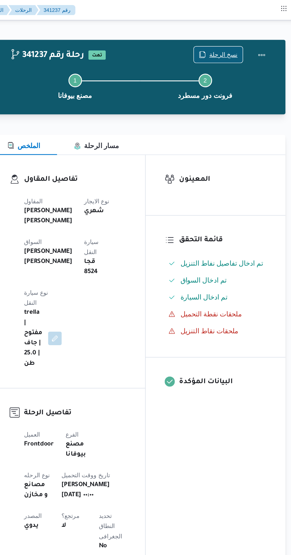
click at [234, 38] on span "نسخ الرحلة" at bounding box center [240, 38] width 20 height 7
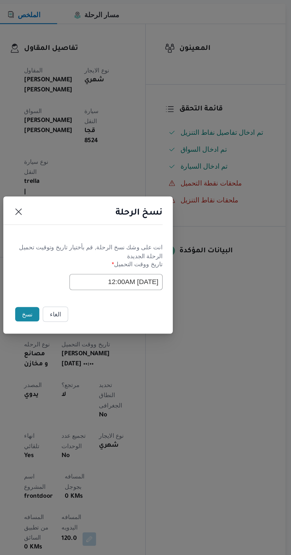
click at [102, 317] on button "نسخ" at bounding box center [102, 312] width 17 height 10
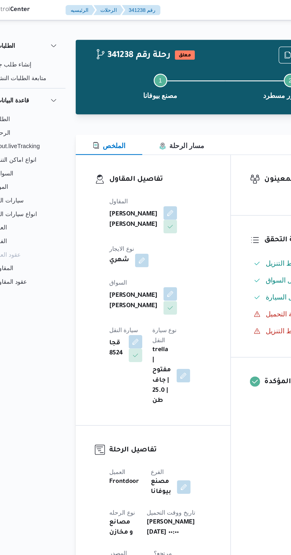
click at [139, 201] on button "button" at bounding box center [143, 205] width 9 height 9
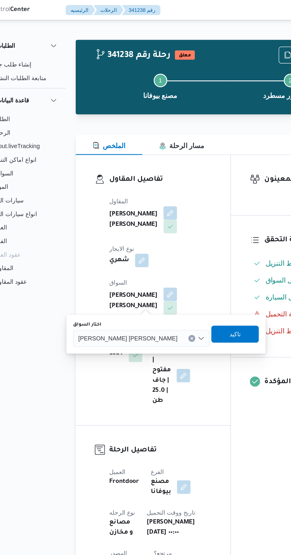
click at [92, 238] on span "[PERSON_NAME] [PERSON_NAME]" at bounding box center [113, 236] width 69 height 7
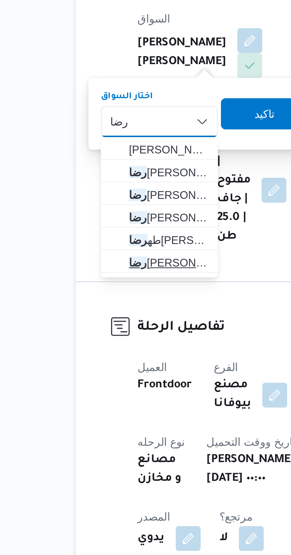
type input "رضا"
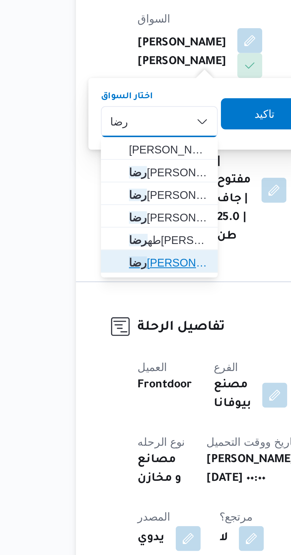
click at [117, 290] on span "[PERSON_NAME] [PERSON_NAME]" at bounding box center [112, 290] width 30 height 7
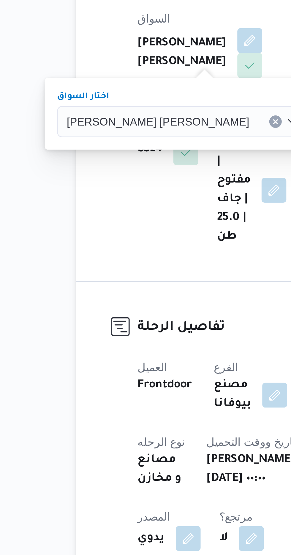
click at [167, 233] on span "تاكيد" at bounding box center [183, 234] width 33 height 12
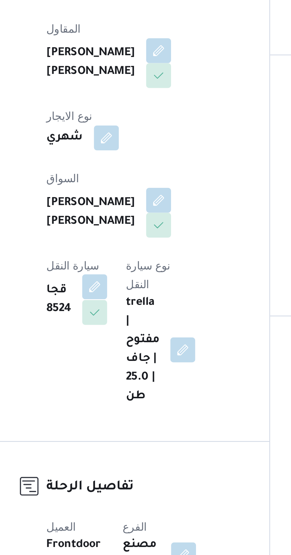
click at [124, 234] on button "button" at bounding box center [118, 238] width 9 height 9
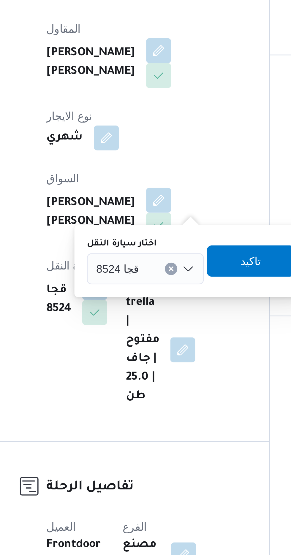
click at [142, 231] on div "قجا 8524" at bounding box center [138, 232] width 45 height 12
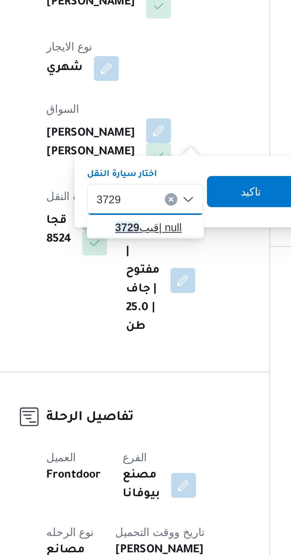
type input "3729"
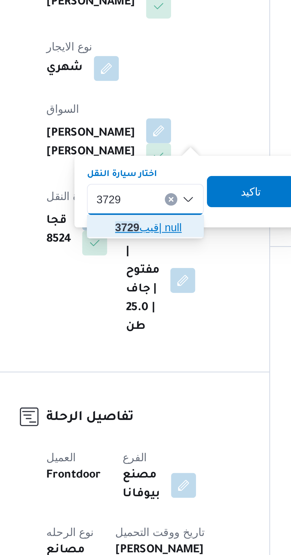
click at [140, 243] on span "قيب 3729 | null" at bounding box center [142, 242] width 30 height 7
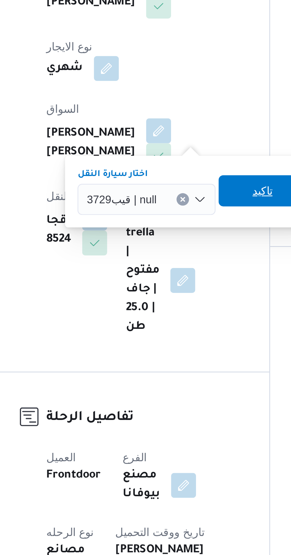
click at [183, 230] on span "تاكيد" at bounding box center [183, 228] width 8 height 7
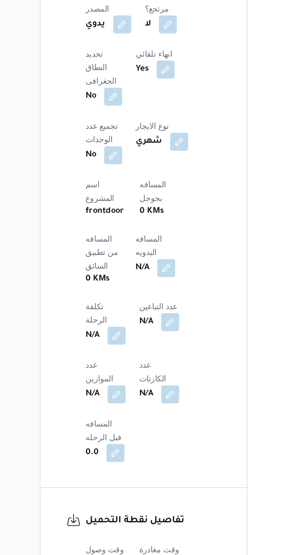
scroll to position [174, 0]
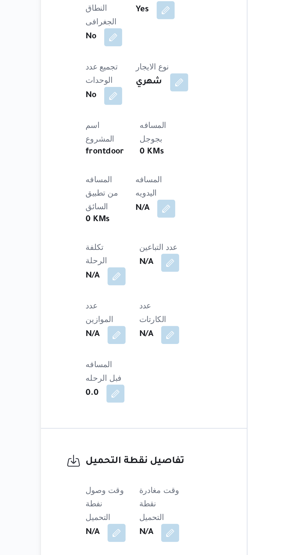
click at [171, 404] on div "العميل Frontdoor الفرع مصنع بيوفانا نوع الرحله مصانع و مخازن تاريخ ووقت التحميل…" at bounding box center [136, 302] width 79 height 306
click at [135, 354] on span at bounding box center [141, 349] width 12 height 9
click at [138, 348] on button "button" at bounding box center [142, 348] width 9 height 9
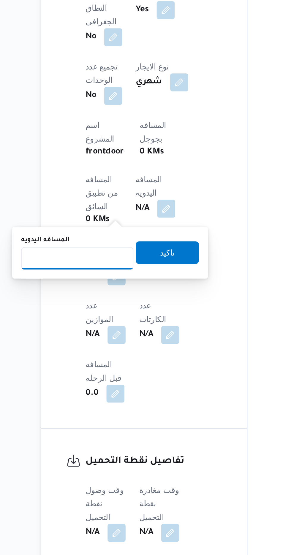
click at [110, 374] on input "المسافه اليدويه" at bounding box center [96, 376] width 59 height 12
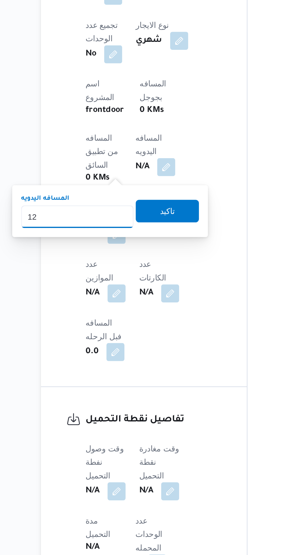
type input "120"
click at [150, 378] on span "تاكيد" at bounding box center [143, 372] width 33 height 12
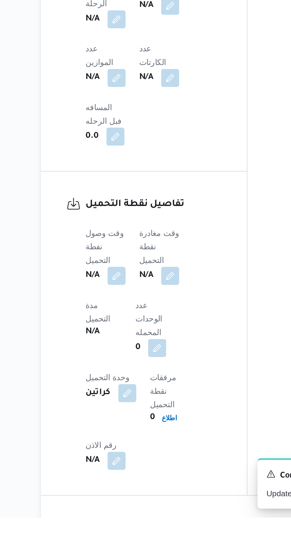
scroll to position [273, 0]
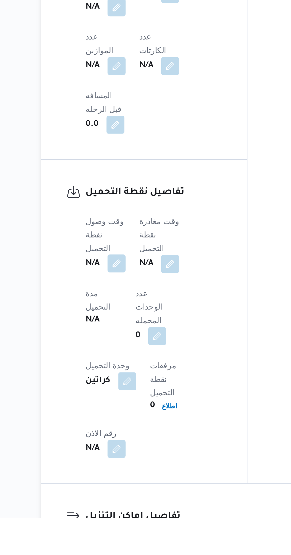
click at [116, 416] on button "button" at bounding box center [116, 420] width 9 height 9
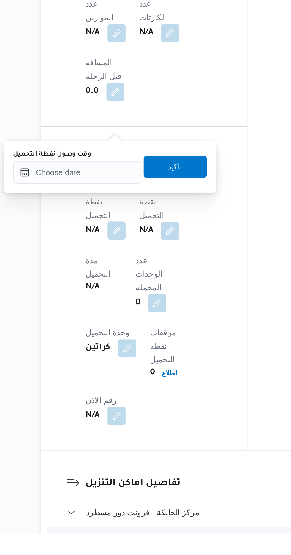
scroll to position [334, 0]
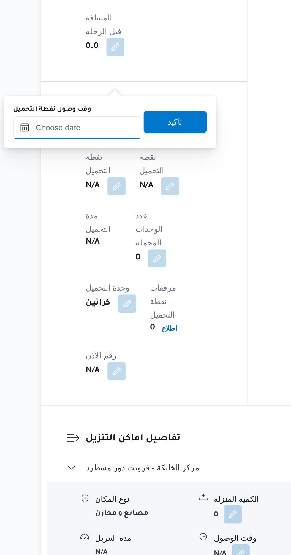
click at [96, 329] on input "وقت وصول نفطة التحميل" at bounding box center [96, 330] width 67 height 12
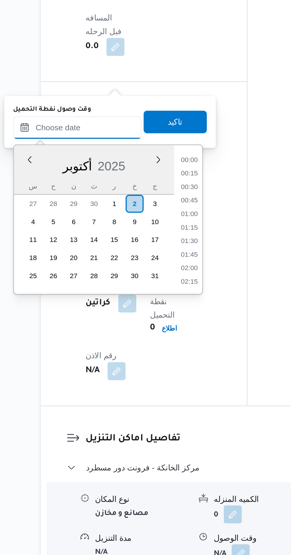
scroll to position [455, 0]
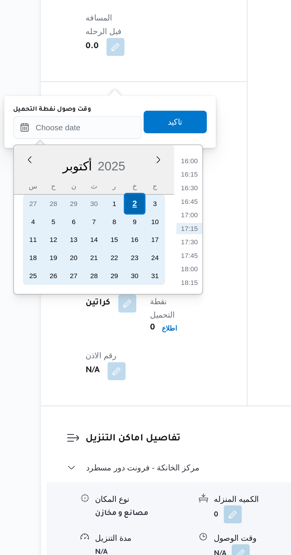
click at [126, 369] on div "2" at bounding box center [125, 369] width 11 height 11
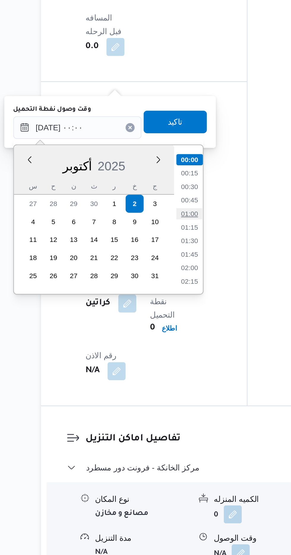
click at [158, 374] on li "01:00" at bounding box center [155, 375] width 14 height 6
type input "[DATE] ٠١:٠٠"
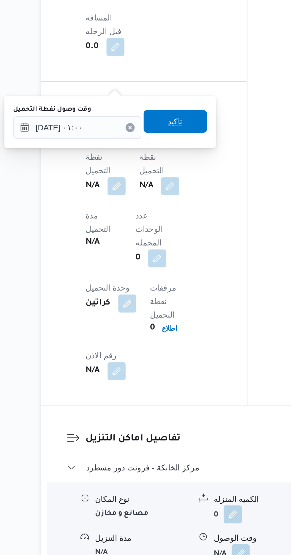
click at [159, 329] on span "تاكيد" at bounding box center [147, 327] width 33 height 12
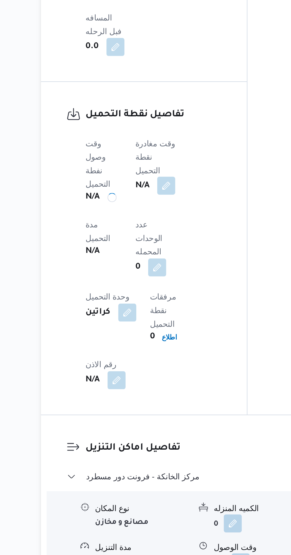
click at [148, 356] on button "button" at bounding box center [142, 360] width 9 height 9
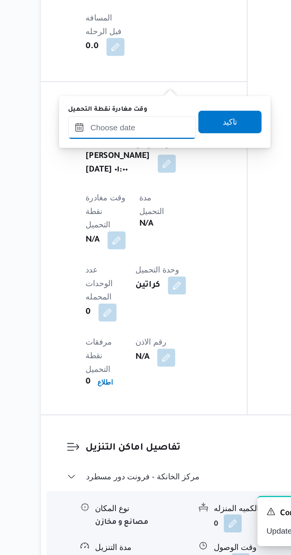
click at [138, 331] on input "وقت مغادرة نقطة التحميل" at bounding box center [124, 330] width 67 height 12
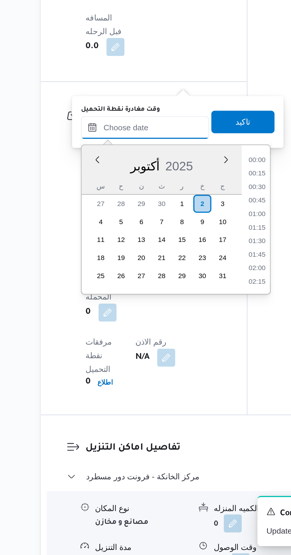
scroll to position [455, 0]
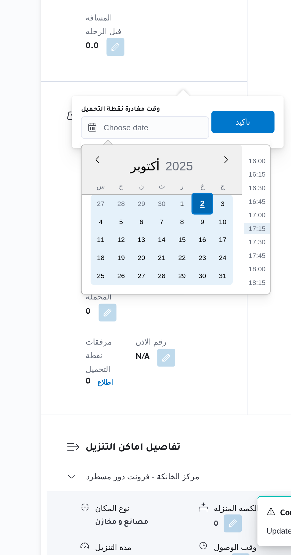
click at [162, 369] on div "2" at bounding box center [161, 369] width 11 height 11
type input "[DATE] ٠٠:٠٠"
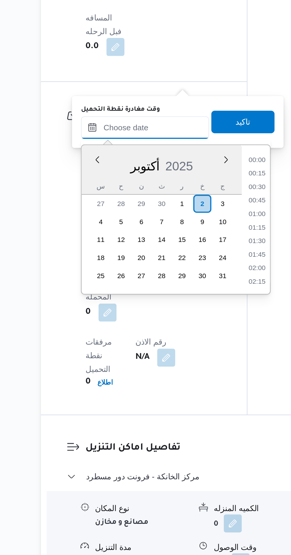
click at [110, 330] on input "وقت مغادرة نقطة التحميل" at bounding box center [131, 330] width 67 height 12
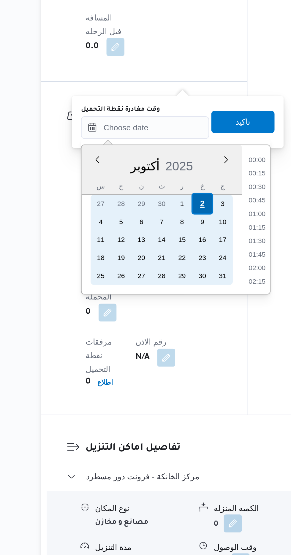
click at [162, 371] on div "2" at bounding box center [161, 369] width 11 height 11
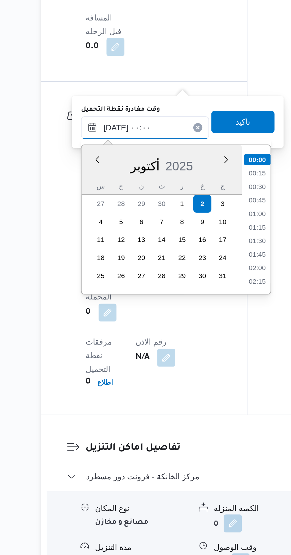
click at [105, 329] on input "[DATE] ٠٠:٠٠" at bounding box center [131, 330] width 67 height 12
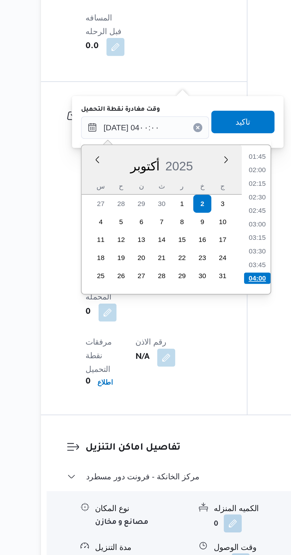
click at [189, 409] on li "04:00" at bounding box center [191, 409] width 14 height 6
type input "[DATE] ٠٤:٠٠"
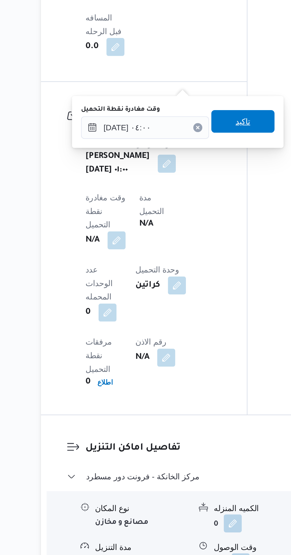
click at [187, 329] on span "تاكيد" at bounding box center [183, 326] width 8 height 7
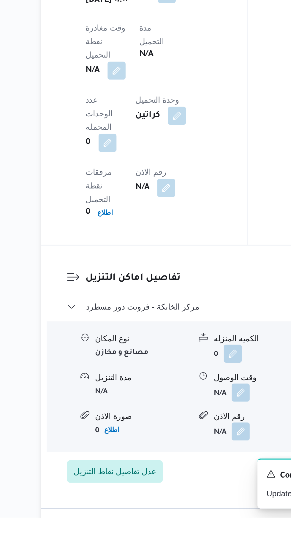
scroll to position [404, 0]
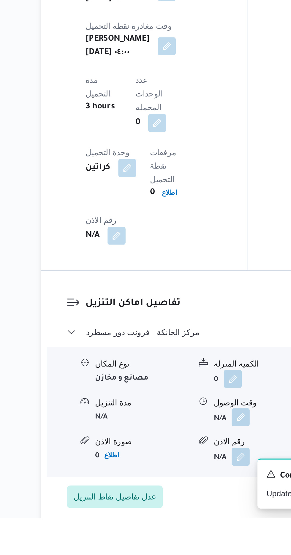
click at [182, 497] on button "button" at bounding box center [181, 501] width 9 height 9
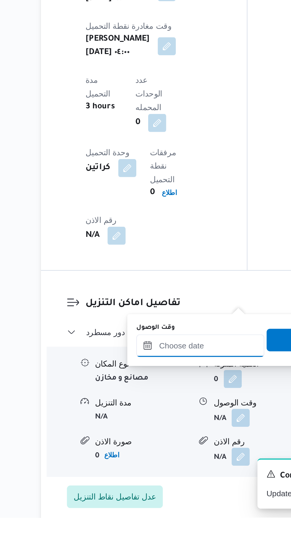
click at [168, 466] on input "وقت الوصول" at bounding box center [160, 464] width 67 height 12
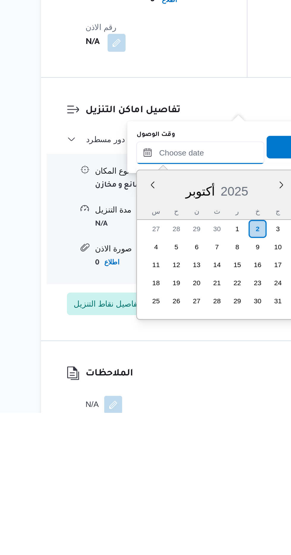
scroll to position [451, 0]
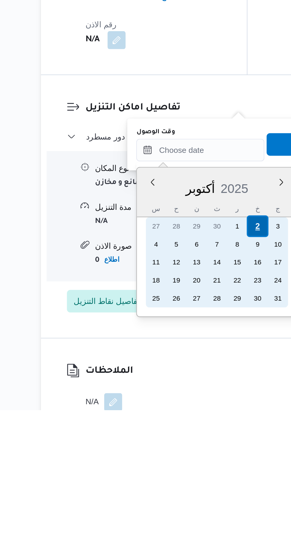
click at [191, 457] on div "2" at bounding box center [190, 457] width 11 height 11
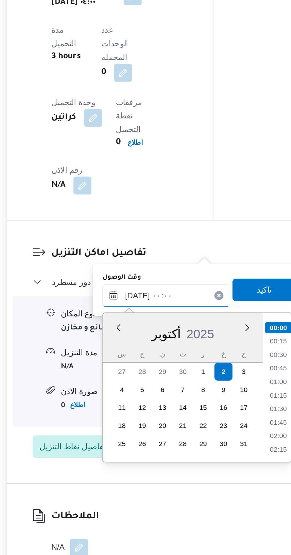
click at [131, 418] on input "[DATE] ٠٠:٠٠" at bounding box center [160, 418] width 67 height 12
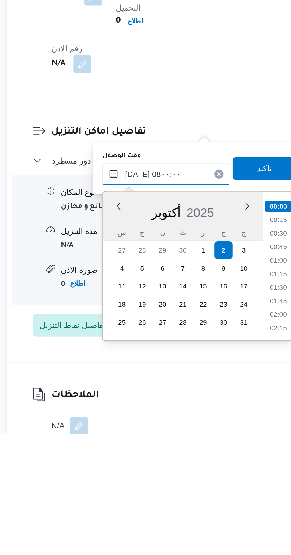
scroll to position [166, 0]
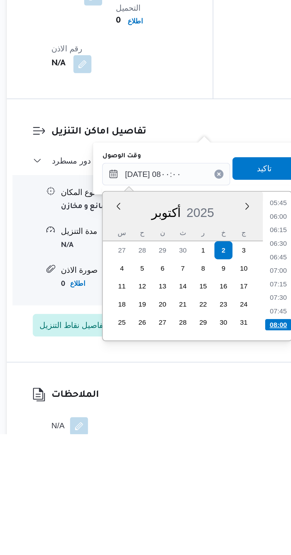
click at [222, 494] on li "08:00" at bounding box center [220, 497] width 14 height 6
type input "[DATE] ٠٨:٠٠"
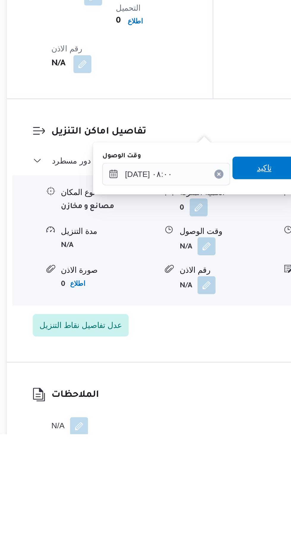
click at [211, 414] on span "تاكيد" at bounding box center [212, 415] width 33 height 12
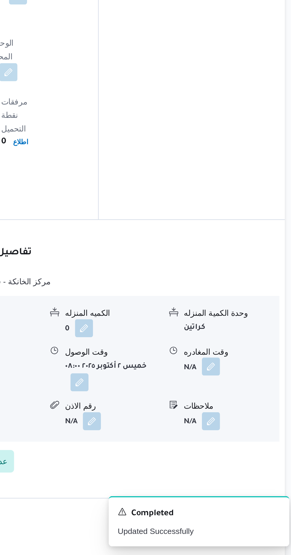
click at [248, 451] on button "button" at bounding box center [244, 455] width 9 height 9
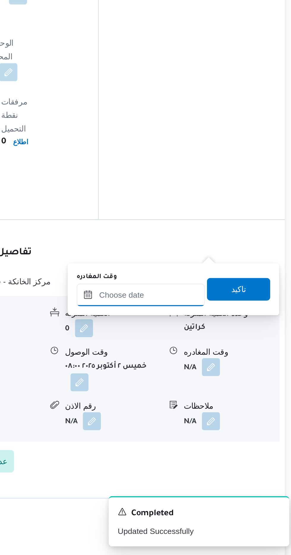
click at [220, 418] on input "وقت المغادره" at bounding box center [207, 418] width 67 height 12
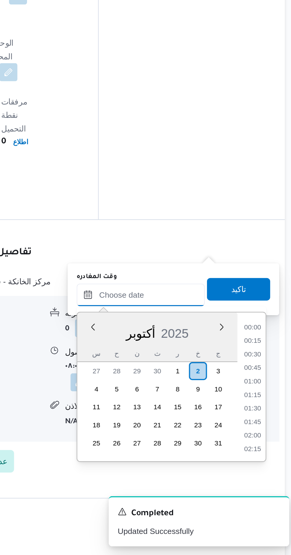
scroll to position [455, 0]
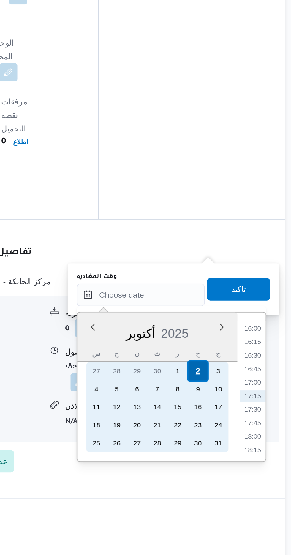
click at [237, 457] on div "2" at bounding box center [237, 457] width 11 height 11
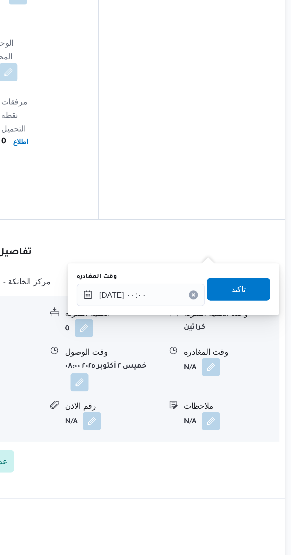
click at [172, 422] on div "You are in a dialog. To close this dialog, hit escape. وقت المغادره [DATE] ٠٠:٠…" at bounding box center [224, 414] width 111 height 27
click at [179, 419] on input "[DATE] ٠٠:٠٠" at bounding box center [207, 418] width 67 height 12
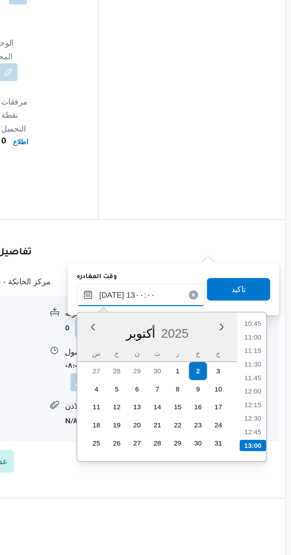
scroll to position [451, 0]
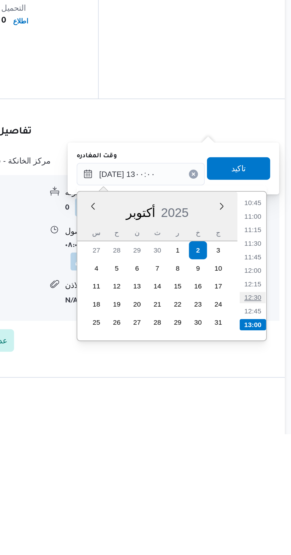
click at [266, 482] on li "12:30" at bounding box center [267, 483] width 14 height 6
type input "[DATE] ١٢:٣٠"
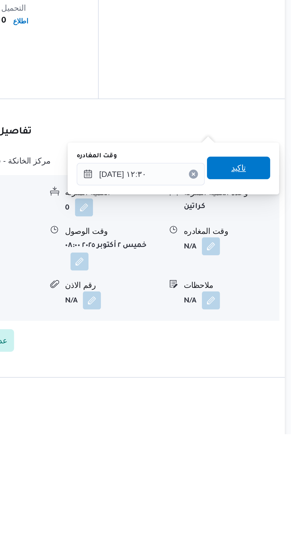
click at [263, 414] on span "تاكيد" at bounding box center [259, 414] width 8 height 7
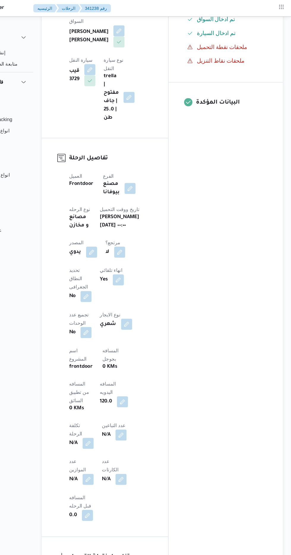
scroll to position [0, 0]
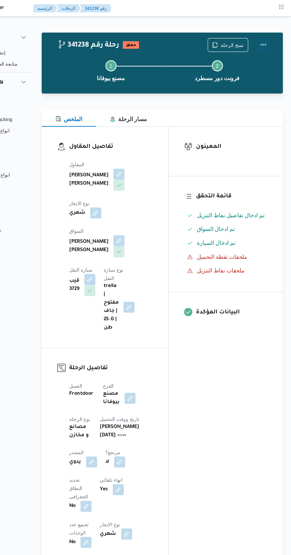
click at [270, 38] on button "Actions" at bounding box center [267, 38] width 12 height 12
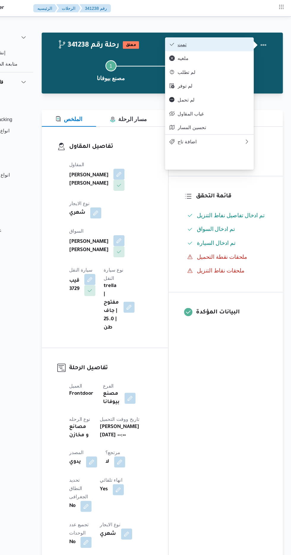
click at [244, 40] on span "تمت" at bounding box center [224, 38] width 62 height 5
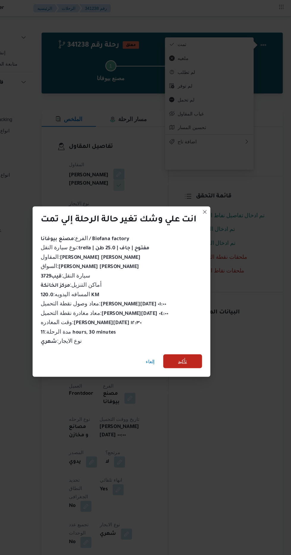
click at [198, 308] on span "تأكيد" at bounding box center [198, 309] width 8 height 7
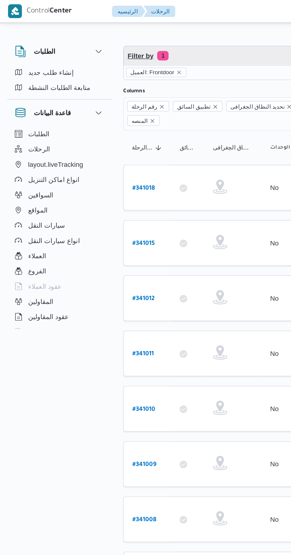
click at [134, 32] on span "Filter by 1" at bounding box center [152, 35] width 151 height 12
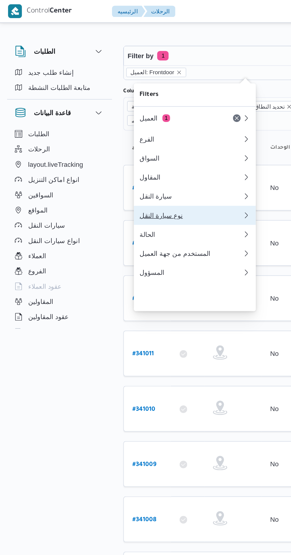
click at [123, 136] on div "نوع سيارة النقل" at bounding box center [119, 134] width 64 height 5
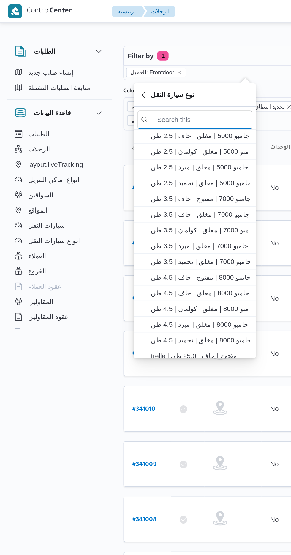
scroll to position [100, 0]
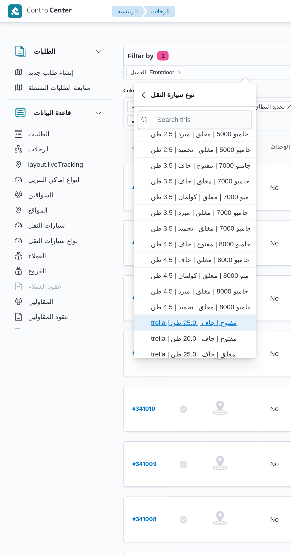
click at [134, 198] on span "trella | مفتوح | جاف | 25.0 طن" at bounding box center [125, 200] width 62 height 7
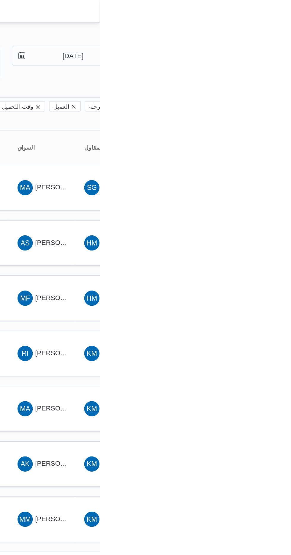
type input "[DATE]"
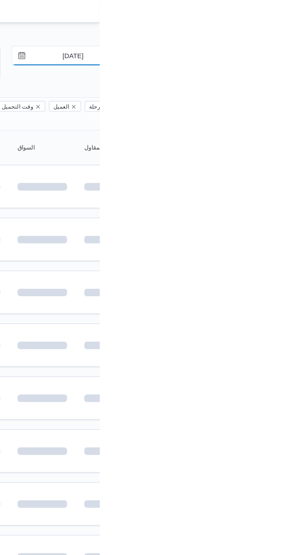
click at [275, 34] on input "[DATE]" at bounding box center [269, 35] width 67 height 12
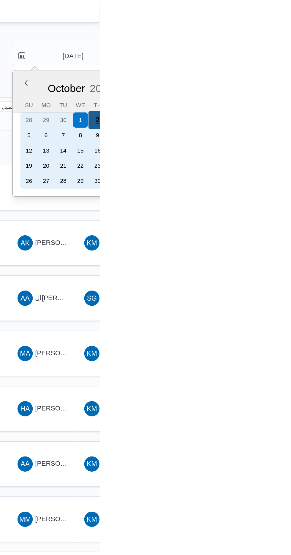
click at [289, 74] on div "2" at bounding box center [289, 74] width 11 height 11
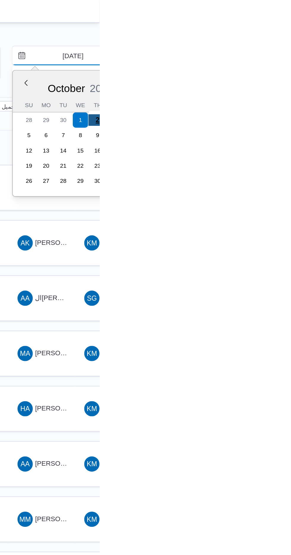
type input "[DATE]"
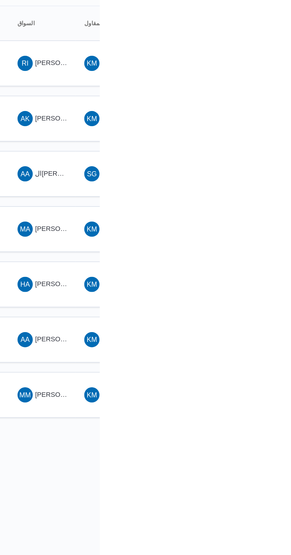
click at [279, 377] on html "Control Center الرئيسيه الرحلات English عربي Dark mode Logout الطلبات إنشاء طلب…" at bounding box center [145, 277] width 291 height 555
click at [277, 373] on html "Control Center الرئيسيه الرحلات English عربي Dark mode Logout الطلبات إنشاء طلب…" at bounding box center [145, 277] width 291 height 555
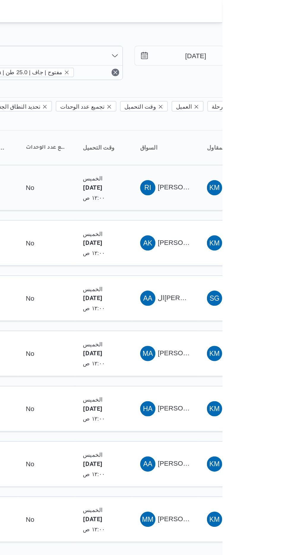
click at [267, 114] on span "[PERSON_NAME] [PERSON_NAME]" at bounding box center [285, 116] width 69 height 5
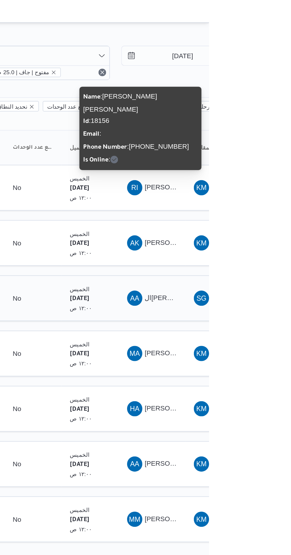
click at [255, 181] on span "AA ال[PERSON_NAME]" at bounding box center [255, 185] width 31 height 9
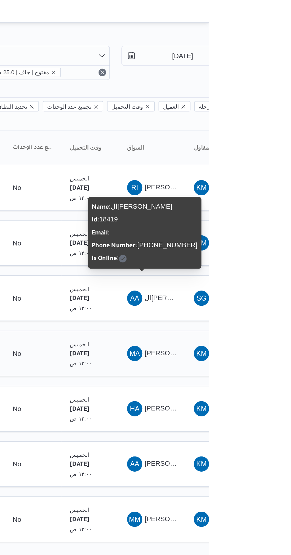
click at [252, 215] on div "MA [PERSON_NAME]" at bounding box center [255, 220] width 36 height 14
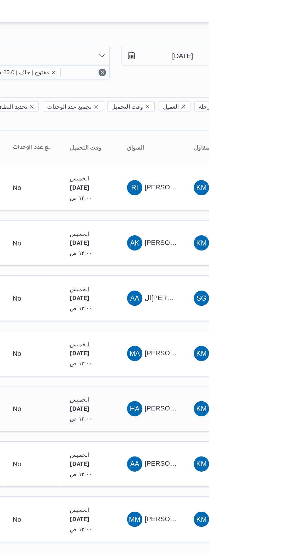
click at [254, 252] on span "[PERSON_NAME]" at bounding box center [268, 254] width 34 height 5
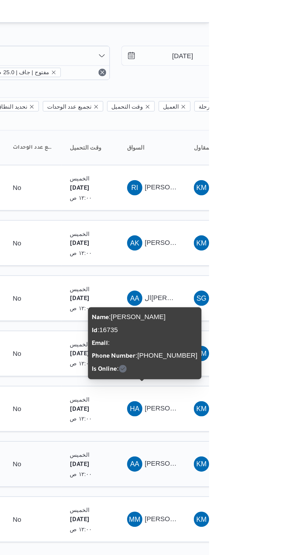
click at [259, 284] on span "AA [PERSON_NAME] [PERSON_NAME]" at bounding box center [255, 288] width 31 height 9
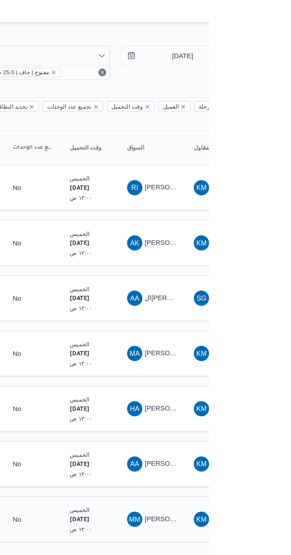
click at [250, 319] on span "MM [PERSON_NAME] [PERSON_NAME]" at bounding box center [255, 323] width 31 height 9
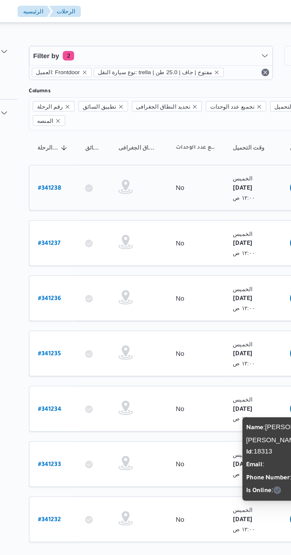
click at [83, 115] on b "# 341238" at bounding box center [90, 117] width 14 height 4
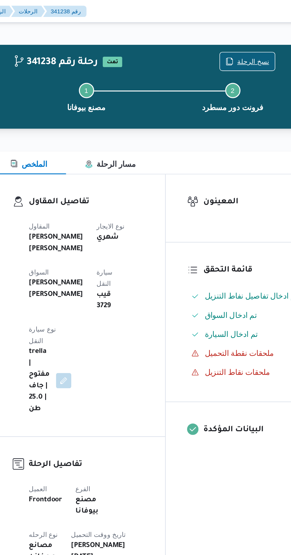
click at [237, 35] on span "نسخ الرحلة" at bounding box center [237, 38] width 34 height 11
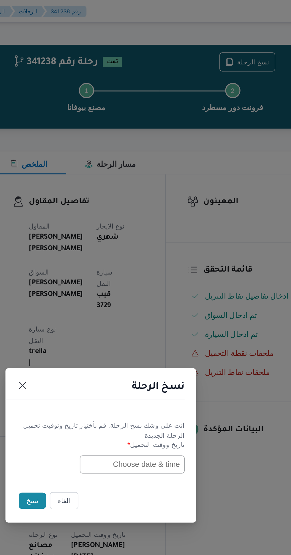
click at [147, 291] on input "text" at bounding box center [164, 289] width 65 height 11
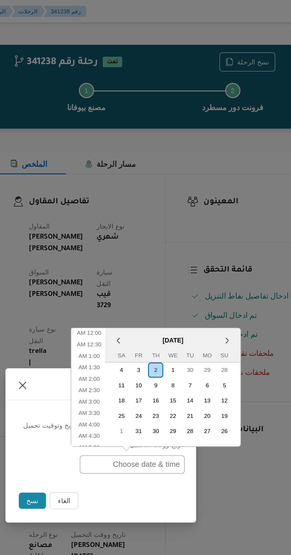
scroll to position [215, 0]
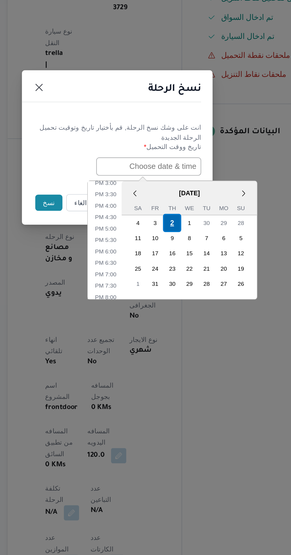
click at [179, 322] on div "2" at bounding box center [179, 324] width 11 height 11
type input "[DATE] 12:00AM"
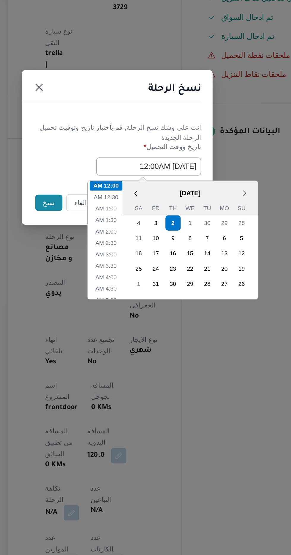
click at [96, 309] on button "نسخ" at bounding box center [102, 312] width 17 height 10
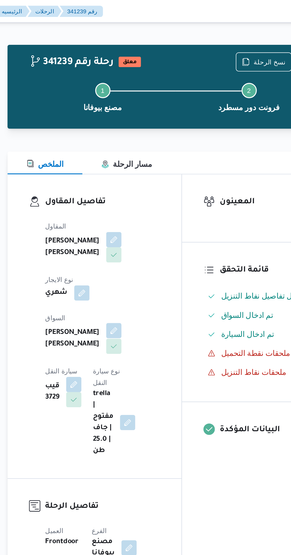
click at [139, 204] on button "button" at bounding box center [143, 205] width 9 height 9
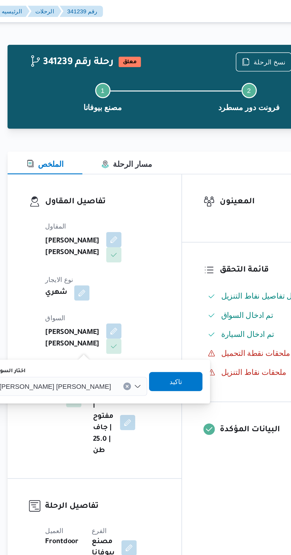
click at [110, 239] on span "[PERSON_NAME] [PERSON_NAME]" at bounding box center [106, 240] width 69 height 7
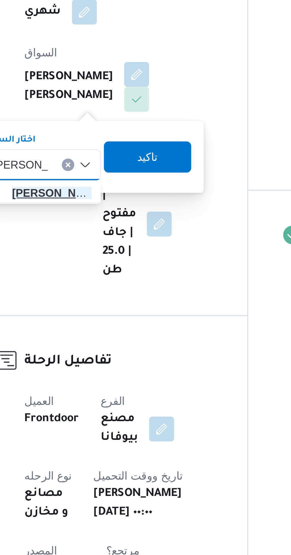
type input "[PERSON_NAME]"
click at [115, 251] on span "[PERSON_NAME] د [PERSON_NAME]" at bounding box center [111, 251] width 30 height 7
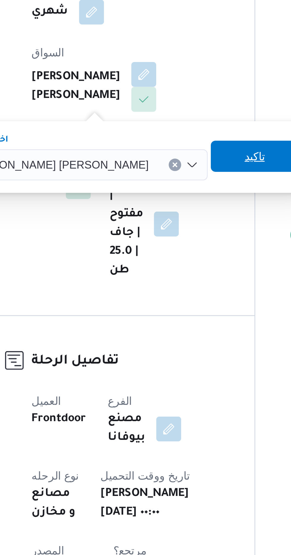
click at [182, 237] on span "تاكيد" at bounding box center [186, 237] width 8 height 7
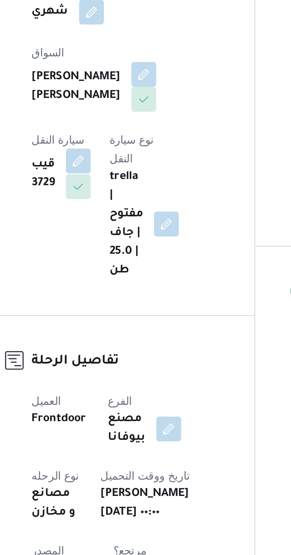
click at [123, 234] on button "button" at bounding box center [118, 238] width 9 height 9
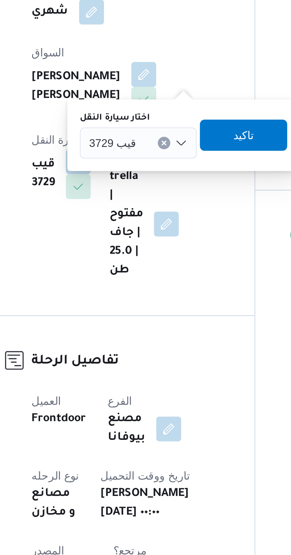
click at [138, 229] on span "قيب 3729" at bounding box center [132, 232] width 18 height 7
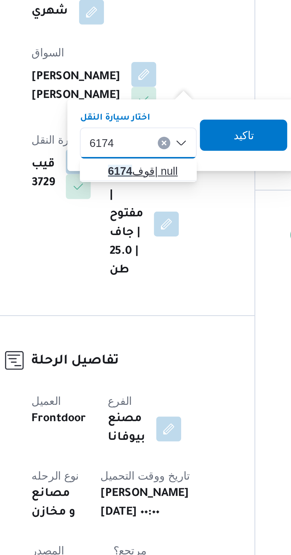
type input "6174"
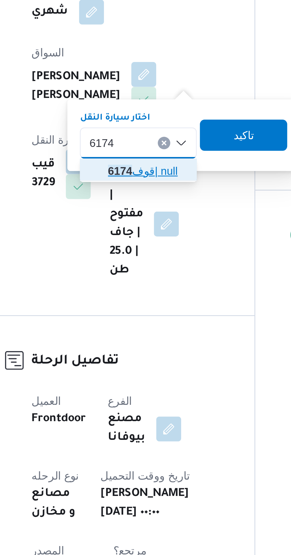
click at [146, 241] on span "قوف 6174 | null" at bounding box center [145, 242] width 30 height 7
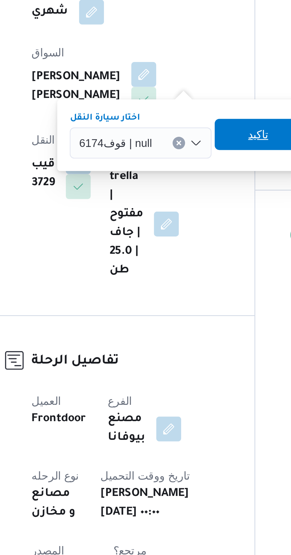
click at [186, 227] on span "تاكيد" at bounding box center [187, 228] width 8 height 7
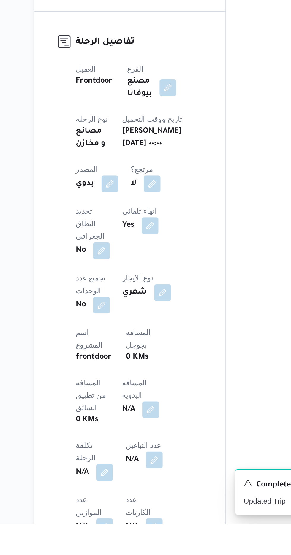
scroll to position [48, 0]
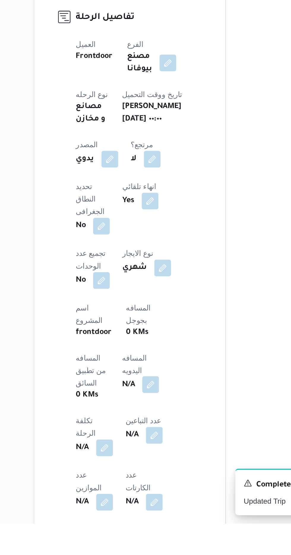
click at [138, 471] on button "button" at bounding box center [142, 475] width 9 height 9
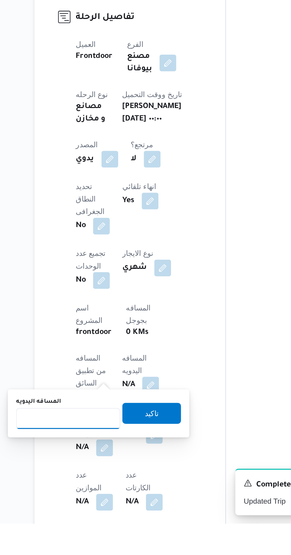
click at [100, 494] on input "المسافه اليدويه" at bounding box center [96, 495] width 59 height 12
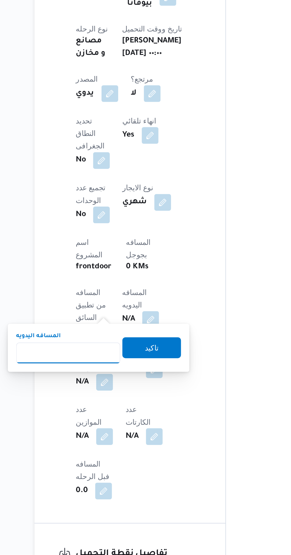
scroll to position [103, 0]
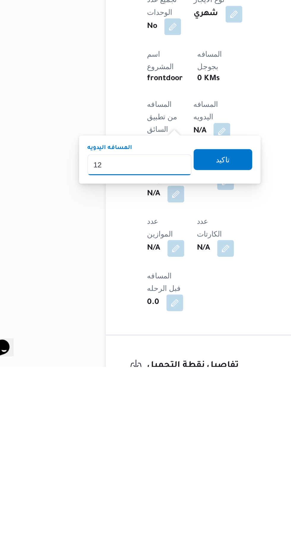
type input "120"
click at [147, 439] on span "تاكيد" at bounding box center [144, 436] width 8 height 7
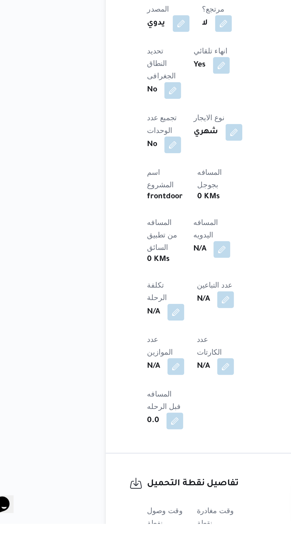
scroll to position [134, 0]
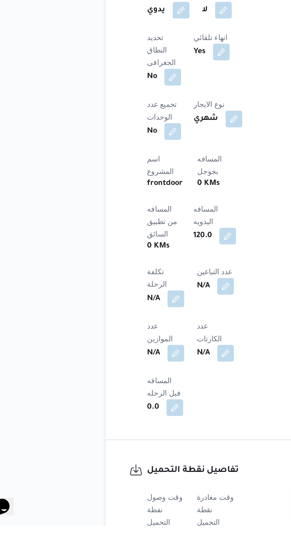
click at [119, 554] on button "button" at bounding box center [116, 560] width 9 height 9
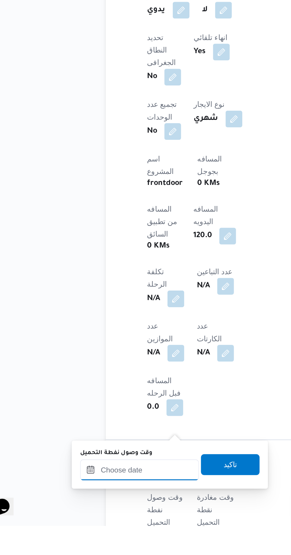
click at [119, 522] on input "وقت وصول نفطة التحميل" at bounding box center [96, 523] width 67 height 12
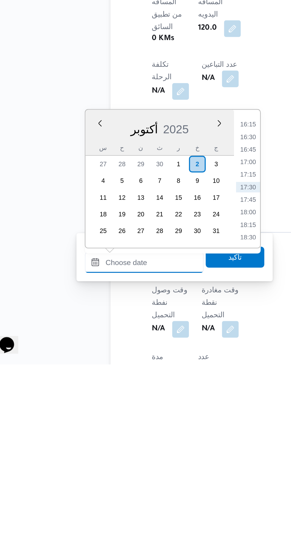
scroll to position [195, 0]
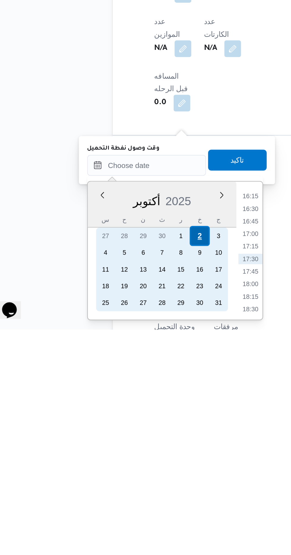
click at [127, 501] on div "2" at bounding box center [125, 501] width 11 height 11
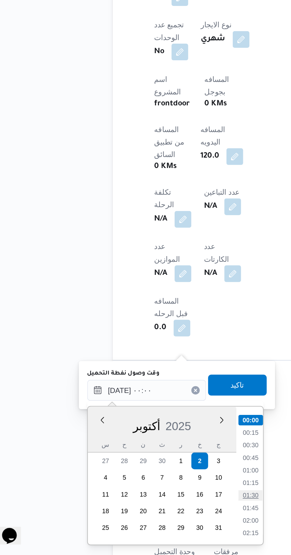
click at [157, 519] on li "01:30" at bounding box center [155, 521] width 14 height 6
type input "[DATE] ٠١:٣٠"
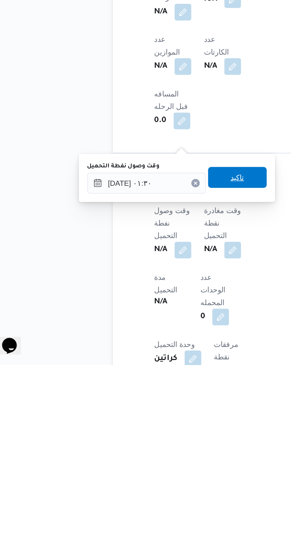
click at [152, 450] on span "تاكيد" at bounding box center [148, 448] width 8 height 7
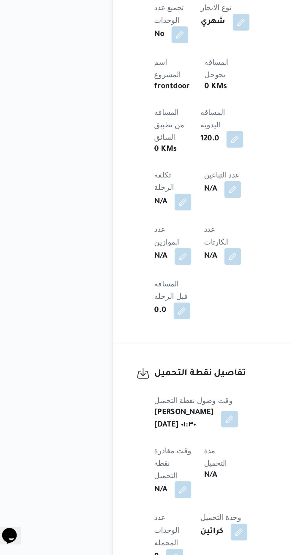
click at [122, 513] on button "button" at bounding box center [116, 517] width 9 height 9
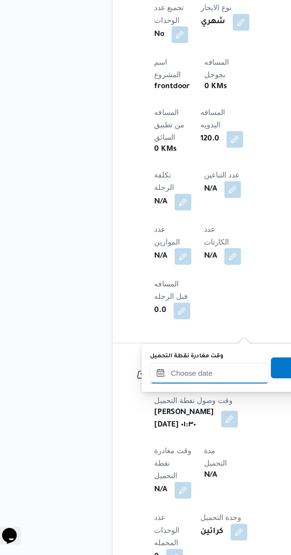
click at [131, 450] on input "وقت مغادرة نقطة التحميل" at bounding box center [131, 452] width 67 height 12
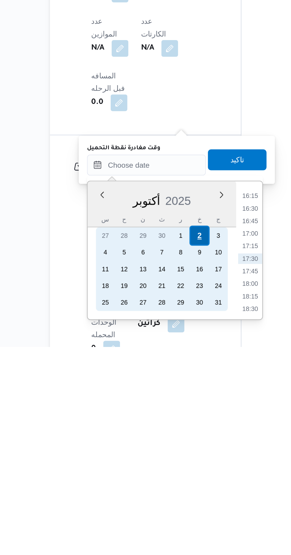
click at [162, 491] on div "2" at bounding box center [161, 491] width 11 height 11
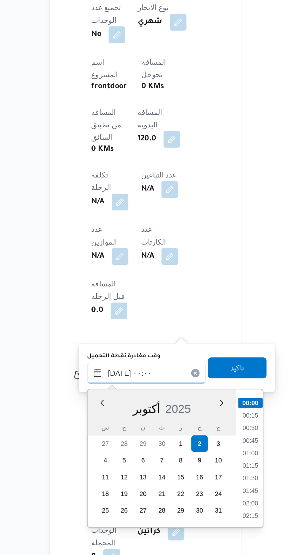
click at [99, 451] on input "[DATE] ٠٠:٠٠" at bounding box center [131, 452] width 67 height 12
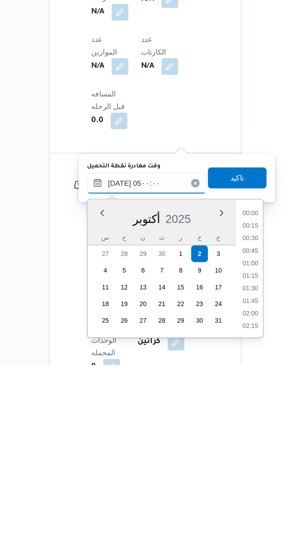
scroll to position [80, 0]
click at [193, 529] on li "05:00" at bounding box center [191, 531] width 14 height 6
type input "[DATE] ٠٥:٠٠"
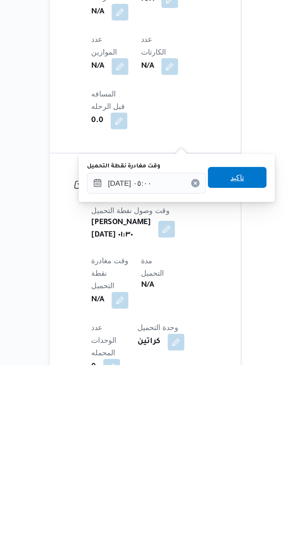
click at [187, 450] on span "تاكيد" at bounding box center [183, 448] width 8 height 7
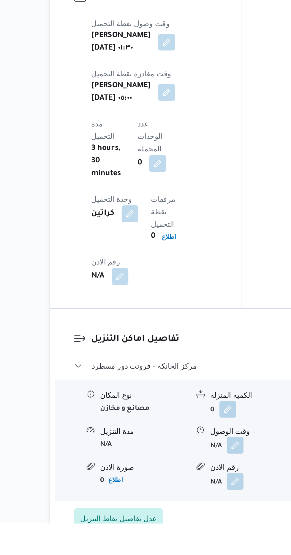
scroll to position [421, 0]
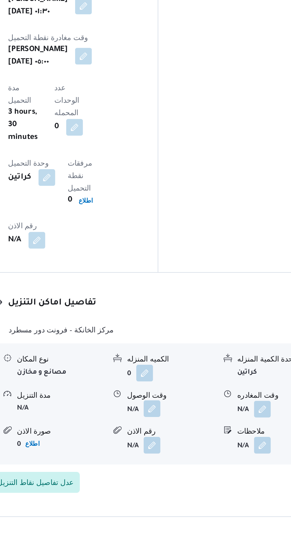
click at [178, 485] on button "button" at bounding box center [181, 489] width 9 height 9
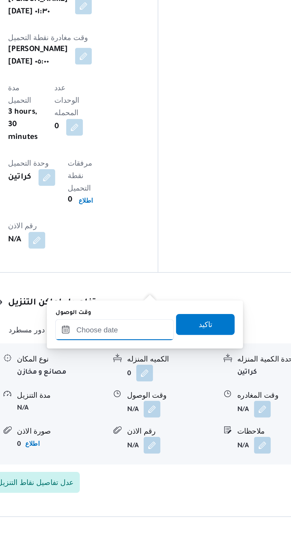
click at [149, 446] on input "وقت الوصول" at bounding box center [160, 445] width 67 height 12
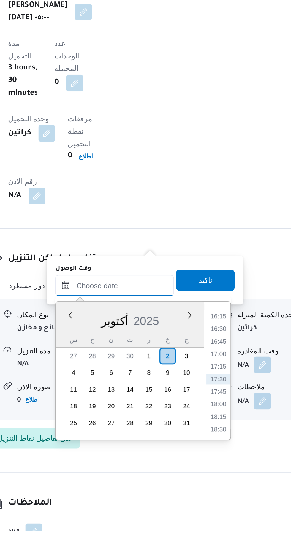
scroll to position [451, 0]
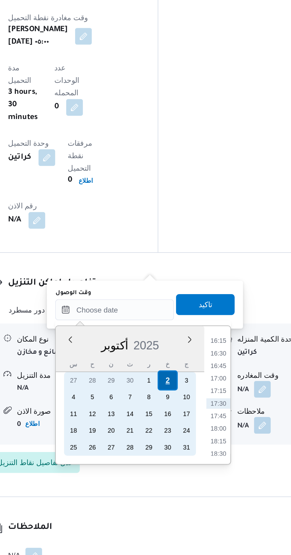
click at [191, 455] on div "2" at bounding box center [190, 455] width 11 height 11
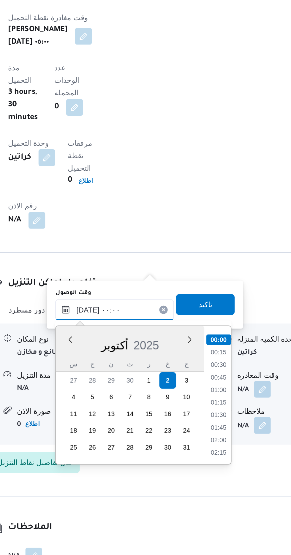
click at [131, 418] on input "[DATE] ٠٠:٠٠" at bounding box center [160, 416] width 67 height 12
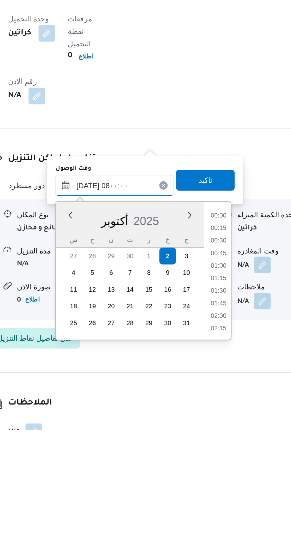
scroll to position [166, 0]
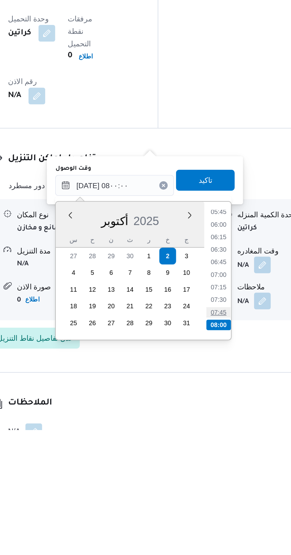
click at [218, 490] on li "07:45" at bounding box center [220, 488] width 14 height 6
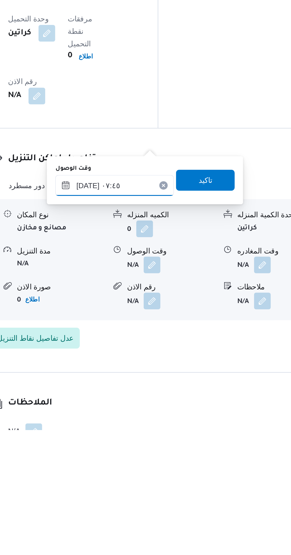
click at [168, 414] on input "[DATE] ٠٧:٤٥" at bounding box center [160, 416] width 67 height 12
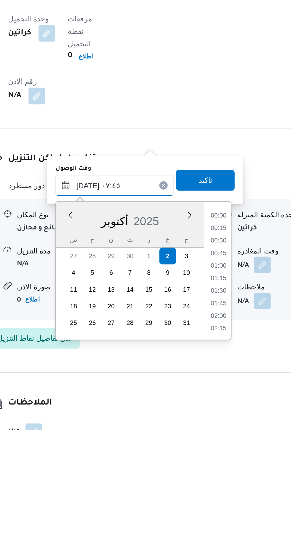
scroll to position [185, 0]
click at [222, 474] on li "08:00" at bounding box center [220, 476] width 14 height 6
type input "[DATE] ٠٨:٠٠"
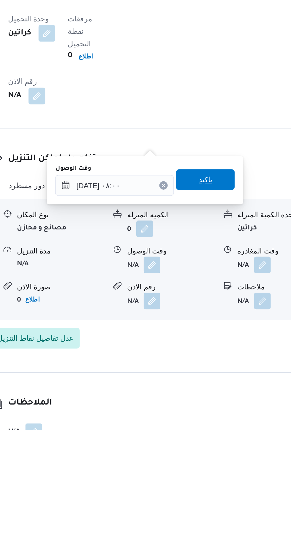
click at [225, 411] on span "تاكيد" at bounding box center [212, 413] width 33 height 12
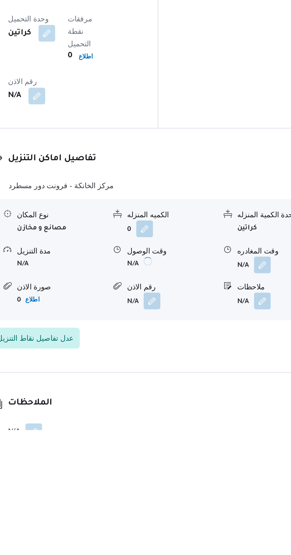
scroll to position [451, 0]
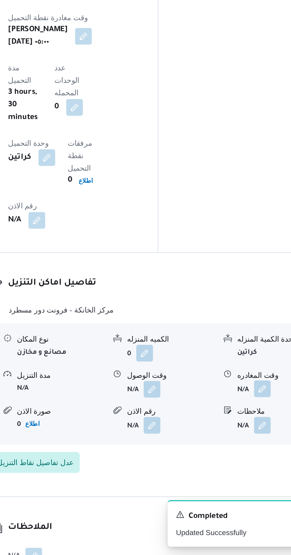
click at [246, 456] on button "button" at bounding box center [244, 460] width 9 height 9
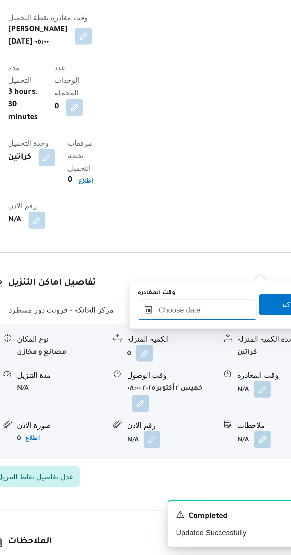
click at [207, 414] on input "وقت المغادره" at bounding box center [207, 416] width 67 height 12
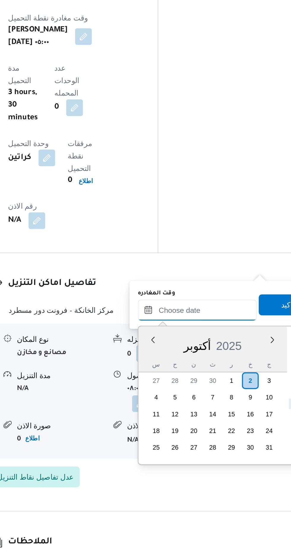
scroll to position [450, 0]
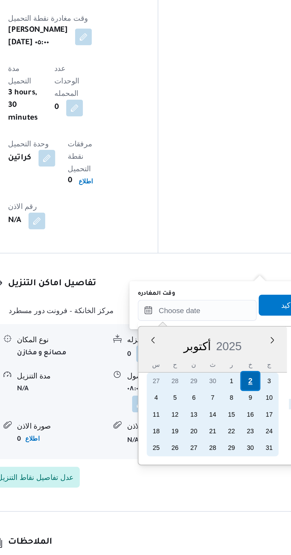
click at [238, 455] on div "2" at bounding box center [237, 455] width 11 height 11
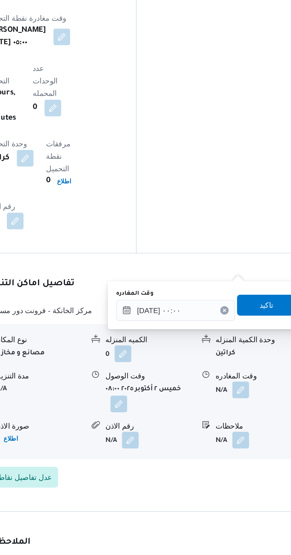
click at [170, 419] on div "You are in a dialog. To close this dialog, hit escape. وقت المغادره [DATE] ٠٠:٠…" at bounding box center [224, 412] width 111 height 27
click at [176, 420] on input "[DATE] ٠٠:٠٠" at bounding box center [207, 416] width 67 height 12
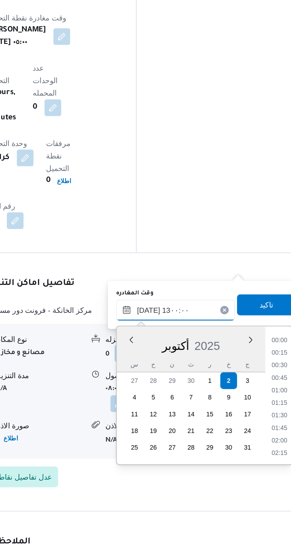
scroll to position [450, 0]
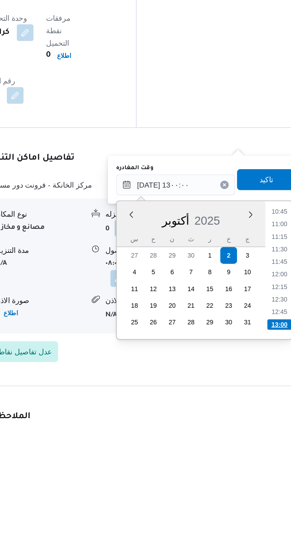
click at [269, 493] on li "13:00" at bounding box center [267, 495] width 14 height 6
type input "[DATE] ١٣:٠٠"
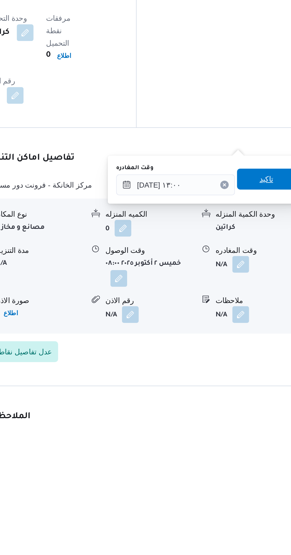
click at [260, 414] on span "تاكيد" at bounding box center [259, 413] width 33 height 12
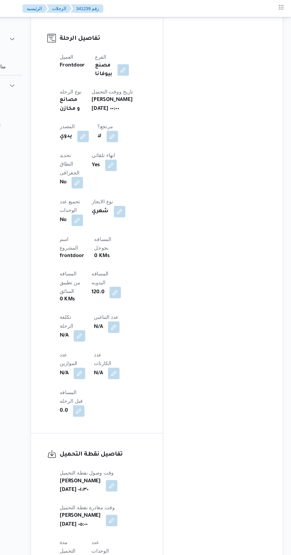
scroll to position [80, 0]
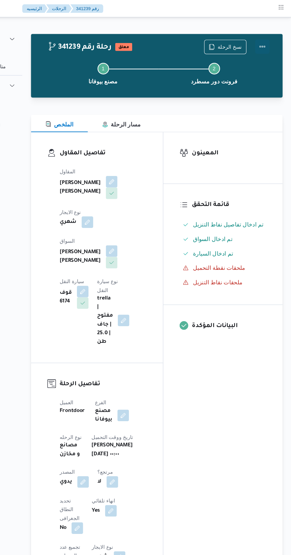
click at [270, 38] on button "Actions" at bounding box center [267, 38] width 12 height 12
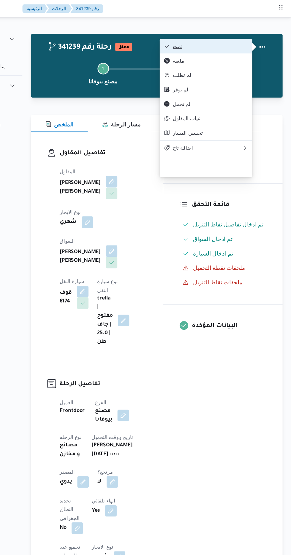
click at [243, 36] on span "تمت" at bounding box center [224, 38] width 62 height 5
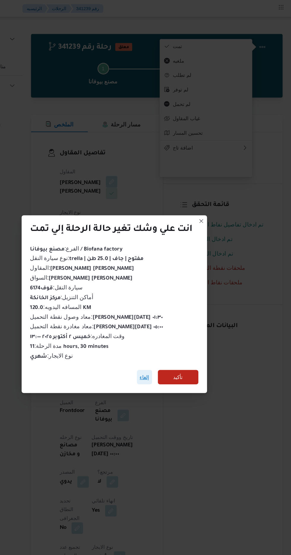
click at [169, 307] on span "إلغاء" at bounding box center [170, 309] width 8 height 7
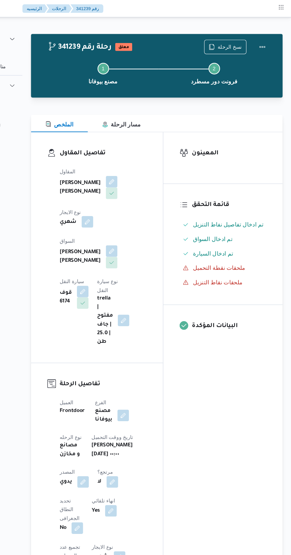
click at [128, 177] on button "button" at bounding box center [123, 181] width 9 height 9
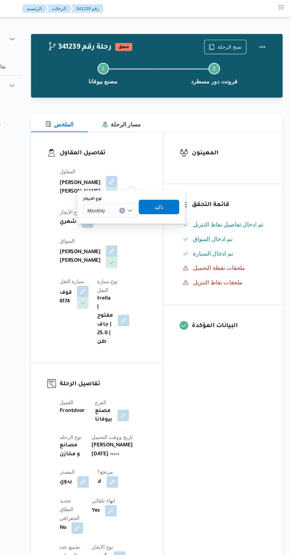
click at [141, 173] on input "نوع الايجار" at bounding box center [140, 172] width 1 height 7
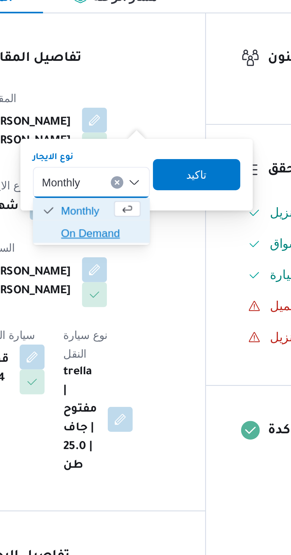
click at [143, 192] on span "On Demand" at bounding box center [146, 192] width 30 height 7
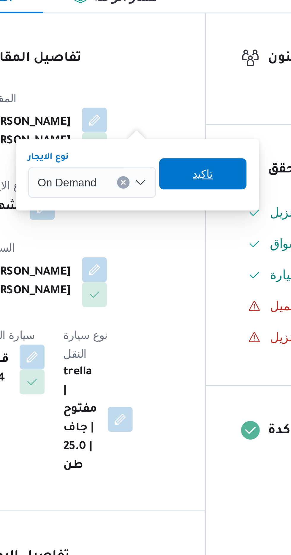
click at [185, 169] on span "تاكيد" at bounding box center [185, 169] width 8 height 7
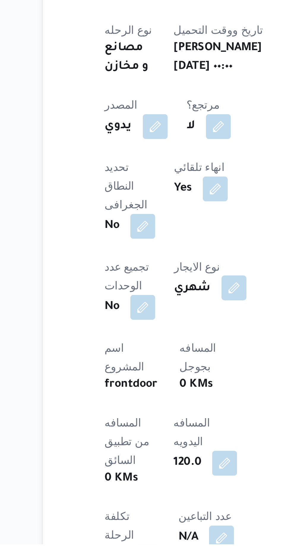
click at [145, 457] on button "button" at bounding box center [149, 456] width 9 height 9
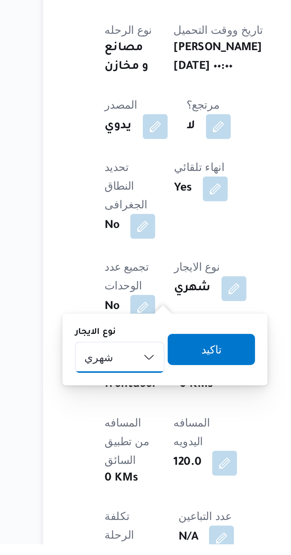
click at [109, 482] on select "شهري بالنقله إيجار يومي" at bounding box center [106, 484] width 34 height 12
select select "on_demand"
click at [89, 478] on select "شهري بالنقله إيجار يومي" at bounding box center [106, 484] width 34 height 12
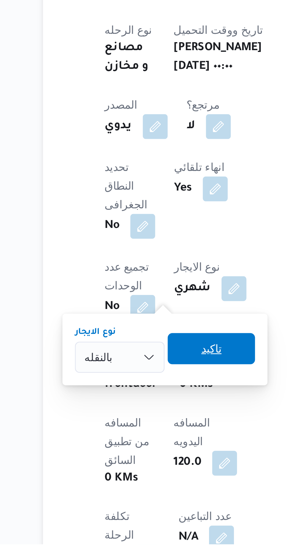
click at [141, 479] on span "تاكيد" at bounding box center [141, 480] width 8 height 7
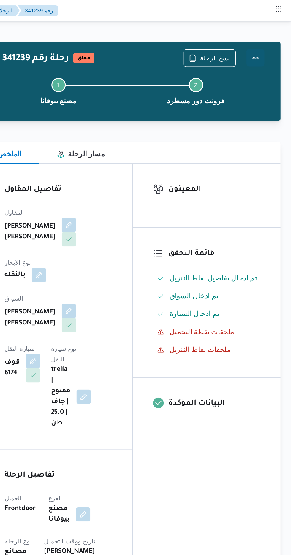
click at [271, 36] on button "Actions" at bounding box center [267, 38] width 12 height 12
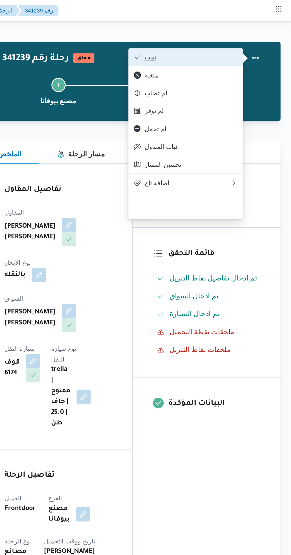
click at [242, 40] on span "تمت" at bounding box center [224, 38] width 62 height 5
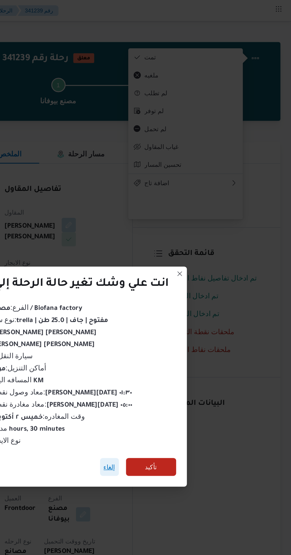
click at [168, 308] on span "إلغاء" at bounding box center [170, 309] width 8 height 7
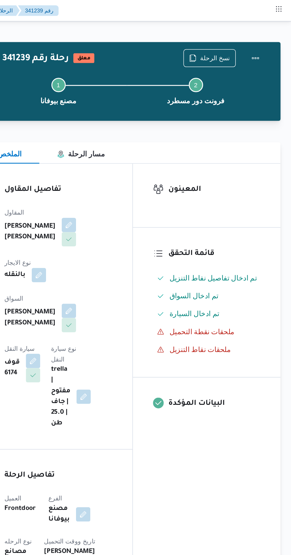
click at [279, 39] on div "341239 رحلة رقم معلق نسخ الرحلة Step 1 is incomplete 1 مصنع بيوفانا Step 2 is i…" at bounding box center [180, 54] width 206 height 52
click at [267, 36] on button "Actions" at bounding box center [267, 38] width 12 height 12
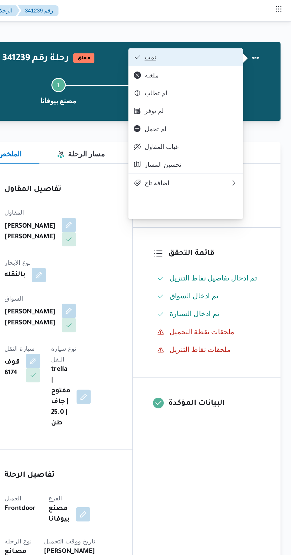
click at [245, 39] on span "تمت" at bounding box center [224, 38] width 62 height 5
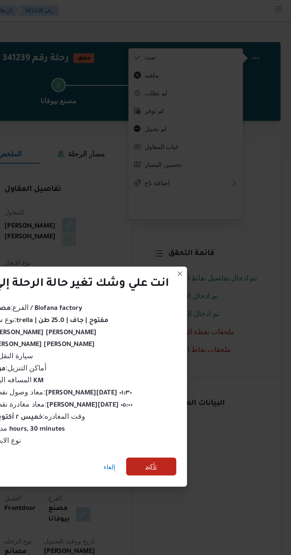
click at [198, 306] on span "تأكيد" at bounding box center [198, 309] width 8 height 7
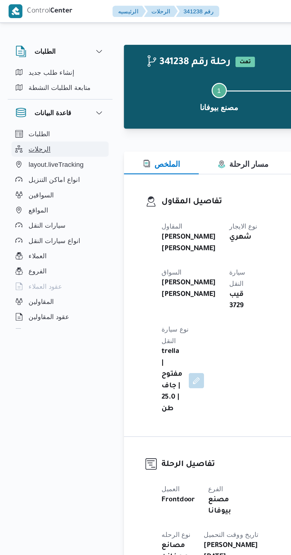
click at [20, 95] on span "الرحلات" at bounding box center [25, 92] width 14 height 7
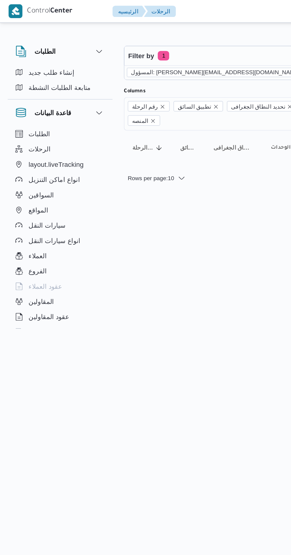
click at [188, 45] on icon "remove selected entity" at bounding box center [190, 45] width 4 height 4
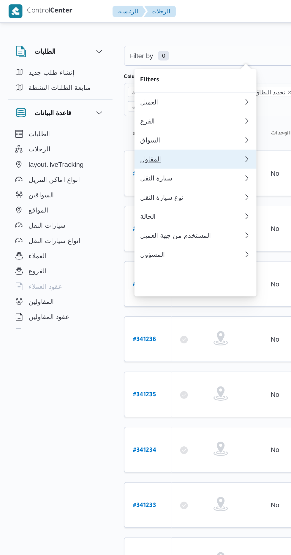
click at [117, 101] on div "المقاول" at bounding box center [119, 99] width 64 height 5
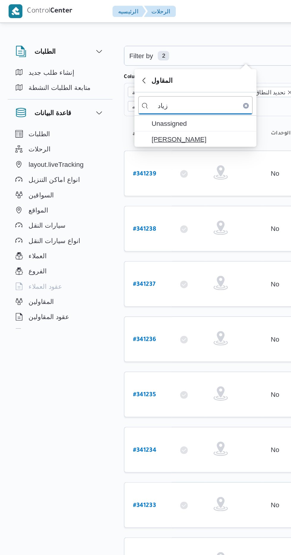
type input "زياد"
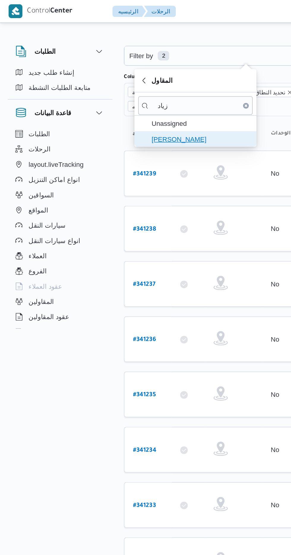
click at [130, 85] on span "[PERSON_NAME]" at bounding box center [125, 86] width 62 height 7
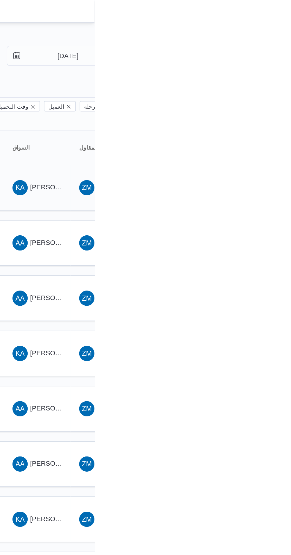
click at [264, 114] on span "[PERSON_NAME] [PERSON_NAME]" at bounding box center [285, 116] width 69 height 5
